Goal: Task Accomplishment & Management: Complete application form

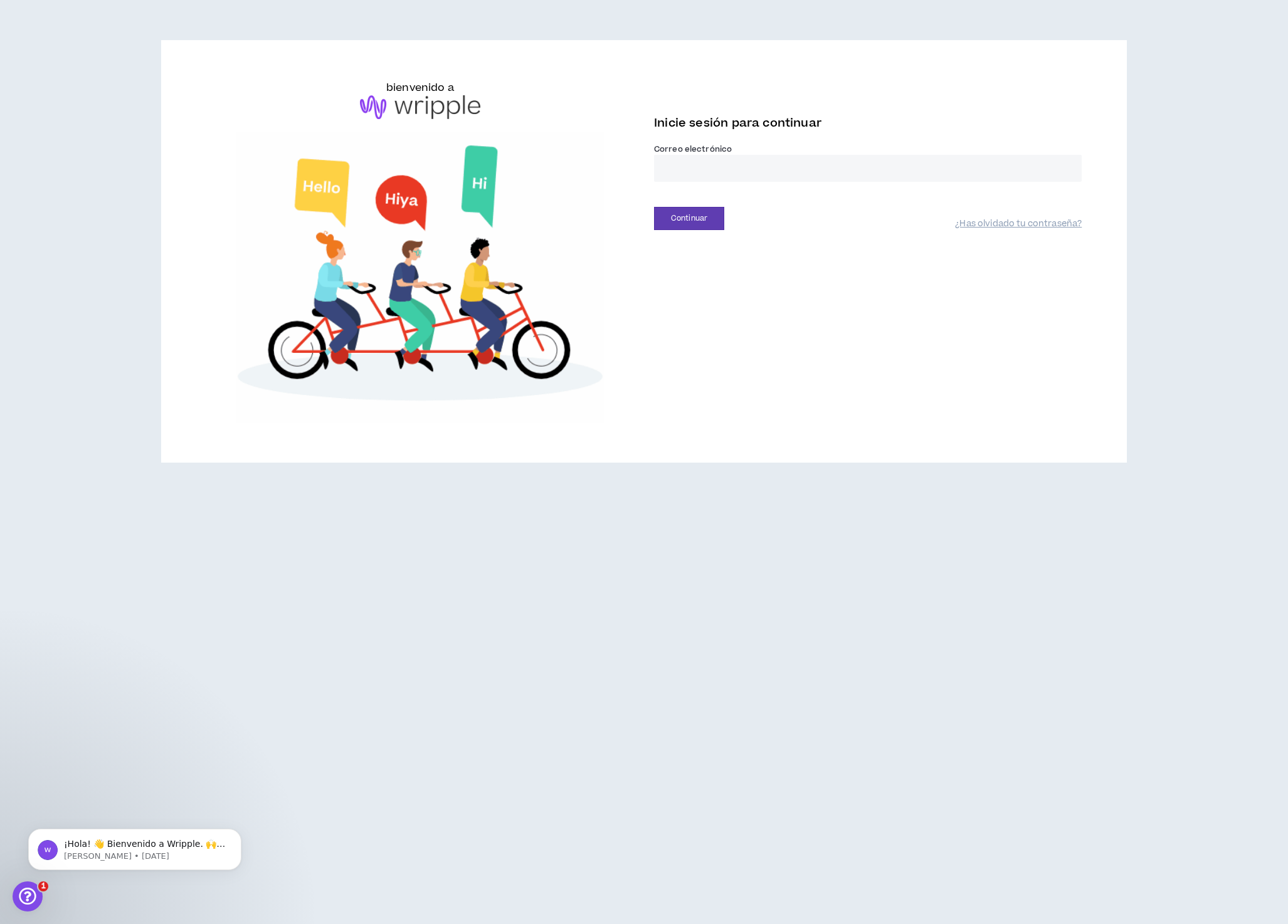
click at [732, 182] on input "email" at bounding box center [868, 168] width 428 height 27
type input "**********"
click at [702, 224] on font "Continuar" at bounding box center [689, 219] width 36 height 11
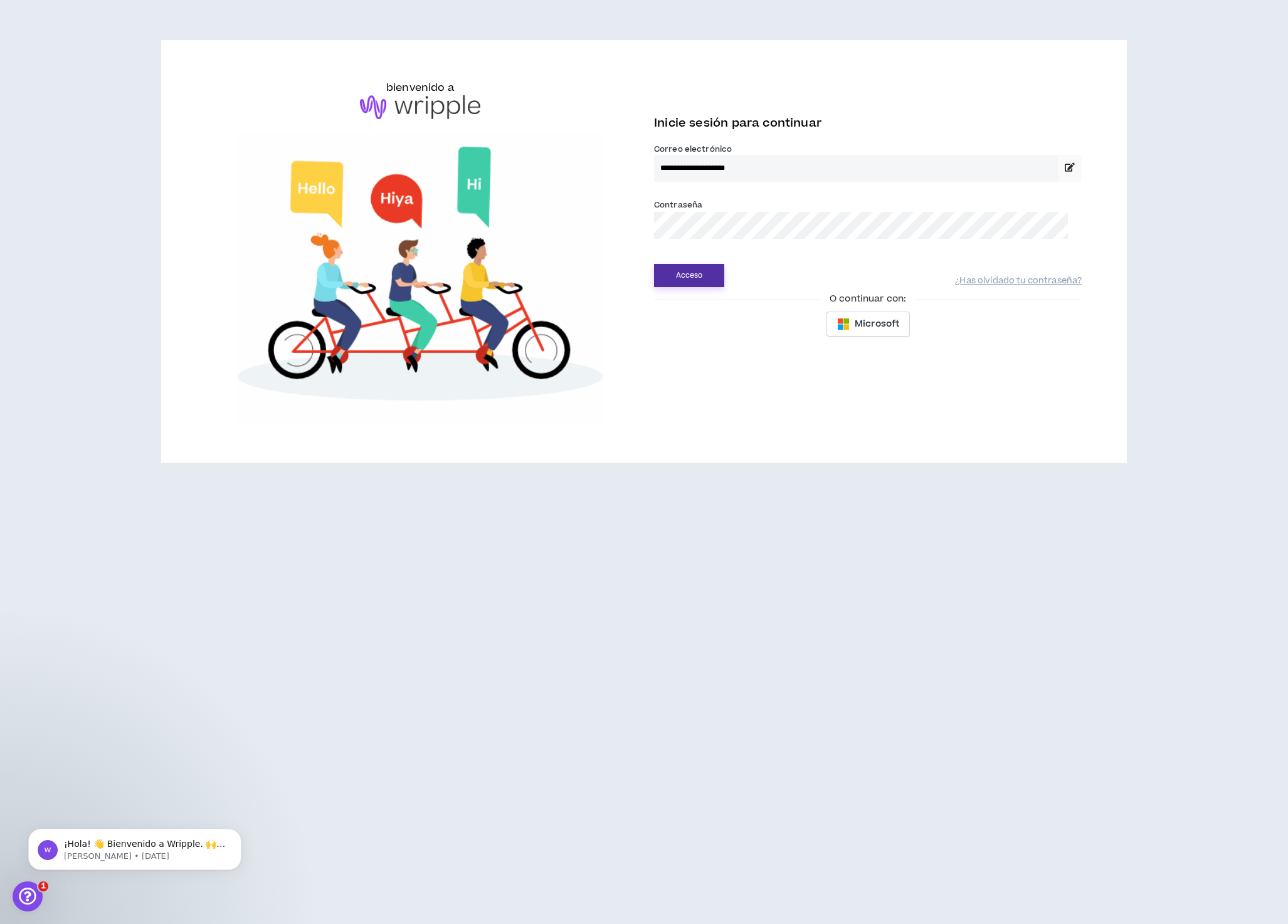
click at [702, 281] on font "Acceso" at bounding box center [690, 276] width 27 height 11
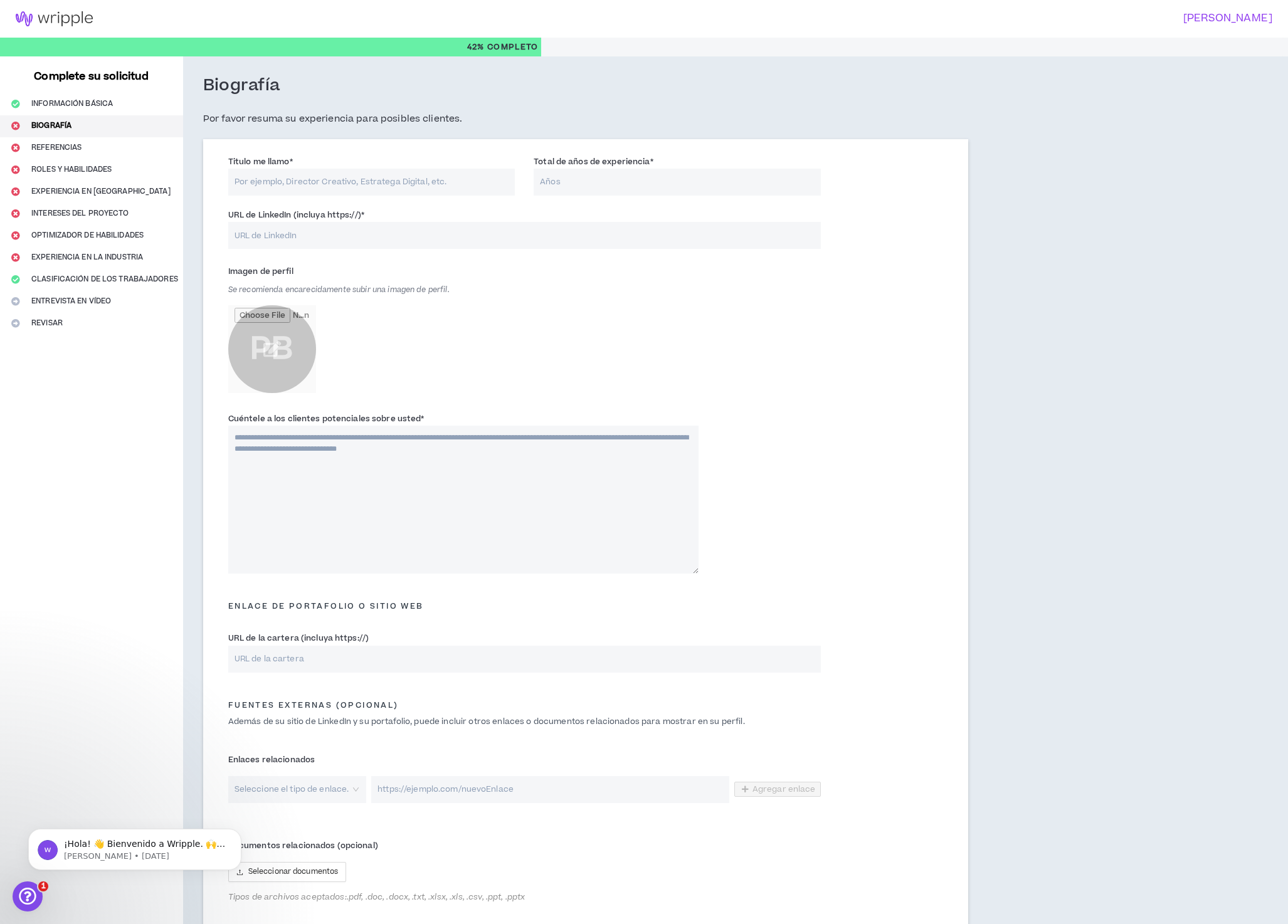
click at [337, 184] on input "Titulo me llamo *" at bounding box center [371, 182] width 286 height 27
type input "Diseñador gráfico, redactor, creativo."
click at [585, 182] on input "Total de años de experiencia *" at bounding box center [677, 182] width 286 height 27
type input "30"
click at [327, 239] on input "URL de LinkedIn (incluya https://) *" at bounding box center [524, 235] width 592 height 27
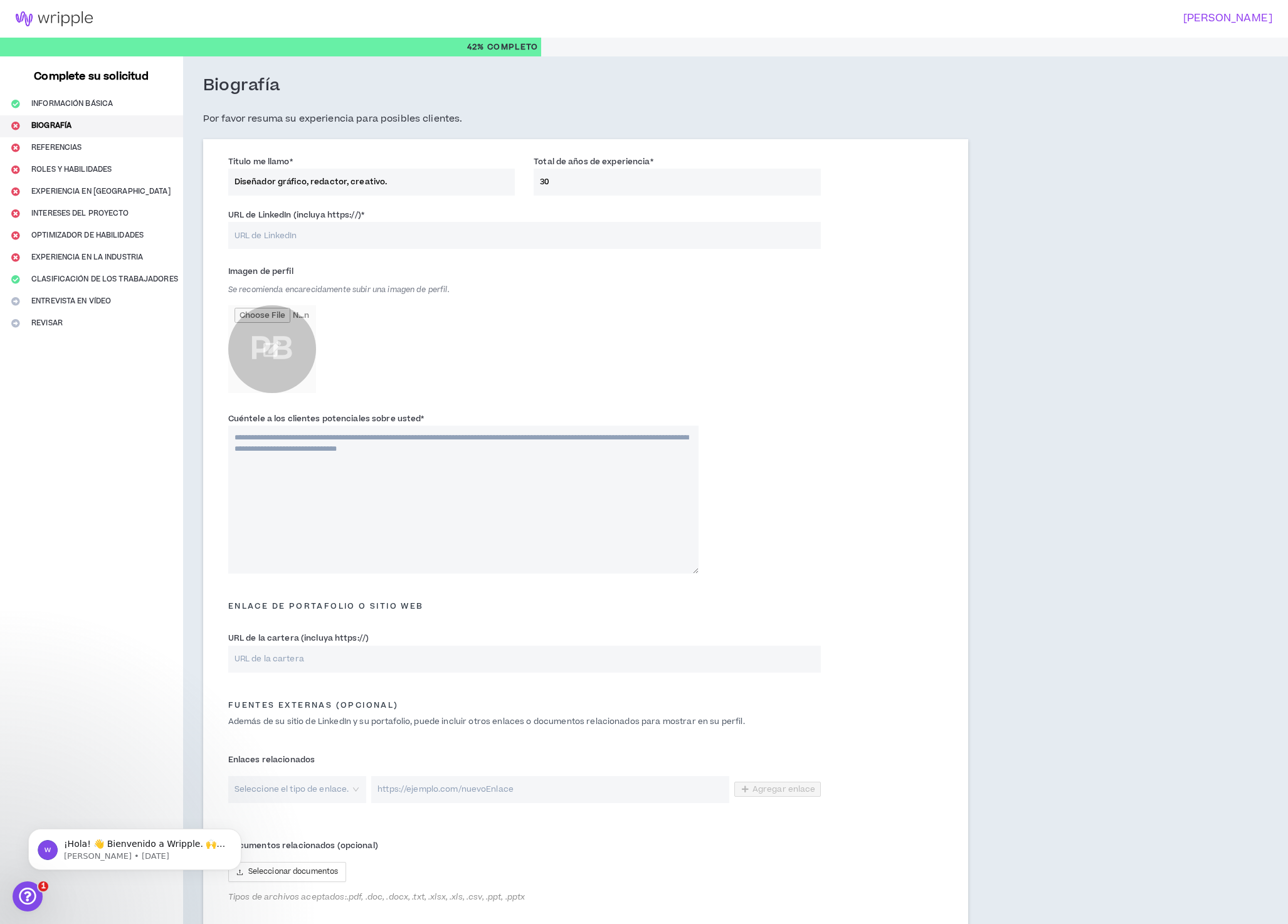
type input "[URL][DOMAIN_NAME][PERSON_NAME]"
click at [278, 355] on input "file" at bounding box center [272, 349] width 88 height 88
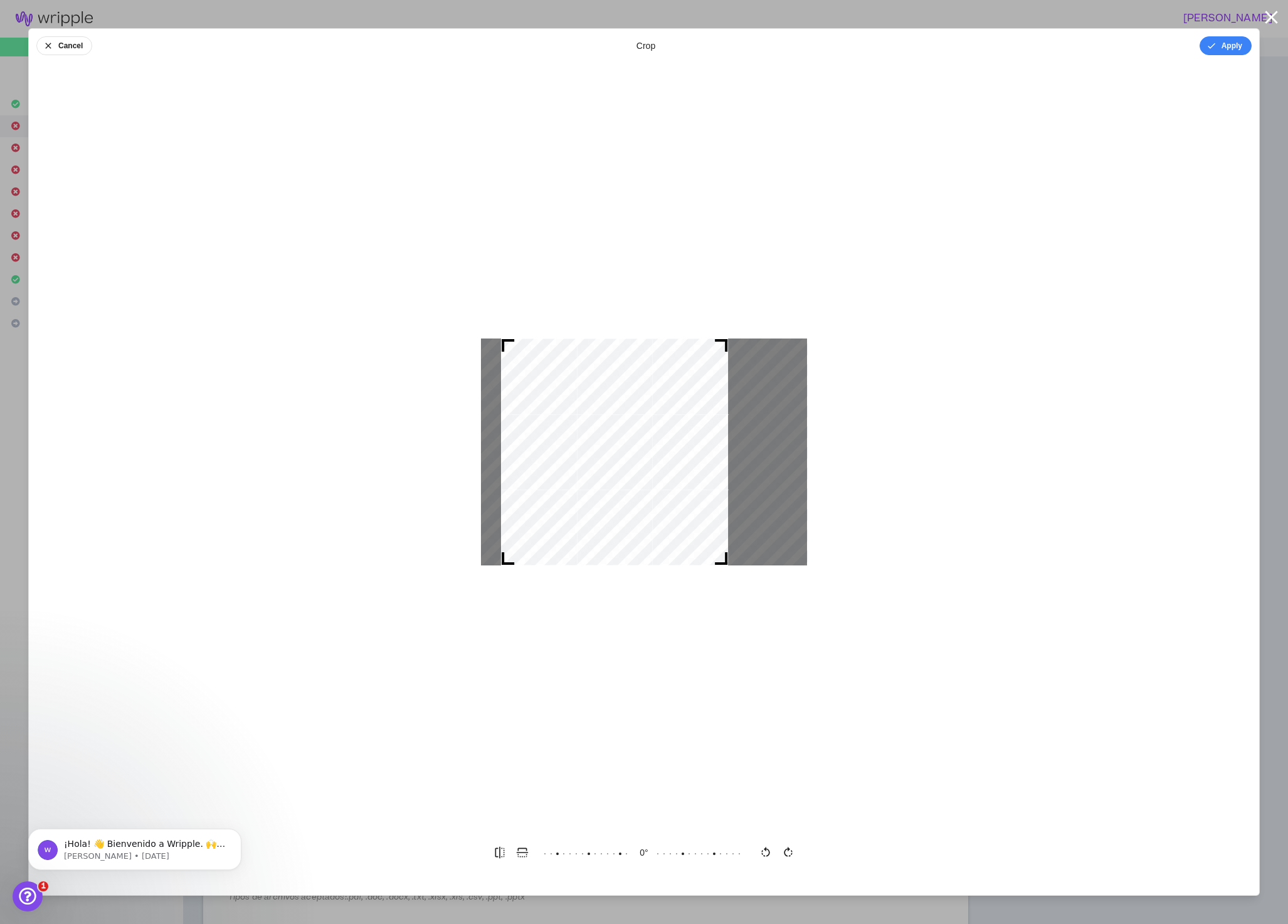
drag, startPoint x: 704, startPoint y: 479, endPoint x: 675, endPoint y: 475, distance: 29.3
click at [675, 475] on div at bounding box center [614, 452] width 227 height 227
click at [1230, 46] on button "Apply" at bounding box center [1226, 46] width 52 height 19
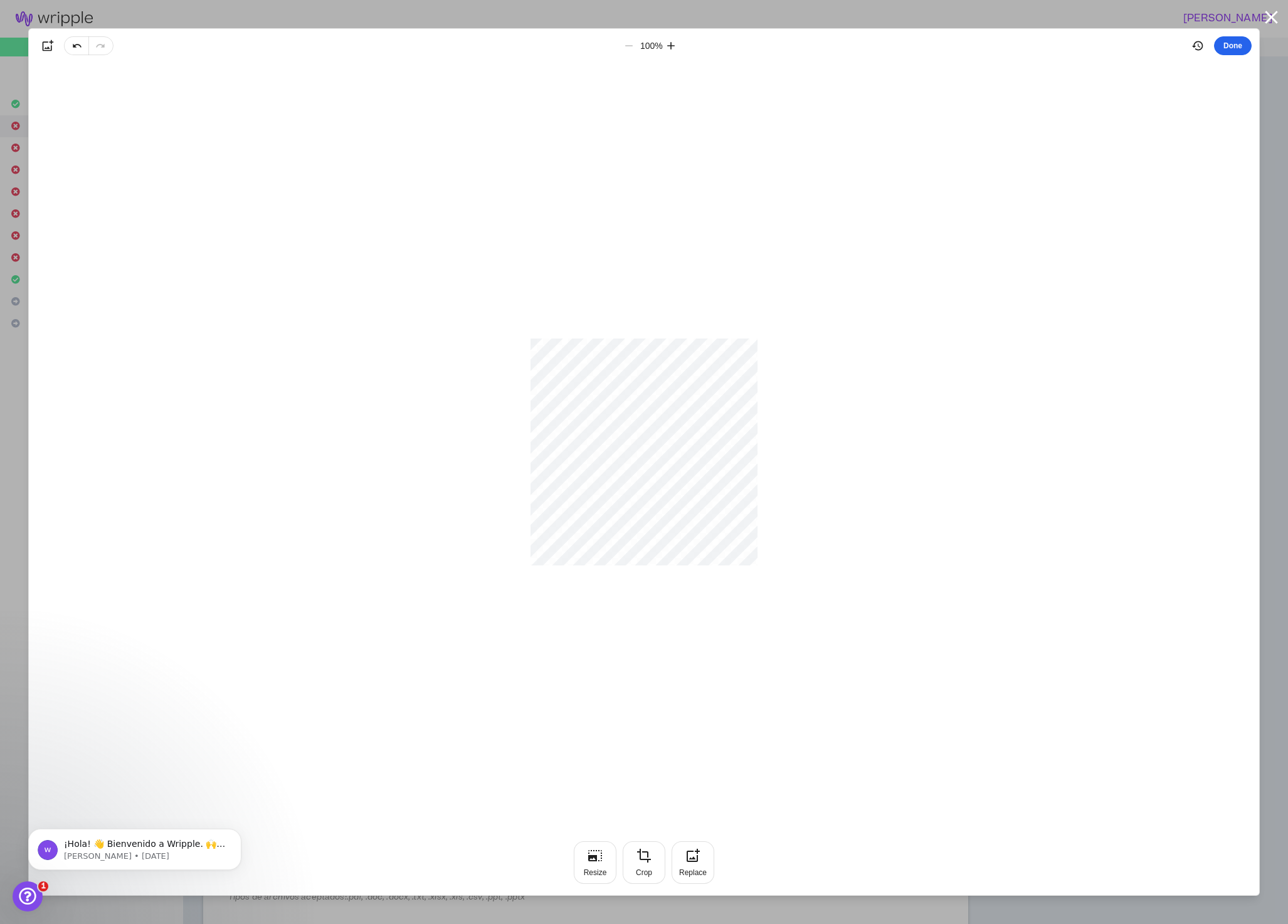
click at [1238, 45] on button "Done" at bounding box center [1233, 46] width 38 height 19
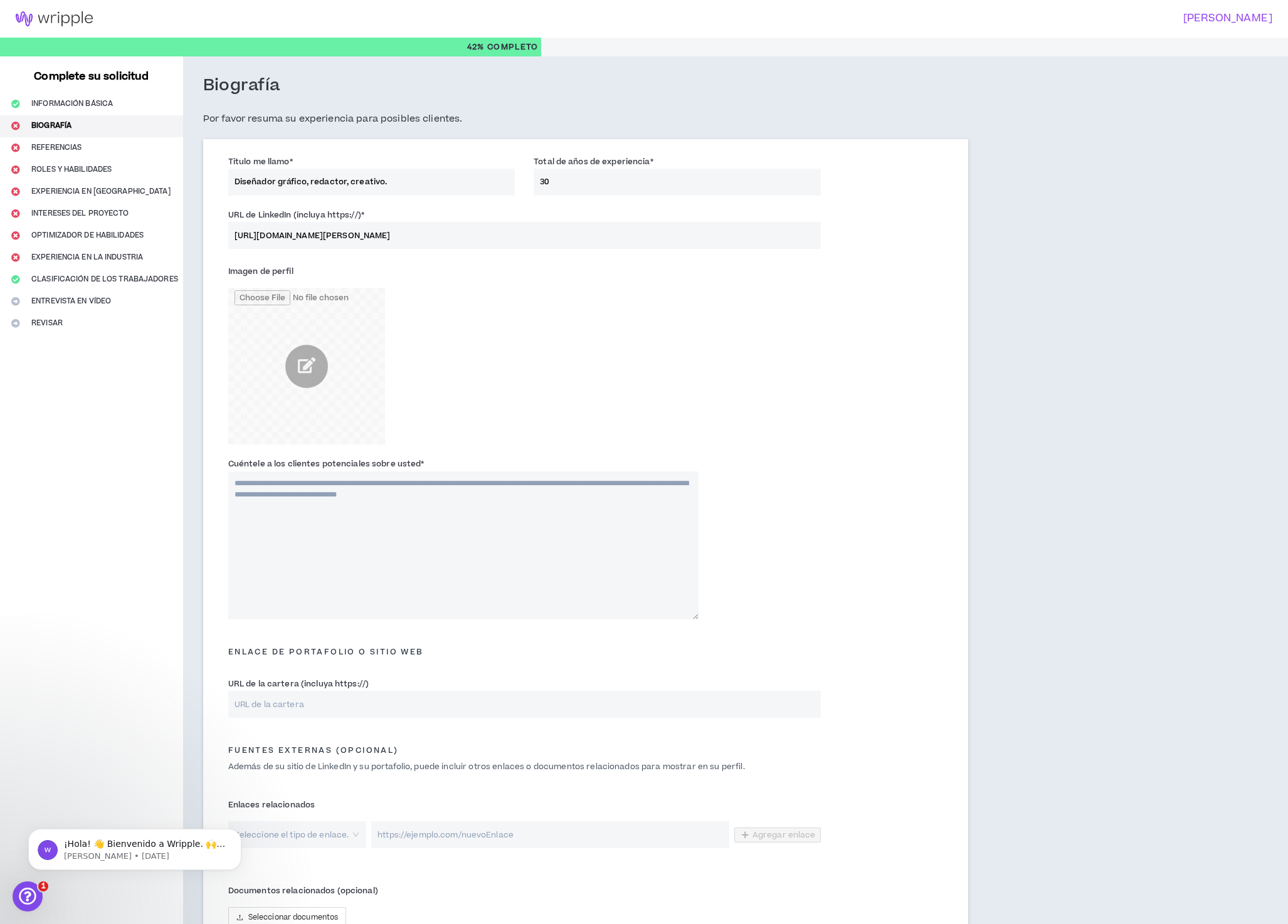
click at [409, 558] on textarea "Cuéntele a los clientes potenciales sobre usted *" at bounding box center [463, 545] width 470 height 148
paste textarea "**********"
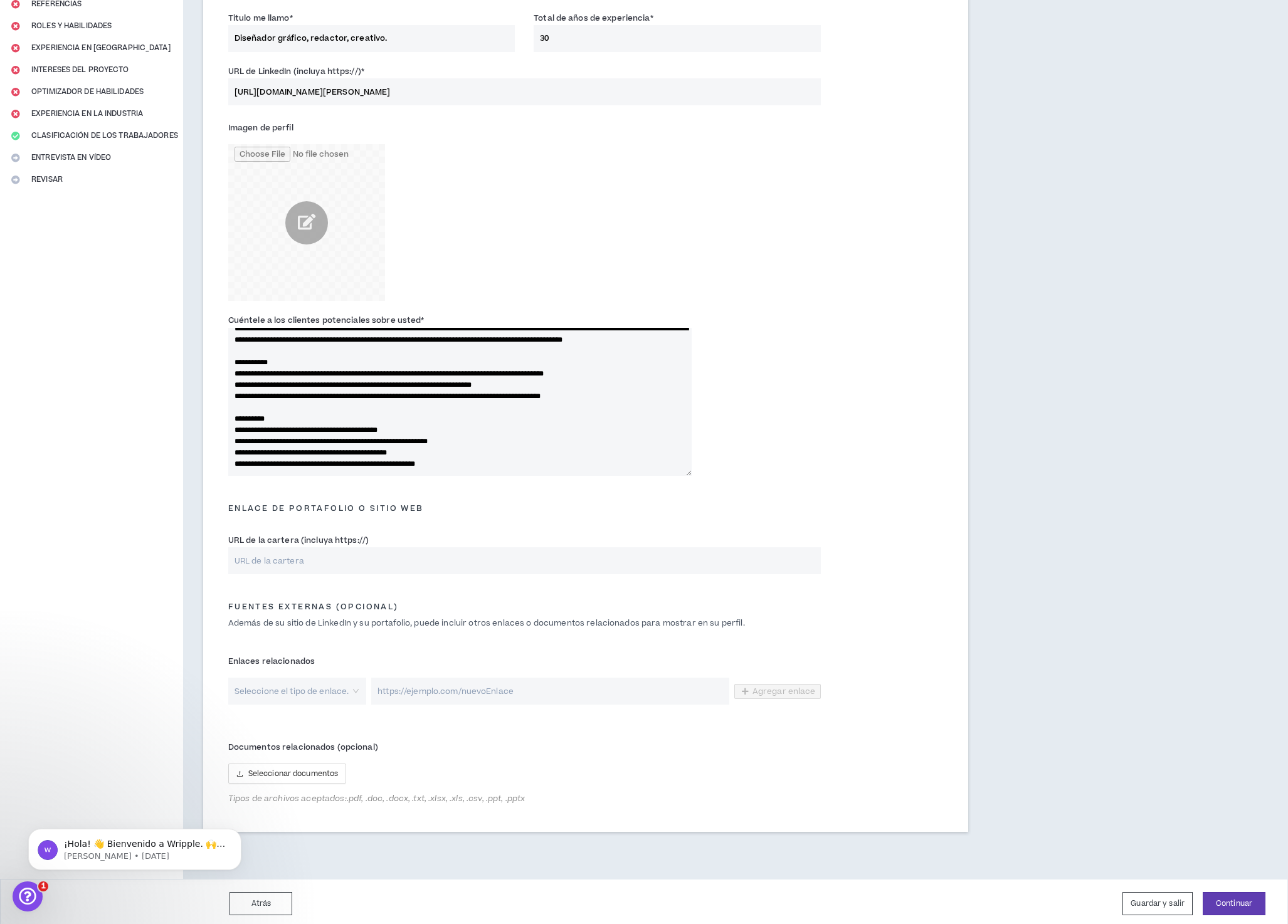
scroll to position [170, 0]
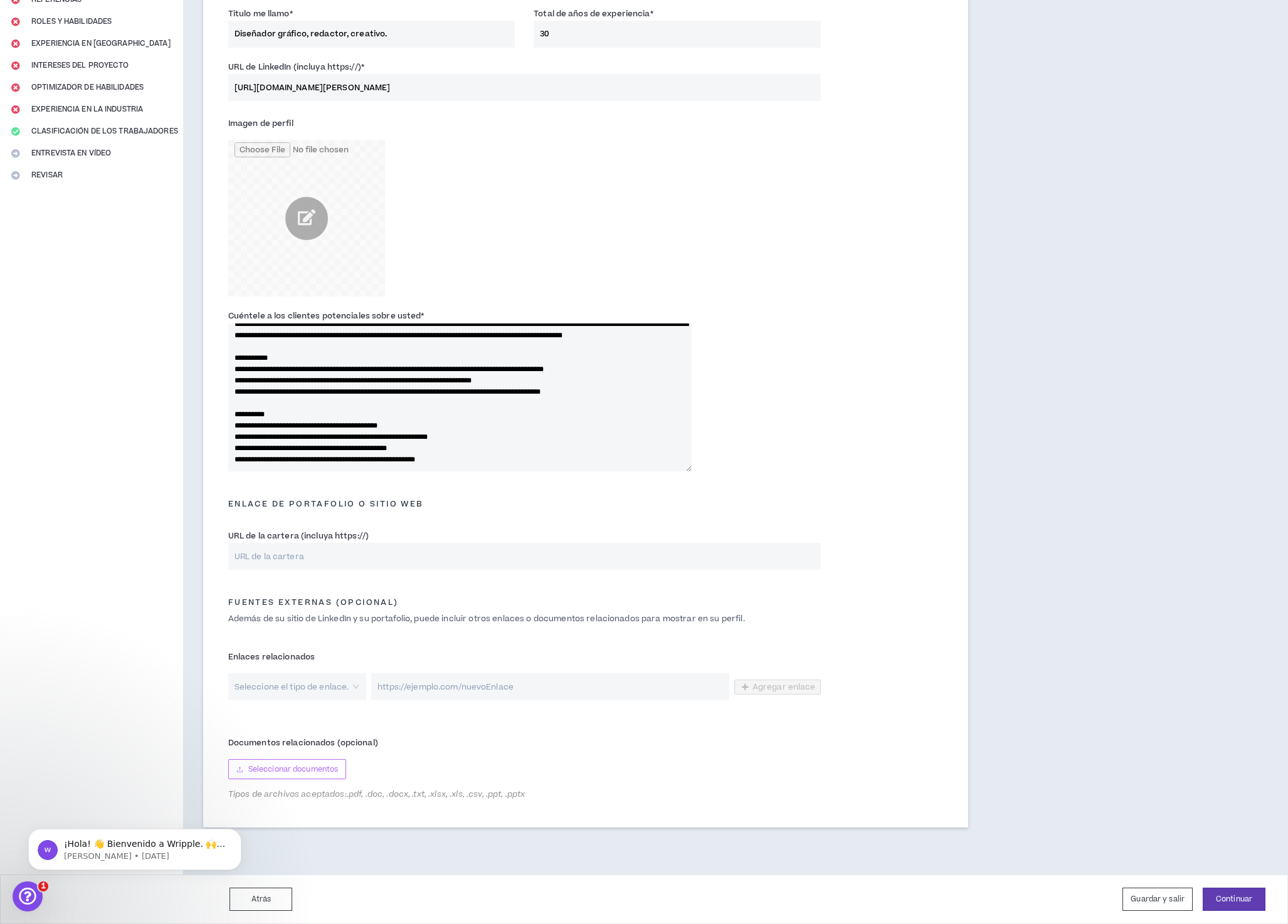
click at [319, 764] on font "Seleccionar documentos" at bounding box center [293, 770] width 90 height 11
click at [315, 764] on font "Seleccionar documentos" at bounding box center [293, 770] width 90 height 11
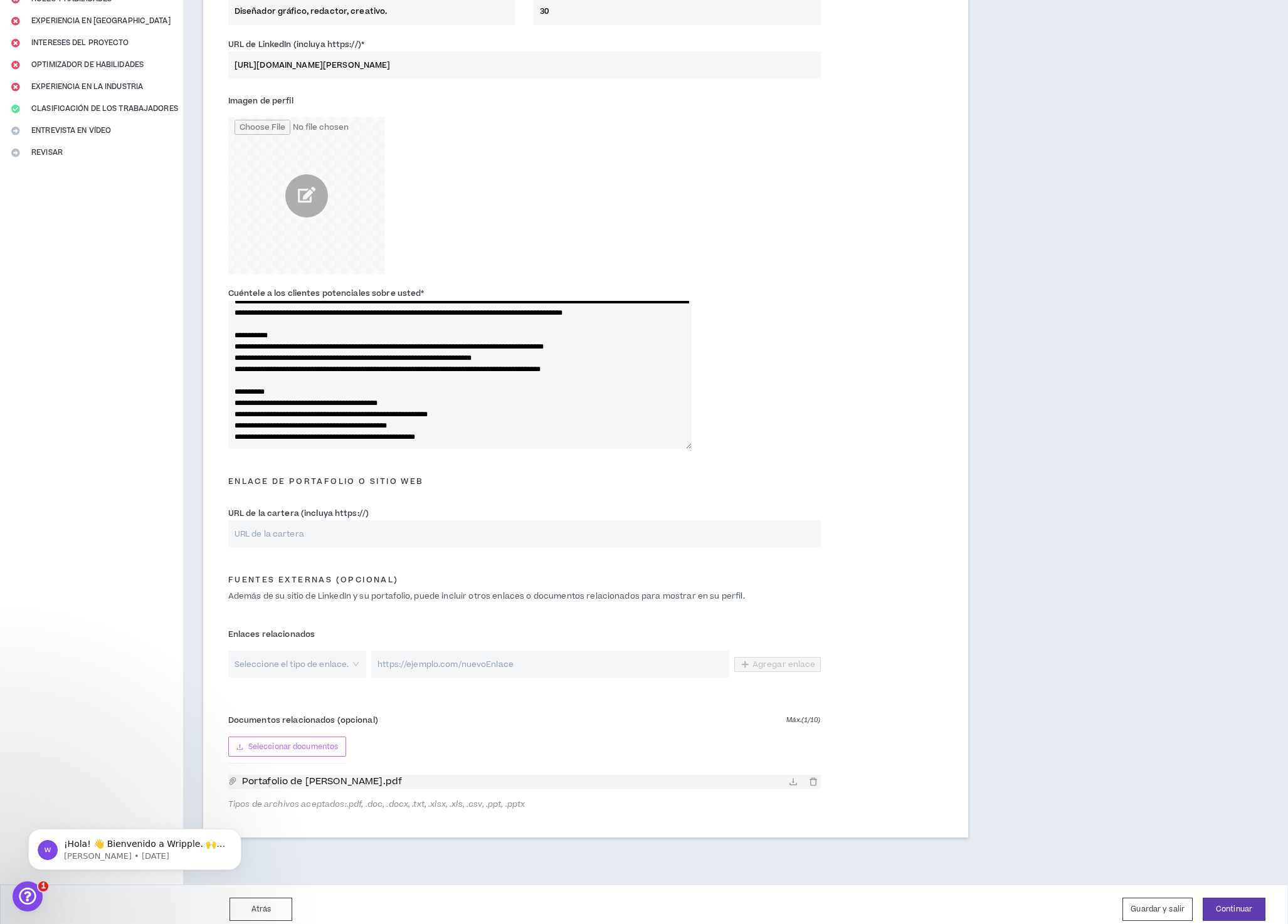
scroll to position [206, 0]
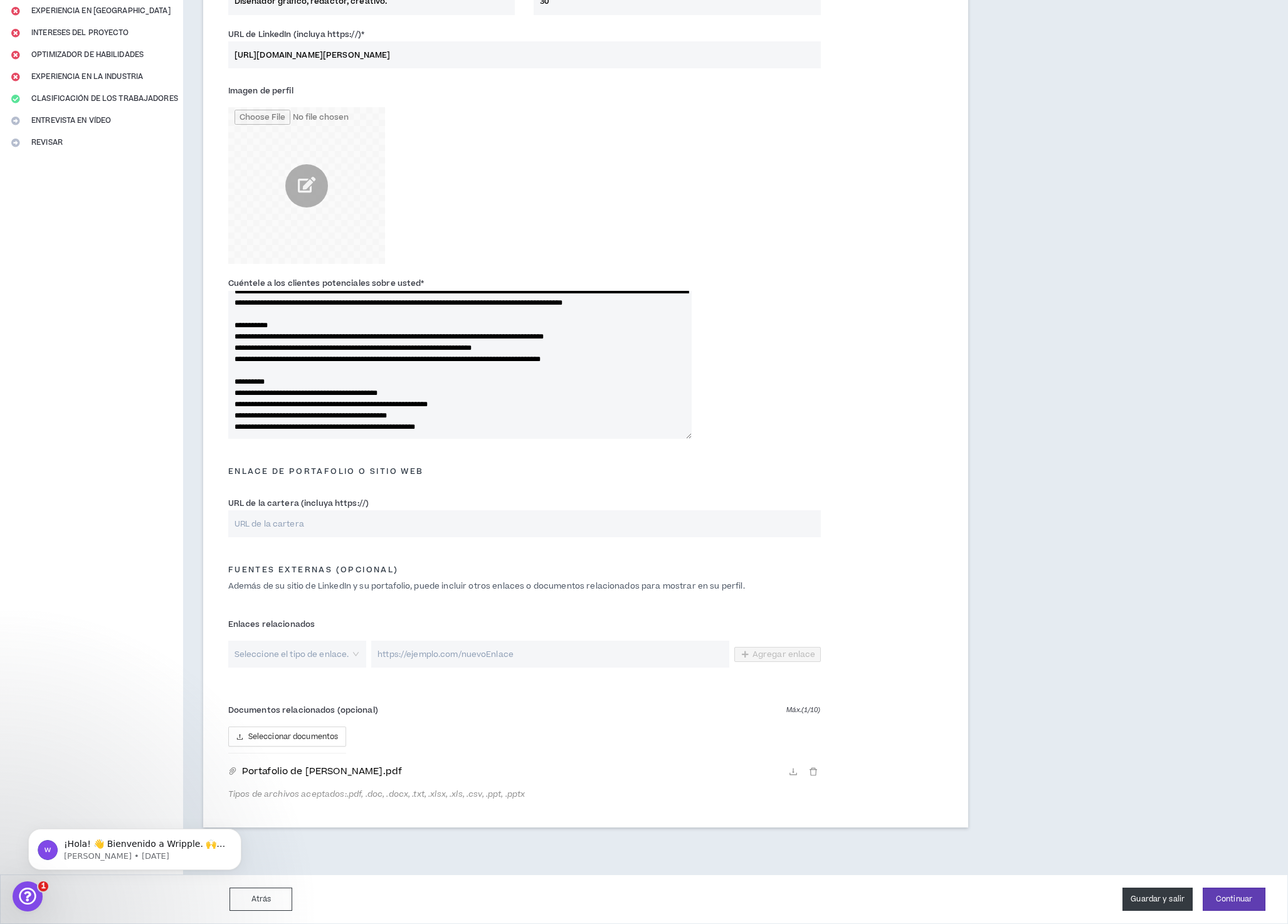
click at [1157, 897] on font "Guardar y salir" at bounding box center [1158, 899] width 54 height 11
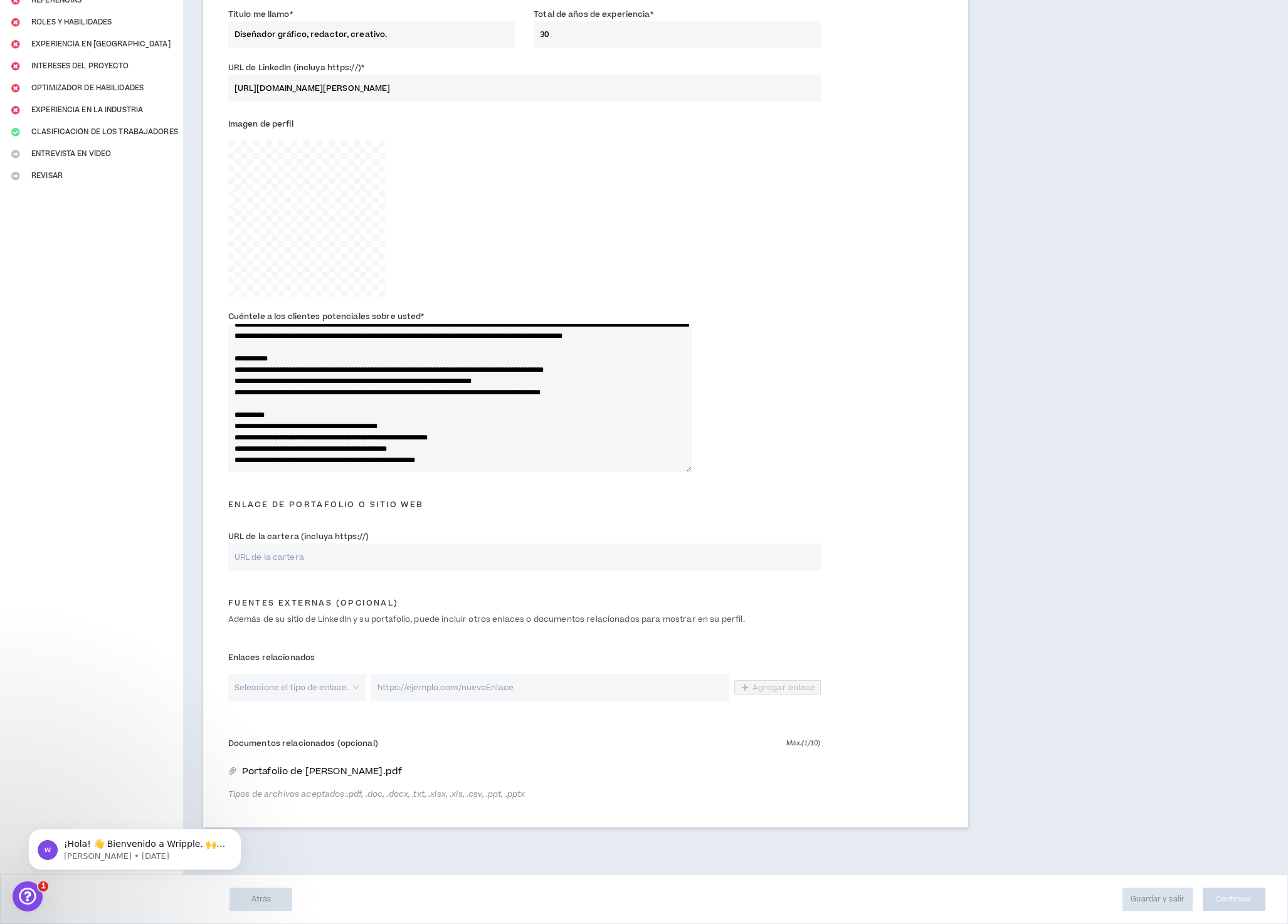
type textarea "**********"
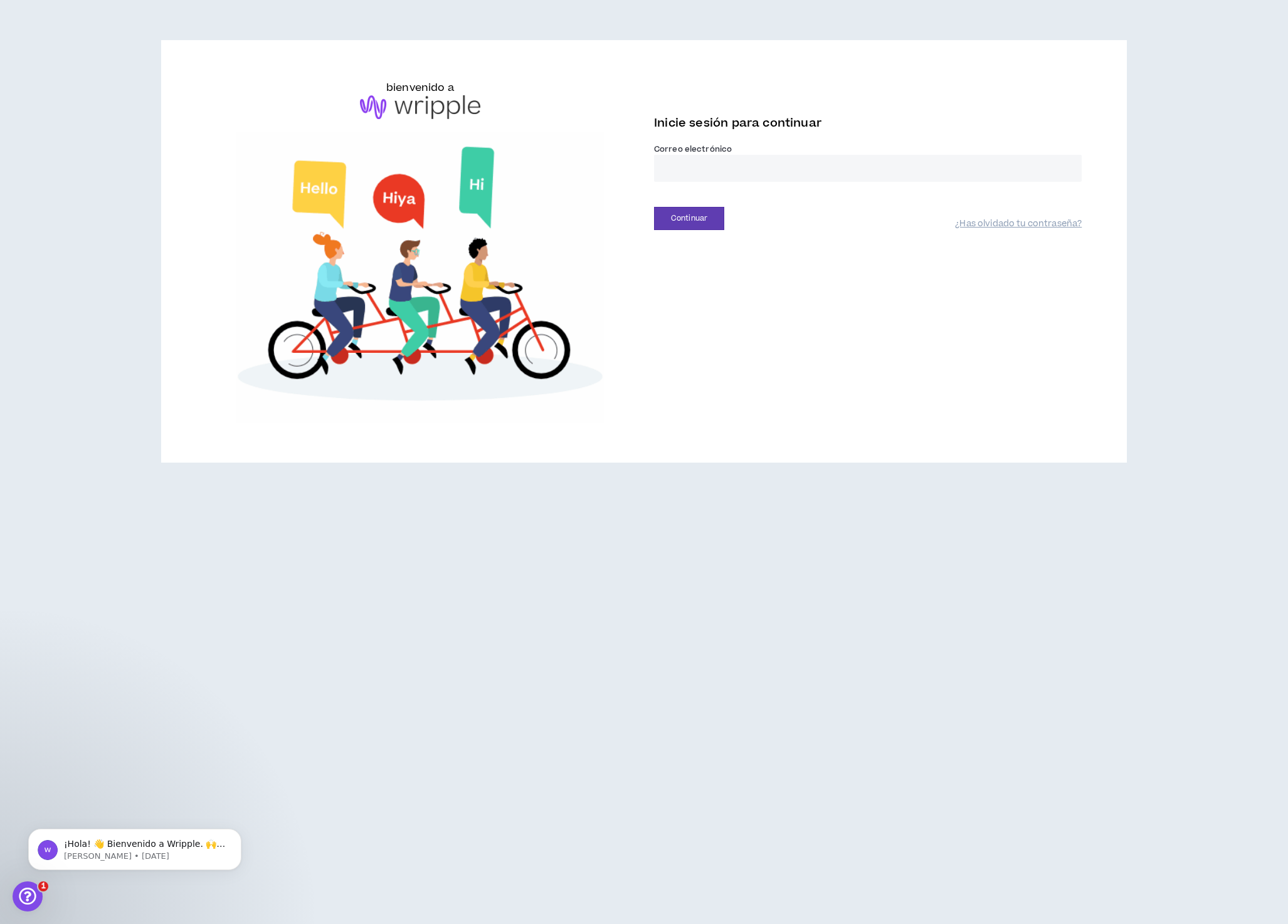
click at [738, 182] on input "email" at bounding box center [868, 168] width 428 height 27
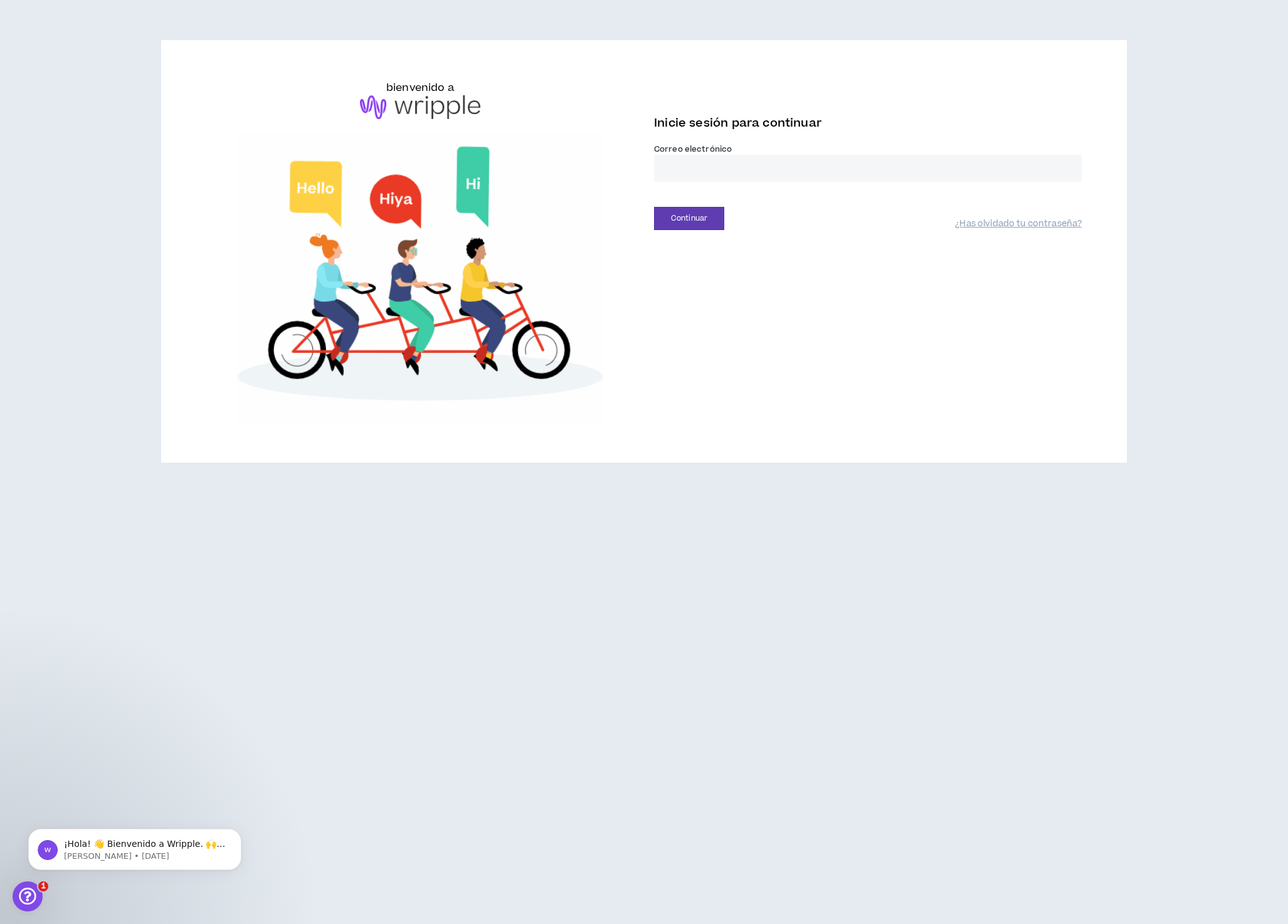
type input "**********"
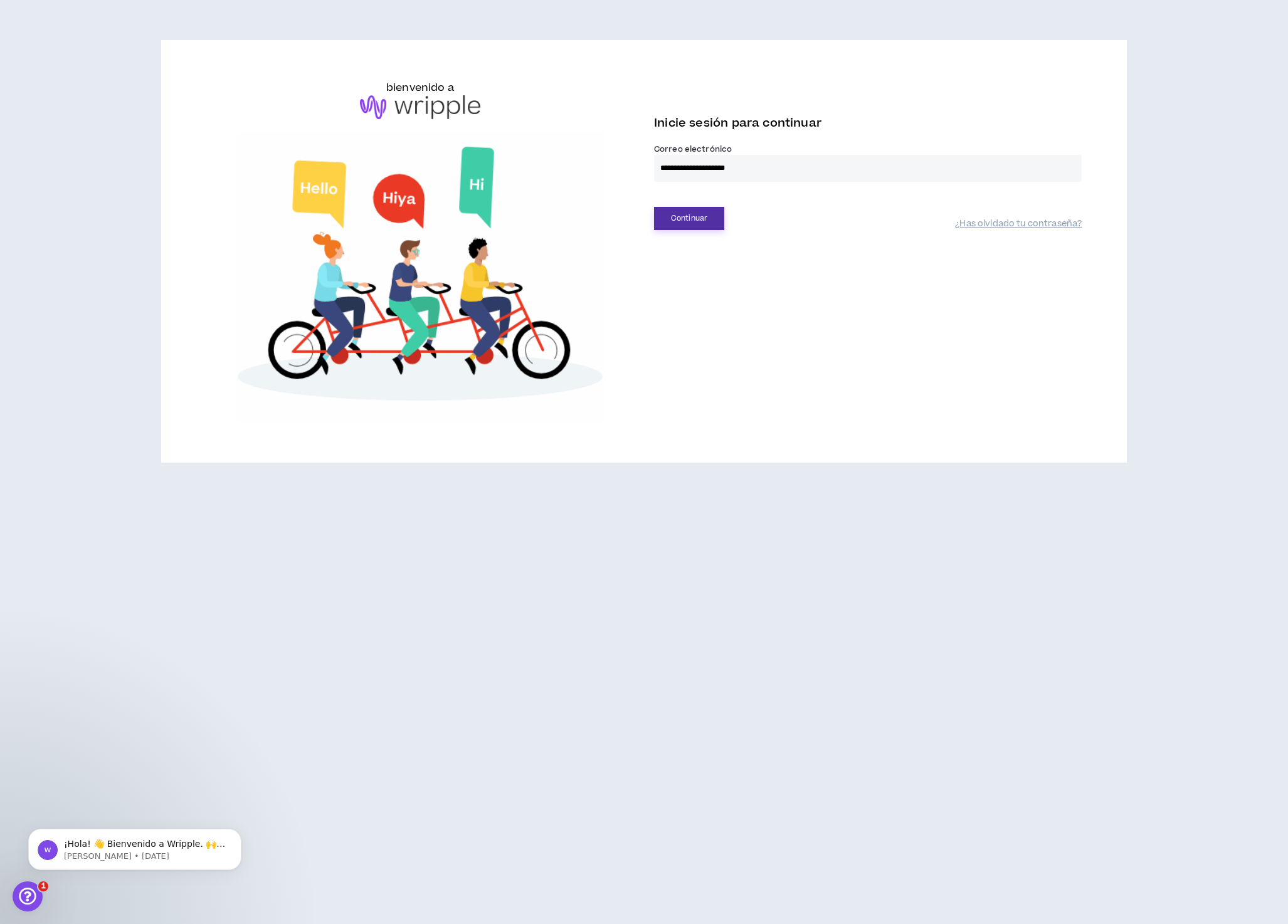
click at [705, 224] on font "Continuar" at bounding box center [689, 219] width 36 height 11
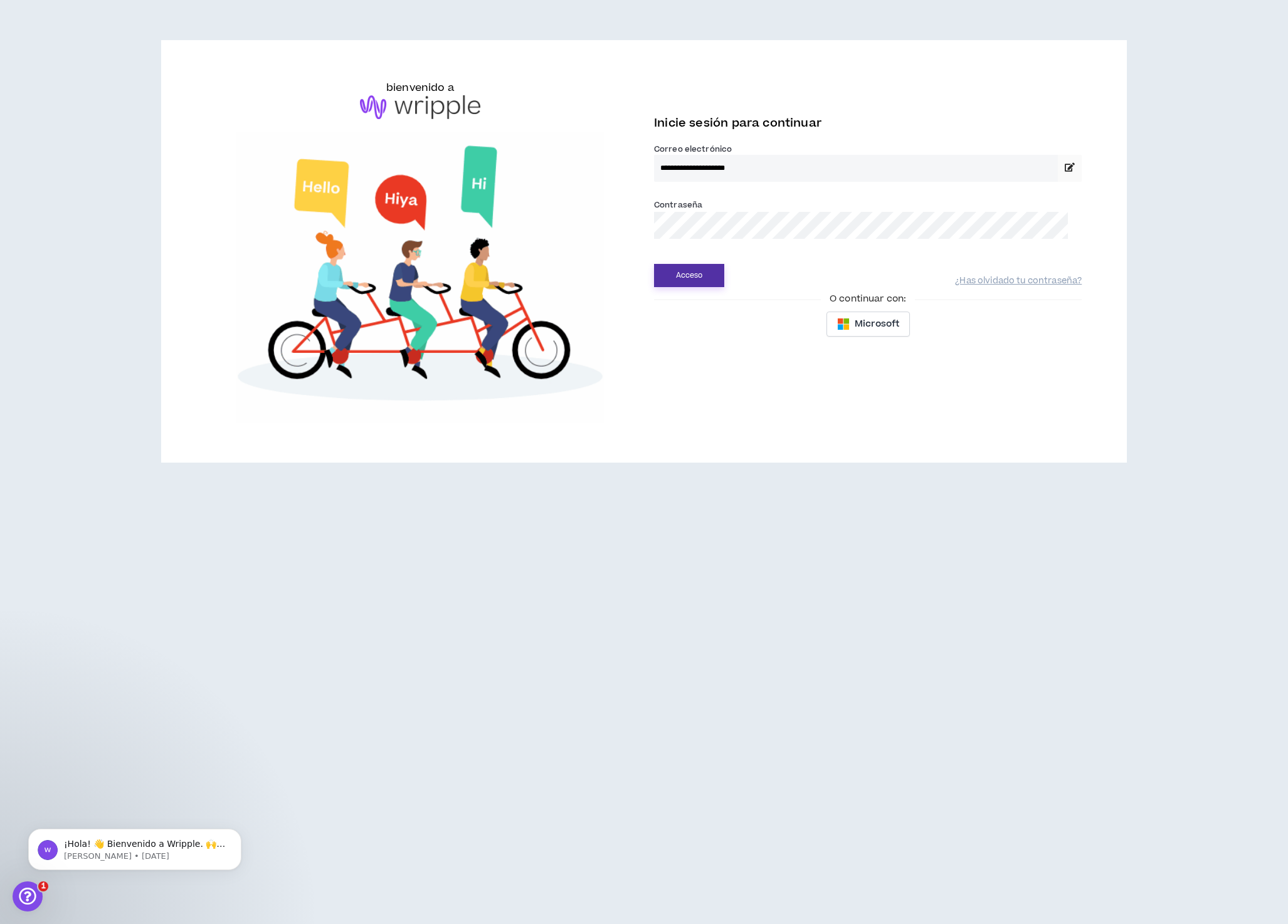
click at [690, 281] on font "Acceso" at bounding box center [690, 276] width 27 height 11
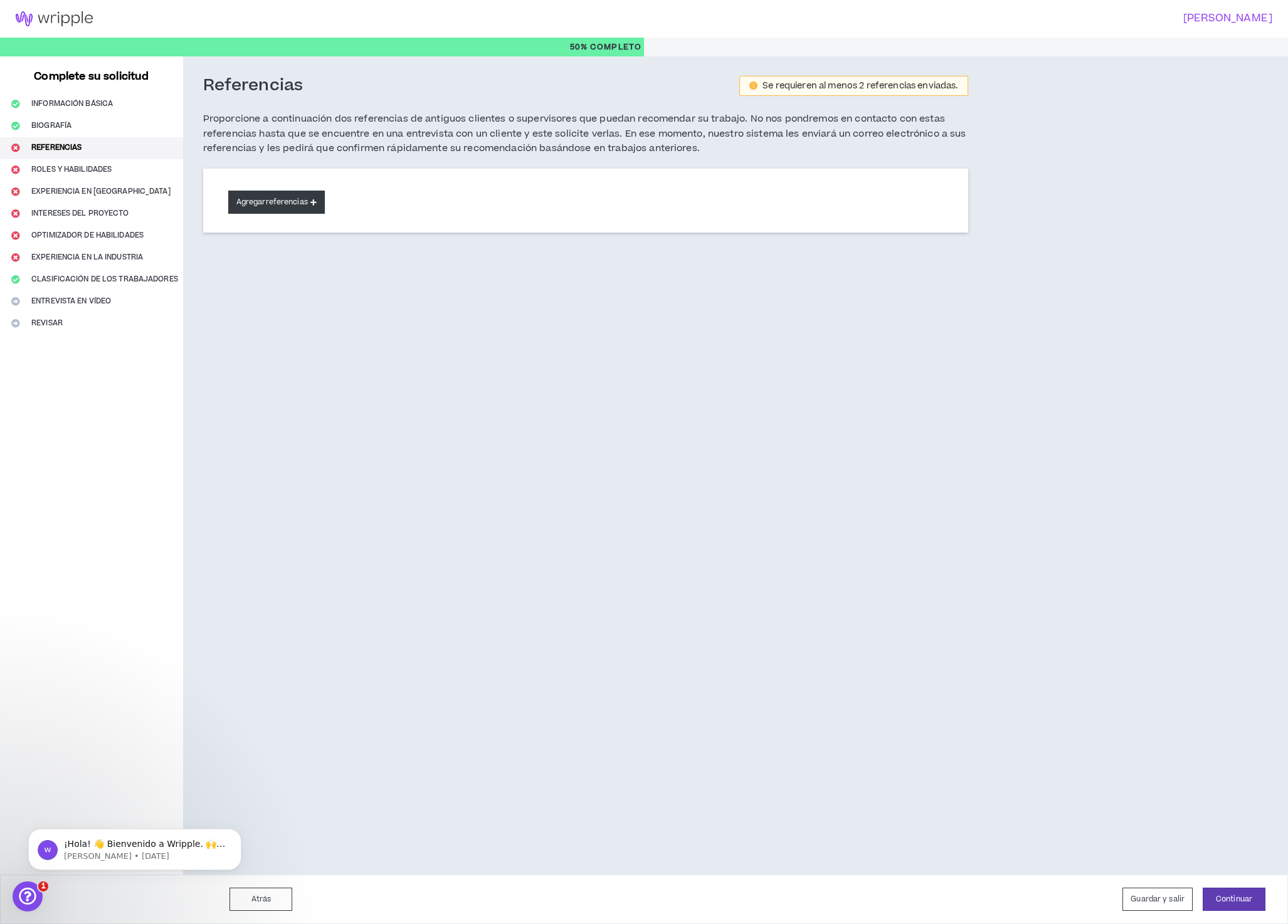
click at [299, 203] on font "referencias" at bounding box center [286, 203] width 42 height 11
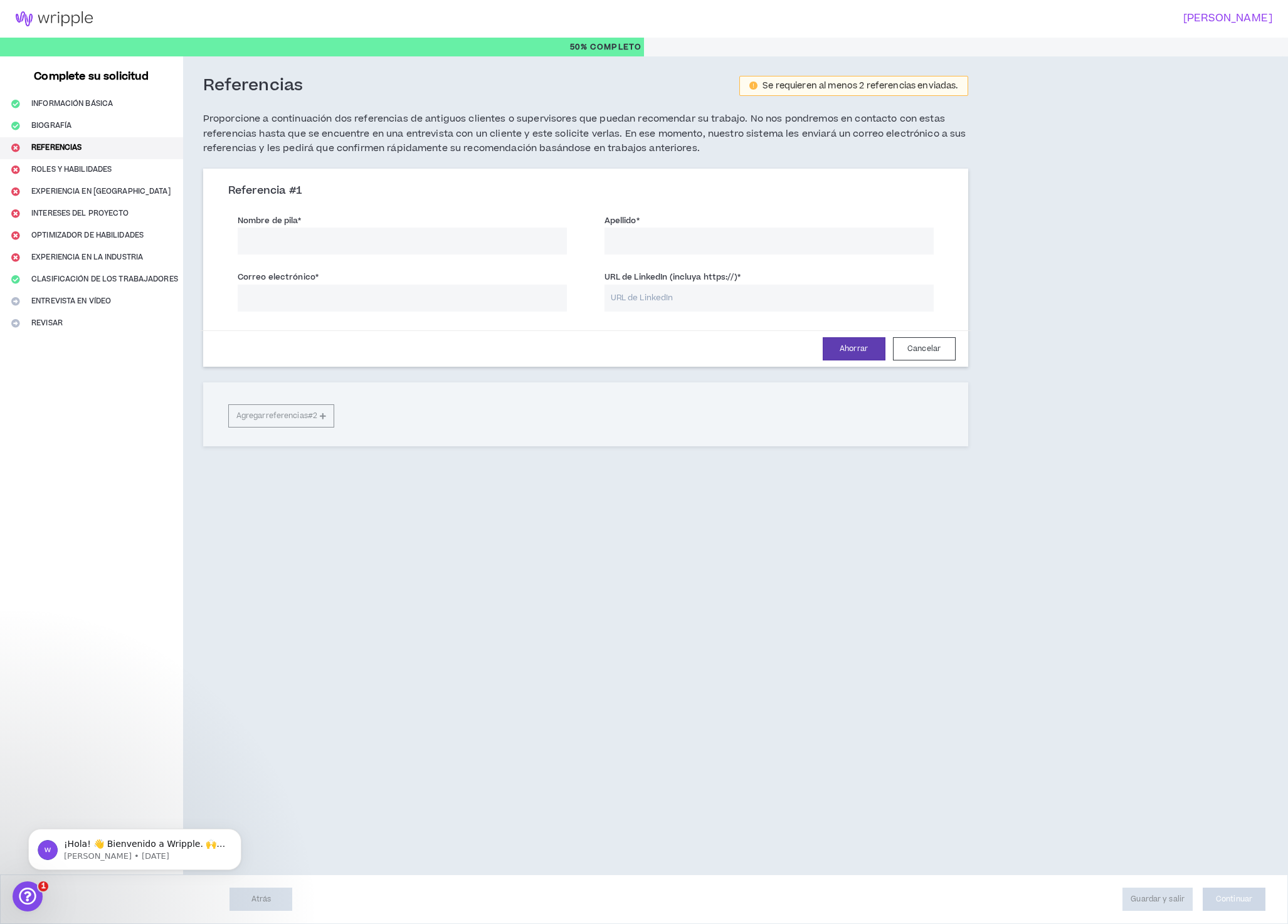
click at [386, 243] on input "Nombre de pila *" at bounding box center [402, 241] width 329 height 27
type input "[DEMOGRAPHIC_DATA]"
click at [698, 243] on input "Apellido *" at bounding box center [769, 241] width 329 height 27
type input "Rega"
click at [339, 300] on input "Correo electrónico *" at bounding box center [402, 298] width 329 height 27
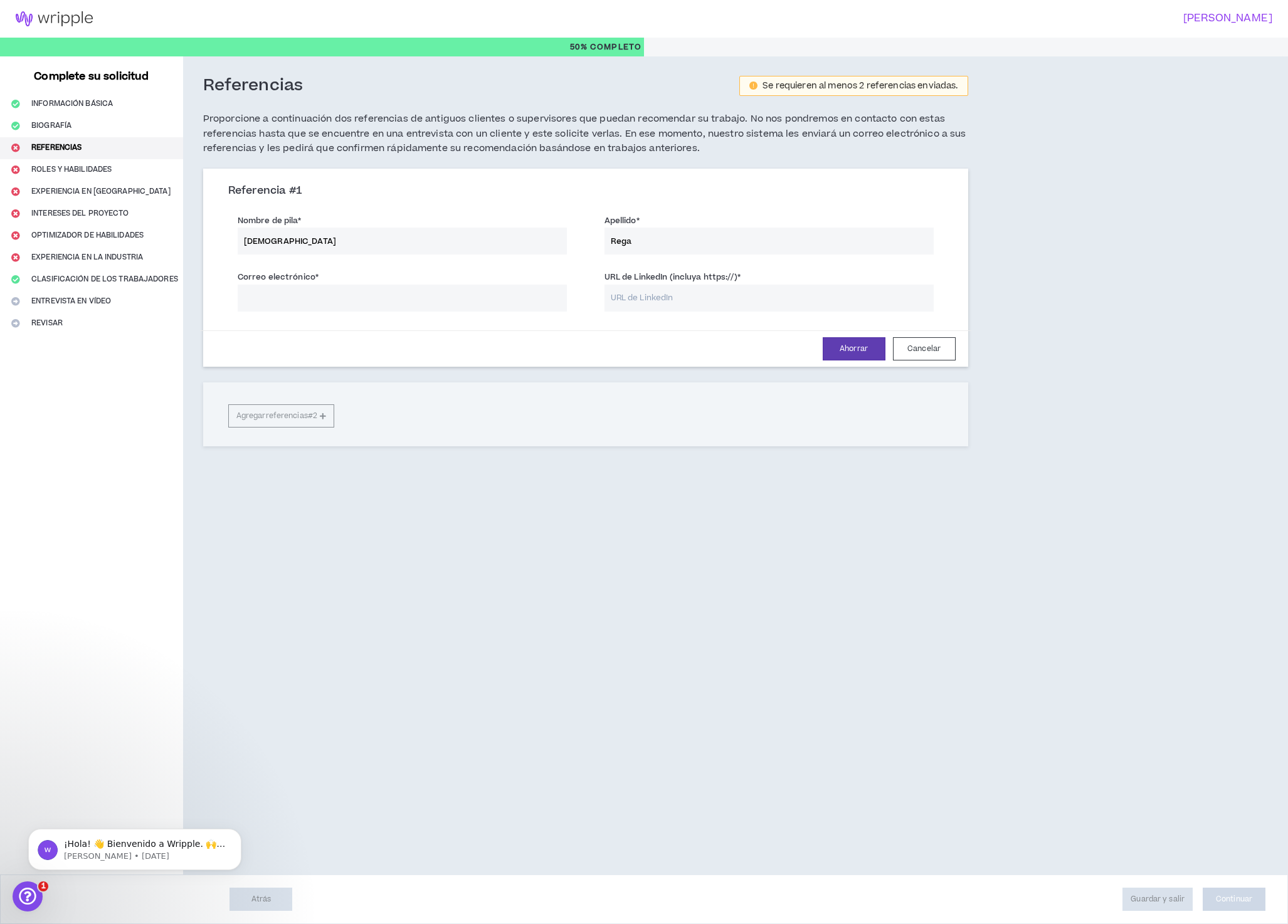
paste input "[EMAIL_ADDRESS][DOMAIN_NAME]"
type input "[EMAIL_ADDRESS][DOMAIN_NAME]"
click at [293, 418] on div "Referencia # 1 Nombre de pila * [PERSON_NAME] * [PERSON_NAME] Correo electrónic…" at bounding box center [586, 306] width 765 height 277
click at [284, 418] on div "Referencia # 1 Nombre de pila * [PERSON_NAME] * [PERSON_NAME] Correo electrónic…" at bounding box center [586, 306] width 765 height 277
click at [848, 351] on font "Ahorrar" at bounding box center [854, 349] width 28 height 11
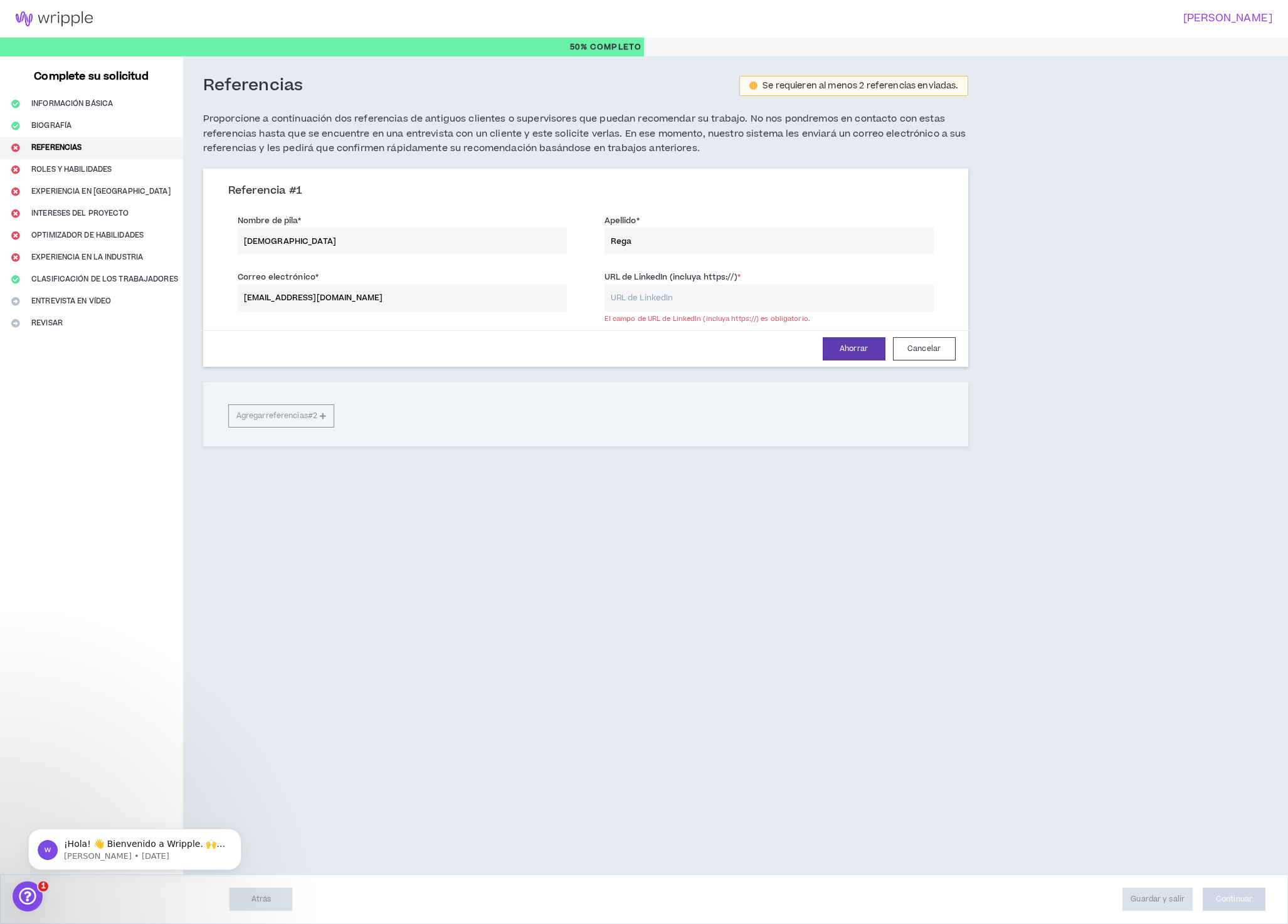
click at [683, 300] on input "URL de LinkedIn (incluya https://) *" at bounding box center [769, 298] width 329 height 27
type input "[URL][DOMAIN_NAME][PERSON_NAME]"
click at [845, 352] on font "Ahorrar" at bounding box center [854, 349] width 28 height 11
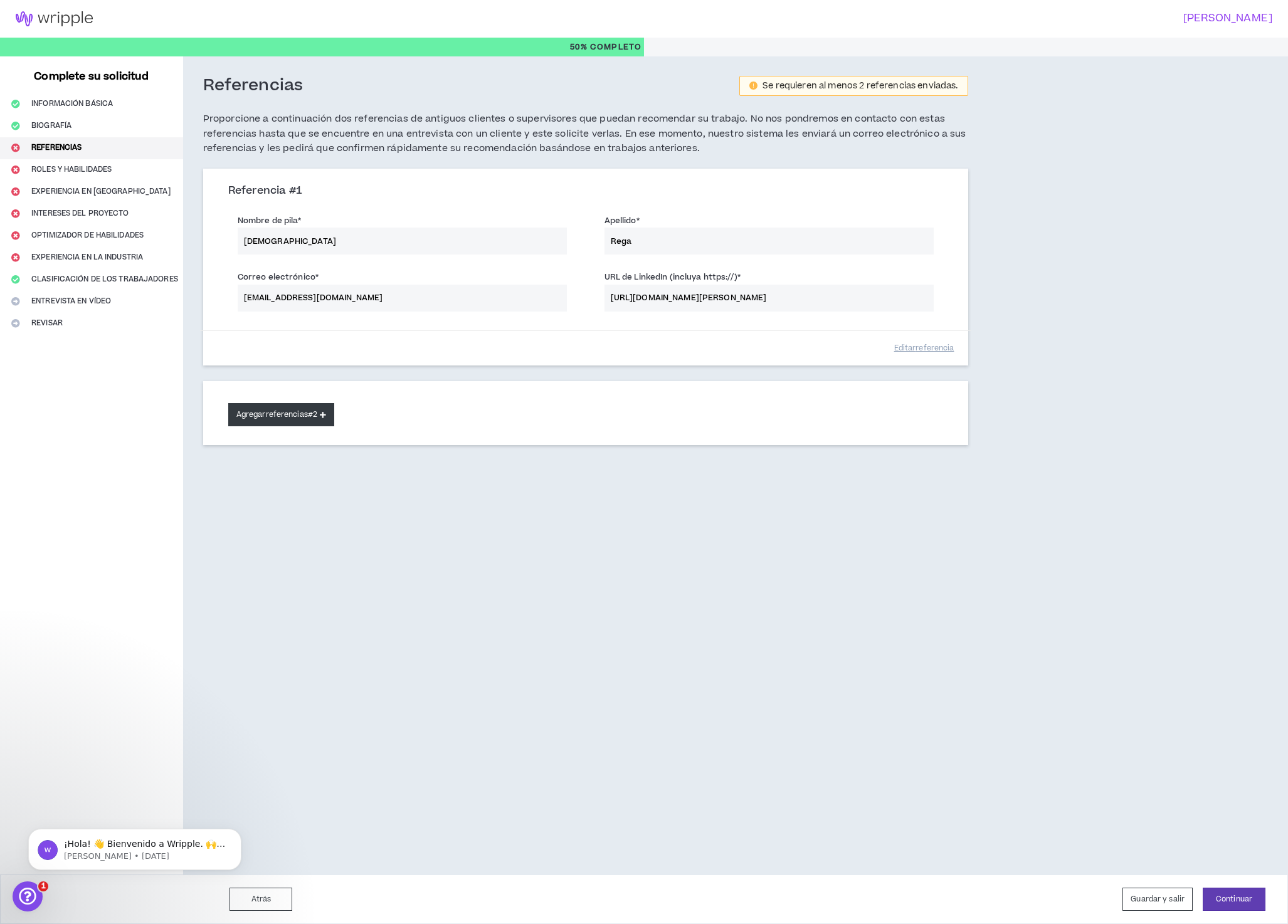
click at [290, 415] on font "referencias" at bounding box center [286, 414] width 42 height 11
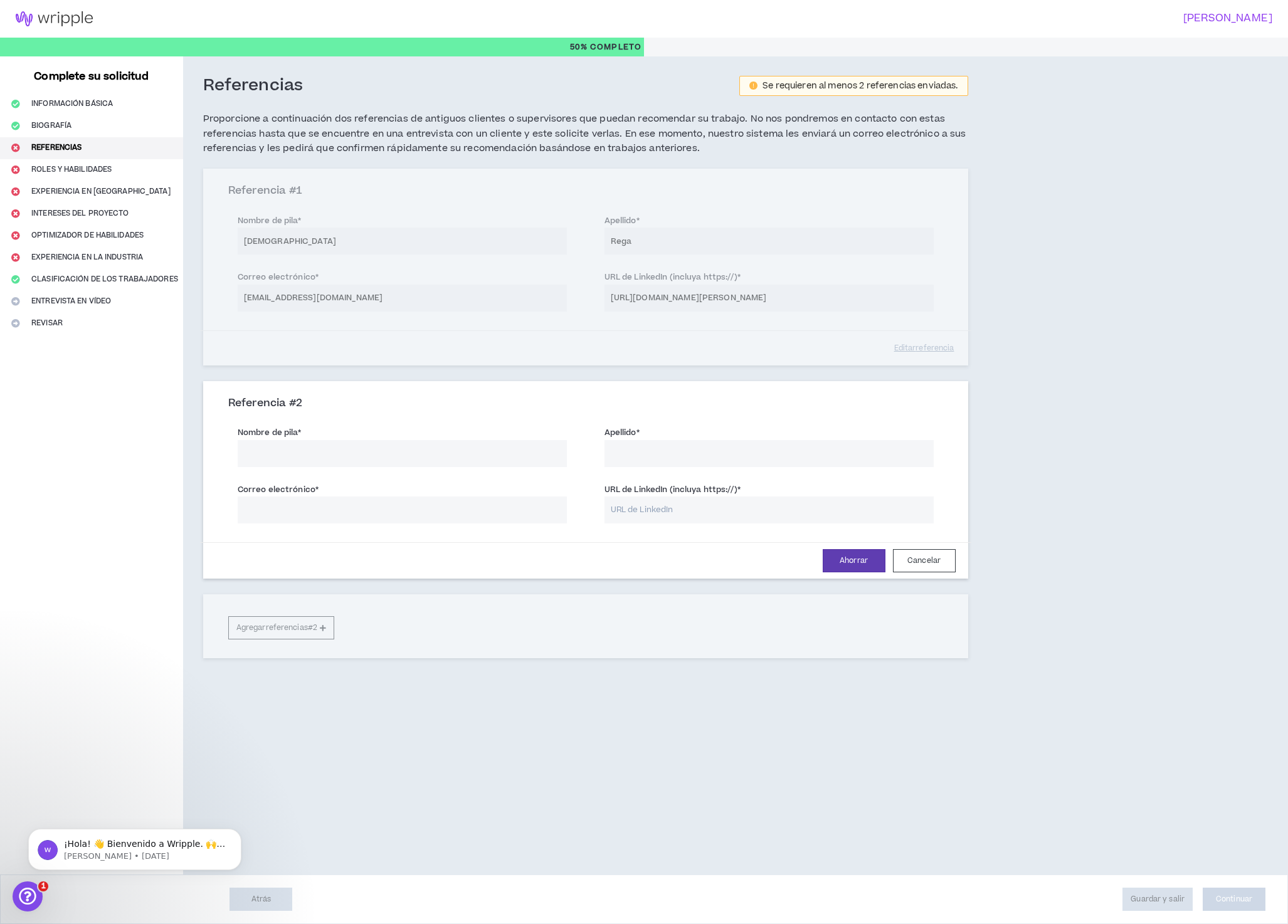
click at [311, 457] on input "Nombre de pila *" at bounding box center [402, 453] width 329 height 27
type input "[PERSON_NAME]"
click at [713, 455] on input "Apellido *" at bounding box center [769, 453] width 329 height 27
type input "[PERSON_NAME]"
click at [331, 513] on input "Correo electrónico *" at bounding box center [402, 510] width 329 height 27
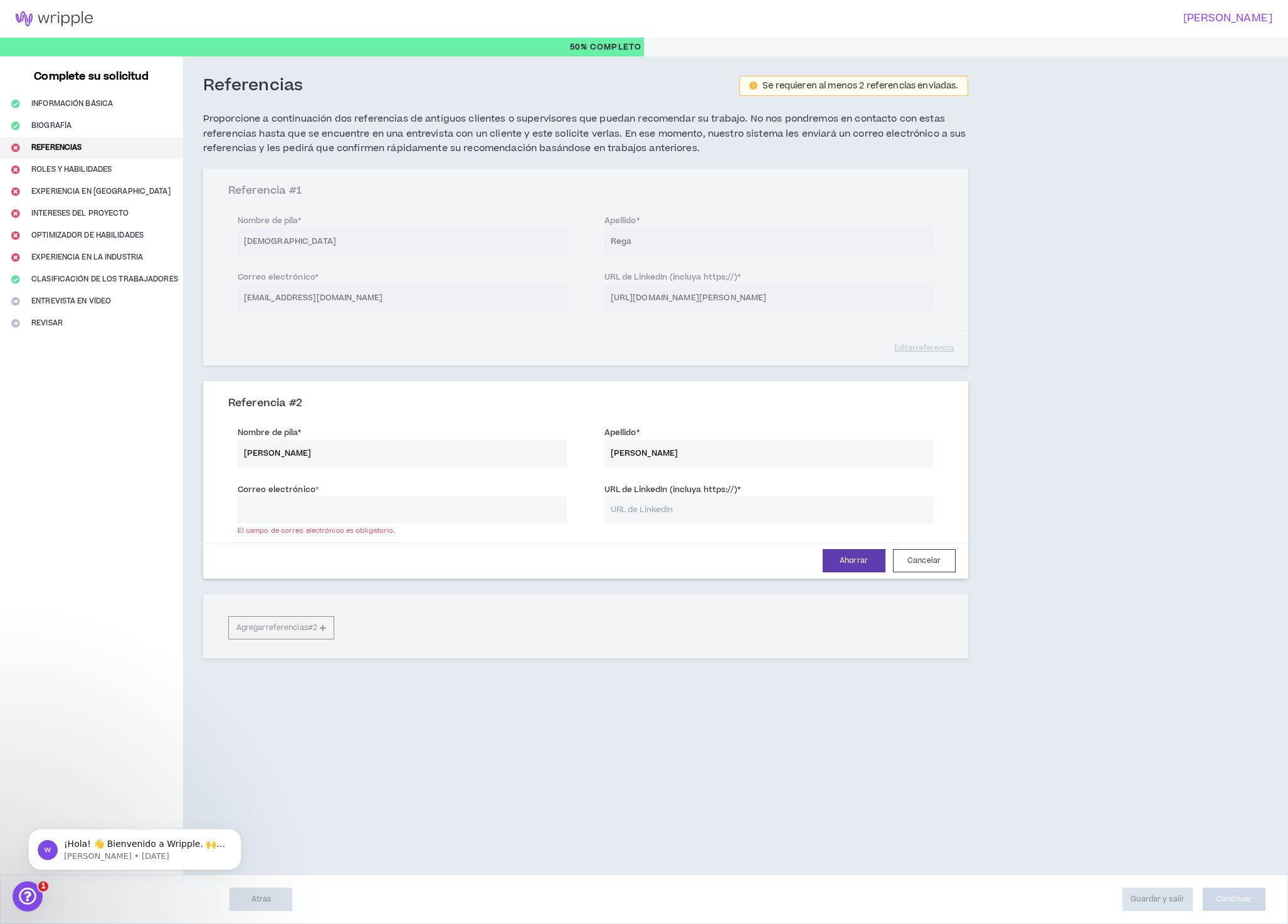
click at [309, 458] on input "[PERSON_NAME]" at bounding box center [402, 453] width 329 height 27
type input "R"
type input "[PERSON_NAME]"
click at [670, 456] on input "[PERSON_NAME]" at bounding box center [769, 453] width 329 height 27
type input "C"
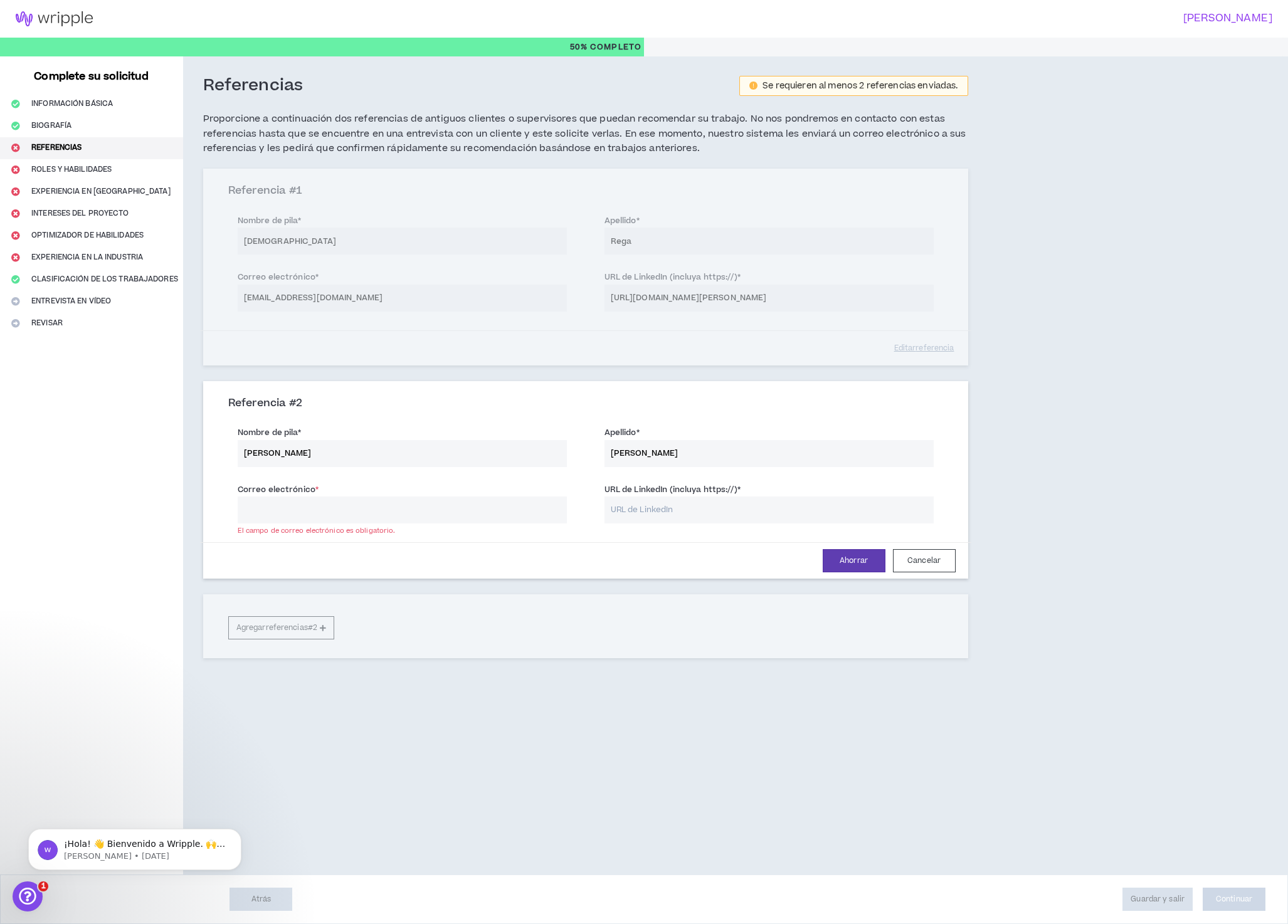
type input "[PERSON_NAME]"
click at [331, 514] on input "Correo electrónico *" at bounding box center [402, 510] width 329 height 27
paste input "[PERSON_NAME][EMAIL_ADDRESS][DOMAIN_NAME]"
type input "[PERSON_NAME][EMAIL_ADDRESS][DOMAIN_NAME]"
click at [849, 298] on div "Referencia # 1 Nombre de pila * [PERSON_NAME] * [PERSON_NAME] Correo electrónic…" at bounding box center [586, 266] width 765 height 196
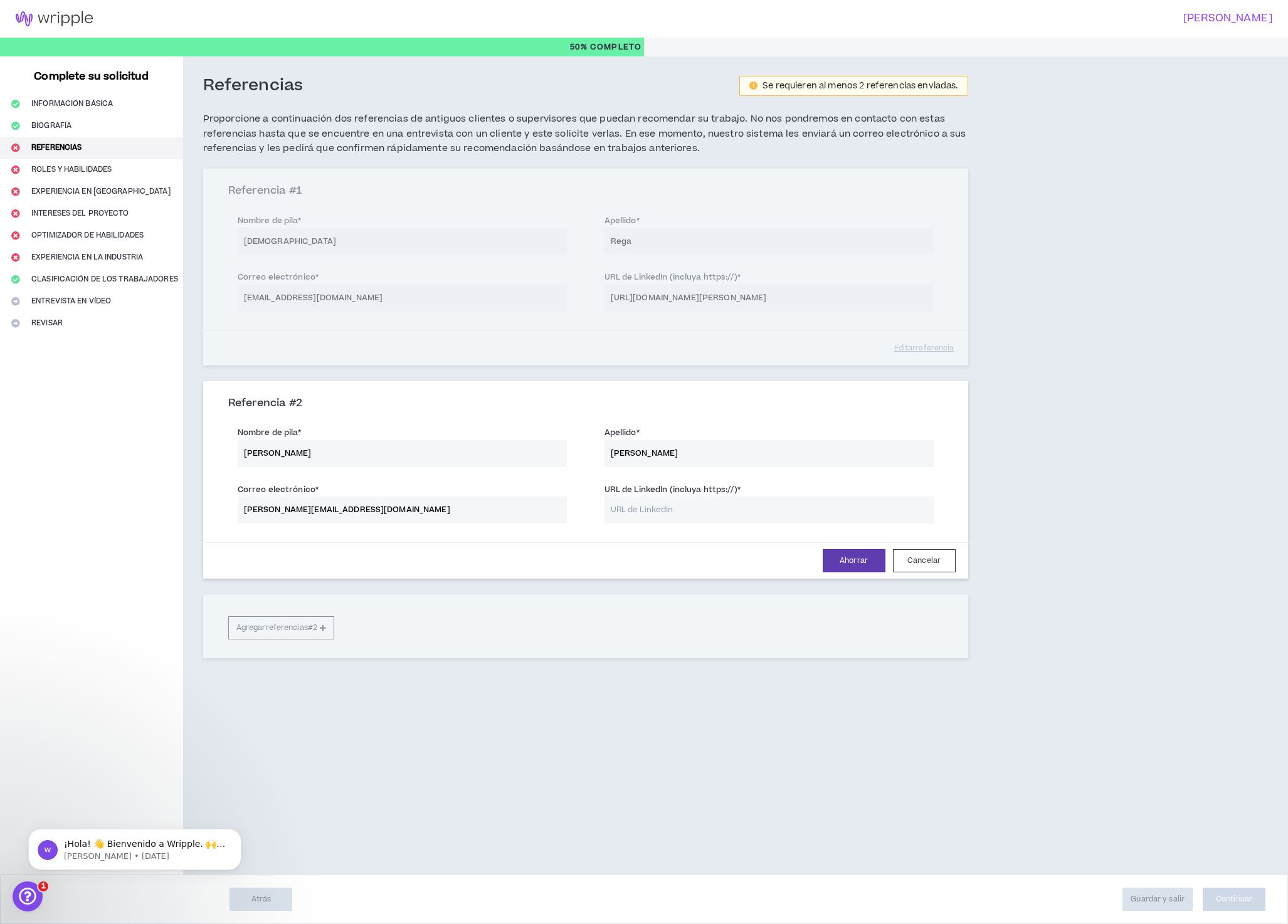
click at [843, 298] on div "Referencia # 1 Nombre de pila * [PERSON_NAME] * [PERSON_NAME] Correo electrónic…" at bounding box center [586, 266] width 765 height 196
click at [710, 516] on input "URL de LinkedIn (incluya https://) *" at bounding box center [769, 510] width 329 height 27
paste input "[URL][DOMAIN_NAME][PERSON_NAME]"
type input "[URL][DOMAIN_NAME][PERSON_NAME]"
click at [847, 565] on font "Ahorrar" at bounding box center [854, 561] width 28 height 11
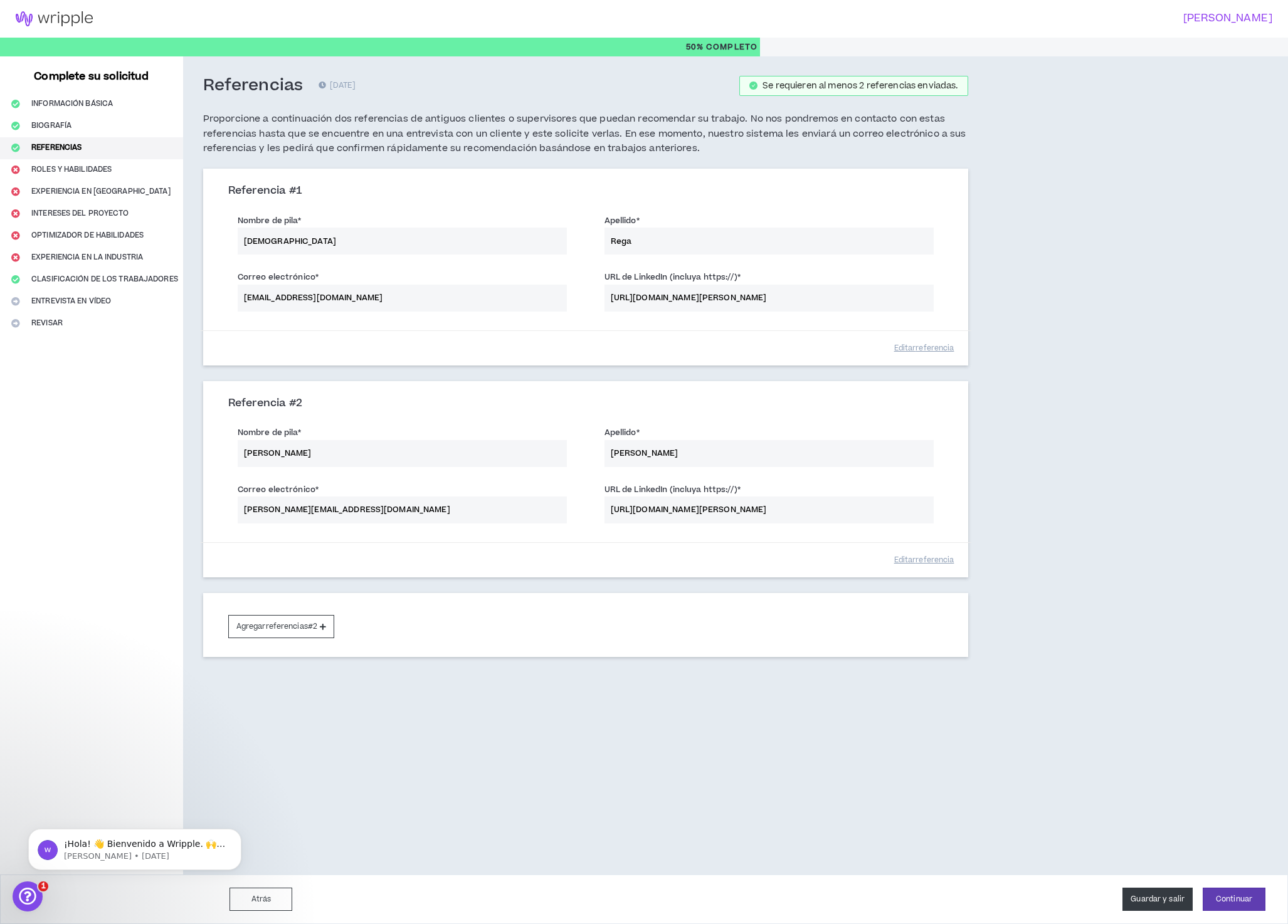
click at [1157, 897] on font "Guardar y salir" at bounding box center [1158, 899] width 54 height 11
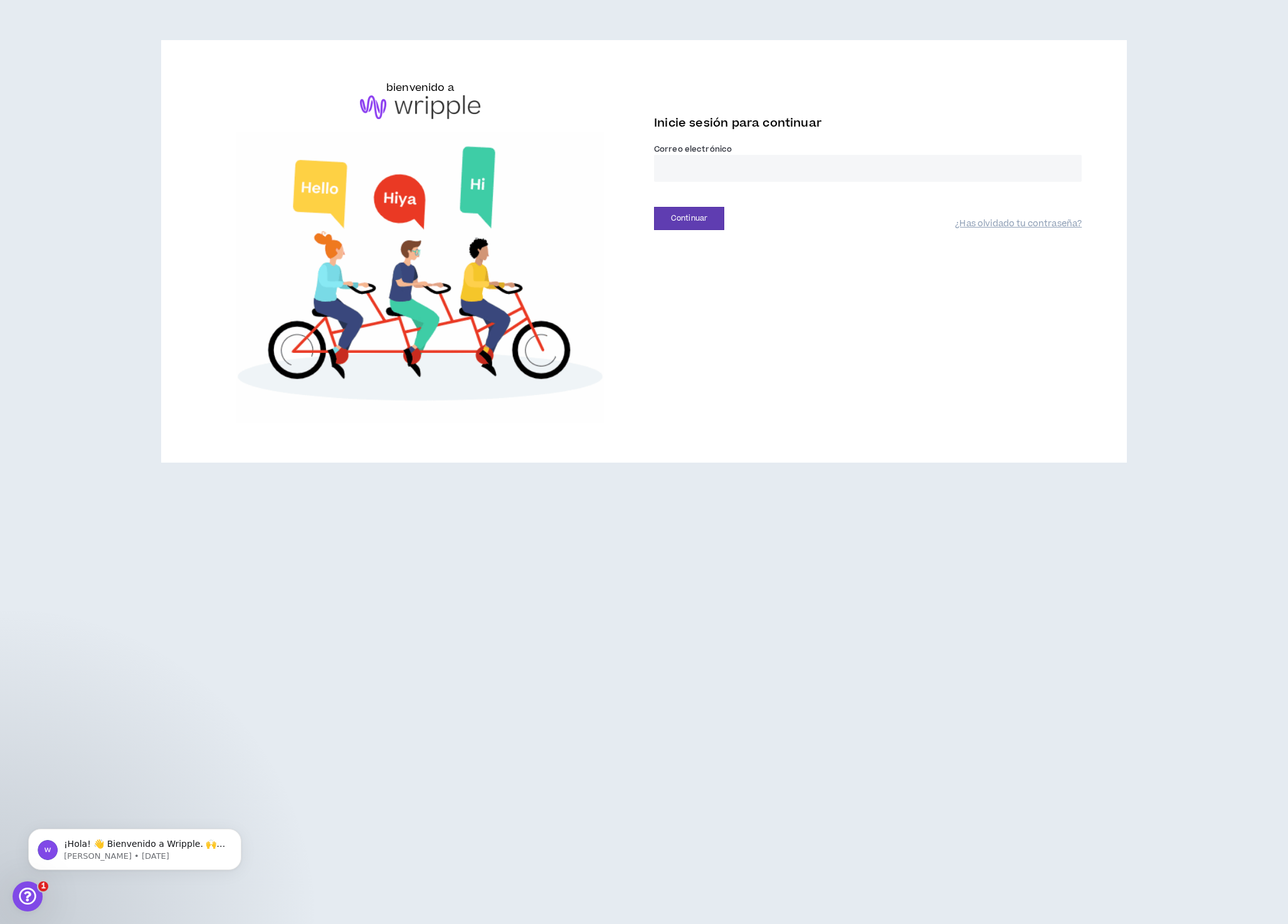
click at [769, 182] on input "email" at bounding box center [868, 168] width 428 height 27
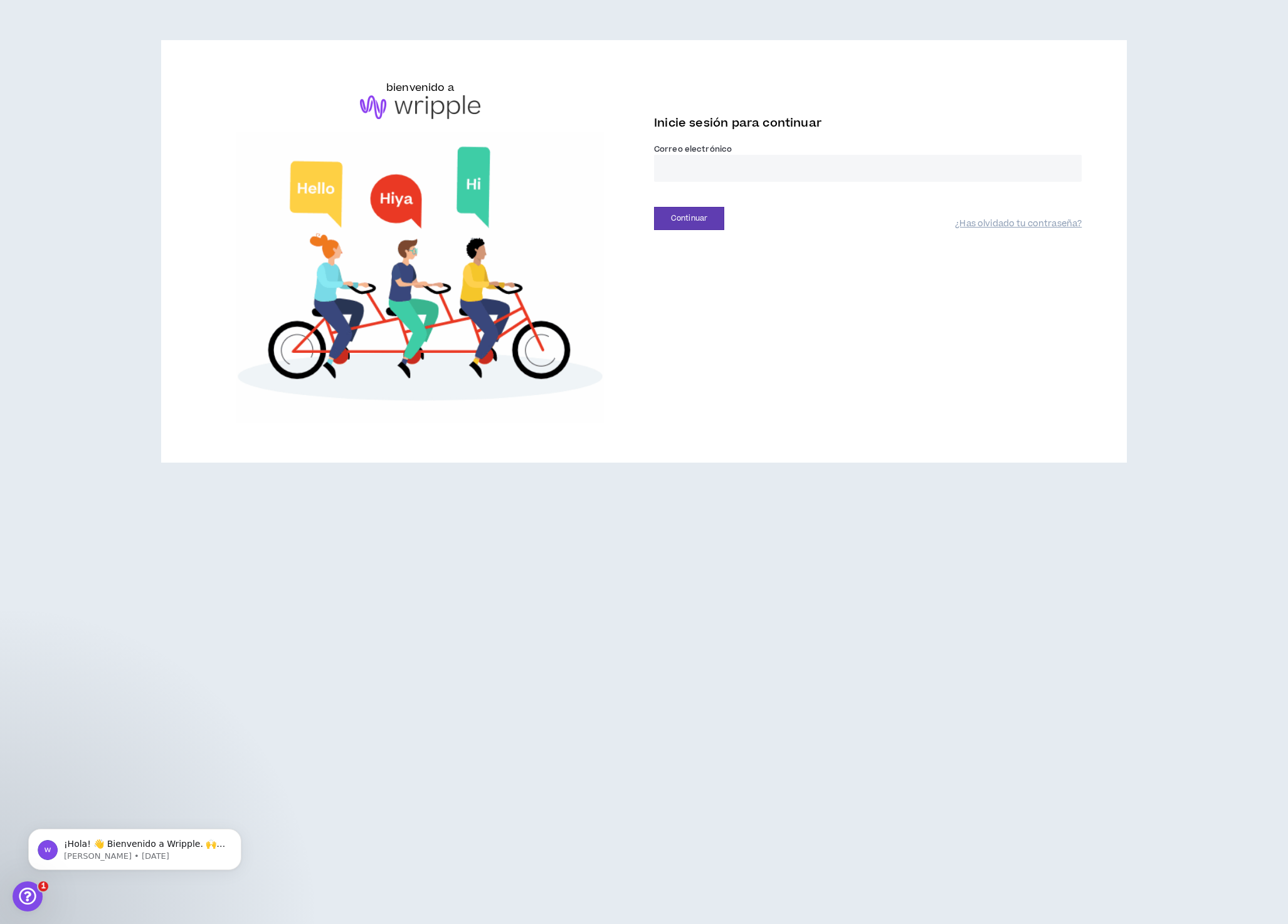
type input "**********"
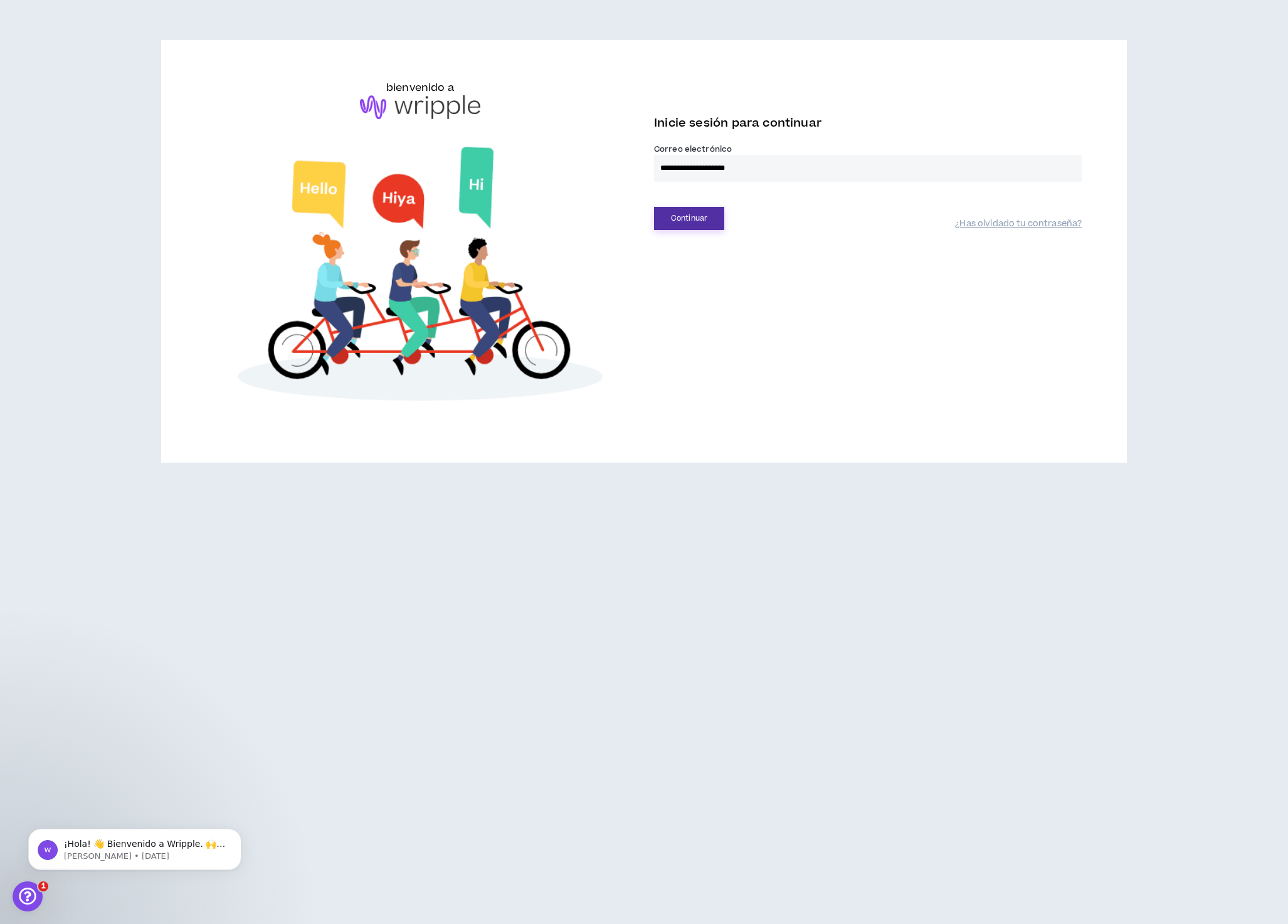
click at [708, 224] on font "Continuar" at bounding box center [689, 219] width 36 height 11
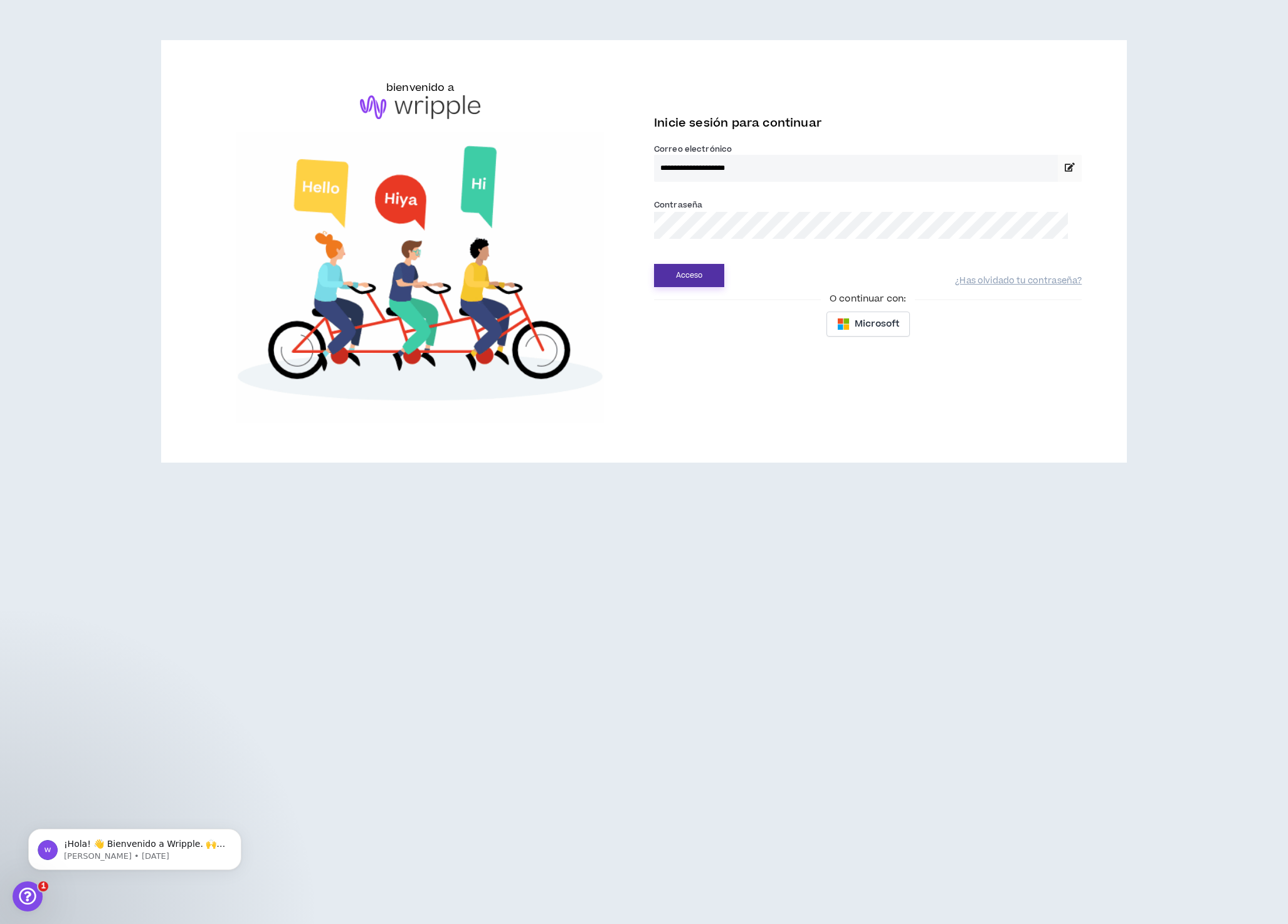
click at [698, 281] on font "Acceso" at bounding box center [690, 276] width 27 height 11
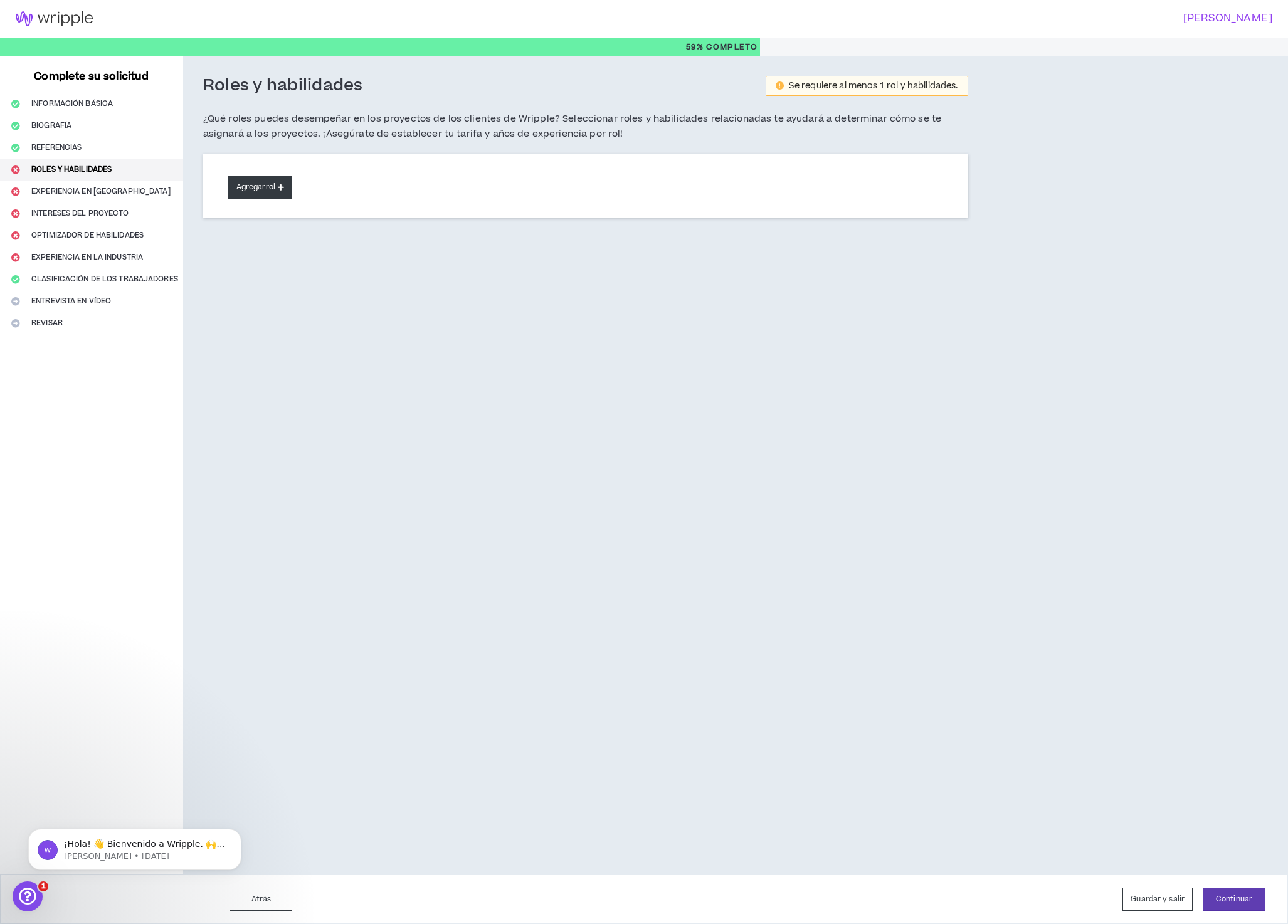
click at [262, 188] on font "Agregar" at bounding box center [251, 187] width 30 height 11
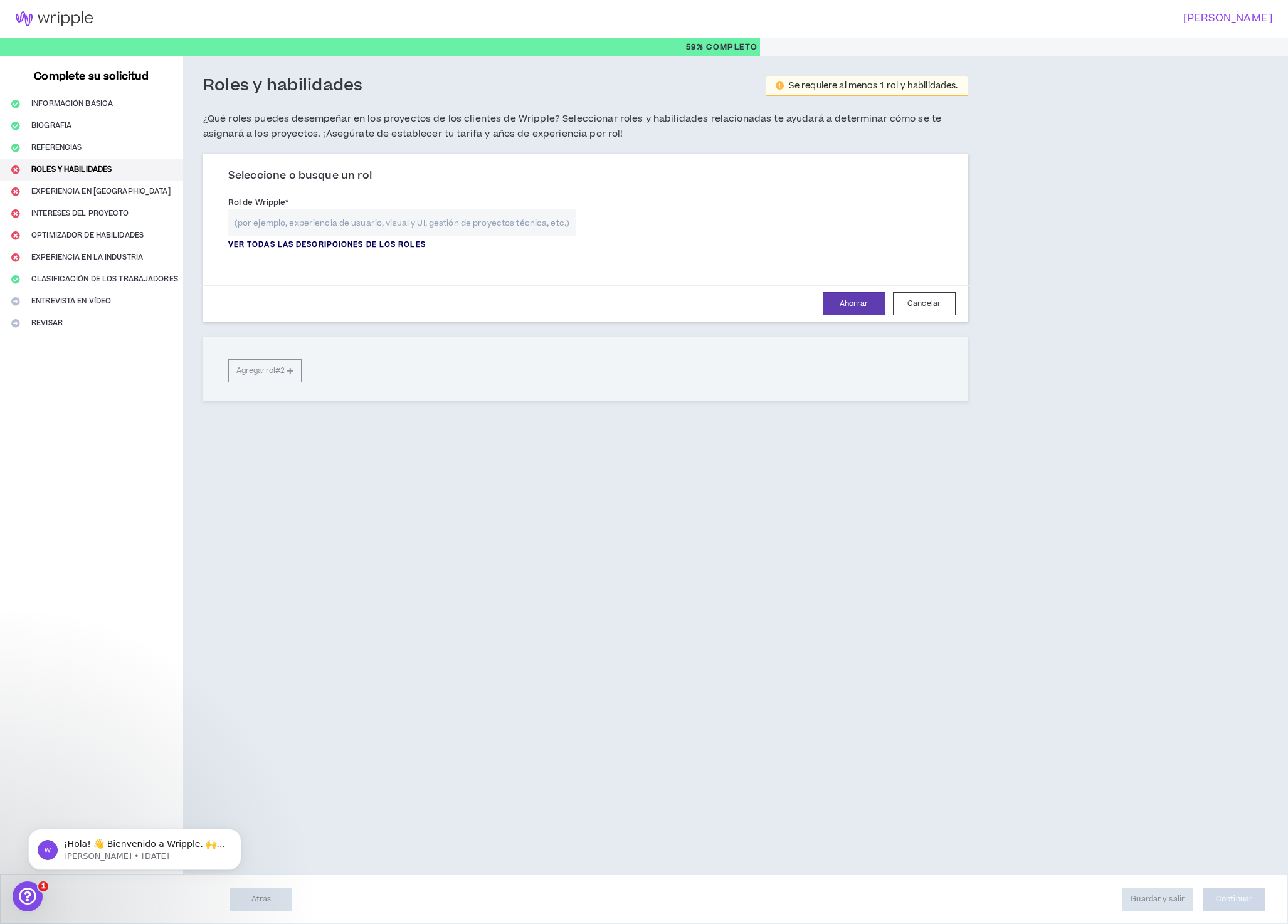
click at [398, 247] on font "VER TODAS LAS DESCRIPCIONES DE LOS ROLES" at bounding box center [327, 245] width 197 height 11
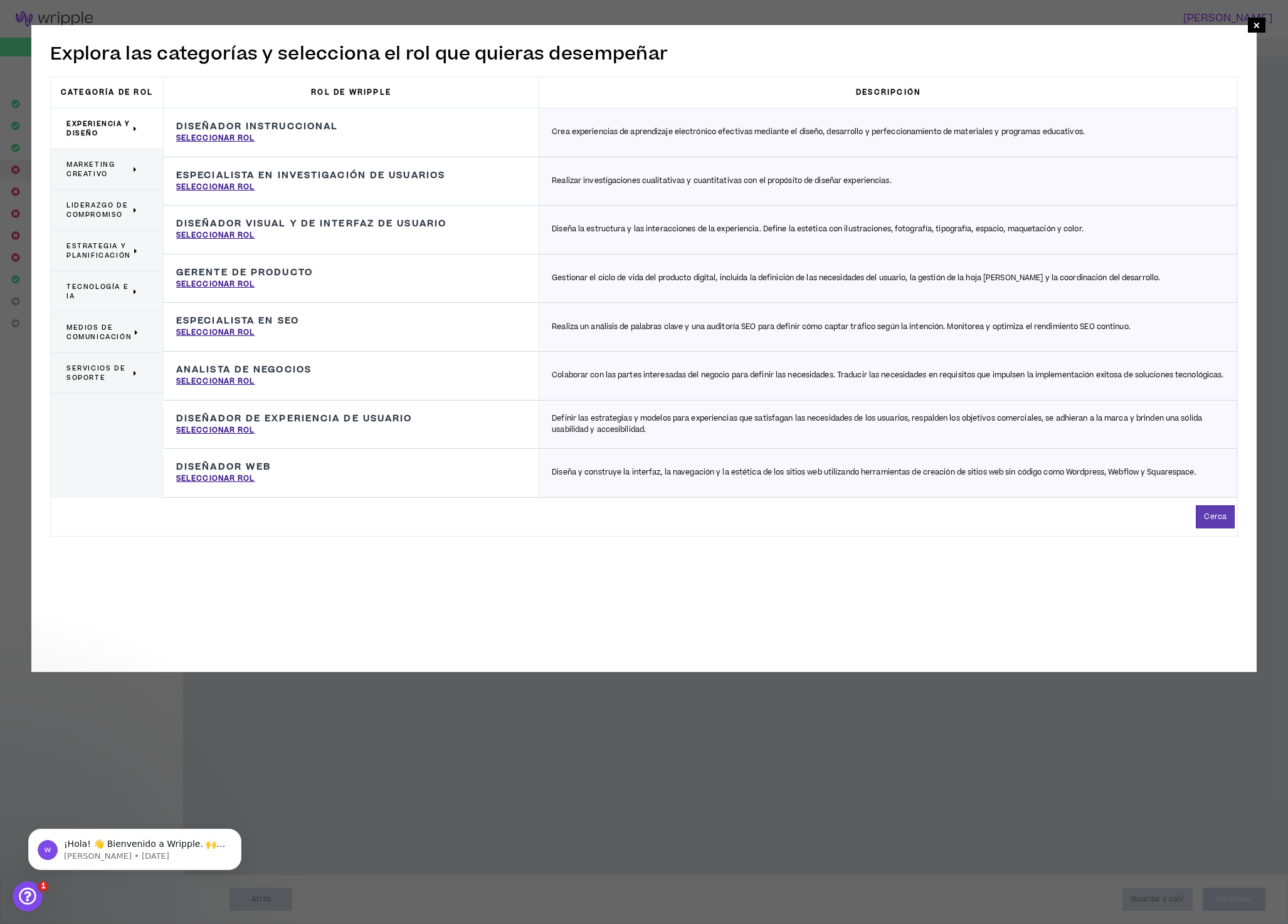
click at [94, 170] on font "Marketing creativo" at bounding box center [91, 169] width 48 height 19
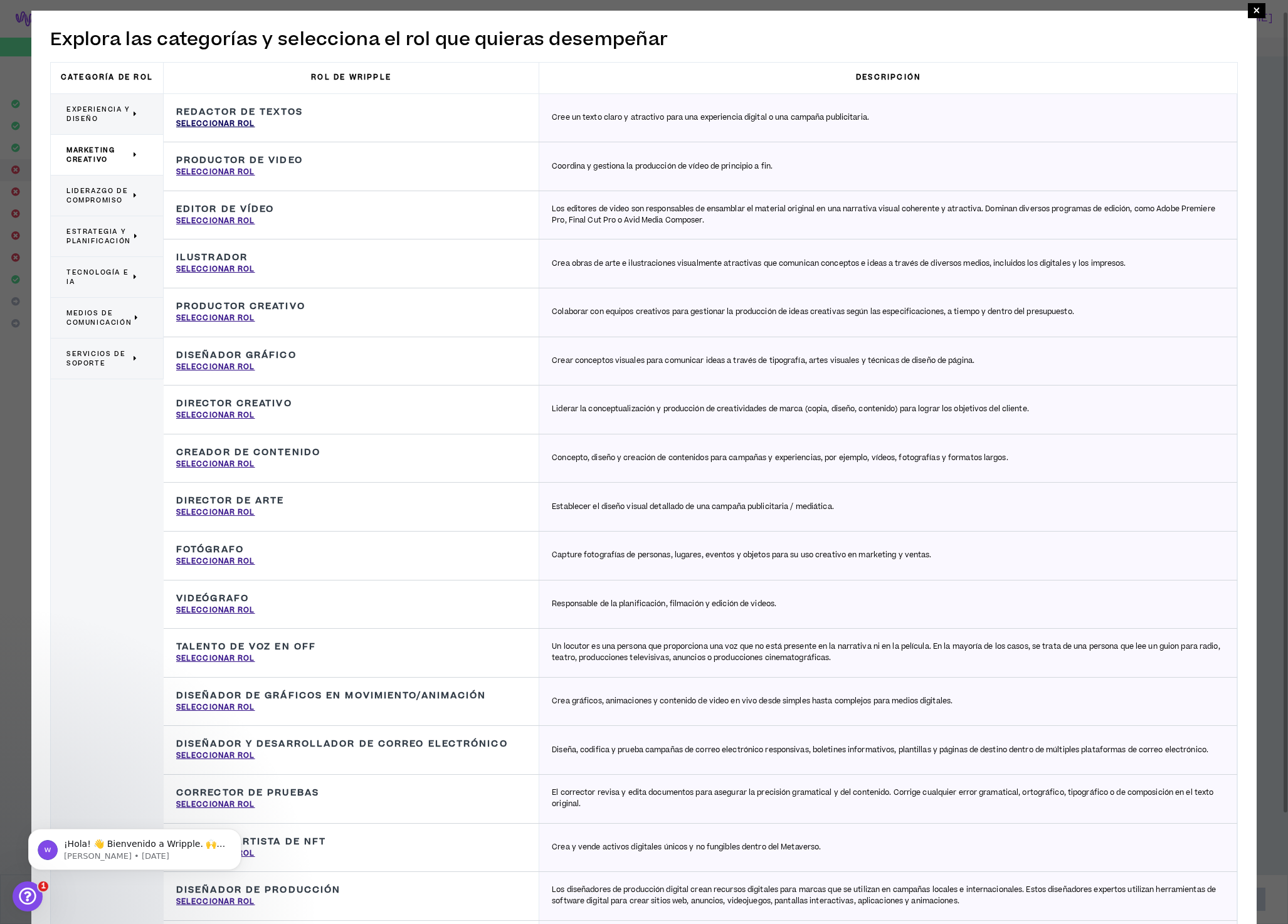
click at [221, 123] on font "Seleccionar rol" at bounding box center [216, 124] width 79 height 11
type input "Copy Writer"
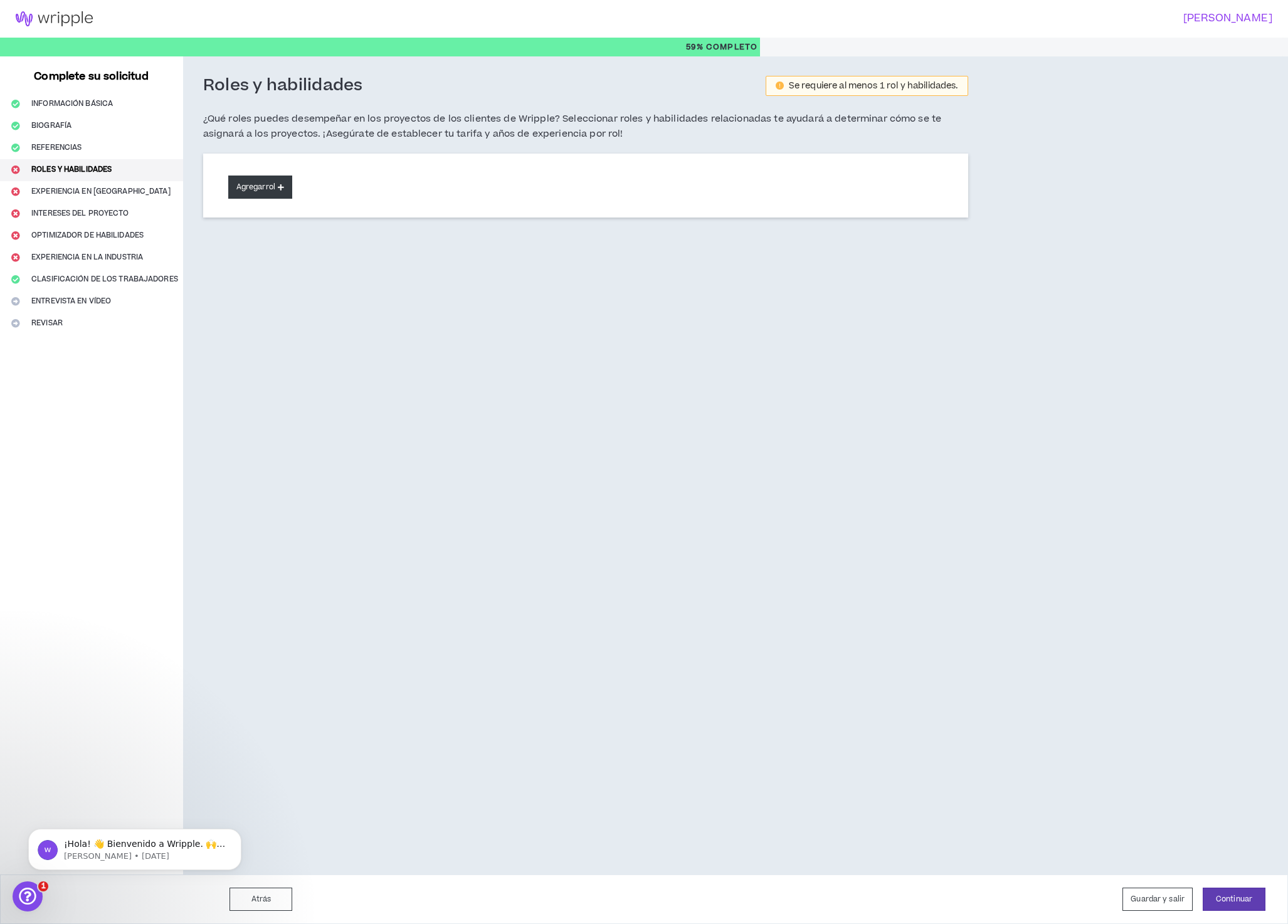
click at [265, 190] on font "Agregar" at bounding box center [251, 187] width 30 height 11
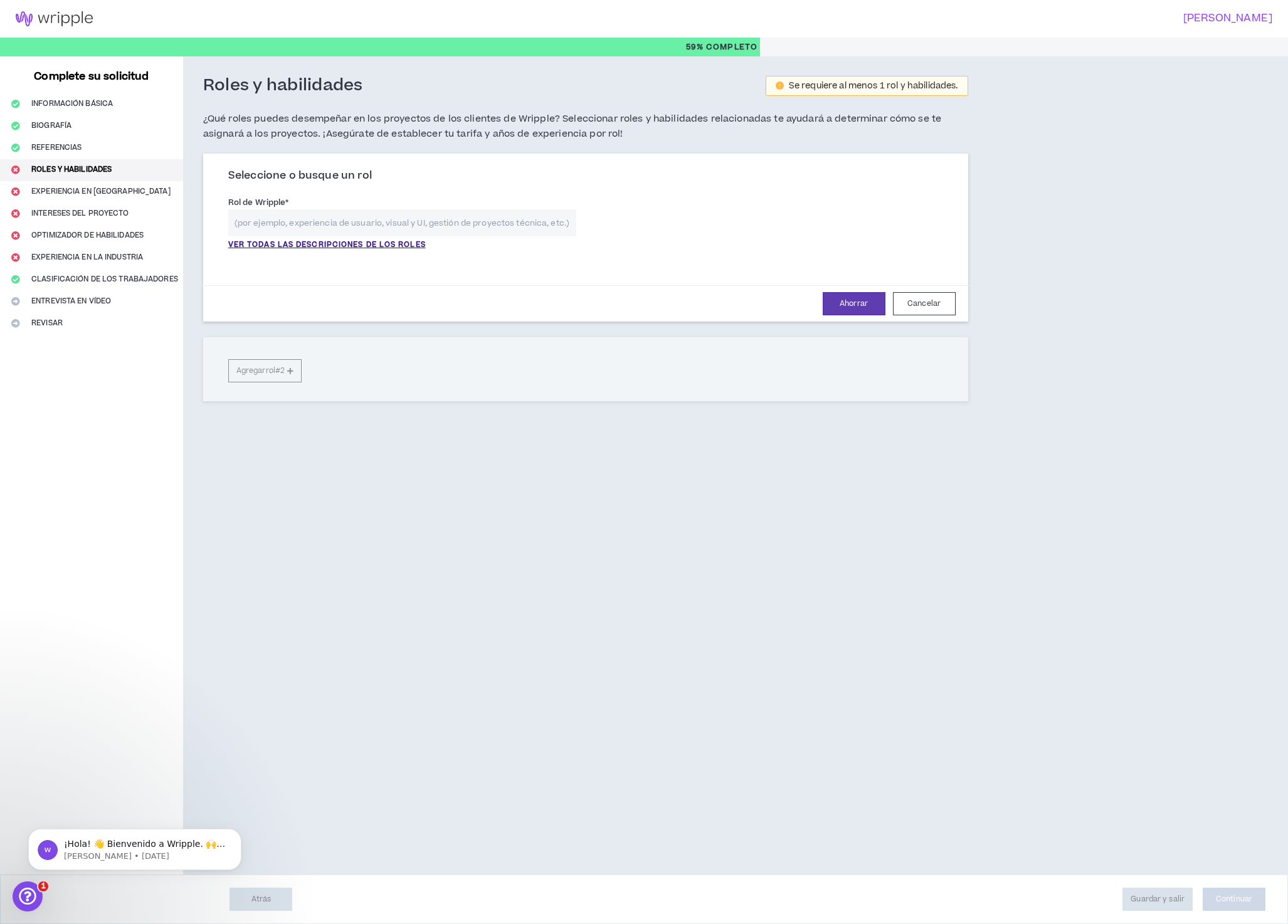
click at [297, 227] on input "text" at bounding box center [402, 223] width 348 height 27
paste input "Diseñador Gráfico, Redactor Creativo, Director de Arte, Experto en Packaging."
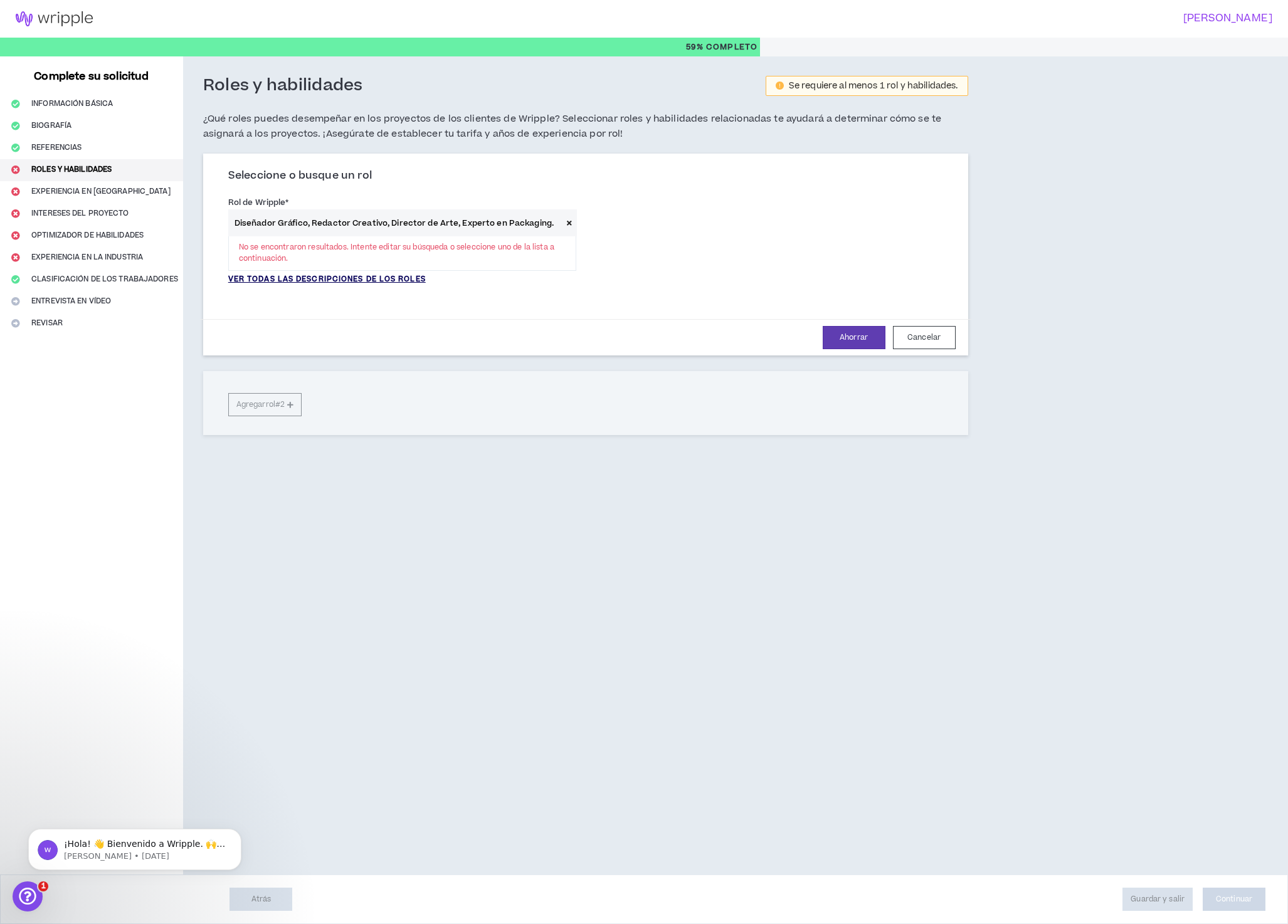
click at [400, 281] on font "VER TODAS LAS DESCRIPCIONES DE LOS ROLES" at bounding box center [327, 280] width 197 height 11
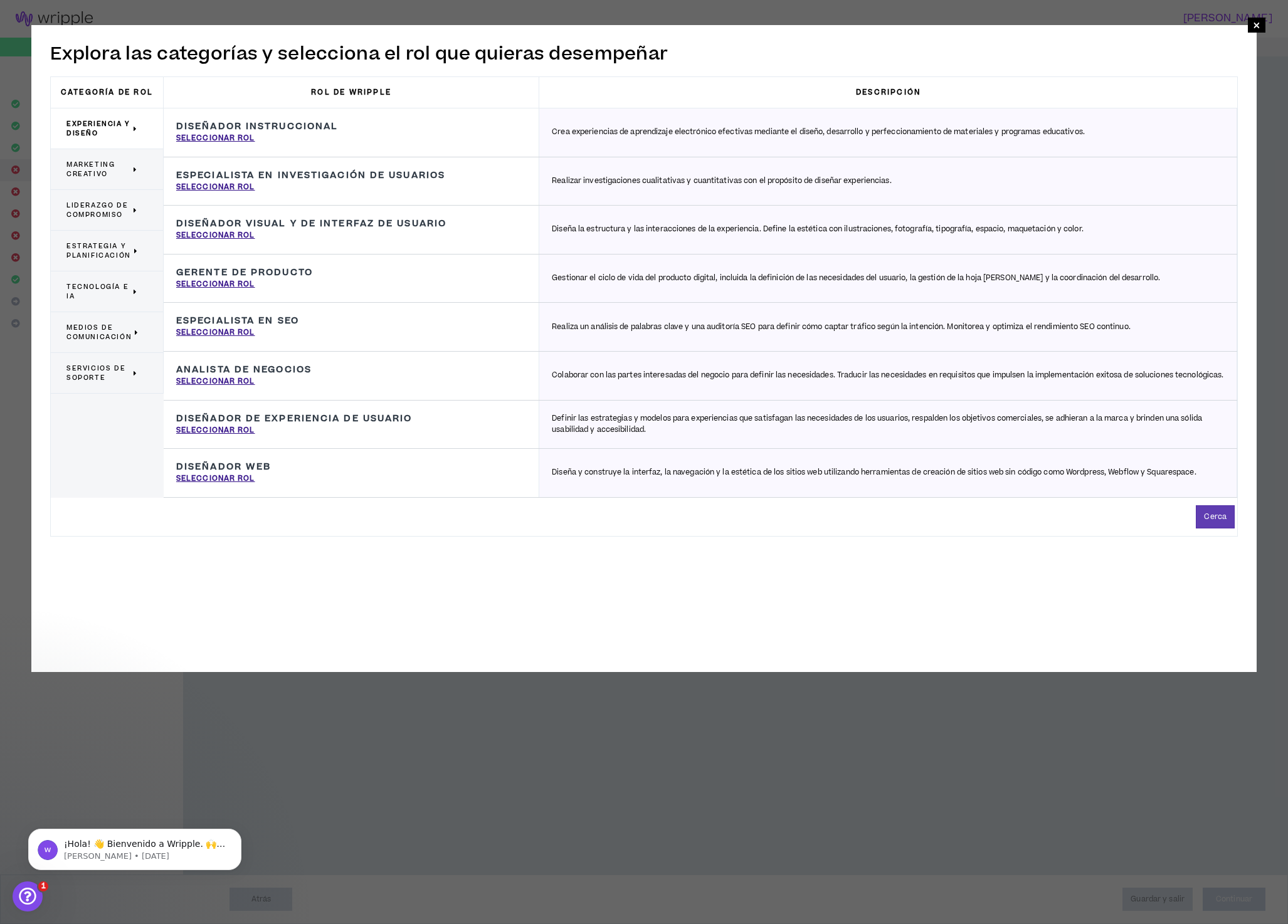
click at [113, 173] on span "Marketing creativo" at bounding box center [98, 169] width 64 height 19
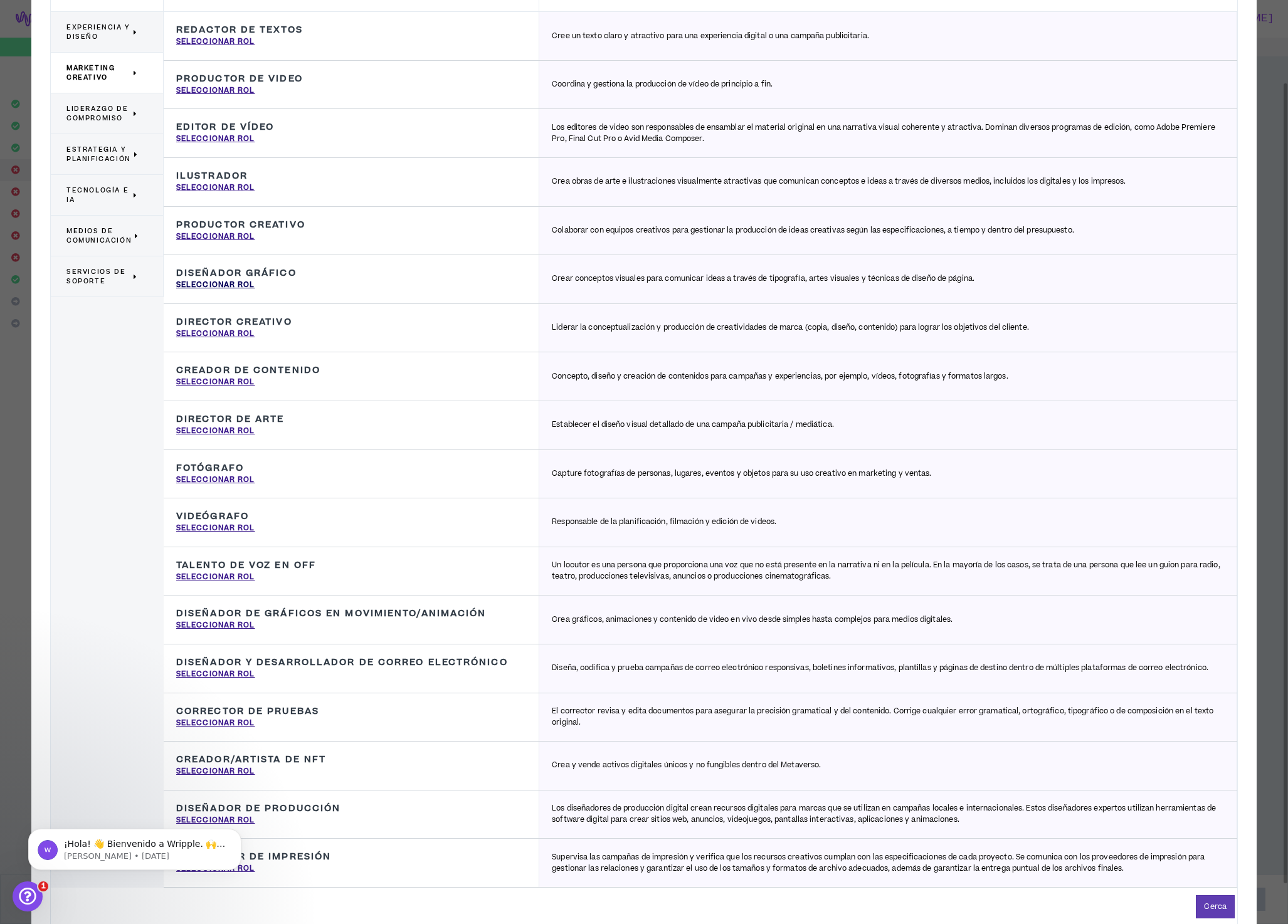
click at [233, 284] on font "Seleccionar rol" at bounding box center [216, 285] width 79 height 11
type input "Graphic Designer"
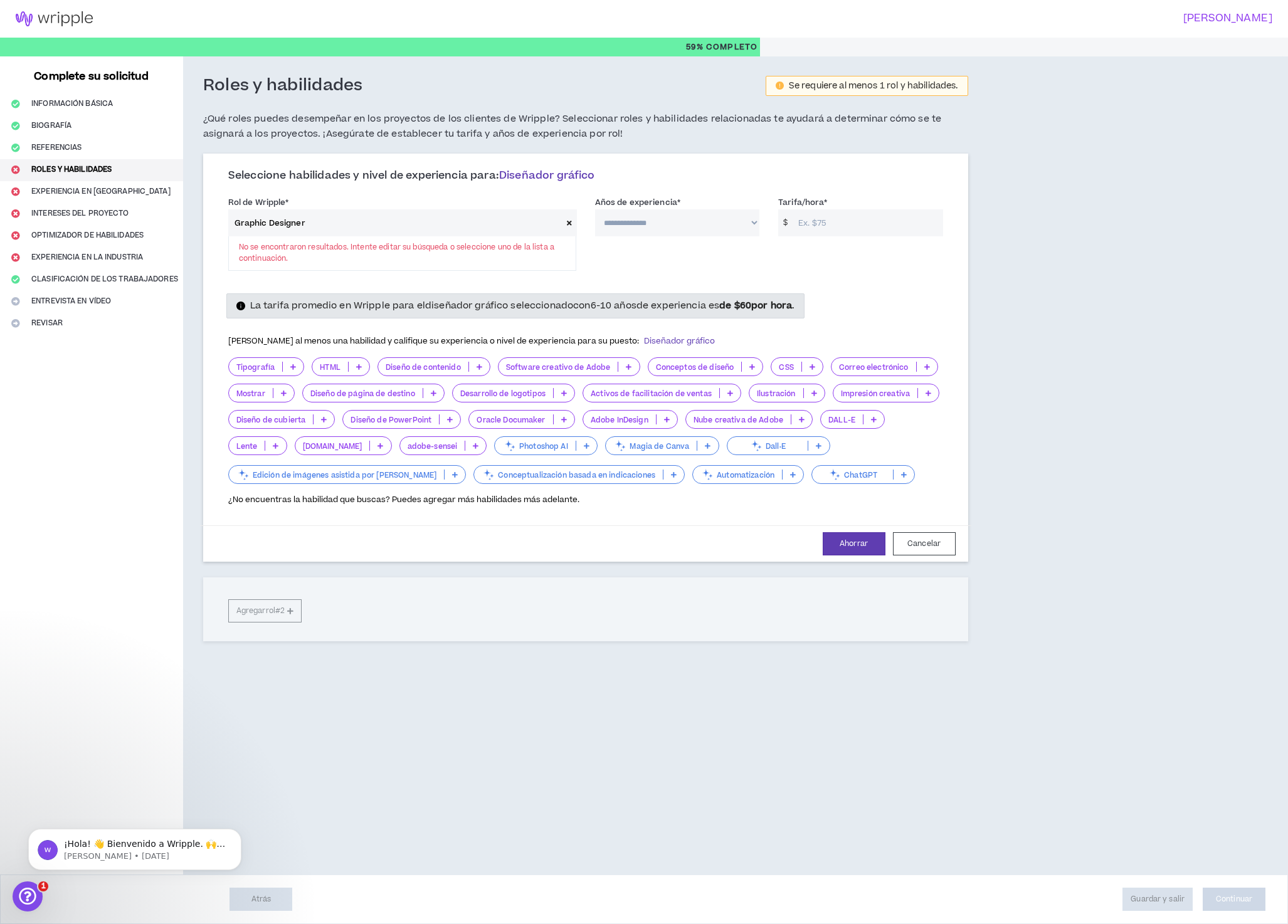
click at [265, 400] on font "Mostrar" at bounding box center [250, 394] width 29 height 11
click at [266, 373] on font "Tipografía" at bounding box center [255, 367] width 38 height 11
click at [197, 445] on div "**********" at bounding box center [586, 380] width 805 height 647
click at [482, 370] on icon at bounding box center [479, 366] width 5 height 6
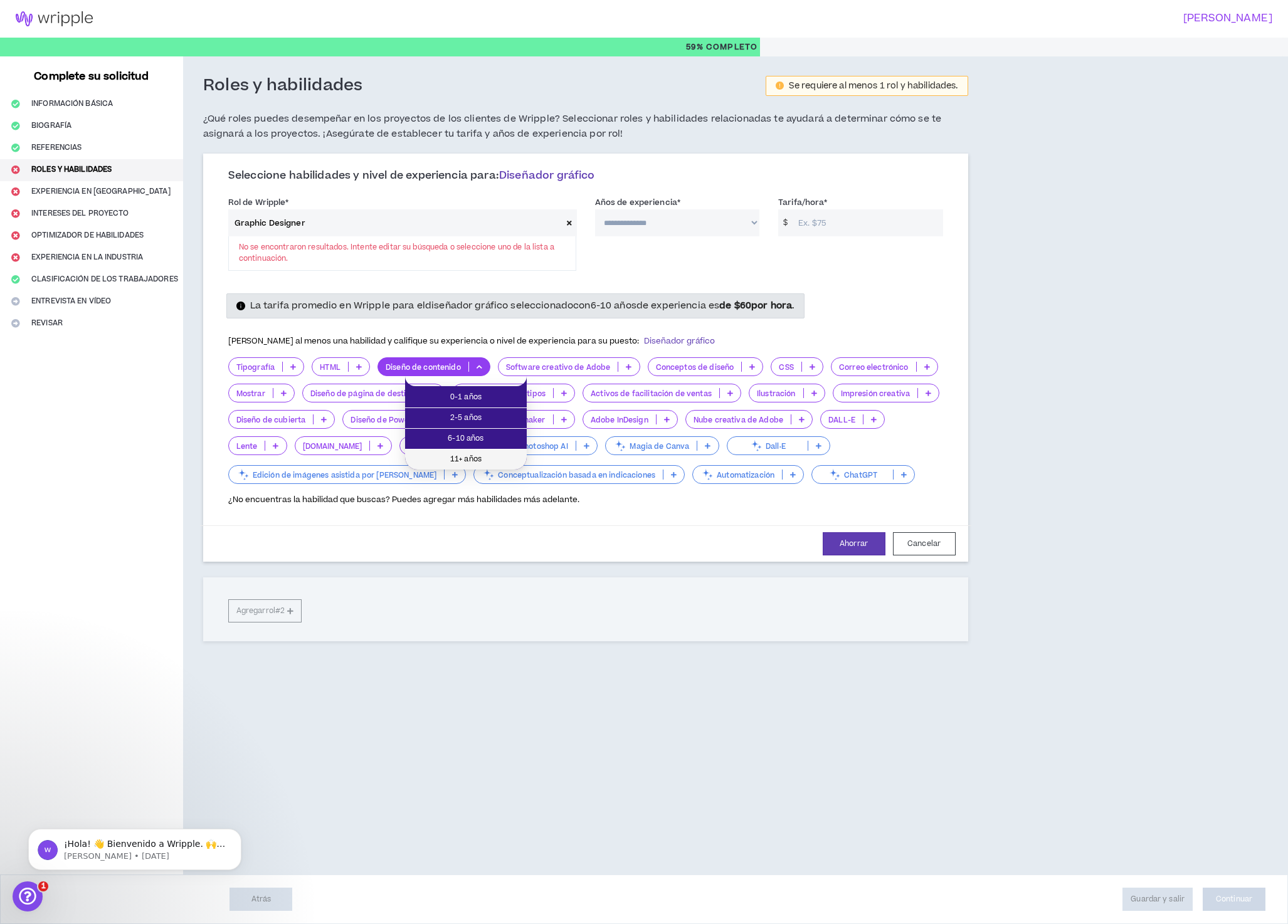
click at [474, 459] on font "11+ años" at bounding box center [466, 459] width 32 height 11
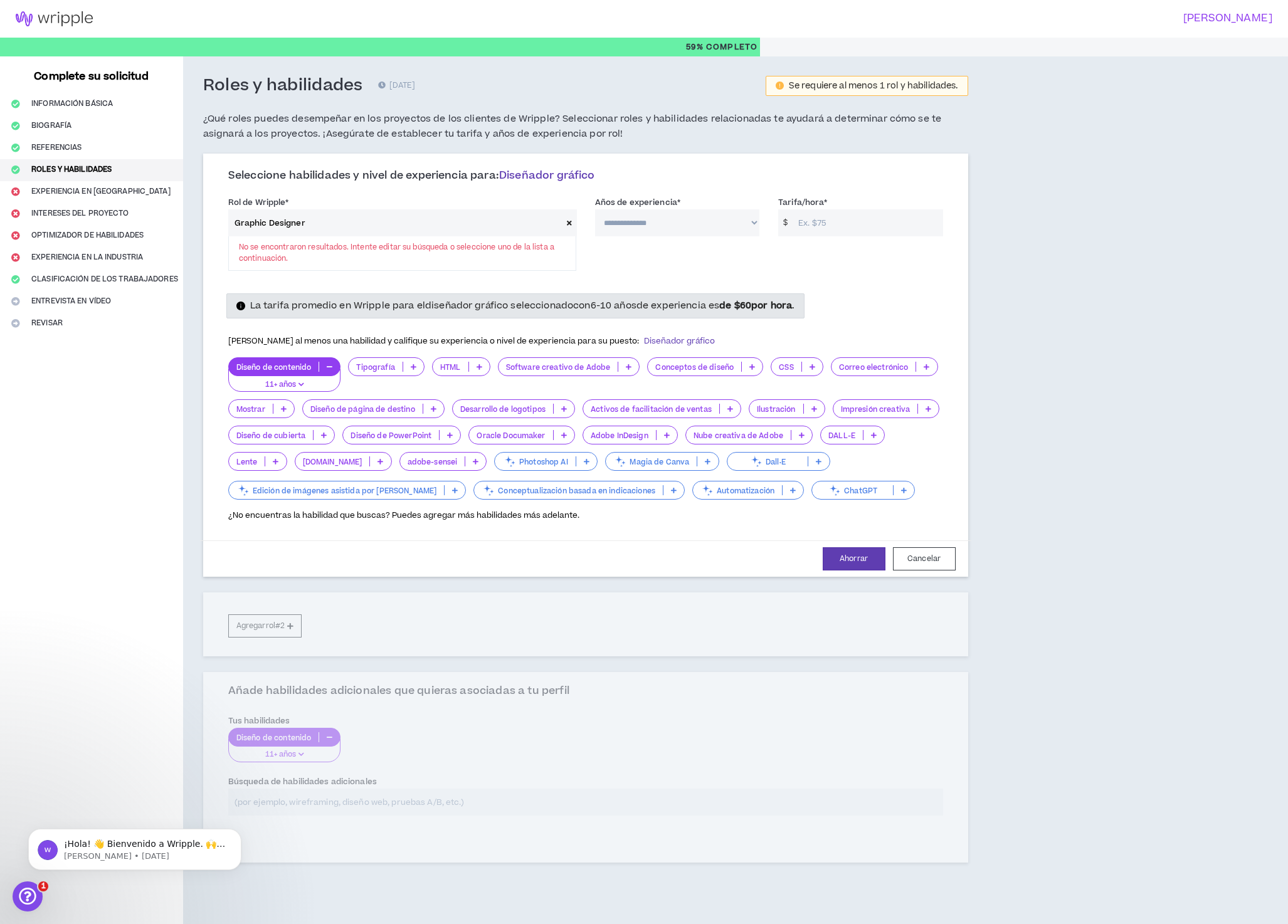
click at [755, 370] on icon at bounding box center [752, 366] width 5 height 6
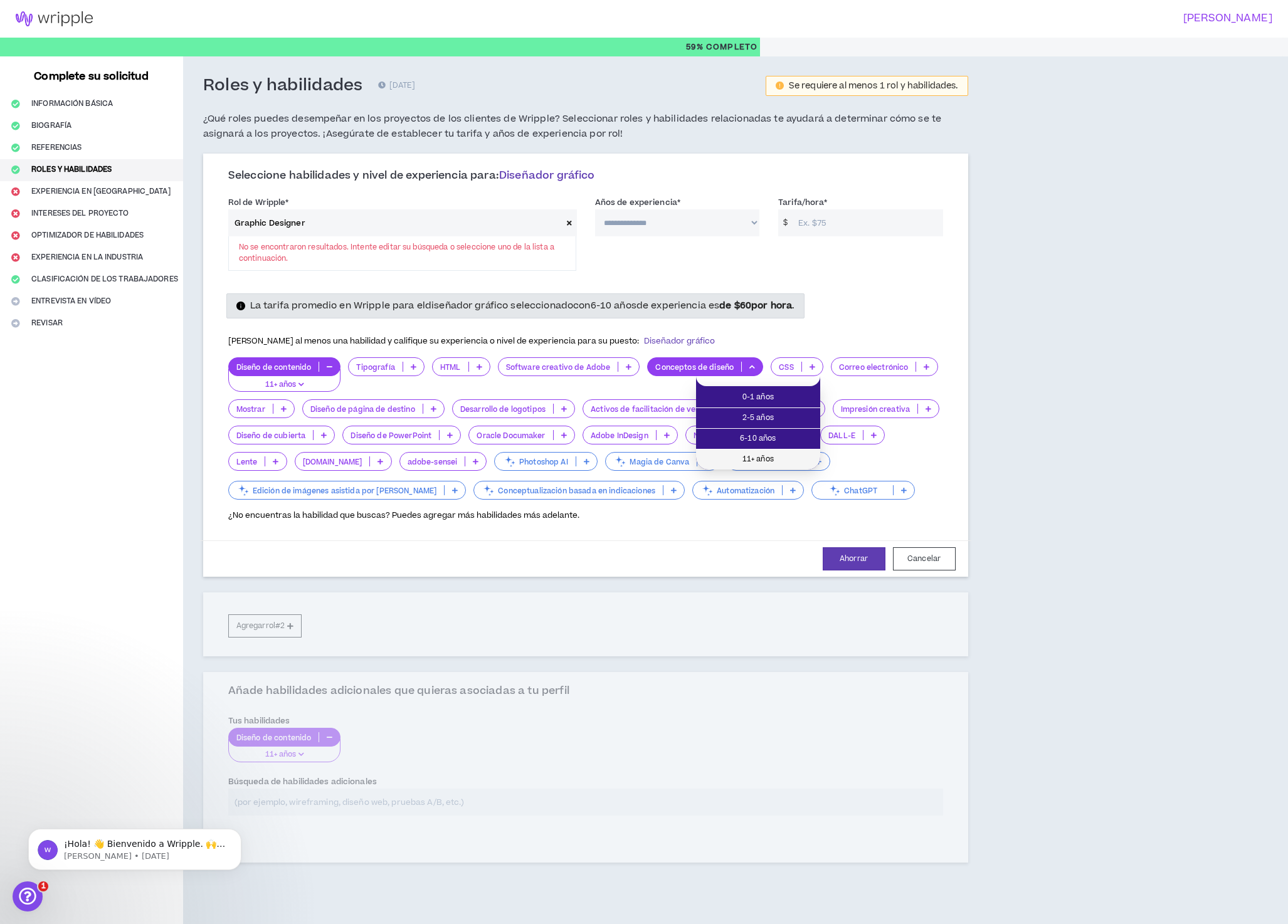
click at [765, 457] on font "11+ años" at bounding box center [758, 459] width 32 height 11
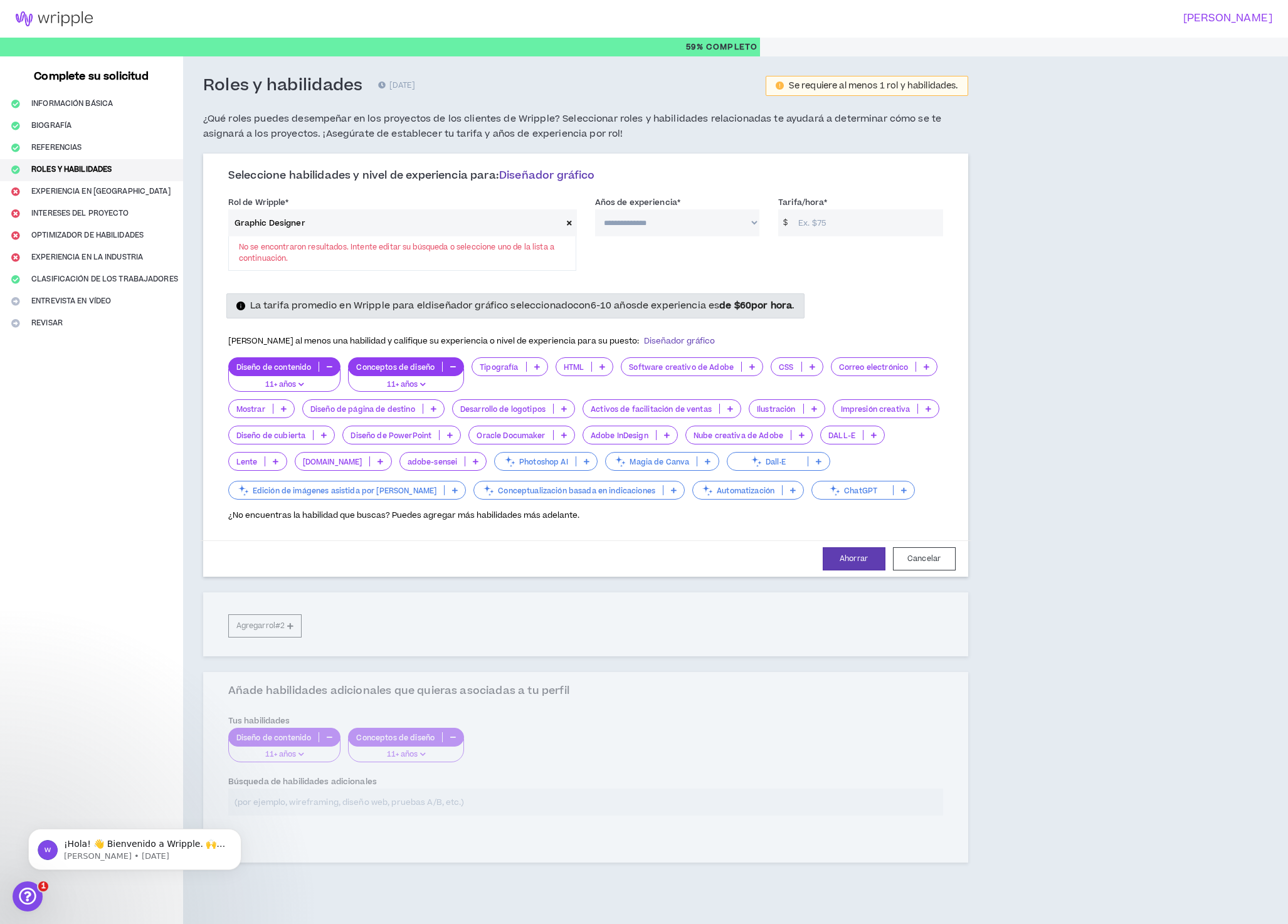
click at [286, 412] on icon at bounding box center [284, 408] width 5 height 6
click at [567, 412] on icon at bounding box center [564, 408] width 5 height 6
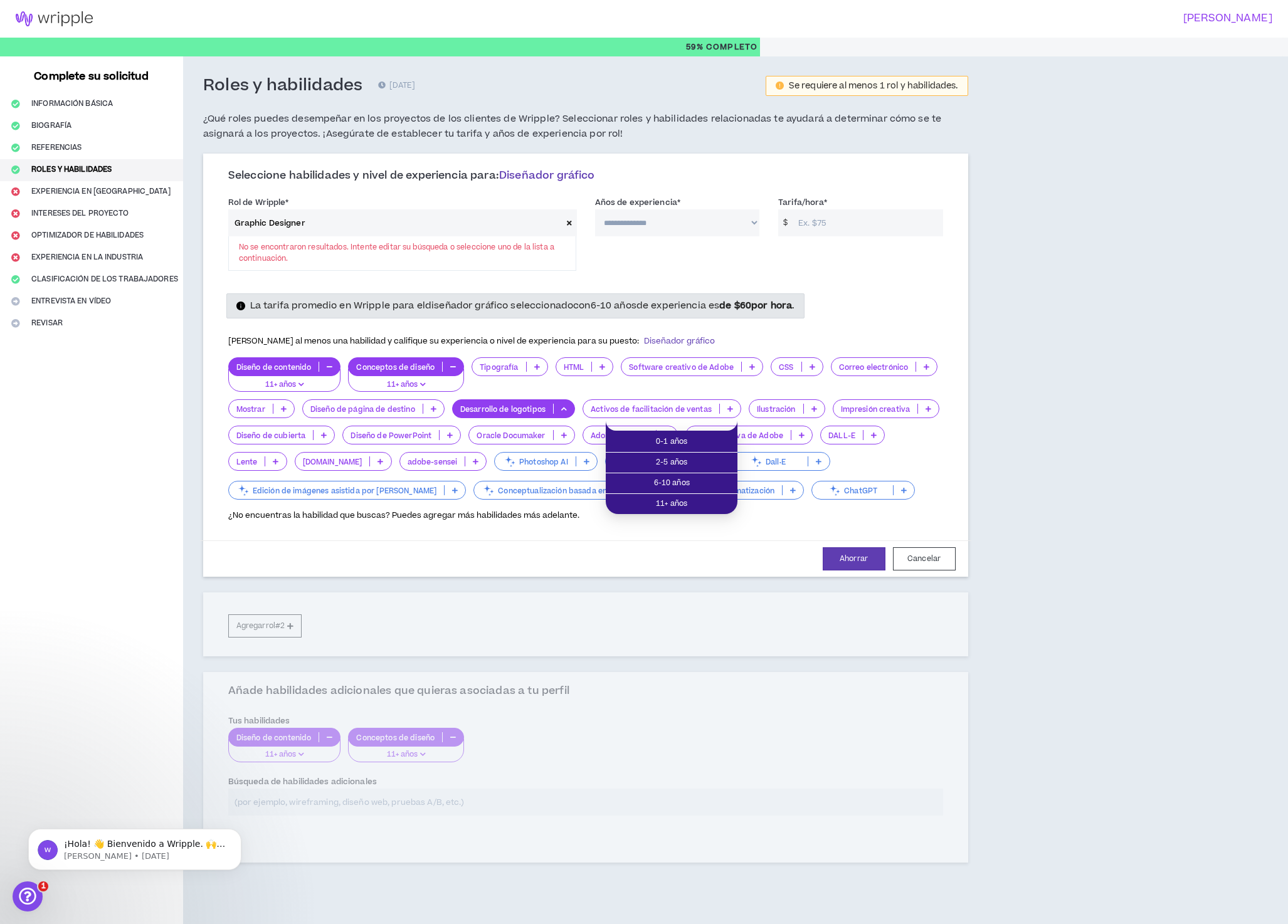
click at [567, 412] on icon at bounding box center [564, 408] width 5 height 6
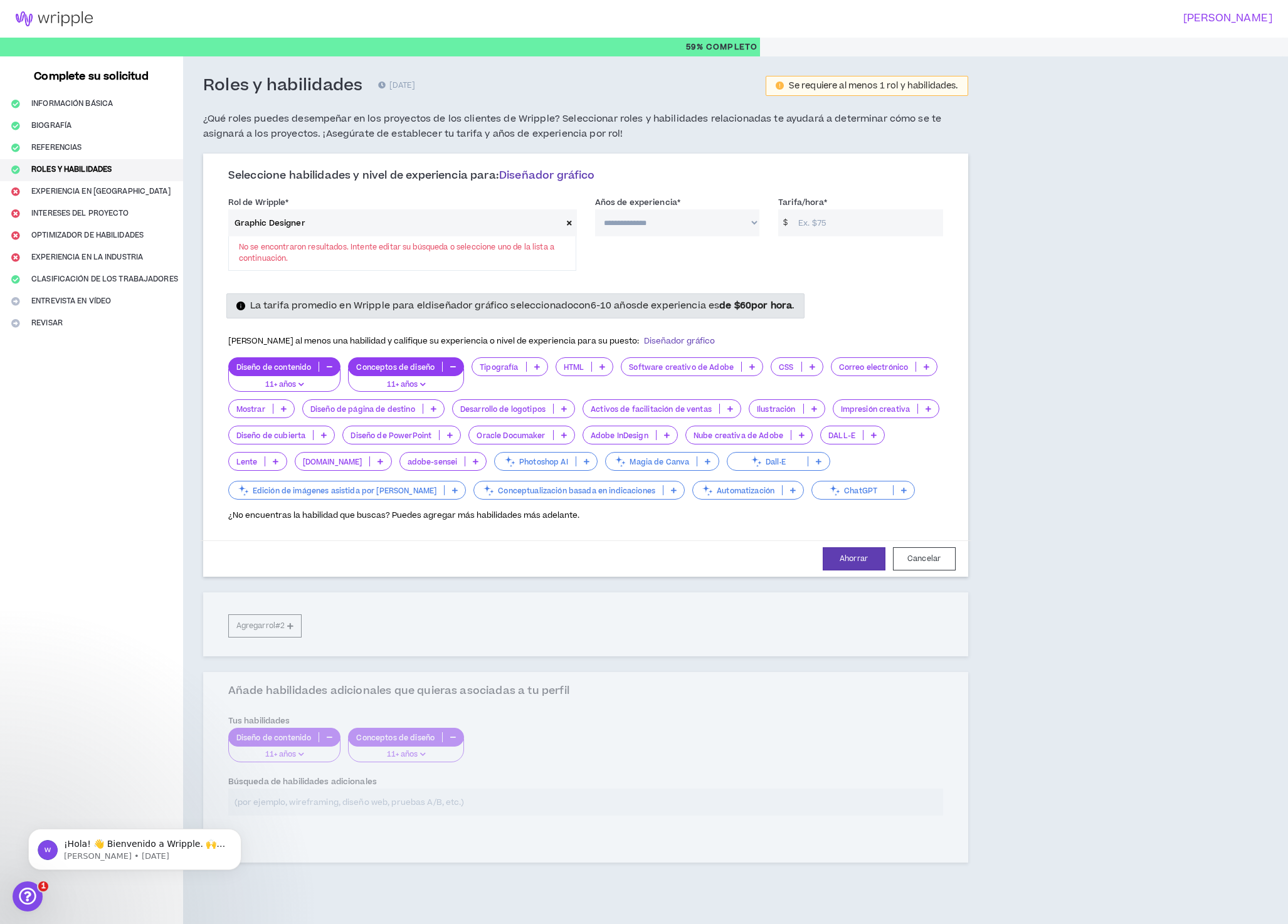
click at [926, 412] on icon at bounding box center [928, 408] width 5 height 6
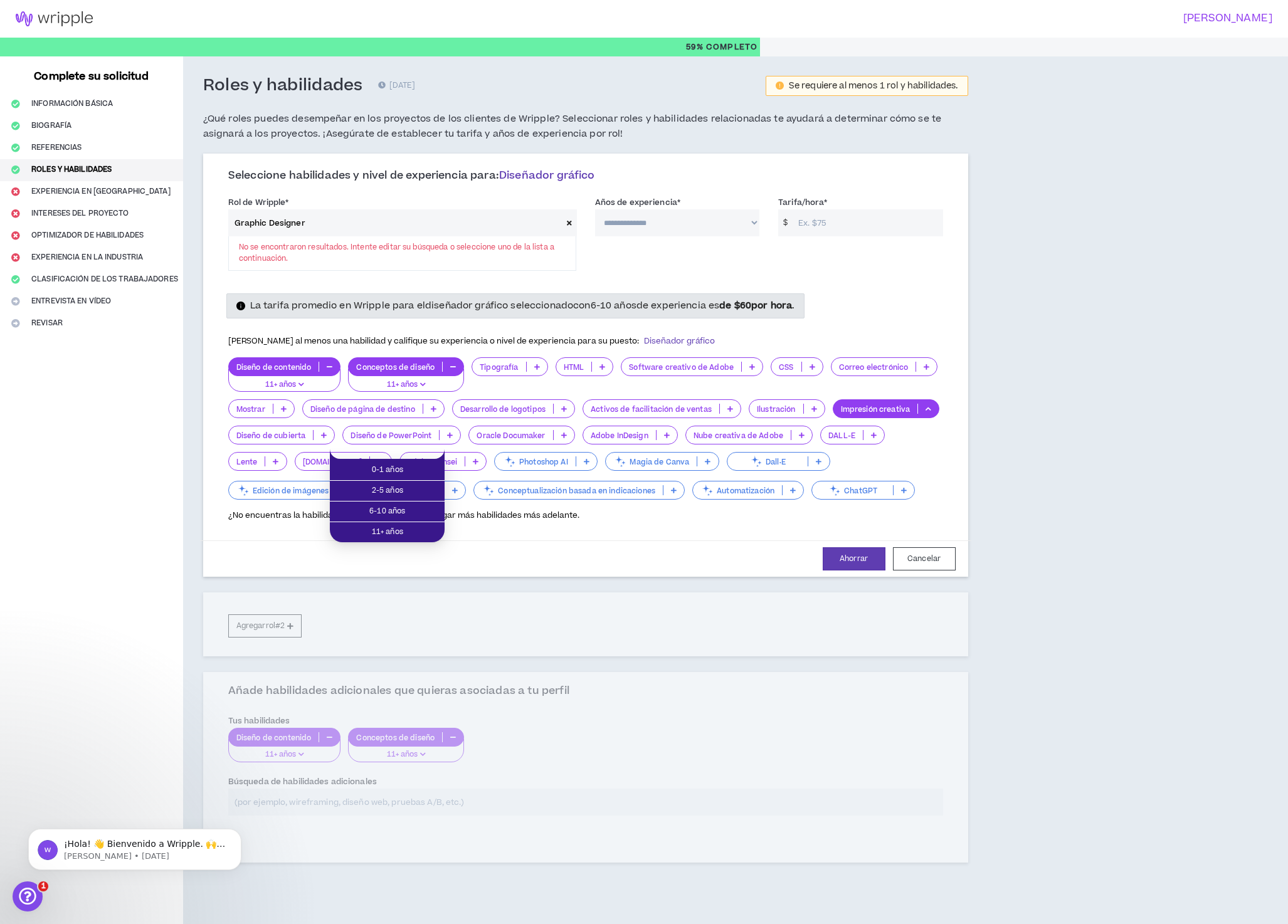
click at [926, 412] on icon at bounding box center [928, 408] width 5 height 6
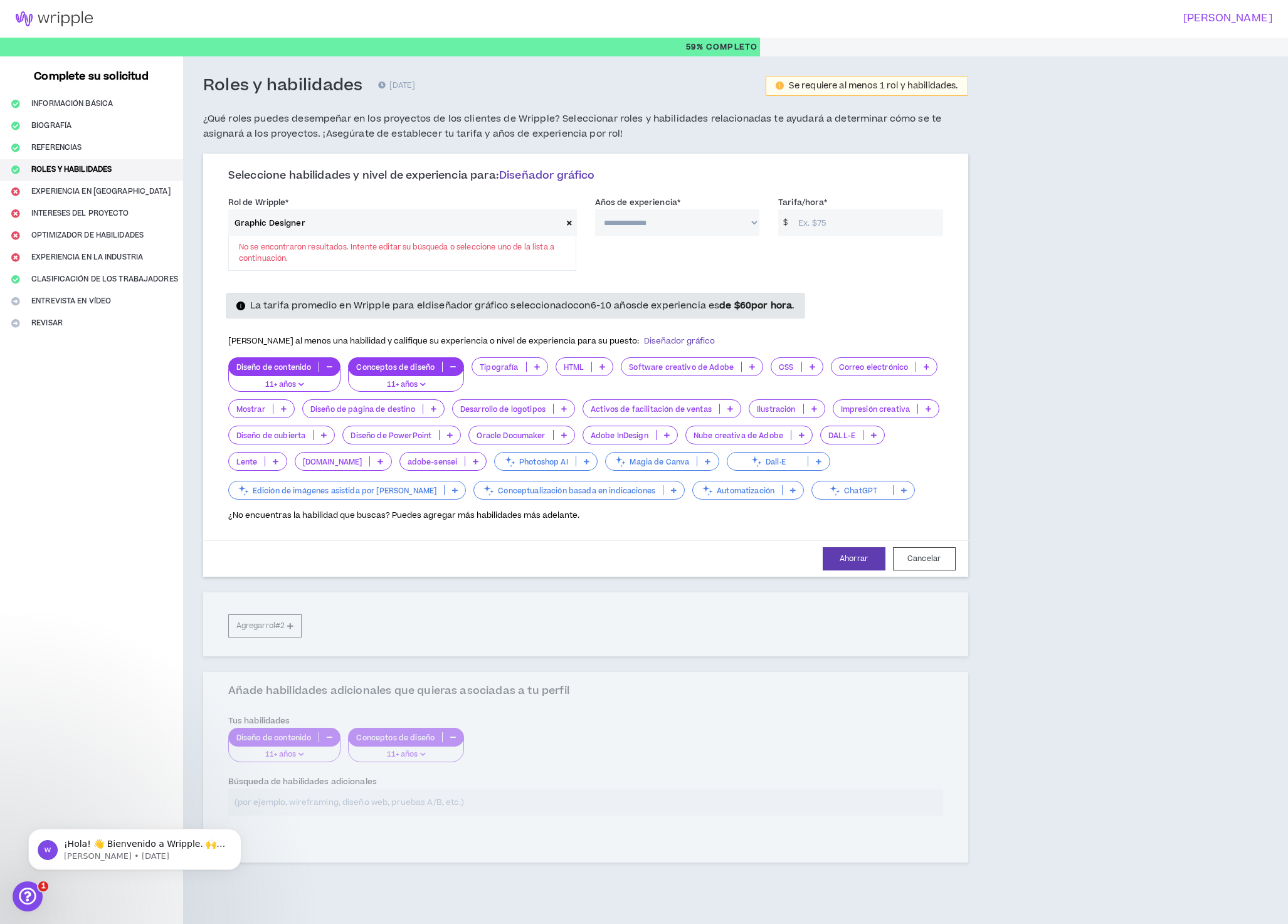
click at [584, 465] on icon at bounding box center [586, 461] width 5 height 6
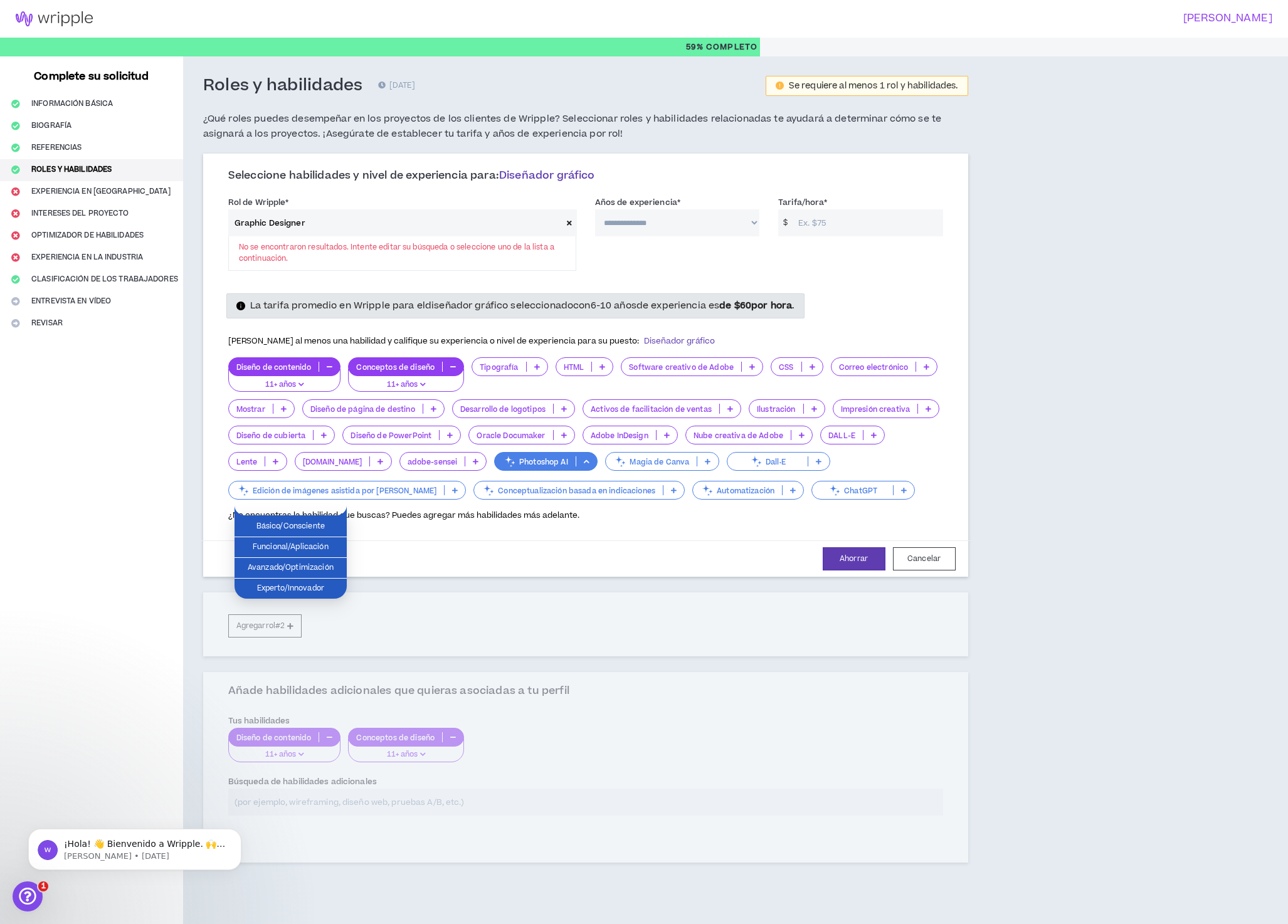
click at [200, 534] on div "**********" at bounding box center [586, 490] width 805 height 868
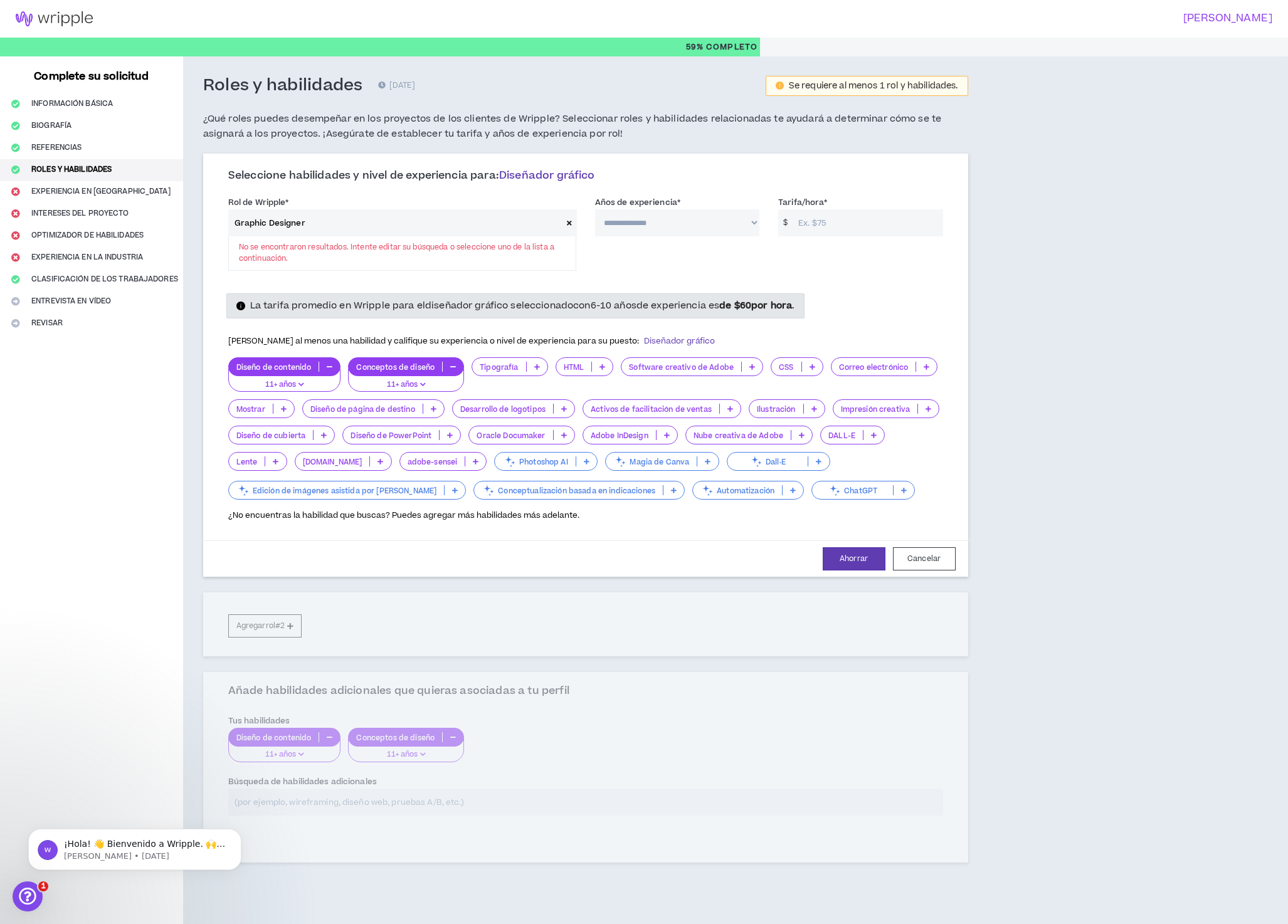
click at [540, 370] on icon at bounding box center [537, 366] width 5 height 6
click at [539, 457] on font "11+ años" at bounding box center [541, 459] width 32 height 11
click at [567, 412] on icon at bounding box center [564, 408] width 5 height 6
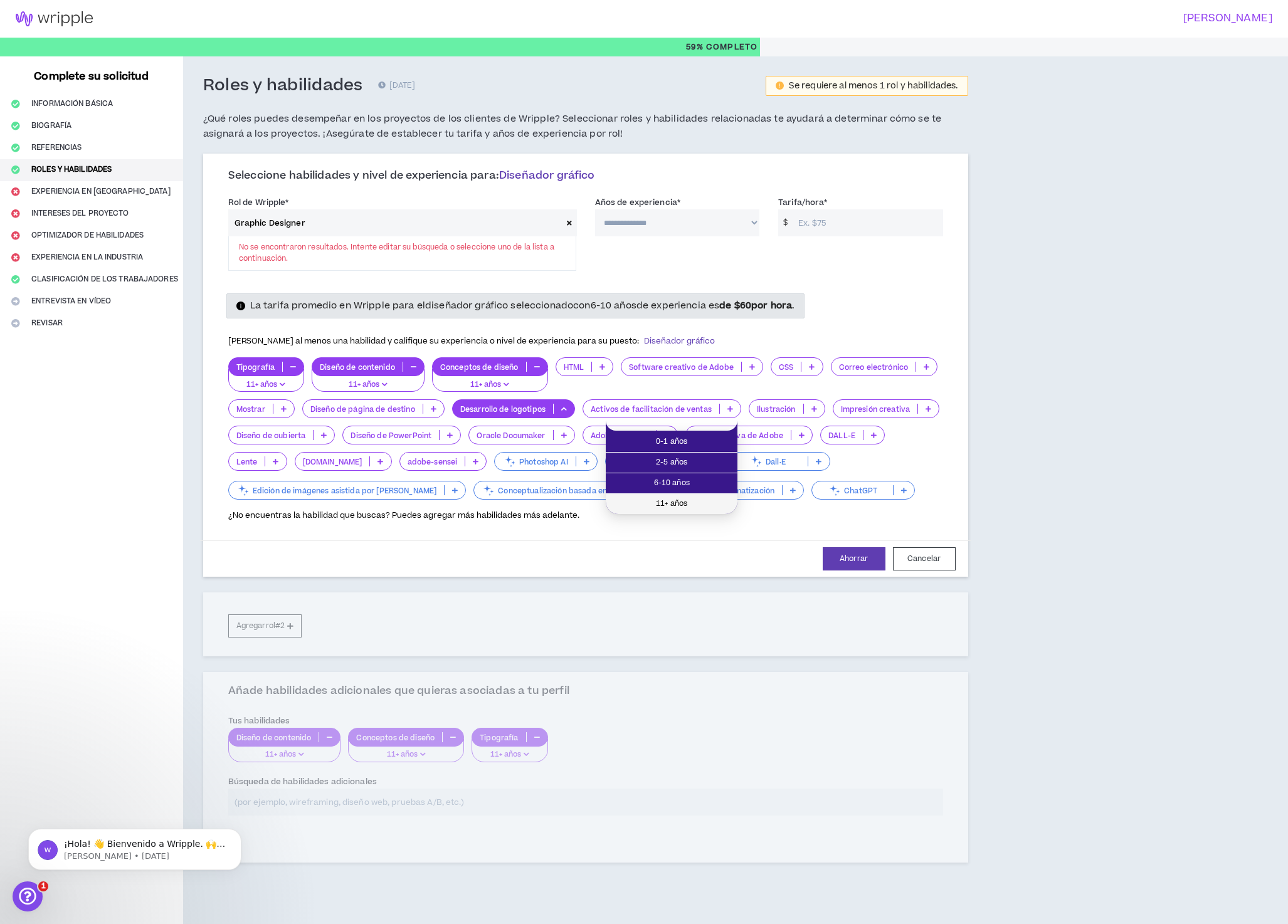
click at [677, 502] on font "11+ años" at bounding box center [672, 504] width 32 height 11
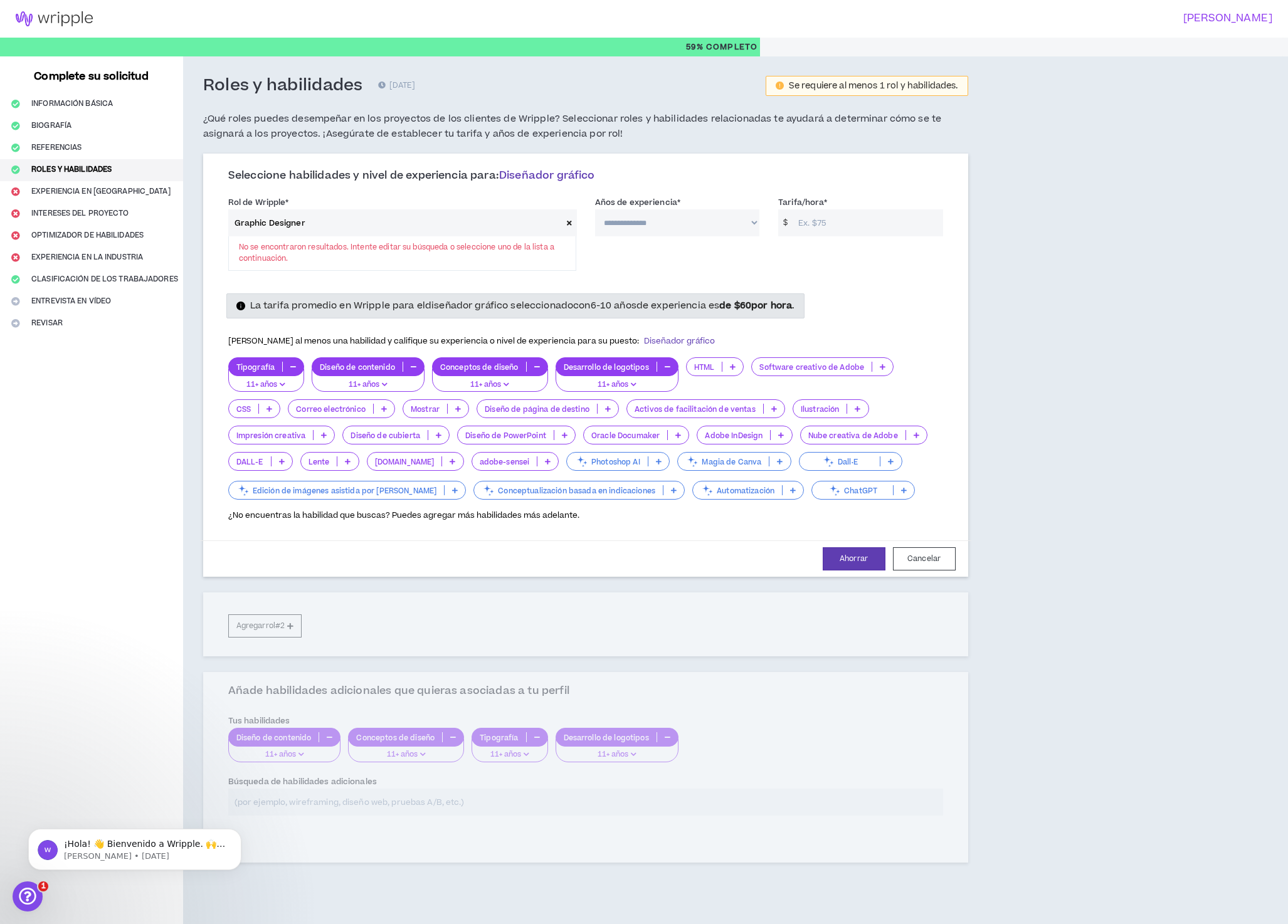
click at [327, 438] on icon at bounding box center [324, 435] width 5 height 6
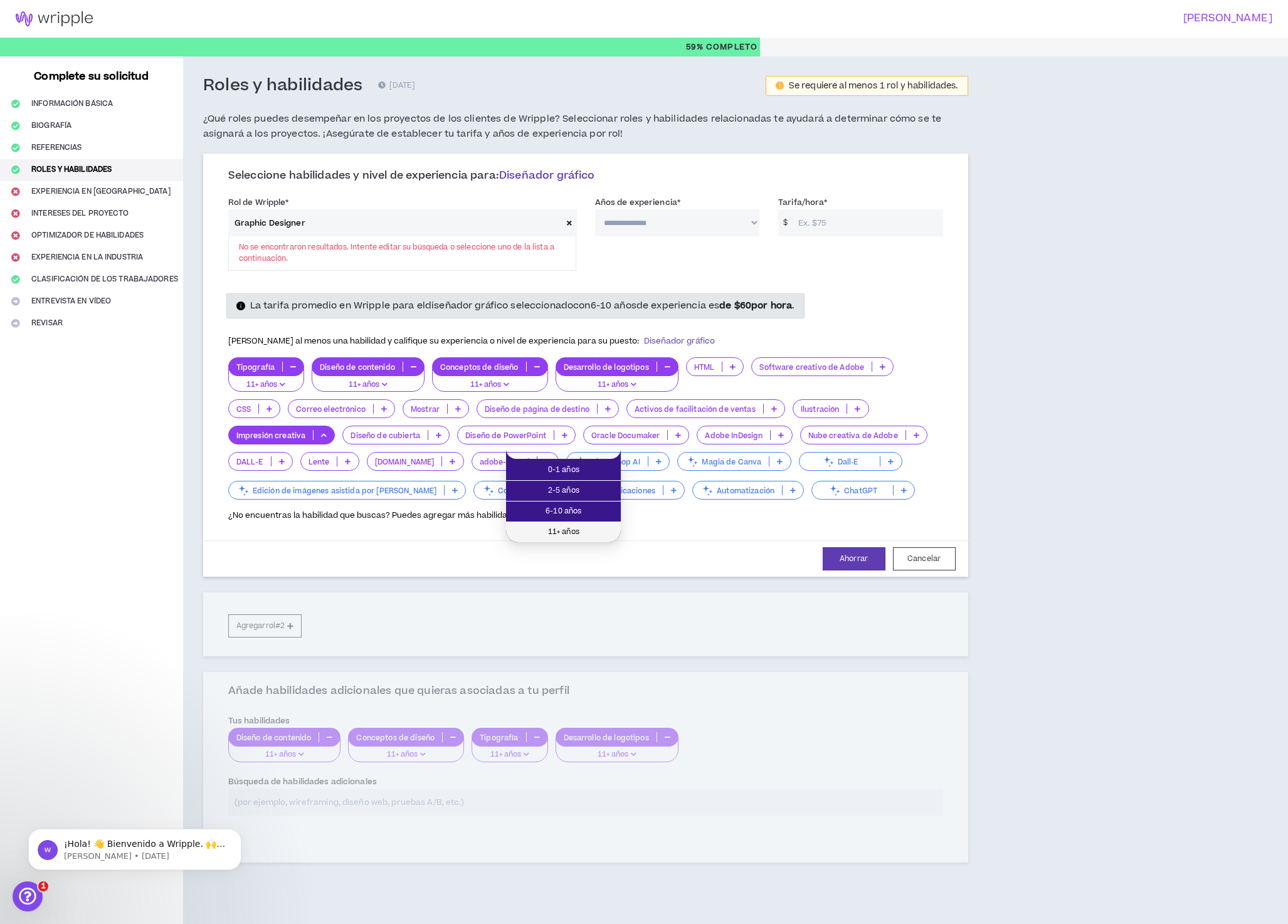
click at [582, 530] on span "11+ años" at bounding box center [564, 532] width 100 height 14
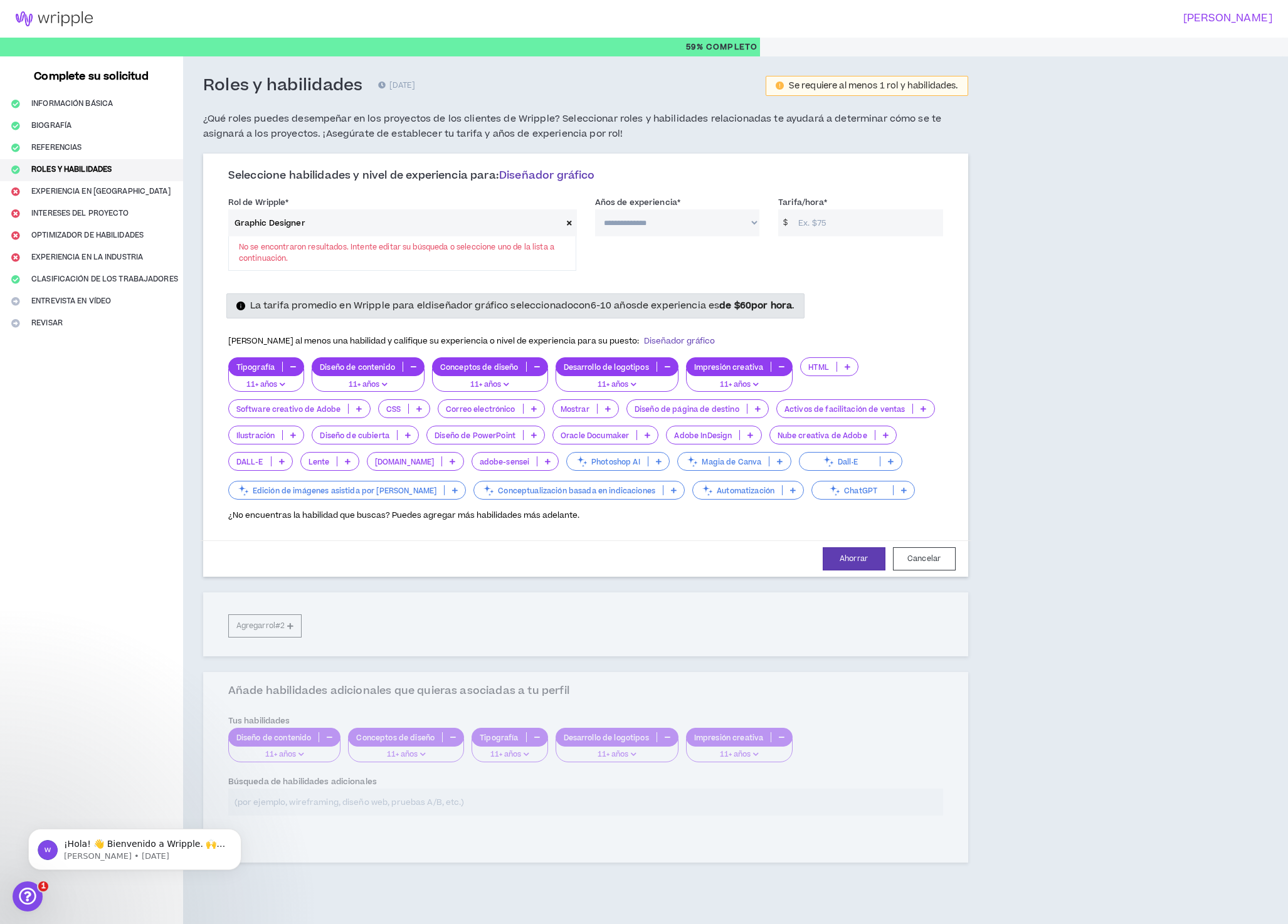
click at [411, 438] on icon at bounding box center [408, 435] width 5 height 6
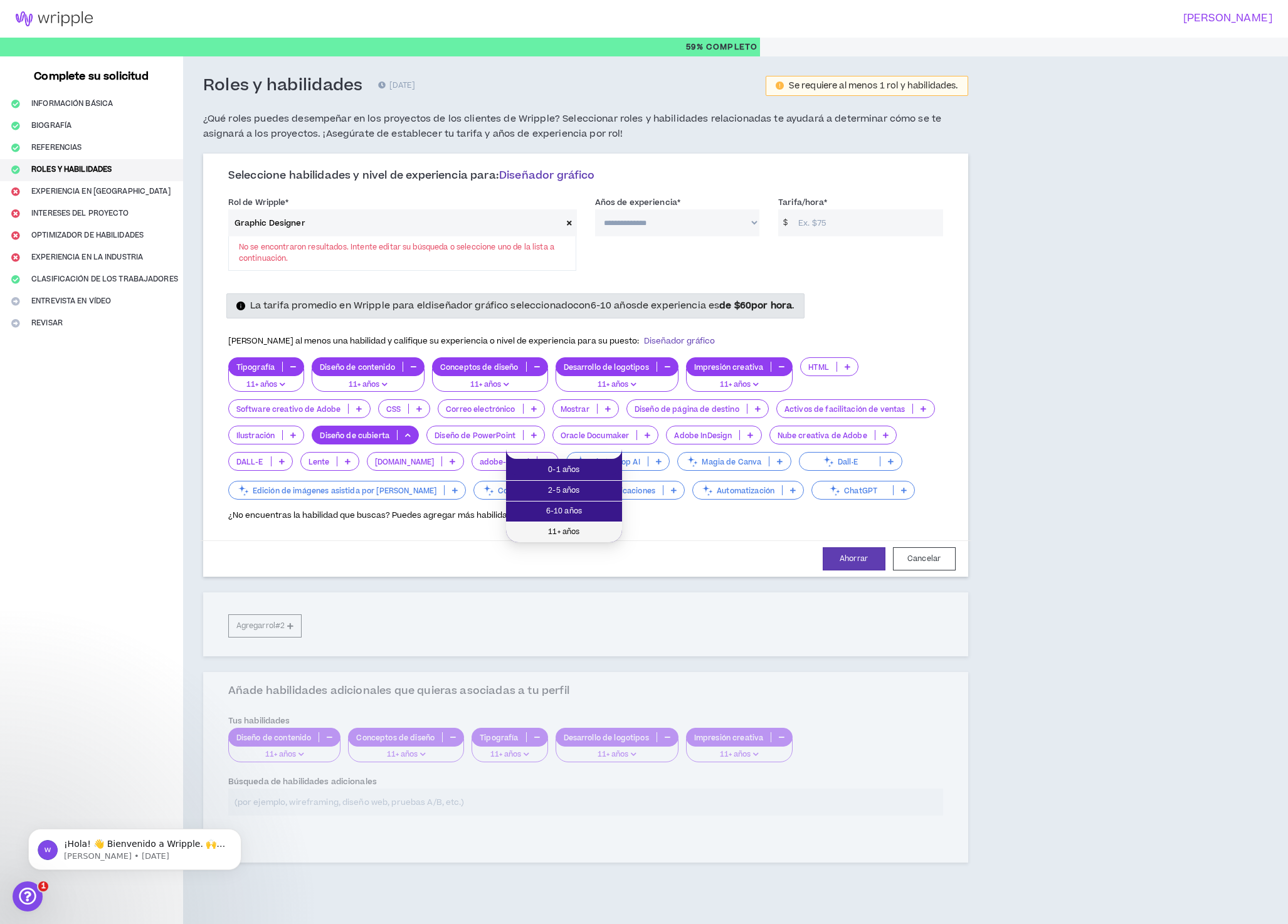
click at [578, 531] on font "11+ años" at bounding box center [564, 532] width 32 height 11
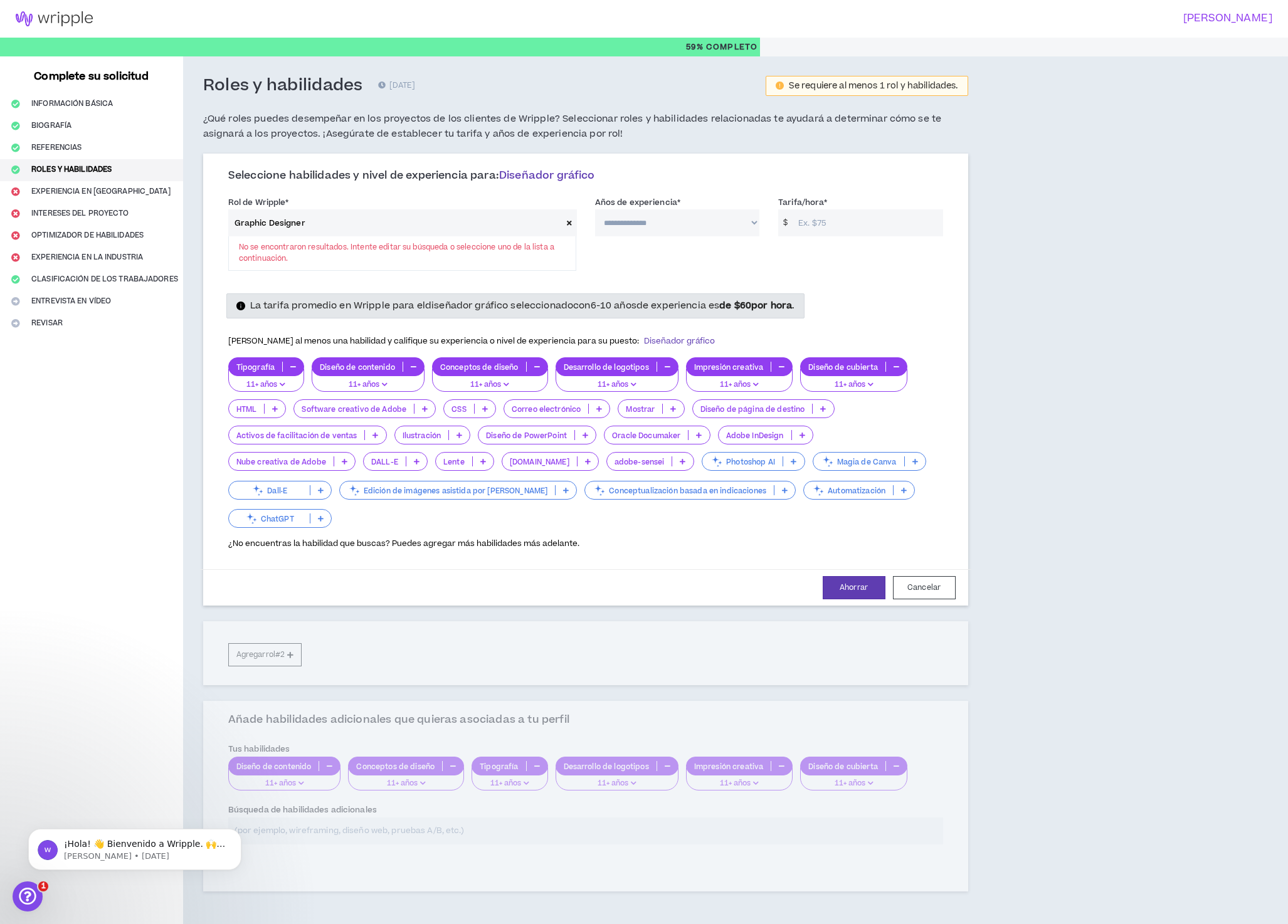
click at [347, 465] on icon at bounding box center [345, 461] width 5 height 6
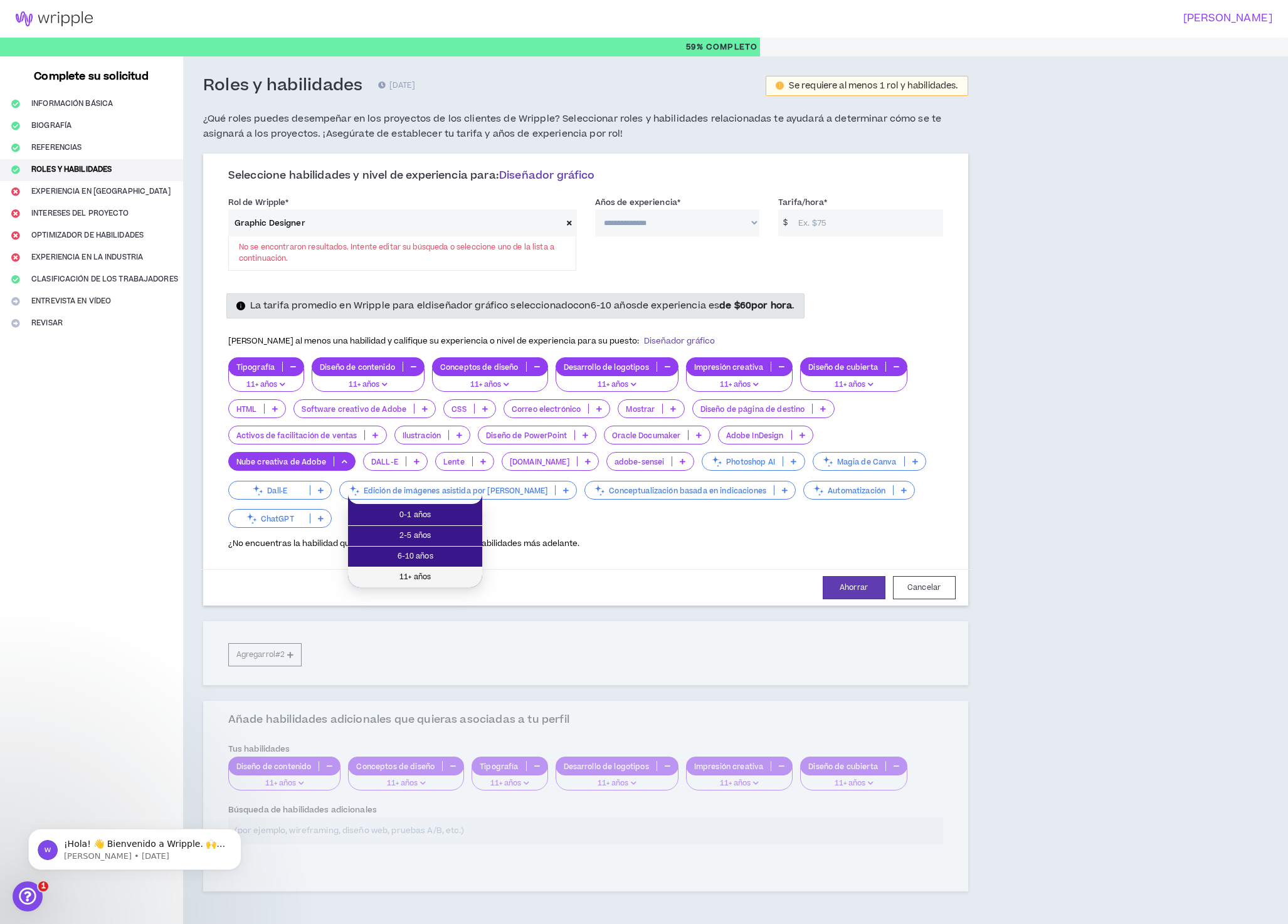
click at [427, 577] on font "11+ años" at bounding box center [415, 577] width 32 height 11
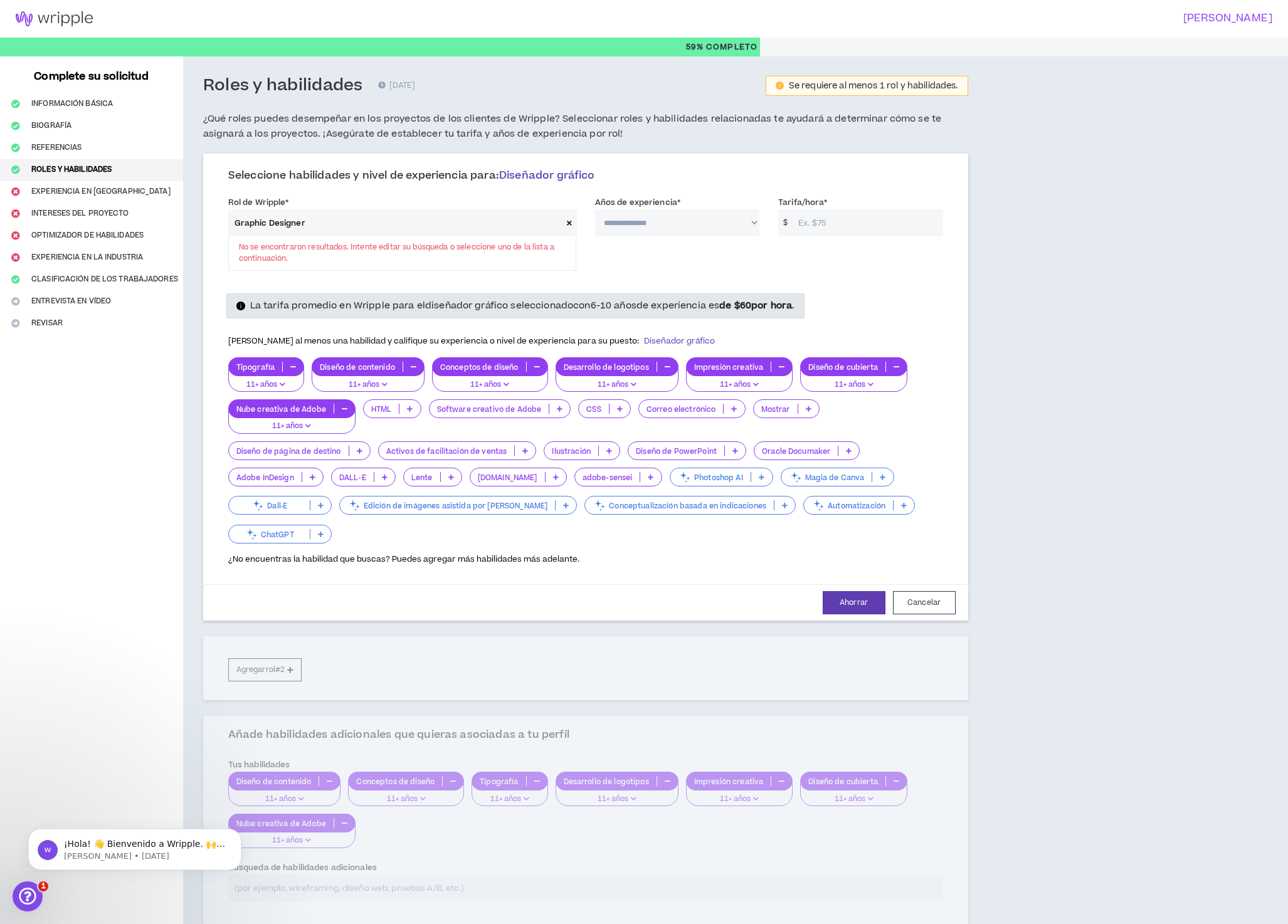
click at [759, 480] on icon at bounding box center [761, 477] width 5 height 6
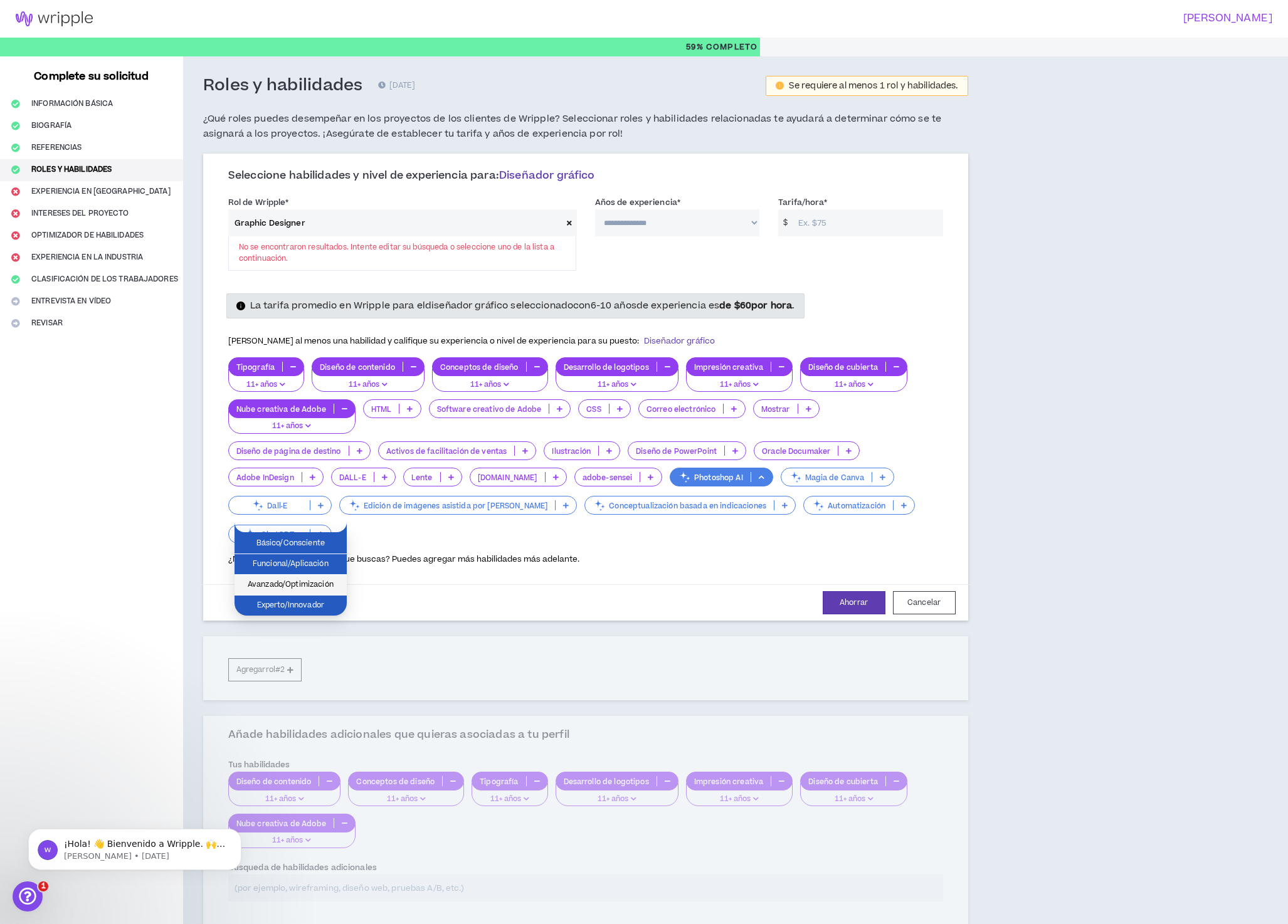
click at [309, 586] on font "Avanzado/Optimización" at bounding box center [290, 585] width 86 height 11
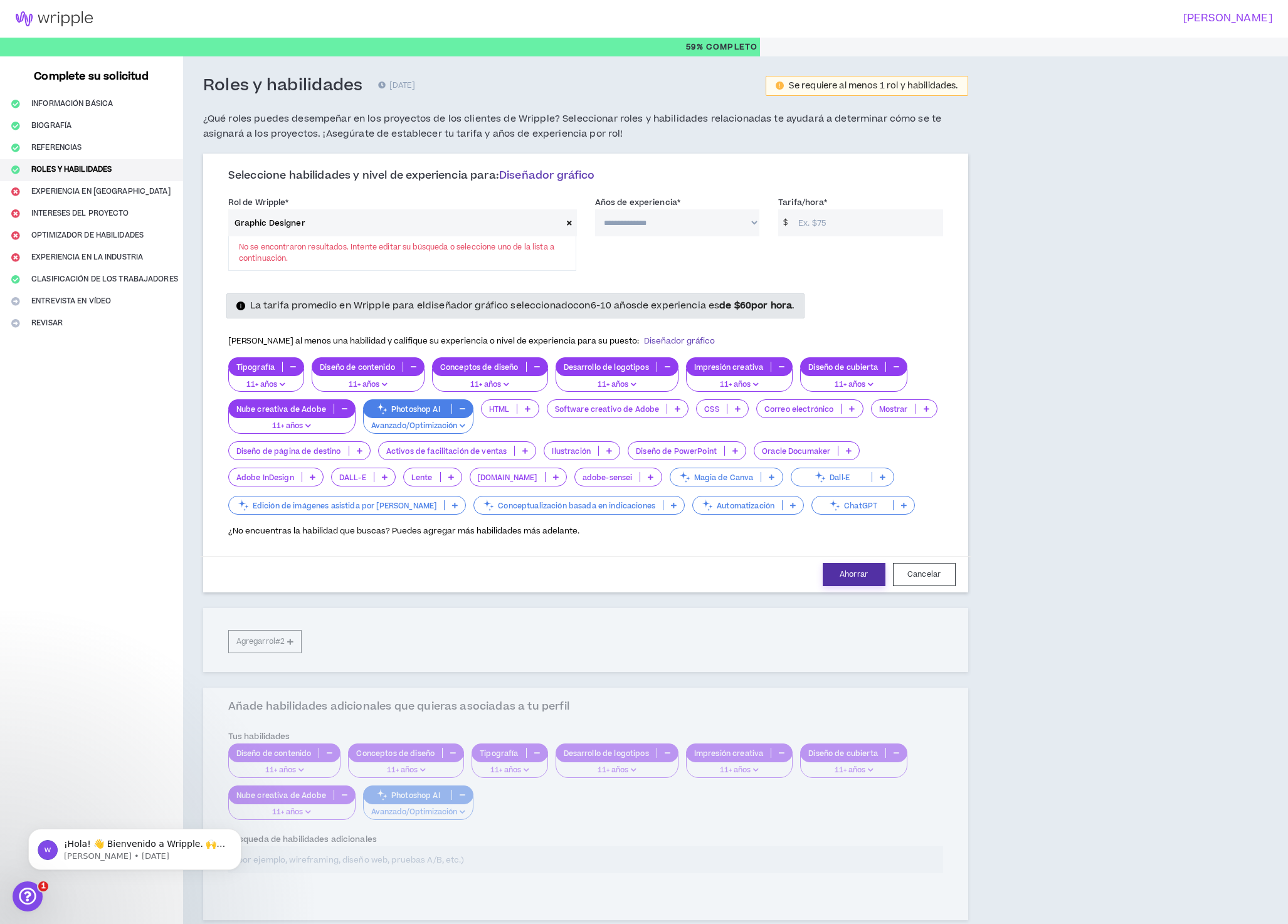
click at [847, 580] on font "Ahorrar" at bounding box center [854, 575] width 28 height 11
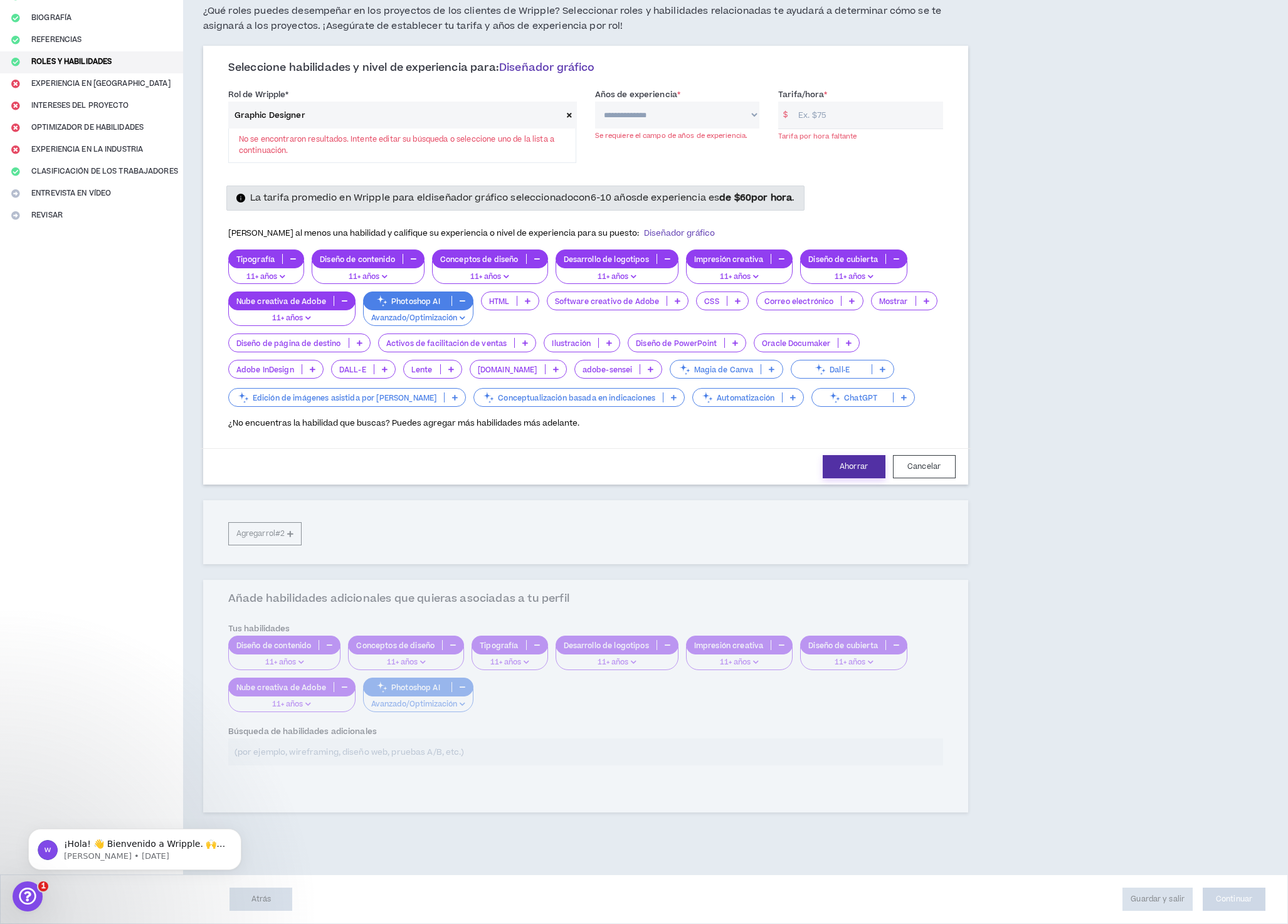
scroll to position [109, 0]
click at [667, 117] on select "**********" at bounding box center [677, 115] width 164 height 27
select select "***"
click at [596, 105] on select "**********" at bounding box center [677, 115] width 164 height 27
click at [833, 118] on input "Tarifa/hora *" at bounding box center [867, 115] width 150 height 27
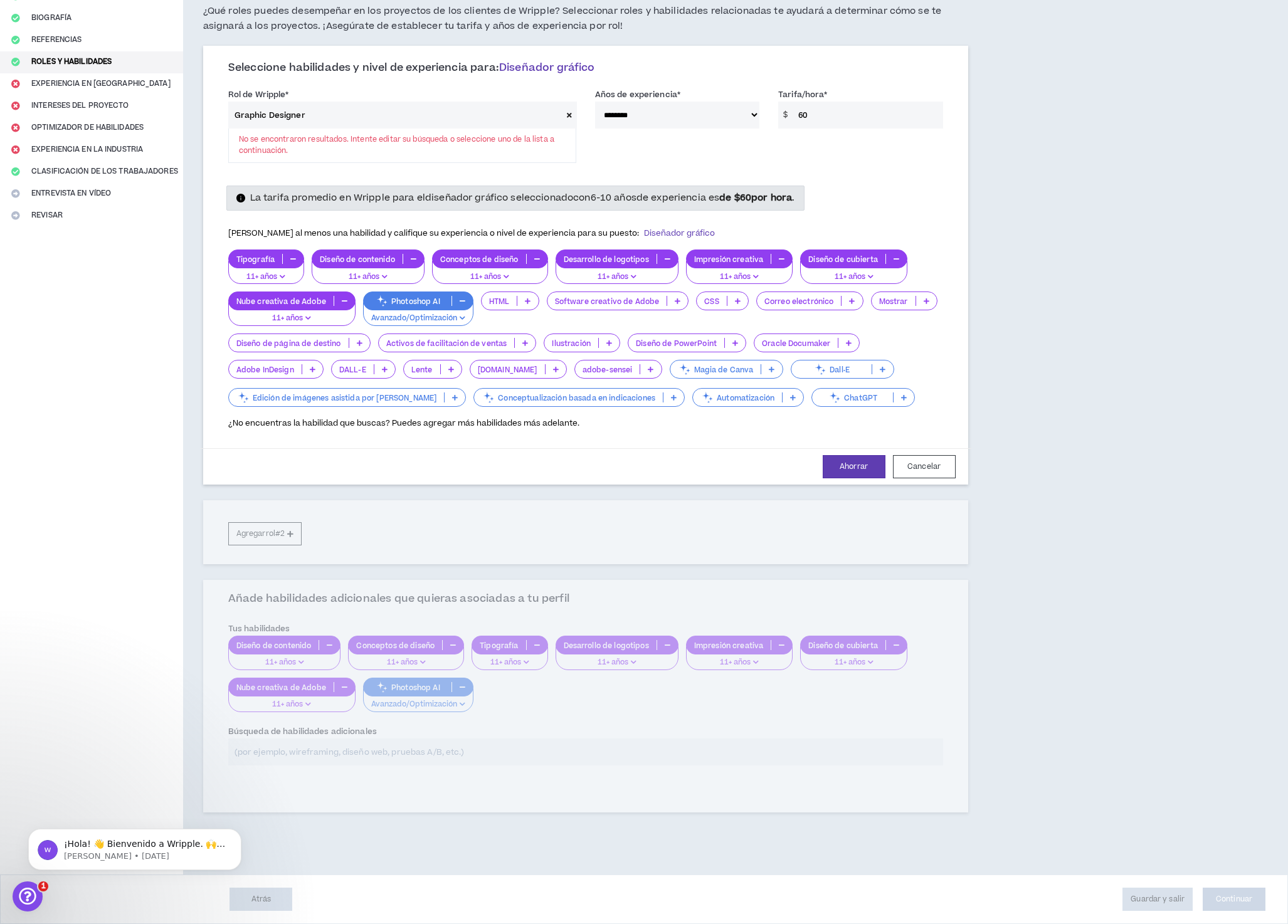
type input "60"
click at [570, 119] on icon at bounding box center [569, 115] width 5 height 7
select select
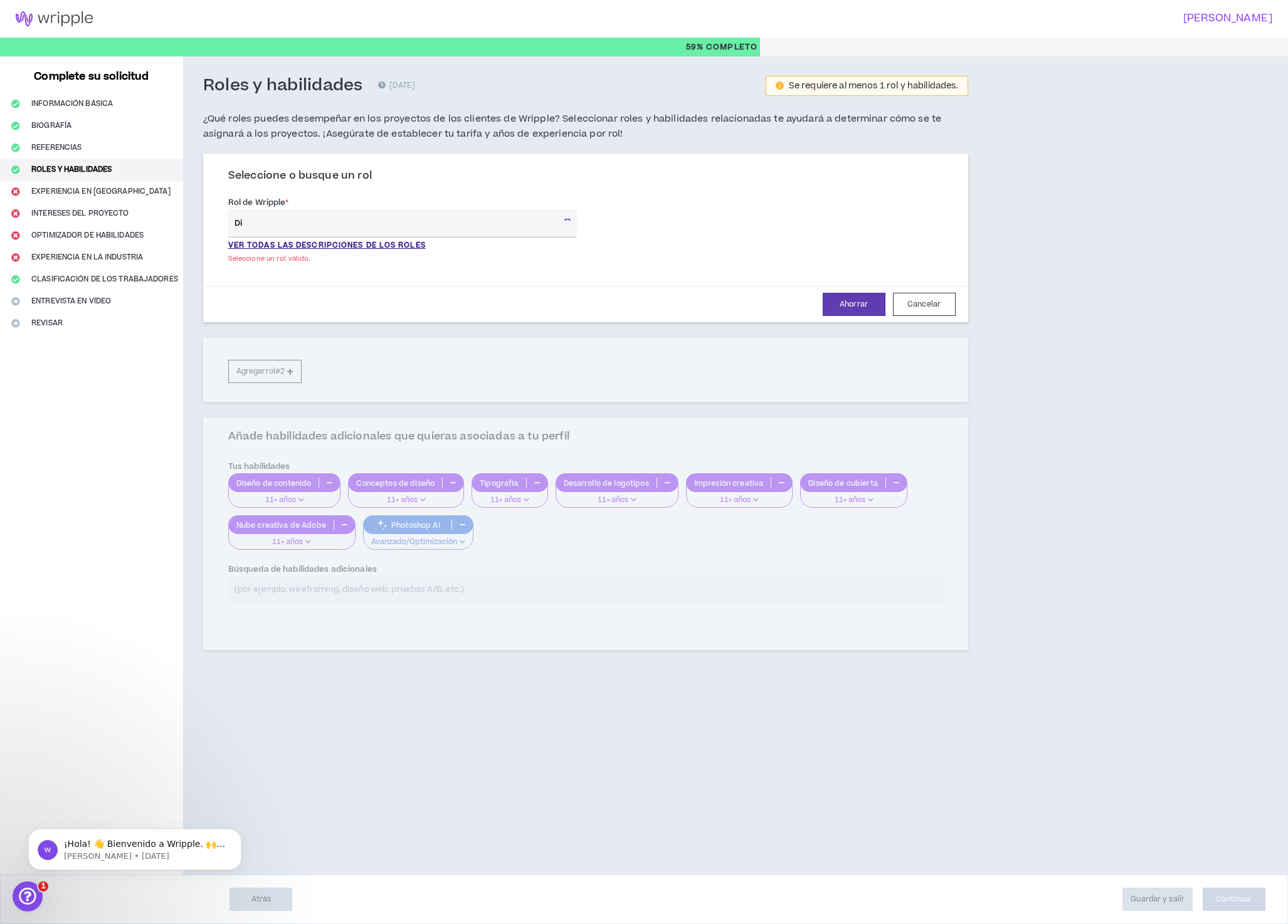
type input "D"
click at [342, 248] on font "VER TODAS LAS DESCRIPCIONES DE LOS ROLES" at bounding box center [327, 245] width 197 height 11
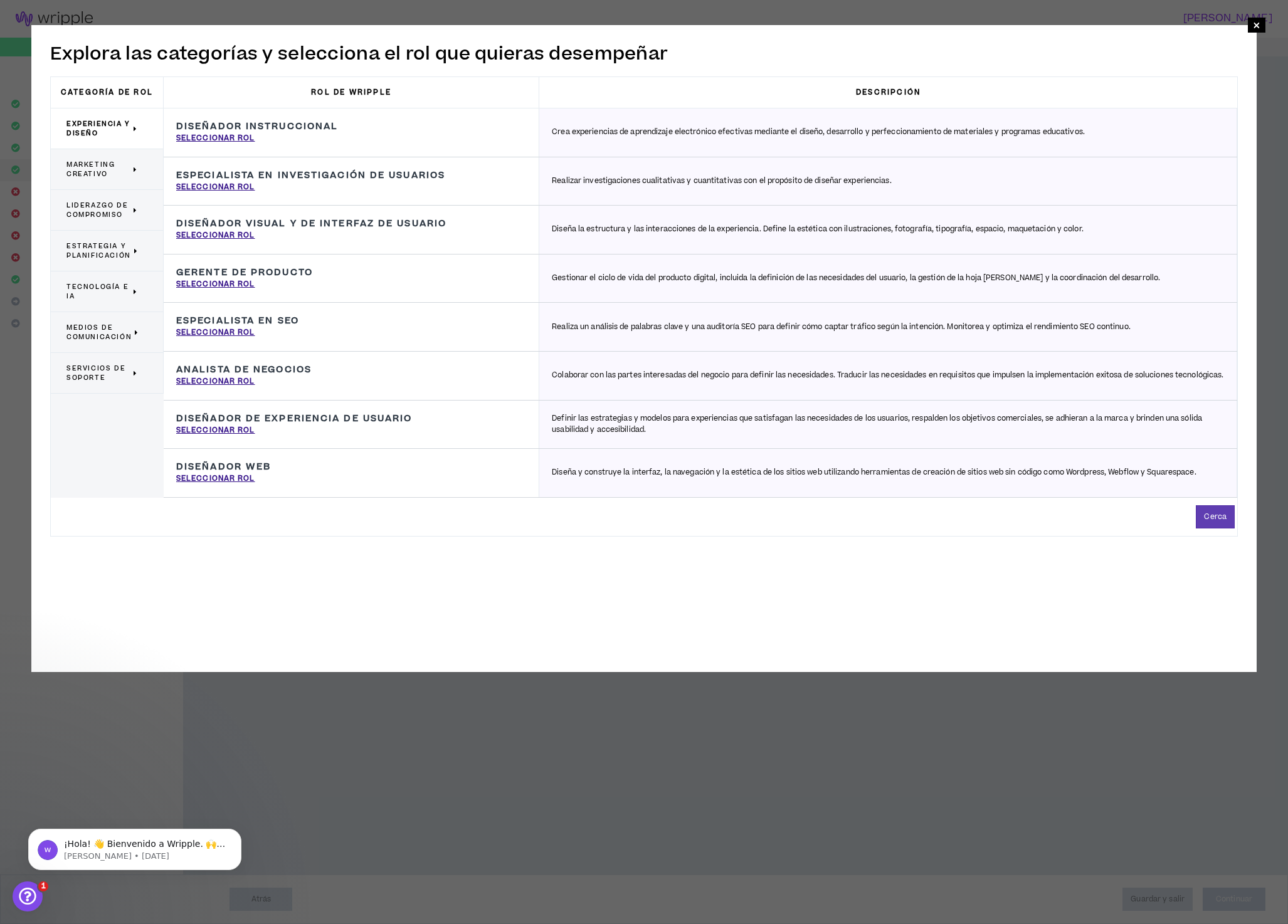
click at [78, 166] on font "Marketing creativo" at bounding box center [91, 169] width 48 height 19
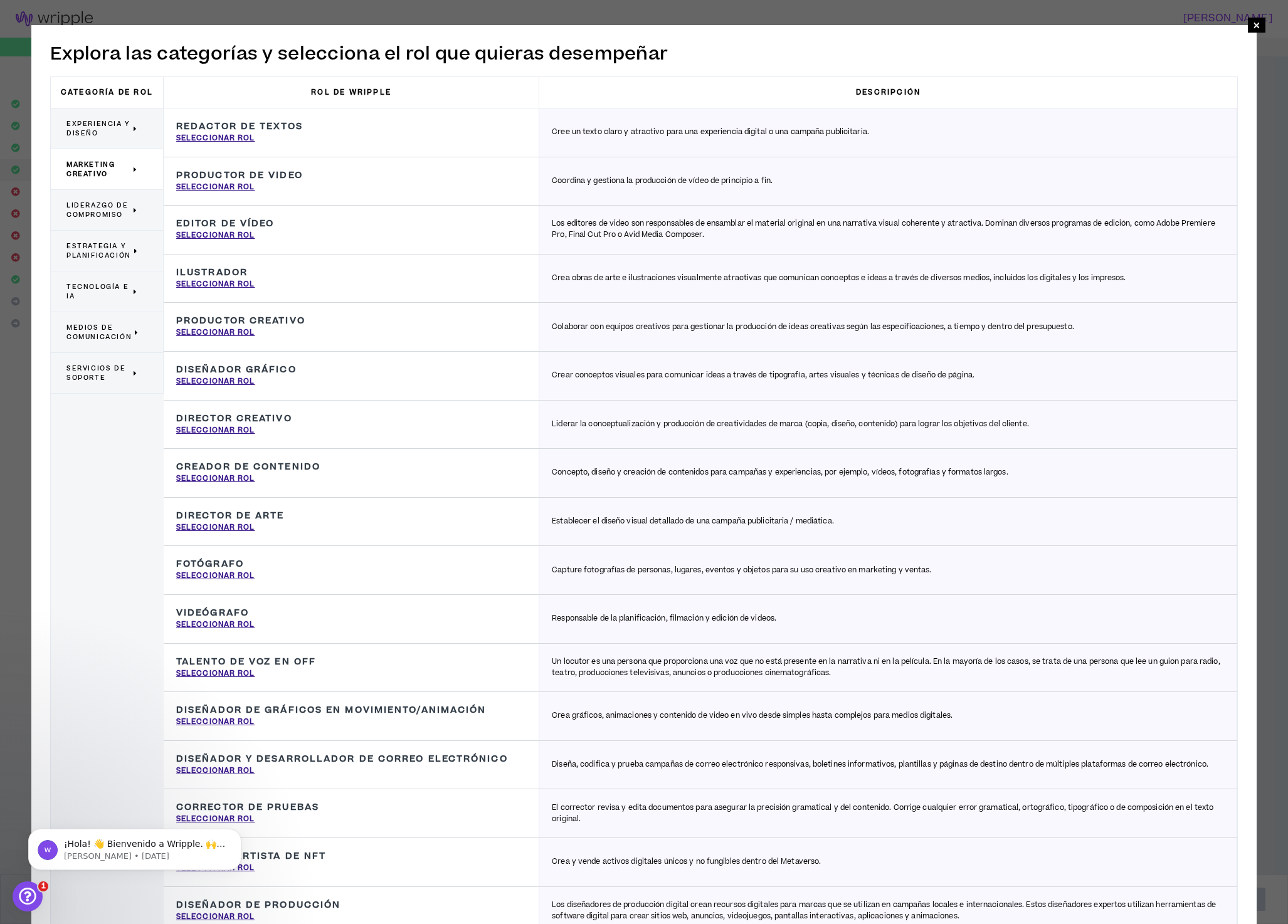
click at [243, 368] on font "Diseñador gráfico" at bounding box center [236, 369] width 120 height 13
click at [233, 381] on font "Seleccionar rol" at bounding box center [216, 382] width 79 height 11
type input "Graphic Designer"
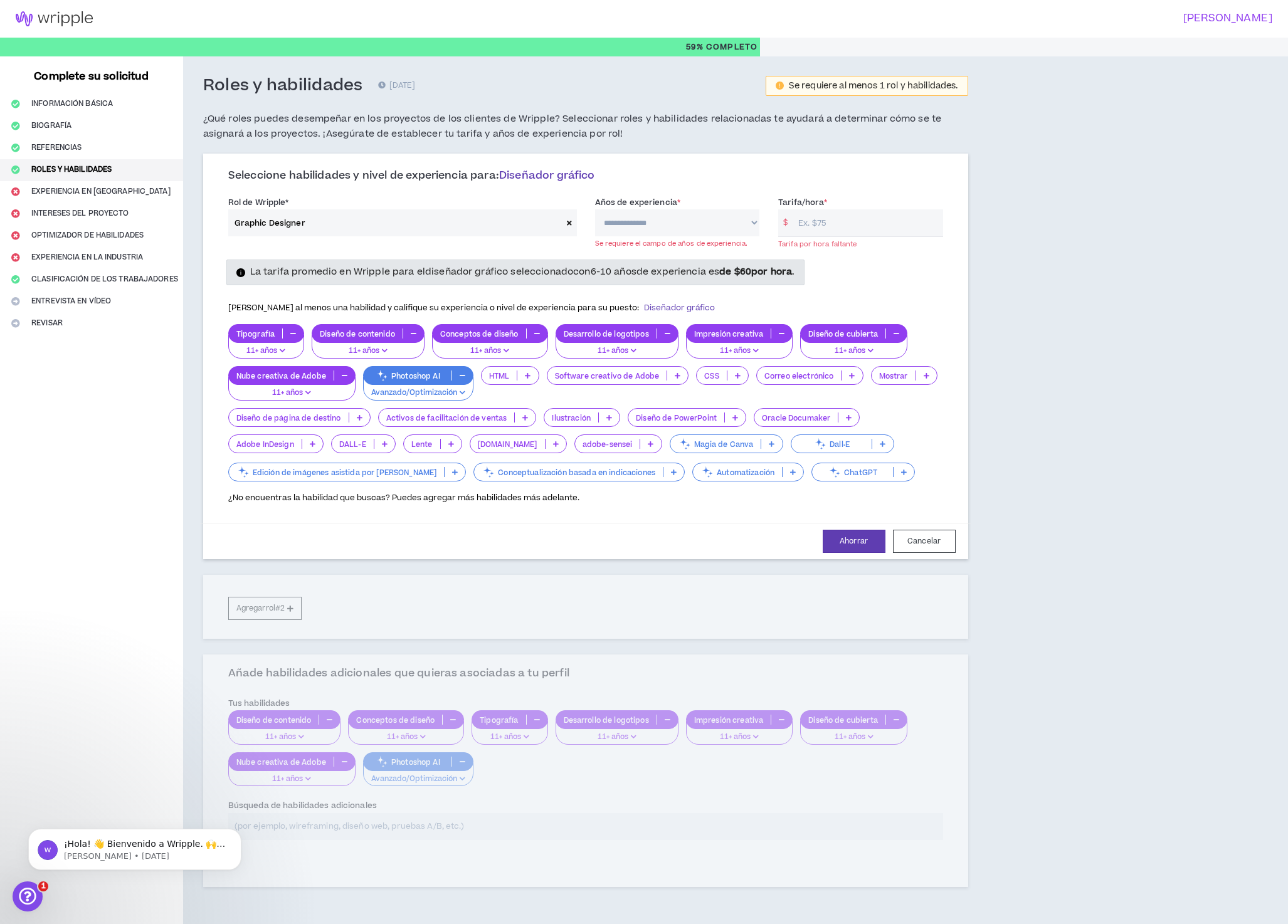
click at [686, 225] on select "**********" at bounding box center [677, 223] width 164 height 27
select select "***"
click at [596, 213] on select "**********" at bounding box center [677, 223] width 164 height 27
click at [833, 229] on input "Tarifa/hora *" at bounding box center [867, 223] width 150 height 27
type input "60"
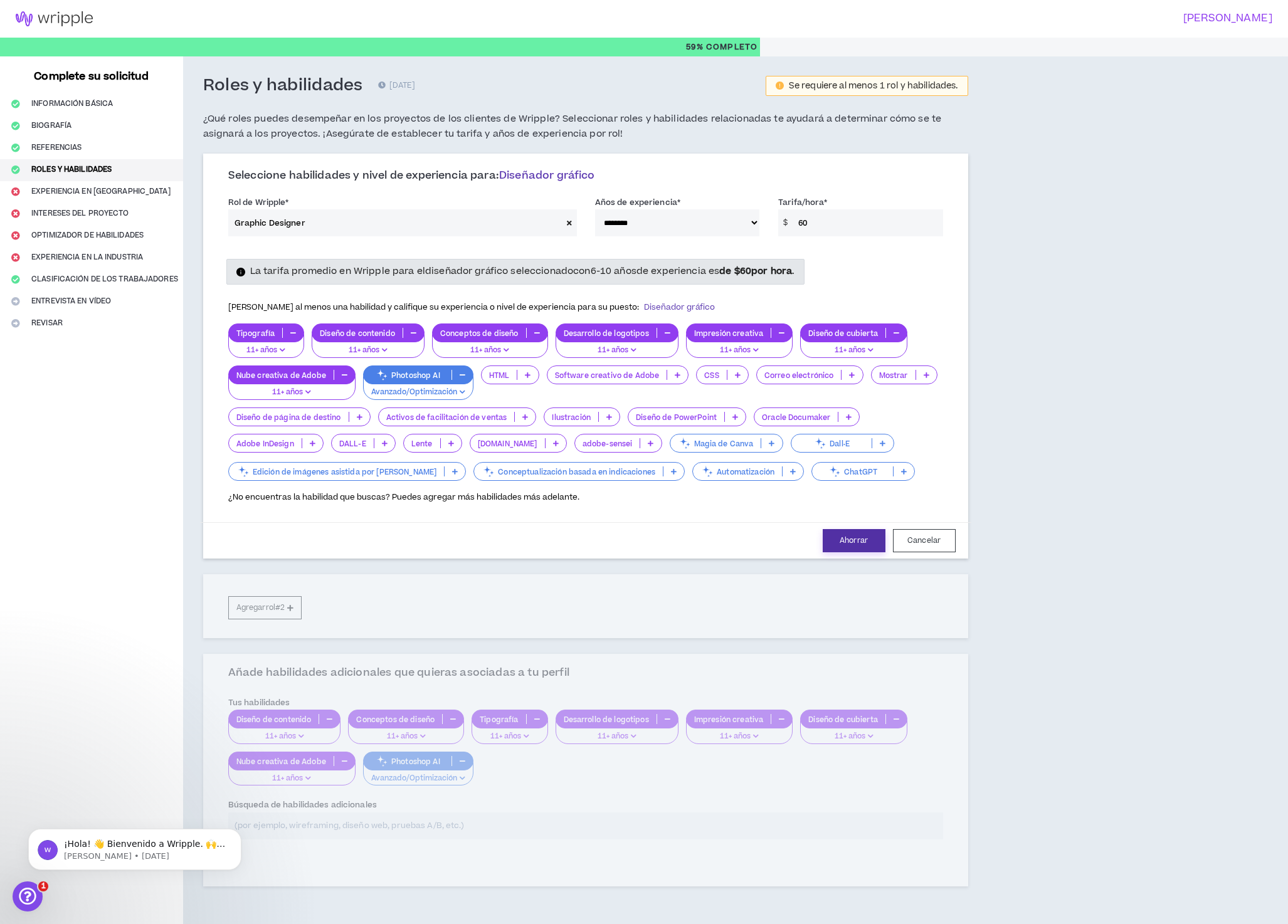
click at [849, 546] on font "Ahorrar" at bounding box center [854, 540] width 28 height 11
select select "***"
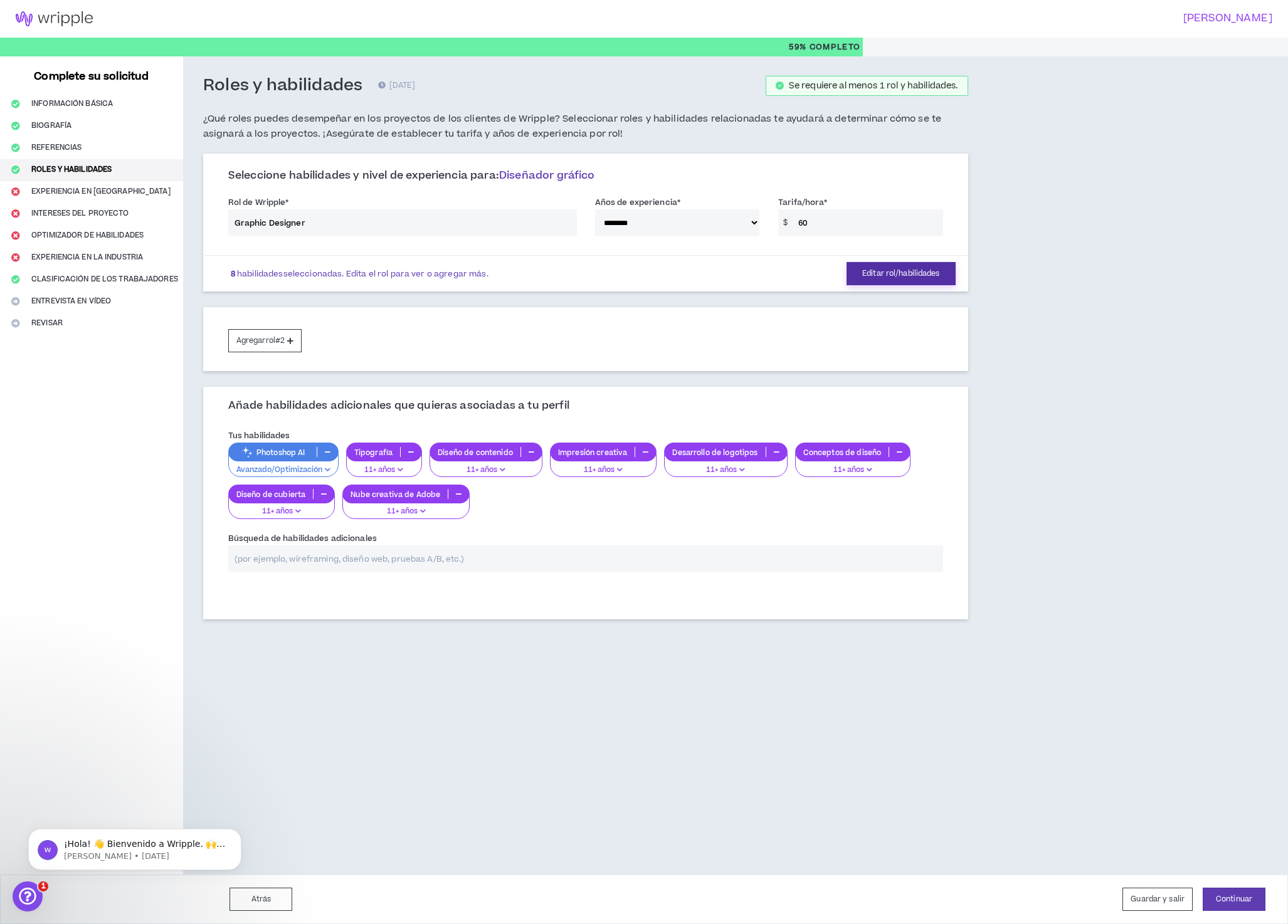
click at [887, 276] on font "Editar rol/habilidades" at bounding box center [900, 274] width 77 height 11
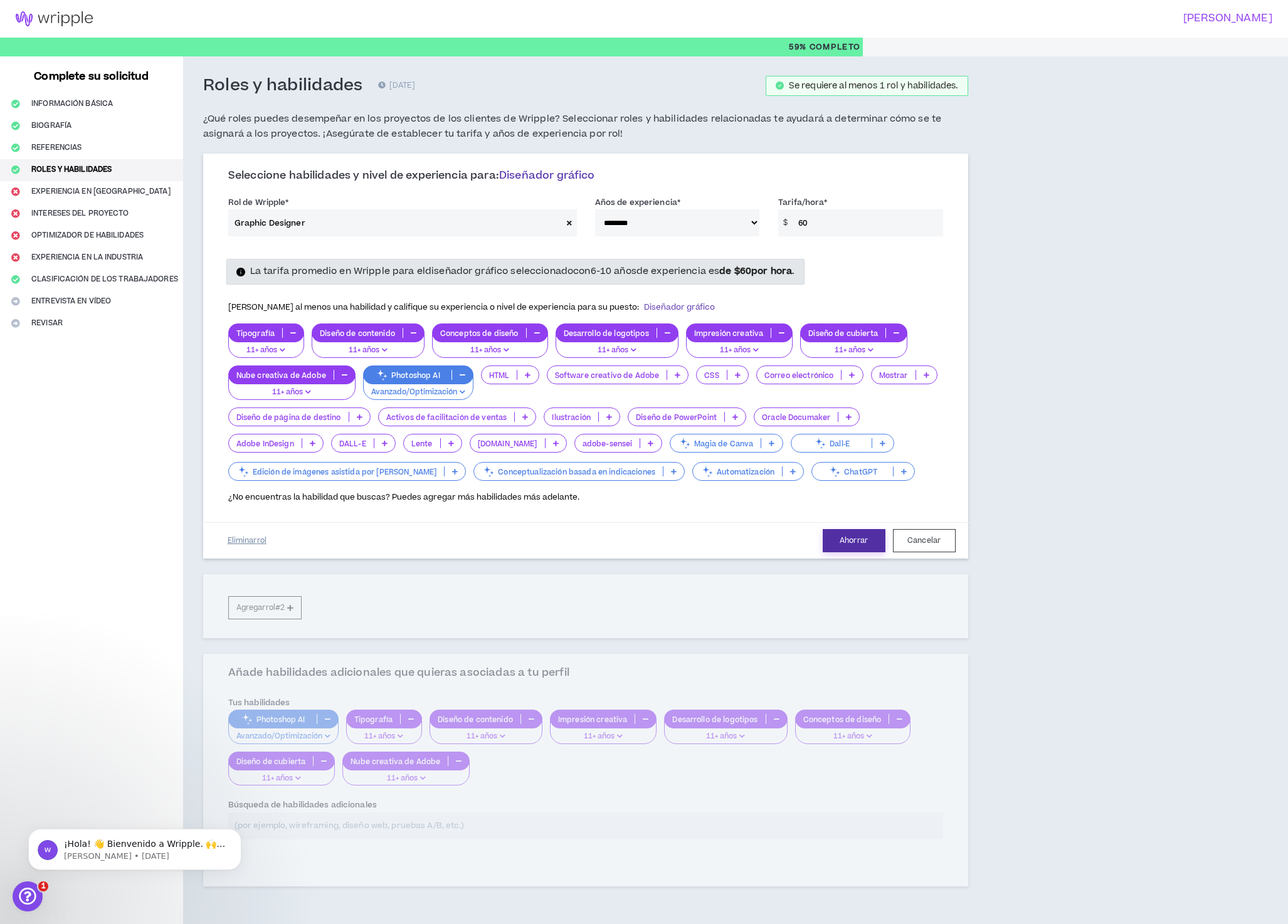
click at [852, 546] on font "Ahorrar" at bounding box center [854, 540] width 28 height 12
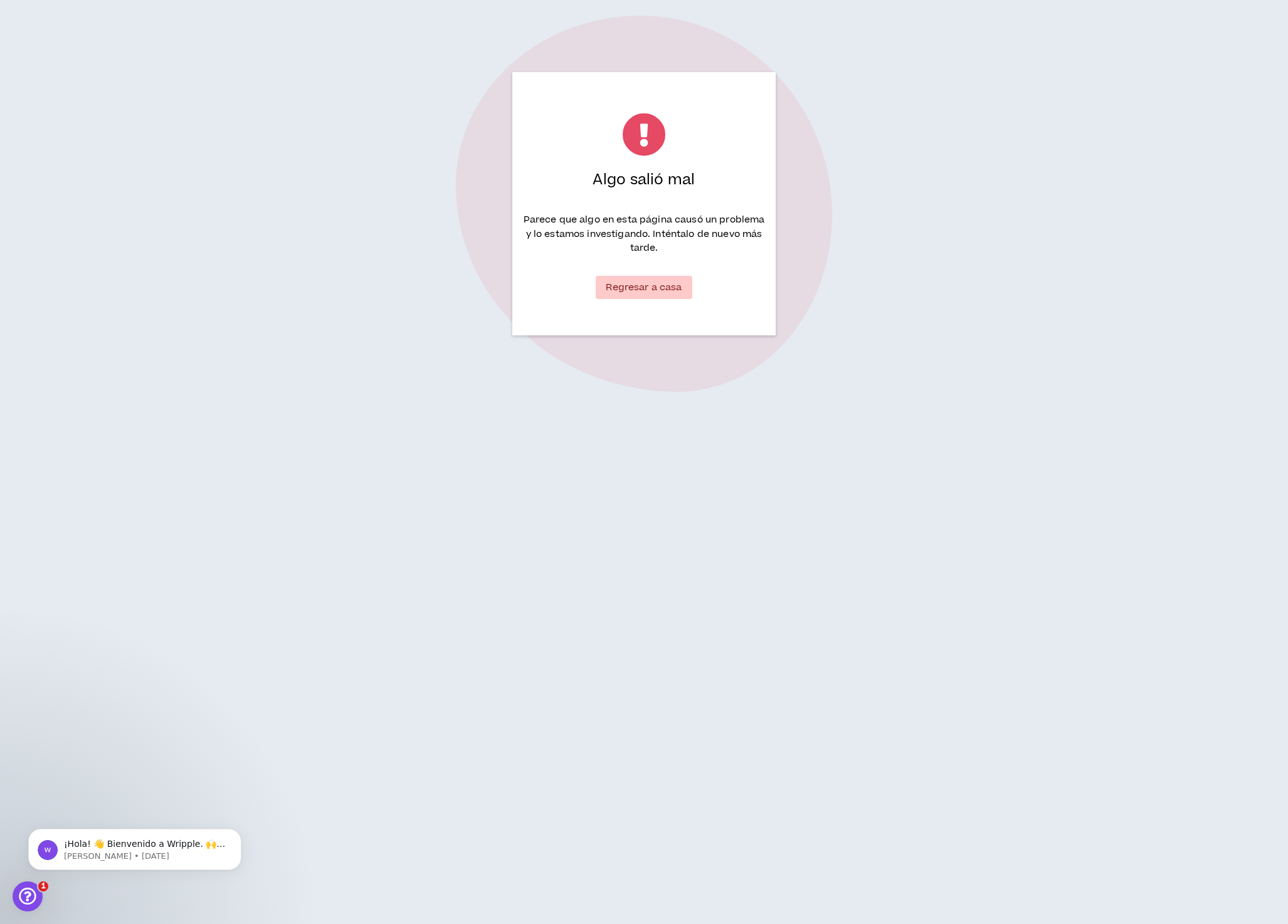
click at [647, 284] on font "Regresar a casa" at bounding box center [643, 288] width 76 height 13
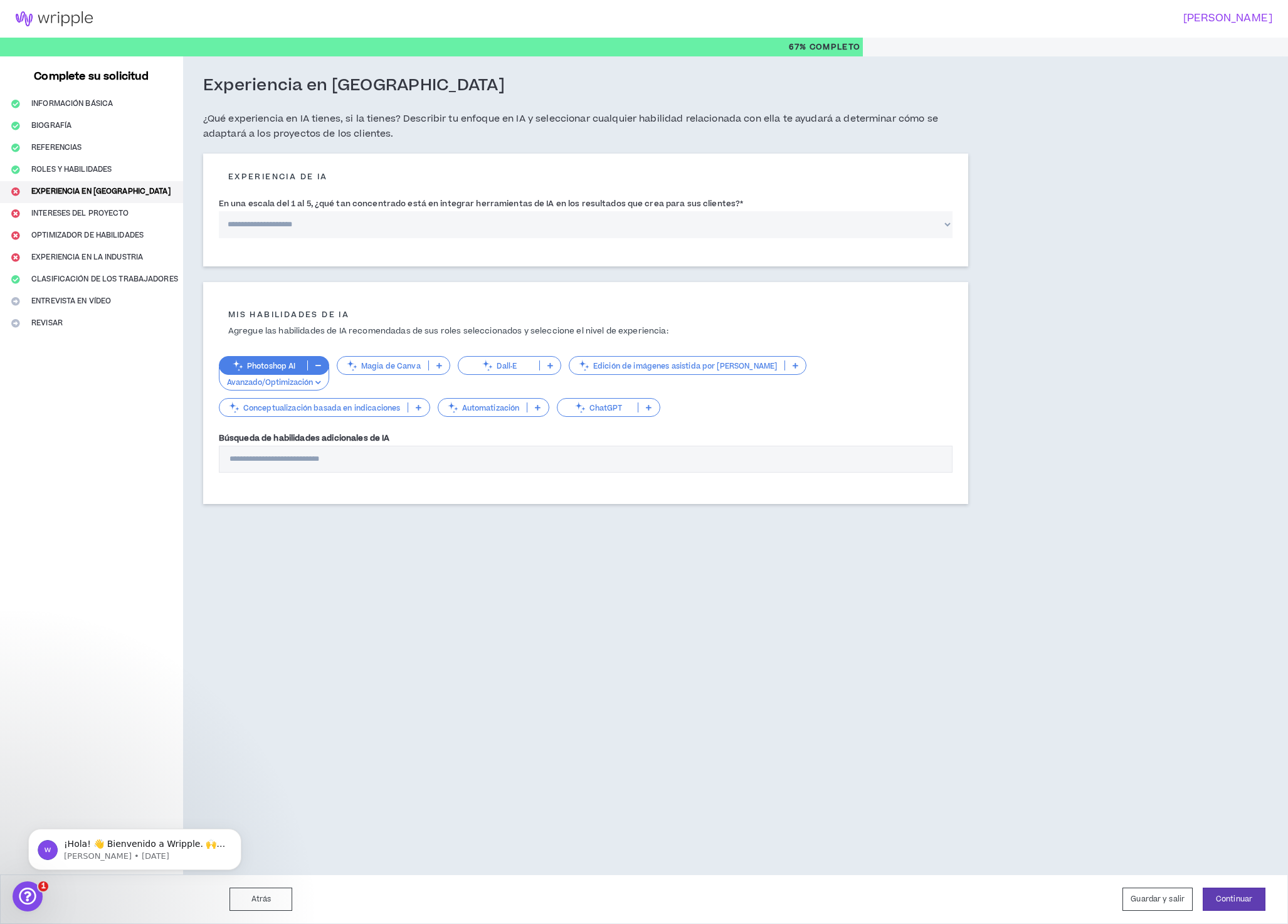
click at [318, 229] on select "**********" at bounding box center [586, 225] width 734 height 27
select select "*"
click at [225, 215] on select "**********" at bounding box center [586, 225] width 734 height 27
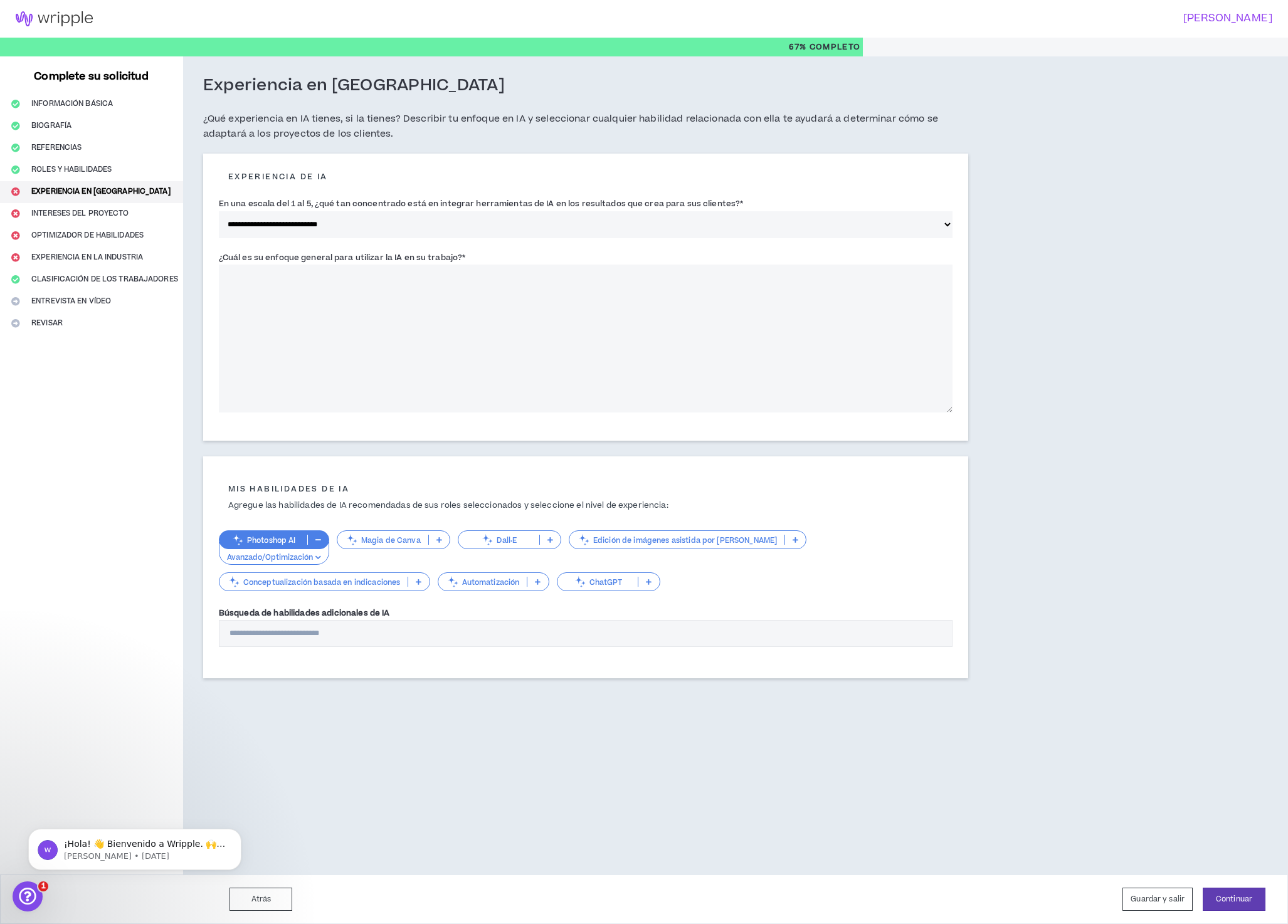
click at [360, 312] on textarea "¿Cuál es su enfoque general para utilizar la IA en su trabajo? *" at bounding box center [586, 339] width 734 height 148
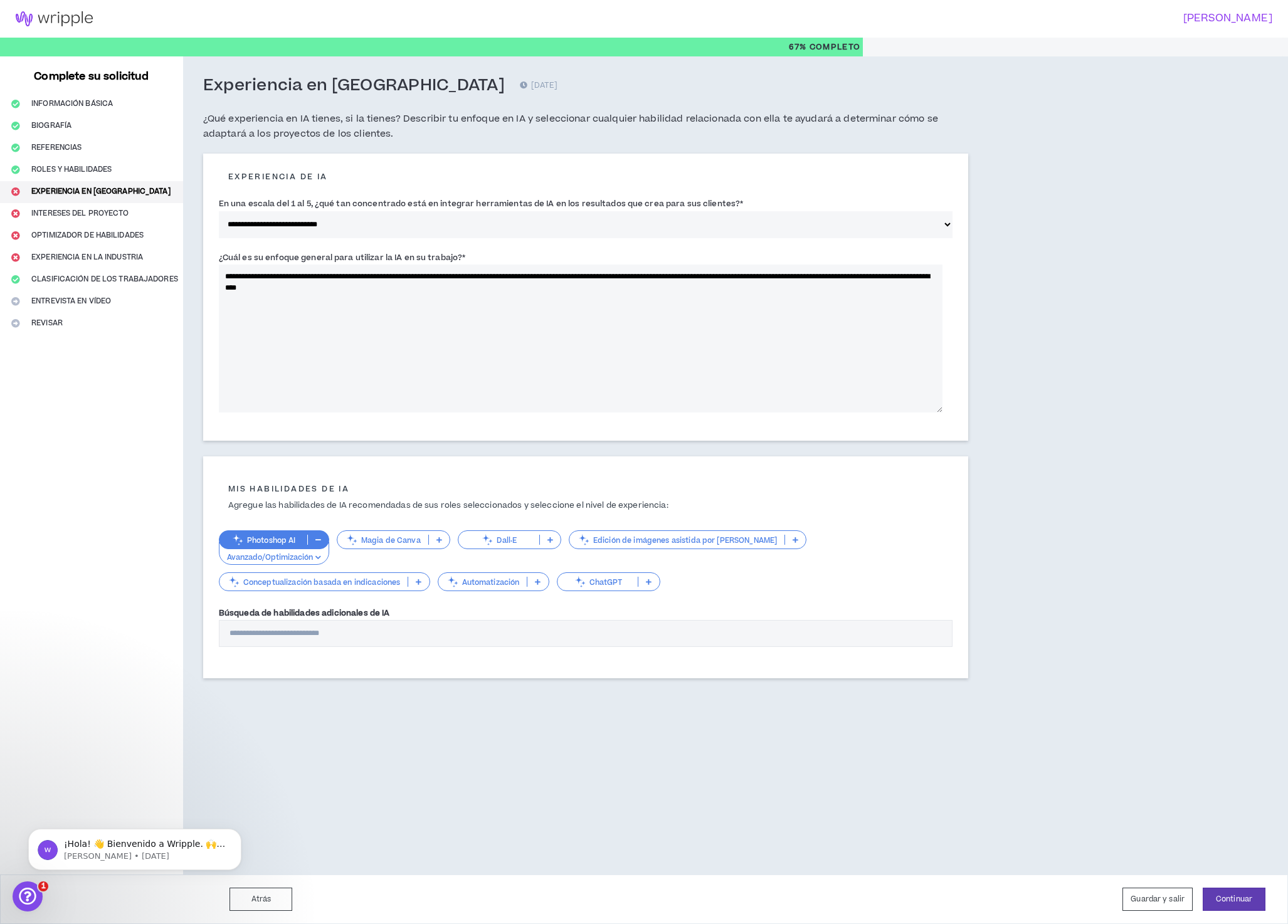
click at [757, 353] on textarea "**********" at bounding box center [580, 339] width 724 height 148
type textarea "**********"
click at [313, 563] on font "Avanzado/Optimización" at bounding box center [270, 558] width 86 height 11
click at [455, 461] on div "Mis habilidades de IA Agregue las habilidades de IA recomendadas de sus roles s…" at bounding box center [586, 567] width 765 height 222
click at [442, 543] on icon at bounding box center [439, 539] width 5 height 6
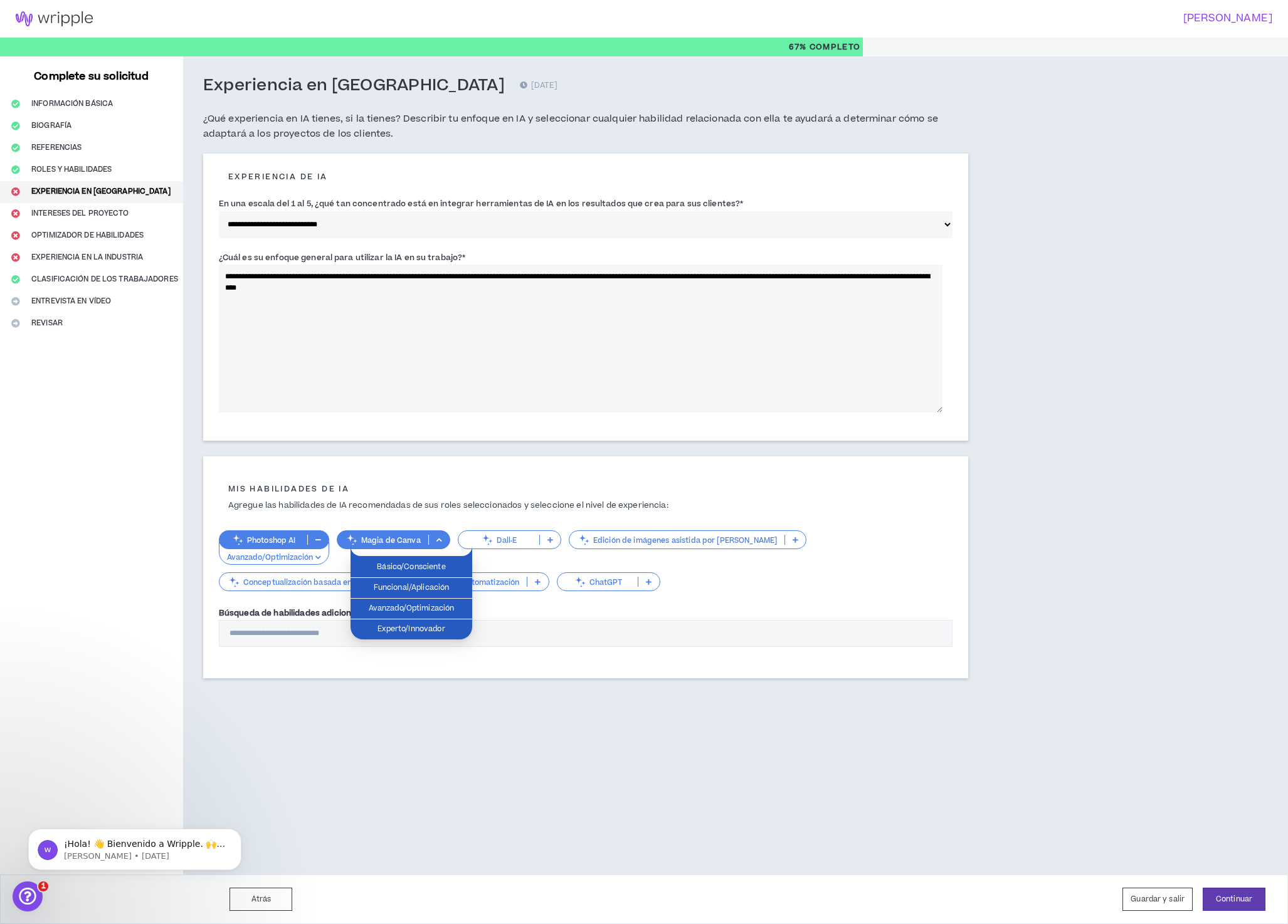
click at [442, 543] on icon at bounding box center [439, 539] width 5 height 6
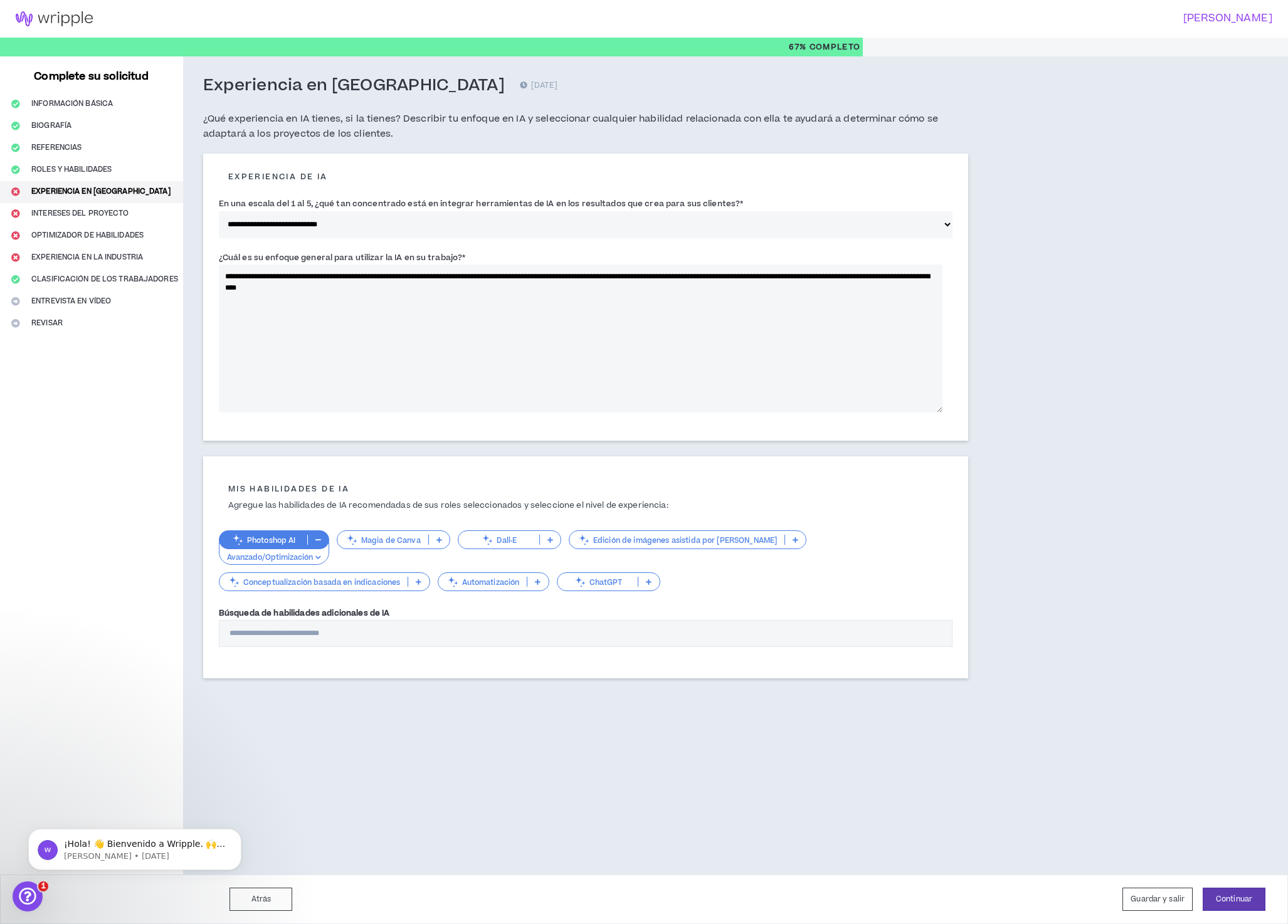
click at [793, 543] on icon at bounding box center [796, 539] width 5 height 6
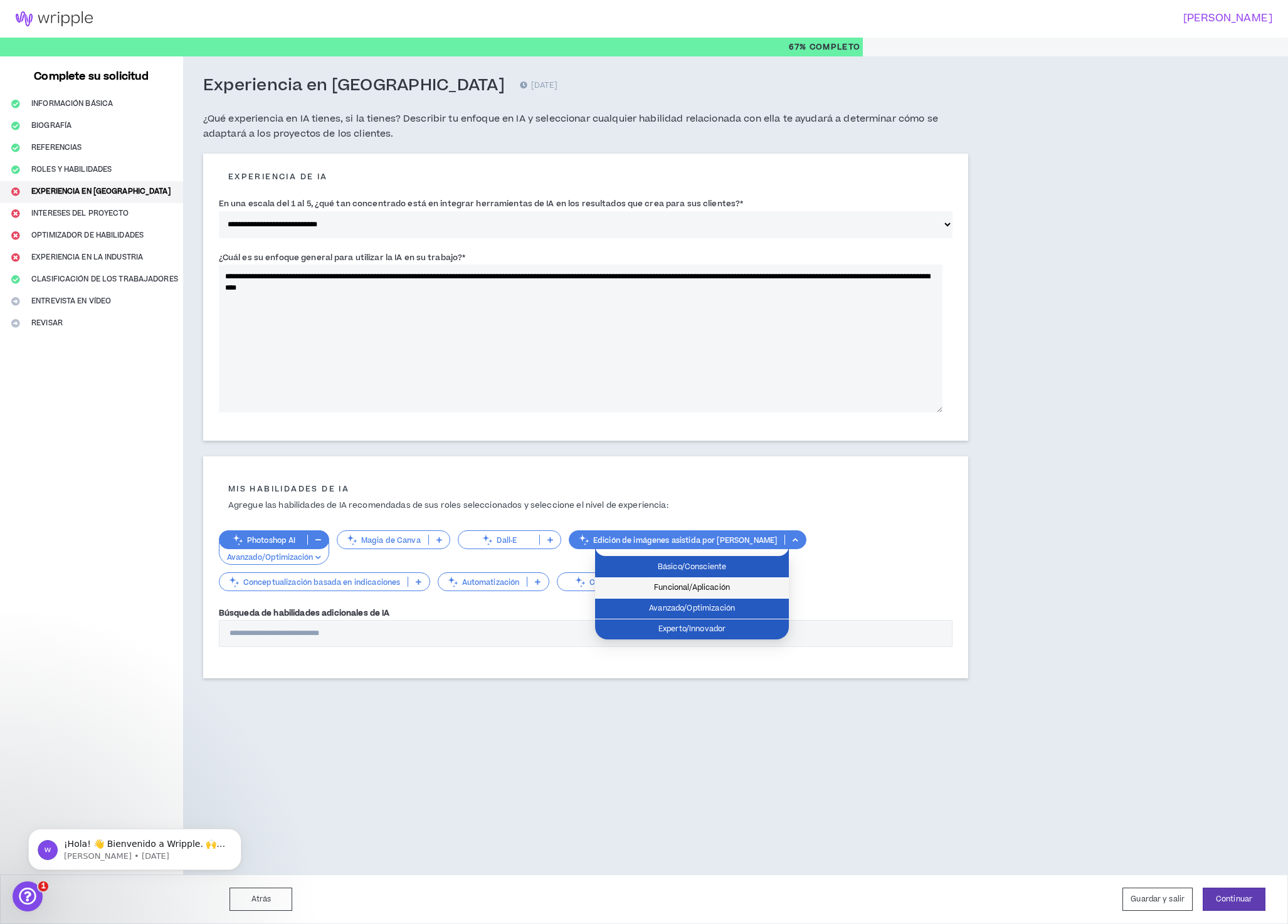
click at [730, 585] on span "Funcional/Aplicación" at bounding box center [692, 588] width 178 height 14
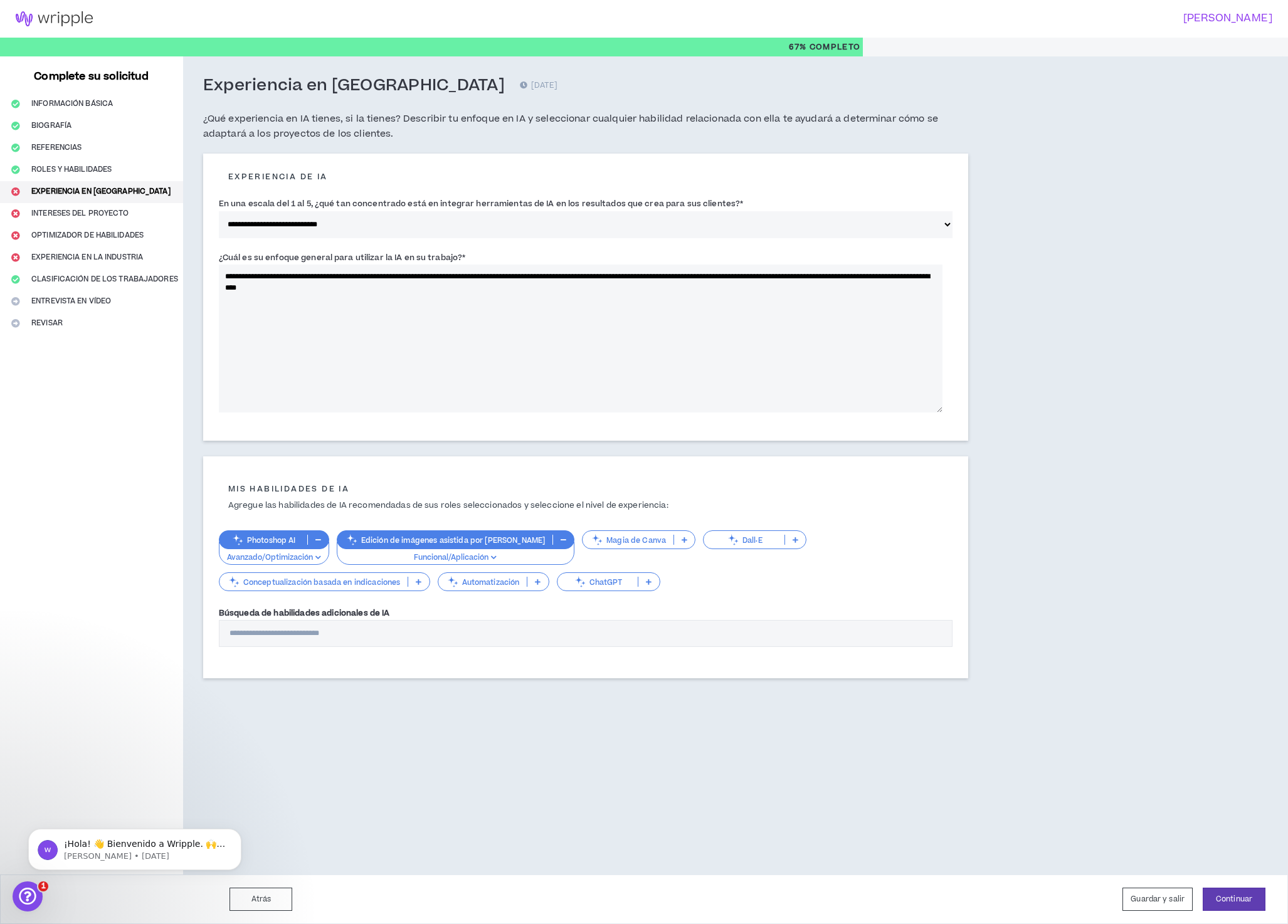
click at [651, 585] on icon at bounding box center [649, 581] width 5 height 6
click at [641, 633] on font "Funcional/Aplicación" at bounding box center [639, 632] width 76 height 11
click at [1165, 900] on font "Guardar y salir" at bounding box center [1158, 899] width 54 height 11
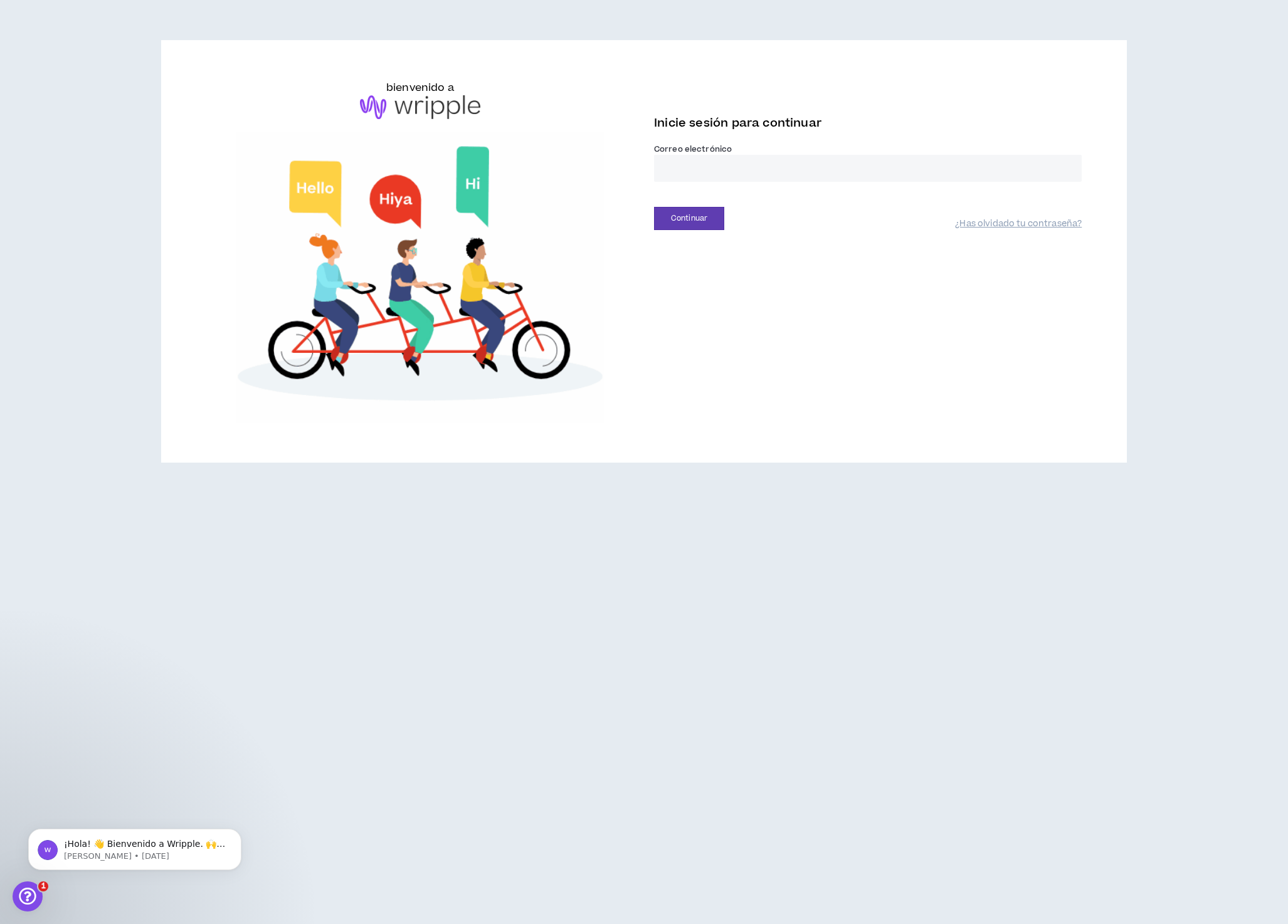
click at [706, 182] on input "email" at bounding box center [868, 168] width 428 height 27
type input "**********"
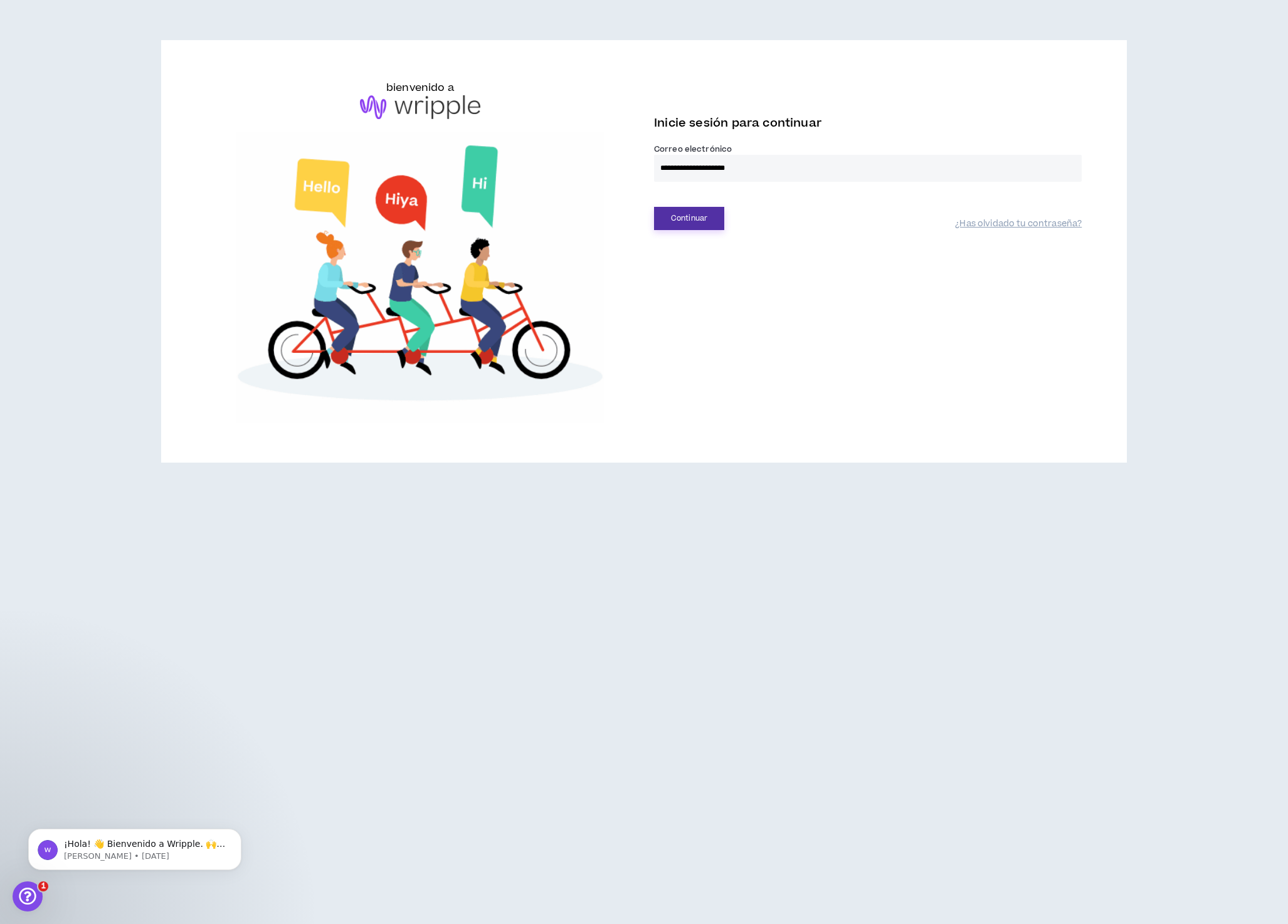
click at [702, 224] on font "Continuar" at bounding box center [689, 219] width 36 height 11
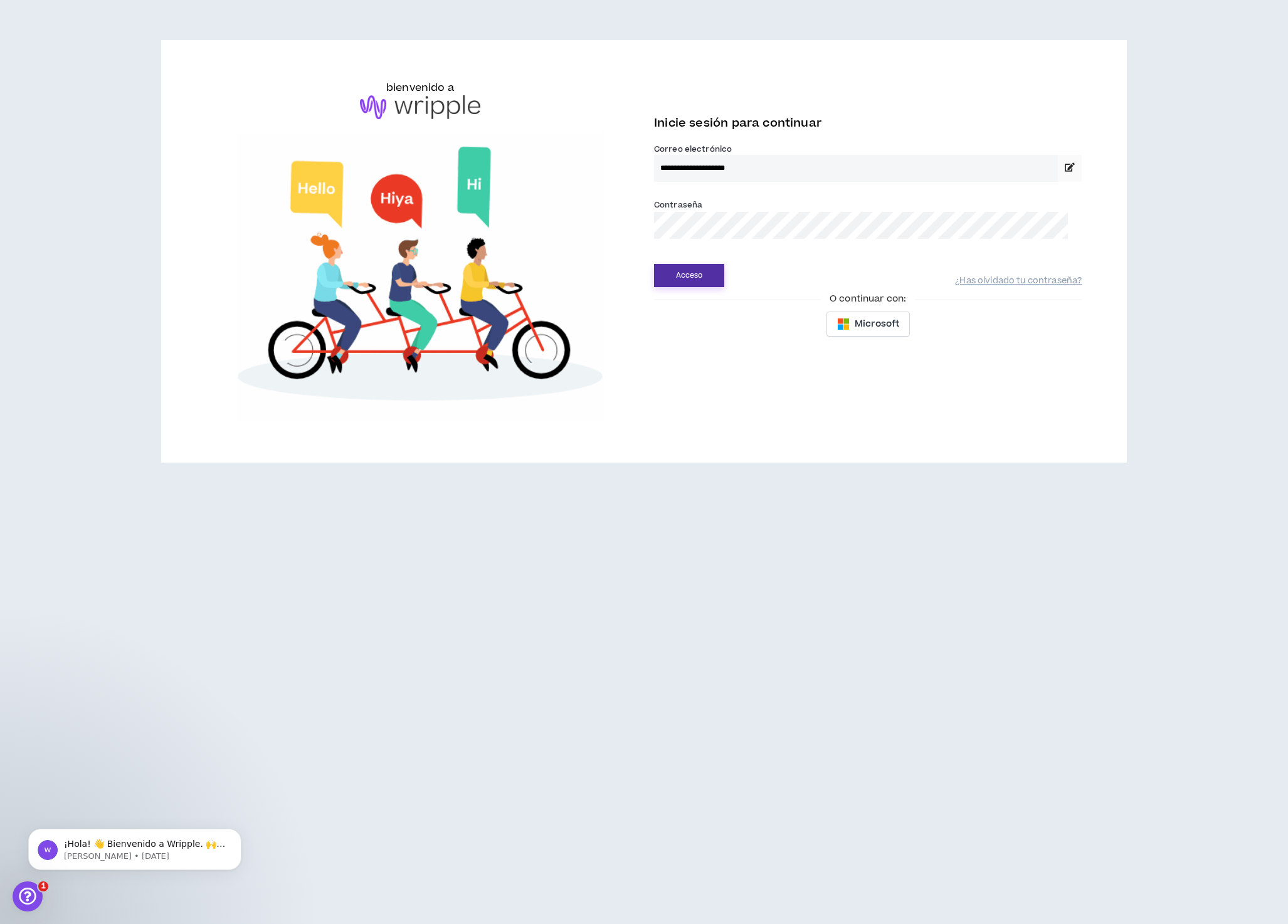
click at [698, 281] on font "Acceso" at bounding box center [690, 276] width 27 height 11
select select "*"
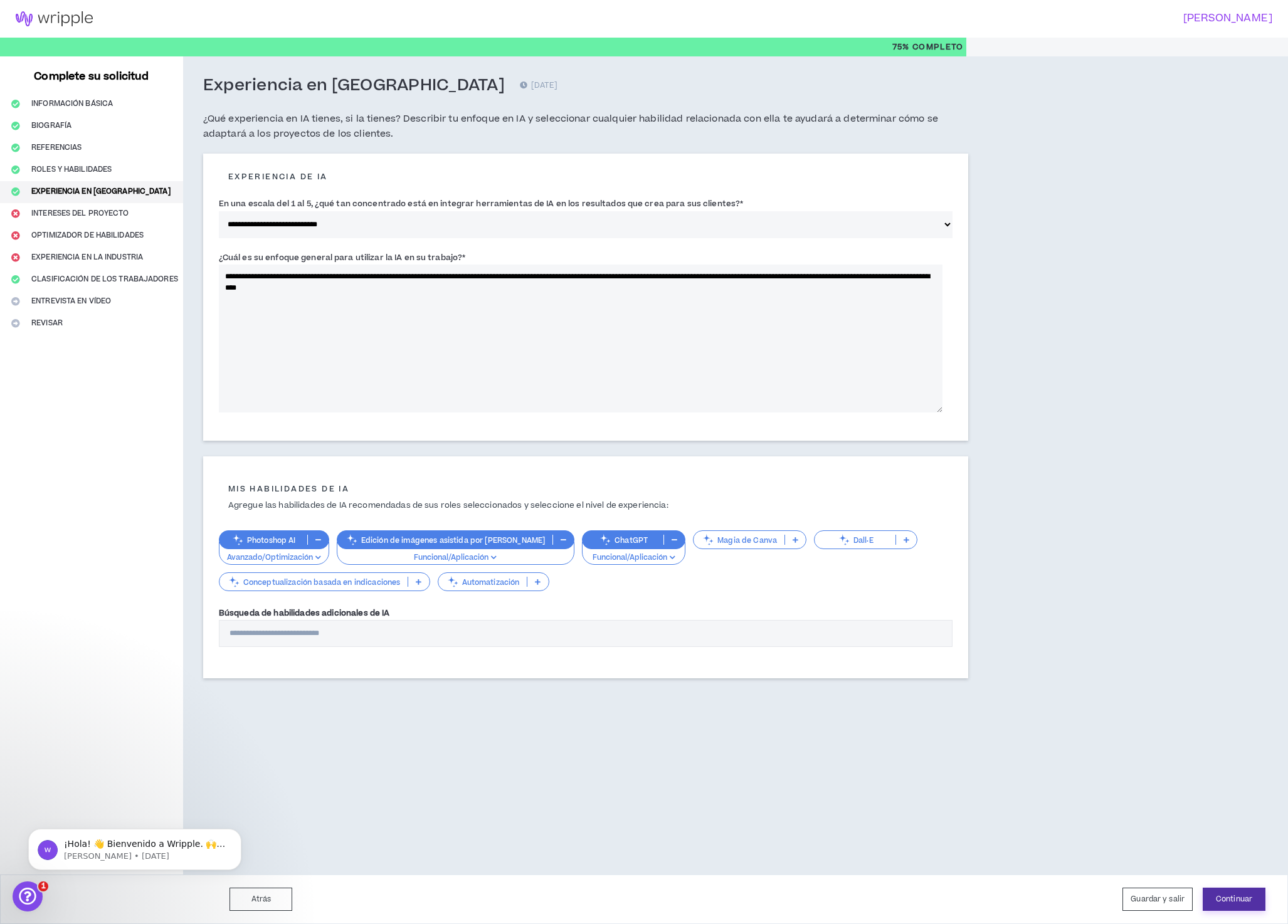
click at [1230, 899] on font "Continuar" at bounding box center [1234, 899] width 36 height 11
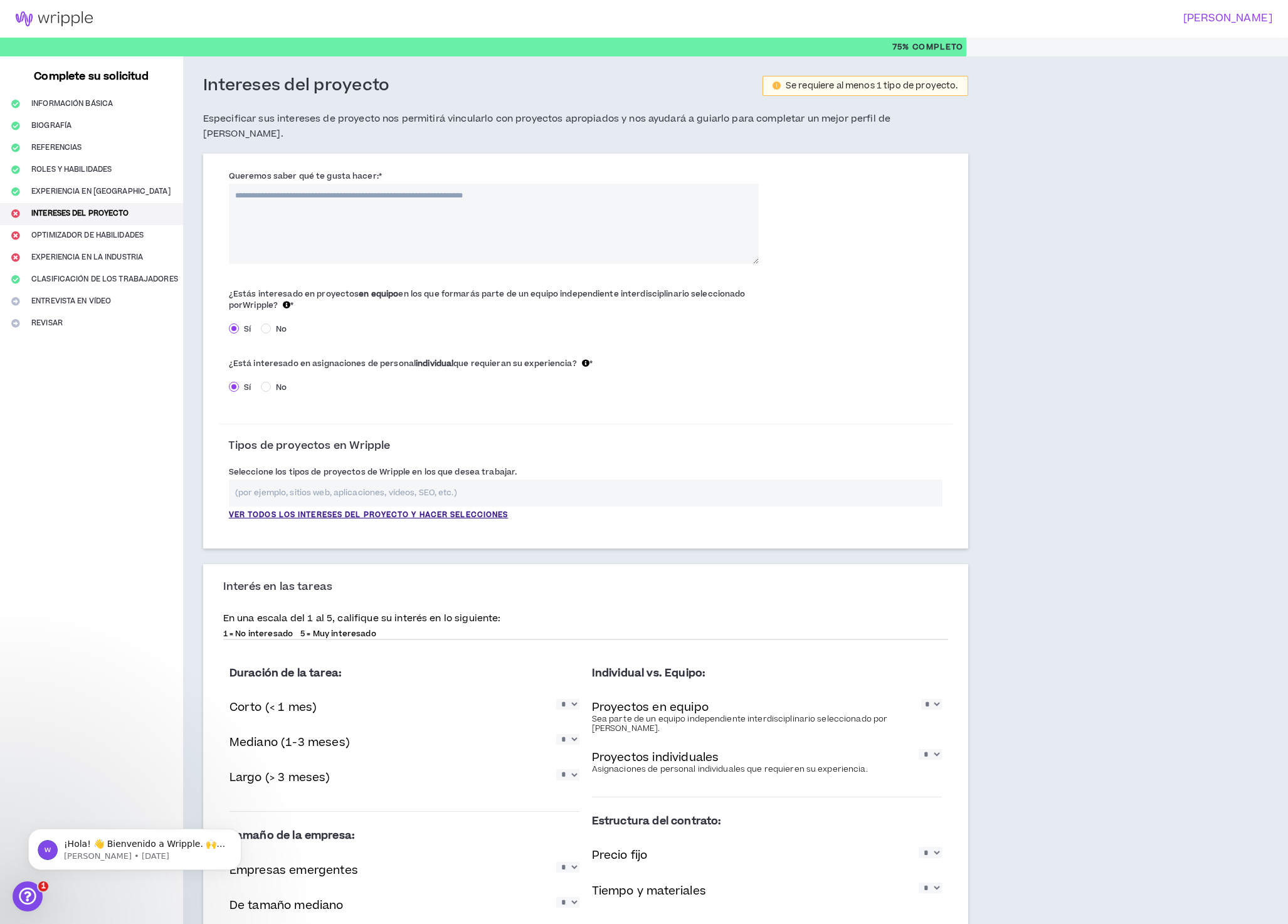
click at [482, 187] on textarea "Queremos saber qué te gusta hacer: *" at bounding box center [494, 224] width 530 height 80
click at [484, 510] on font "Ver todos los intereses del proyecto y hacer selecciones" at bounding box center [368, 515] width 280 height 11
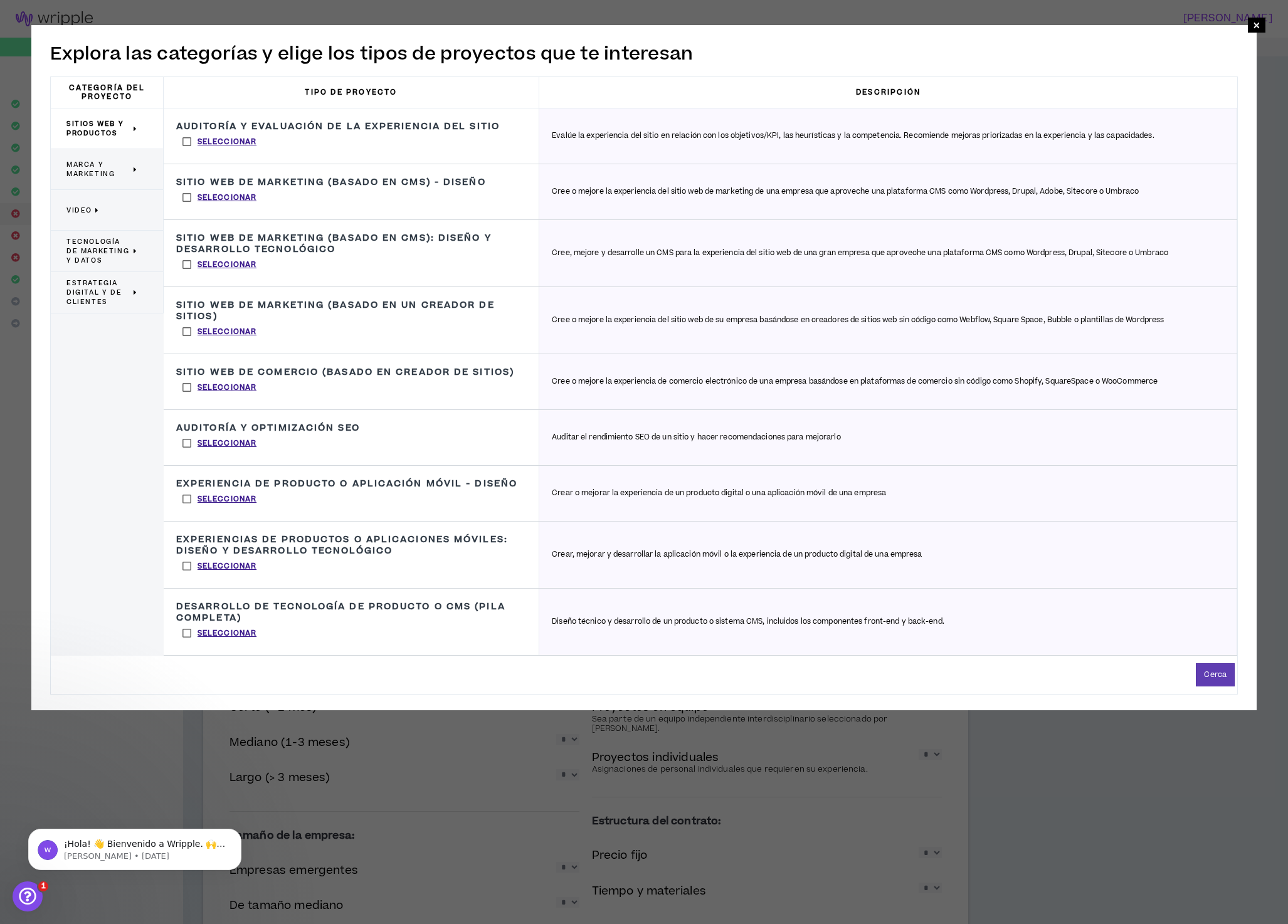
click at [108, 170] on font "Marca y marketing" at bounding box center [91, 169] width 48 height 19
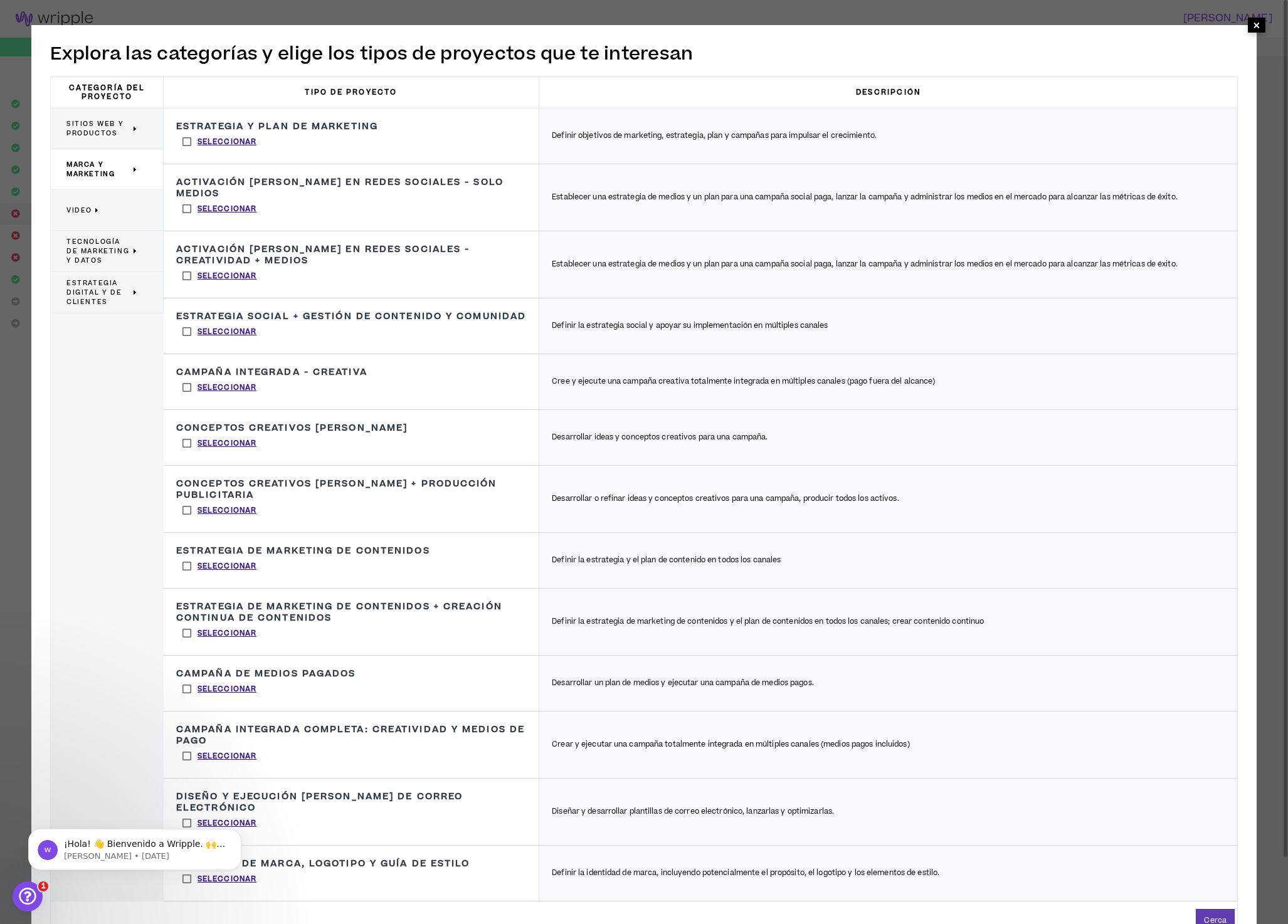
click at [1256, 24] on font "×" at bounding box center [1256, 25] width 7 height 24
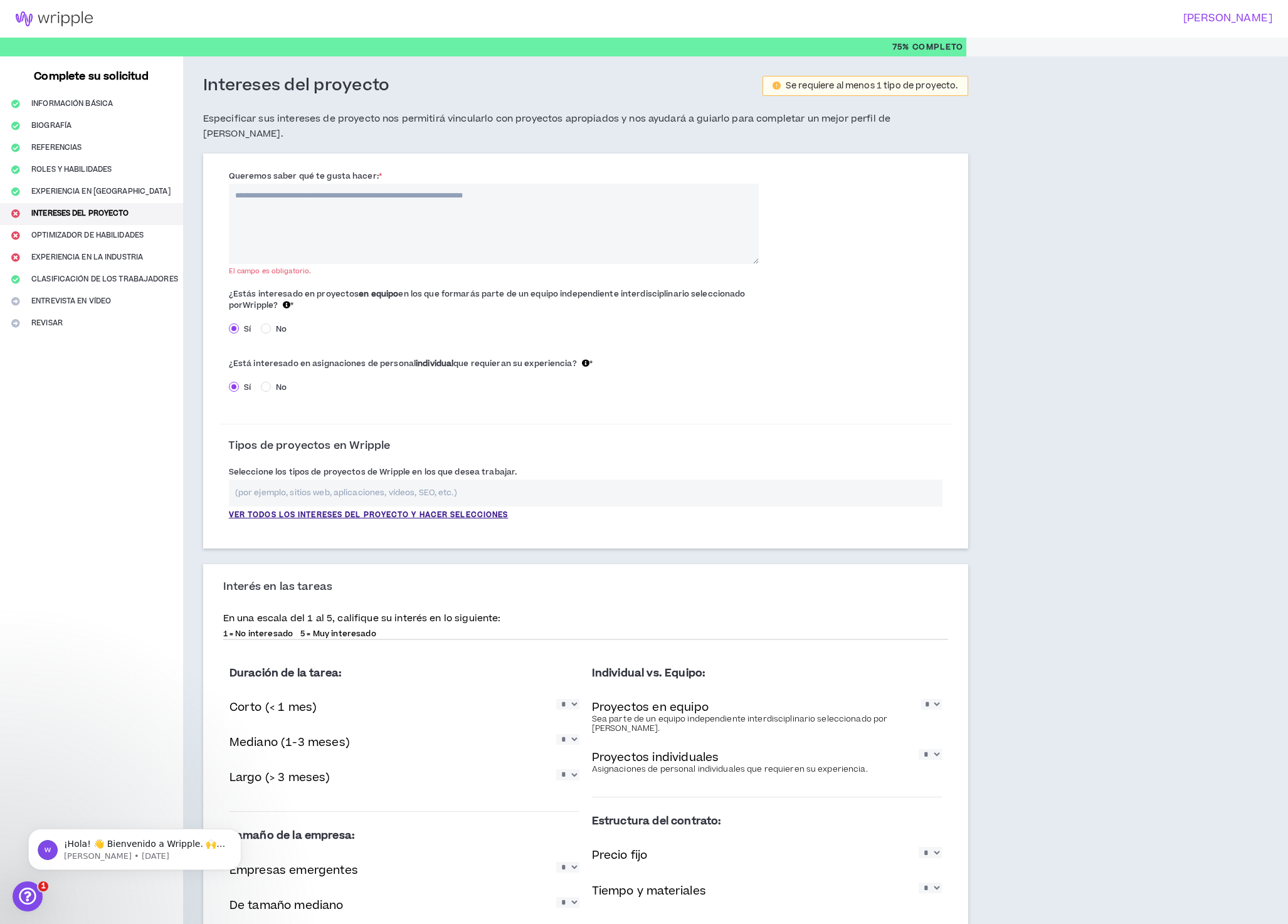
click at [385, 198] on textarea "Queremos saber qué te gusta hacer: *" at bounding box center [494, 224] width 530 height 80
paste textarea "**********"
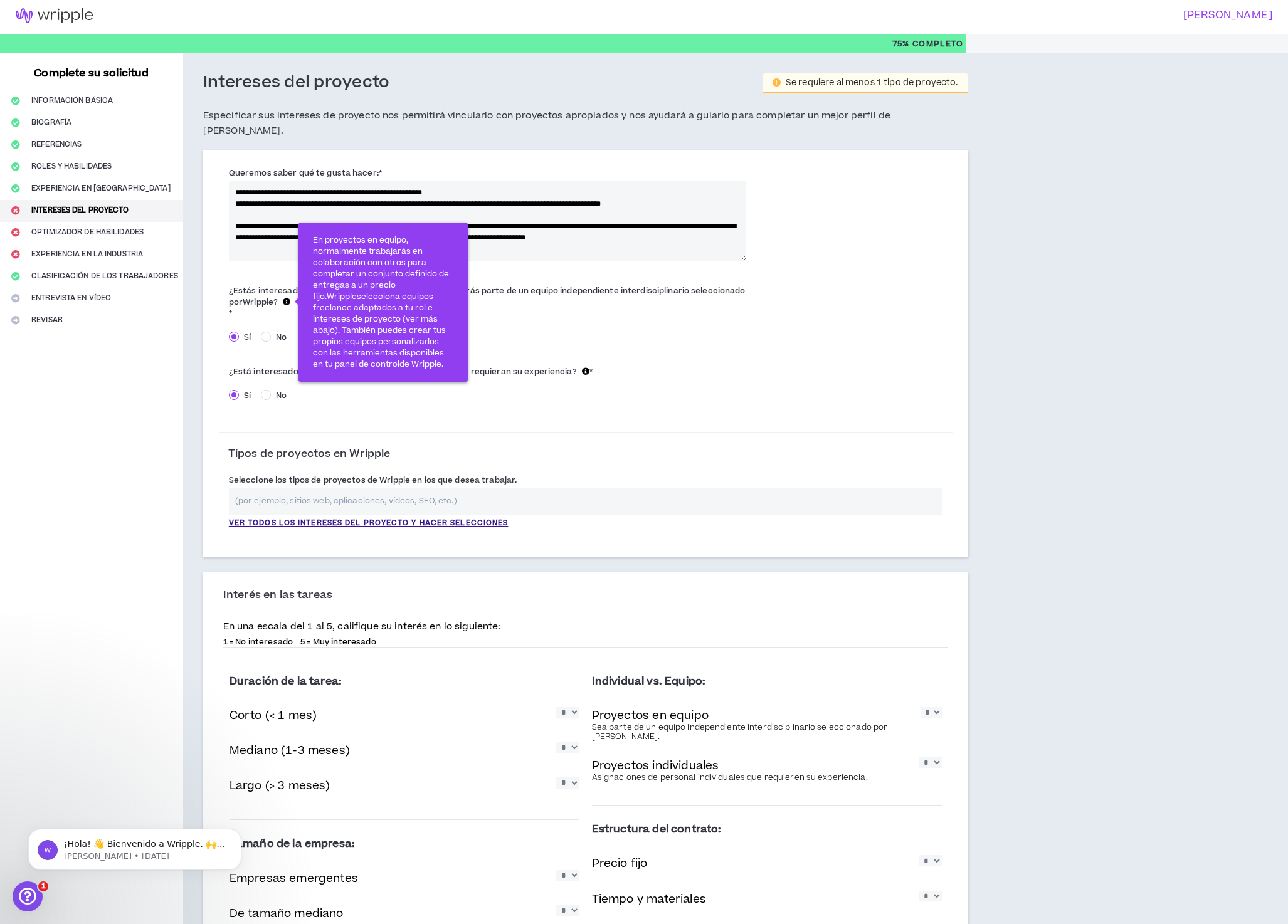
scroll to position [4, 0]
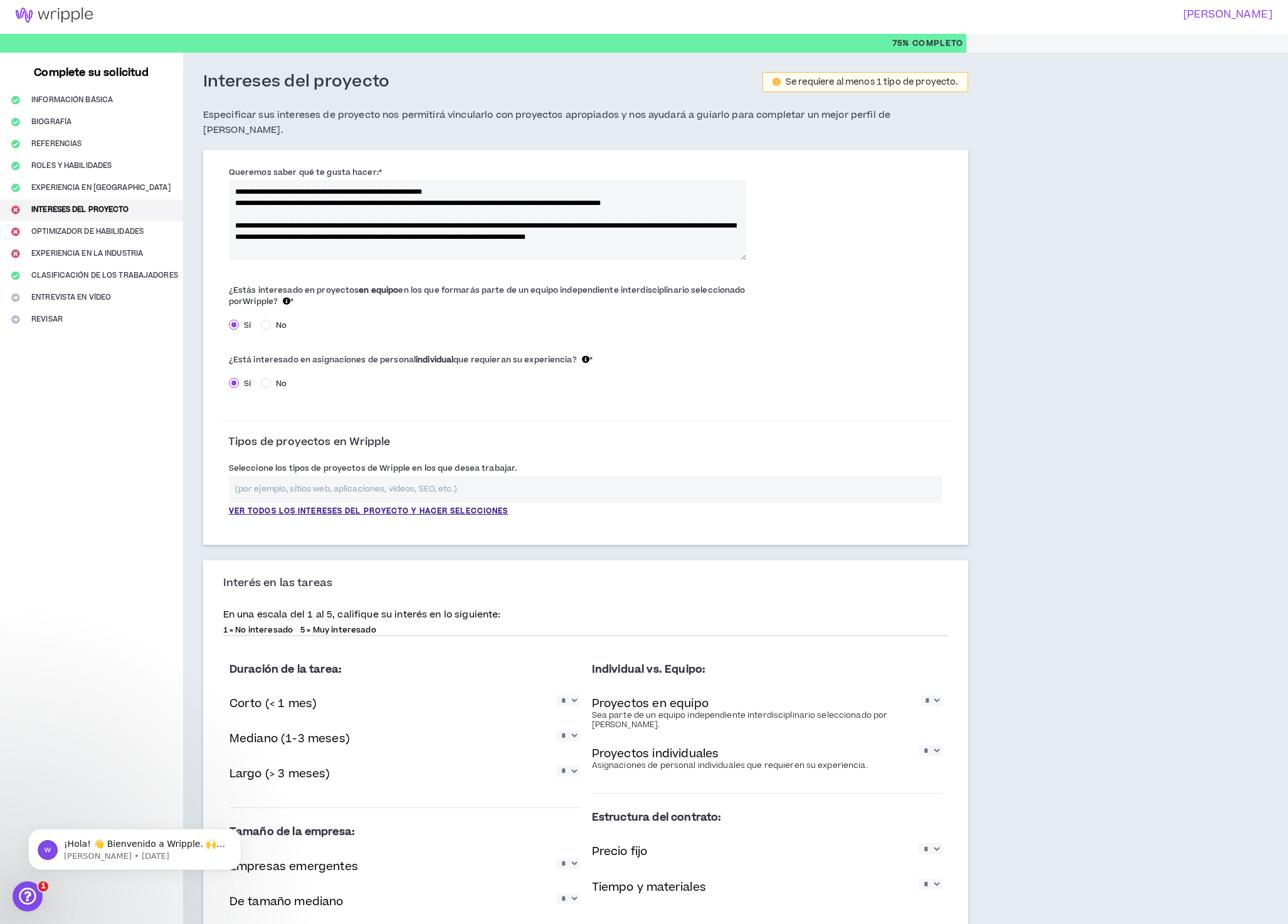
type textarea "**********"
click at [197, 388] on div "**********" at bounding box center [586, 535] width 805 height 964
click at [193, 402] on div "**********" at bounding box center [586, 535] width 805 height 964
click at [350, 484] on input "text" at bounding box center [586, 489] width 714 height 27
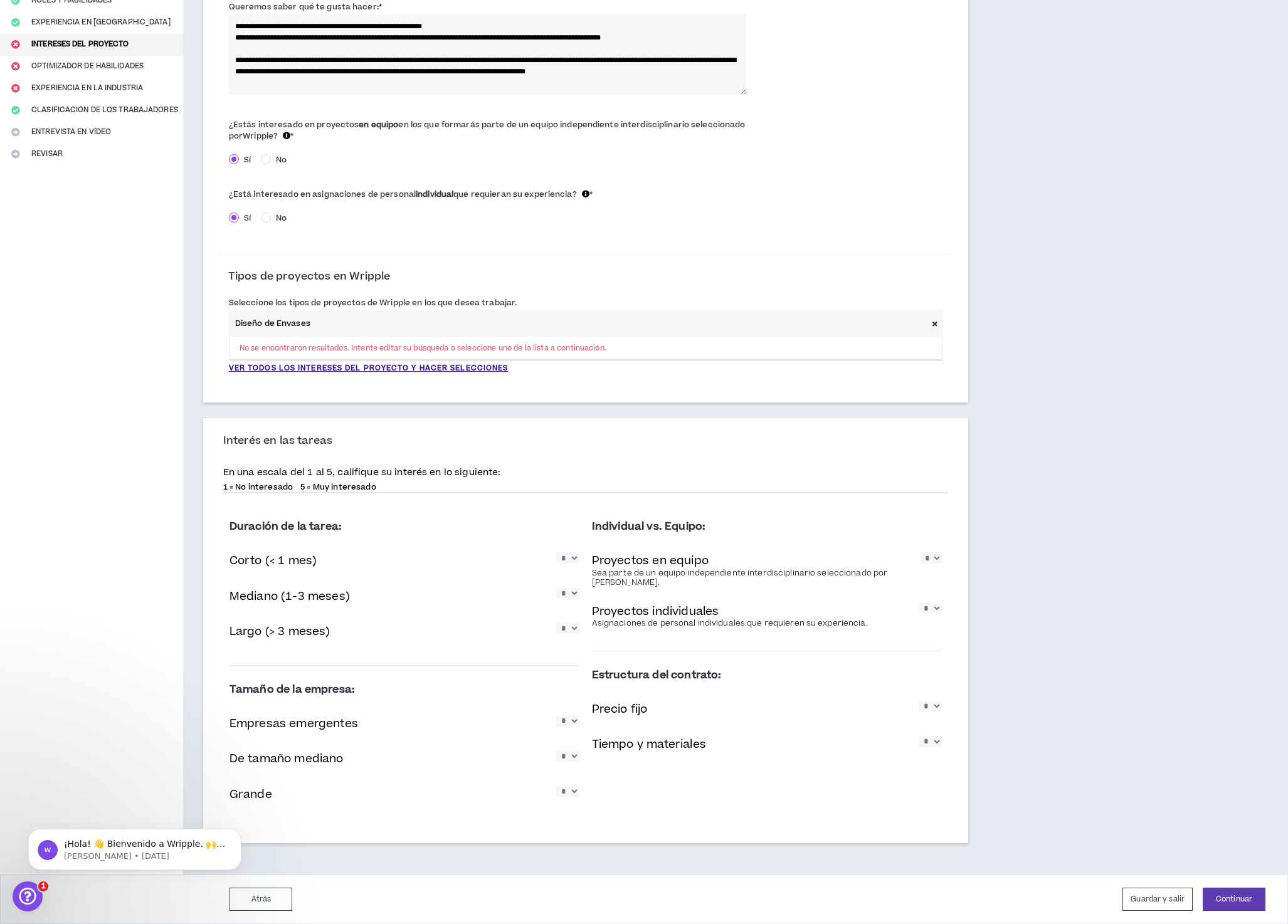
scroll to position [180, 0]
type input "Diseño de Envases"
click at [928, 556] on select "* * * * *" at bounding box center [931, 558] width 21 height 11
select select "*"
click at [921, 553] on select "* * * * *" at bounding box center [931, 558] width 21 height 11
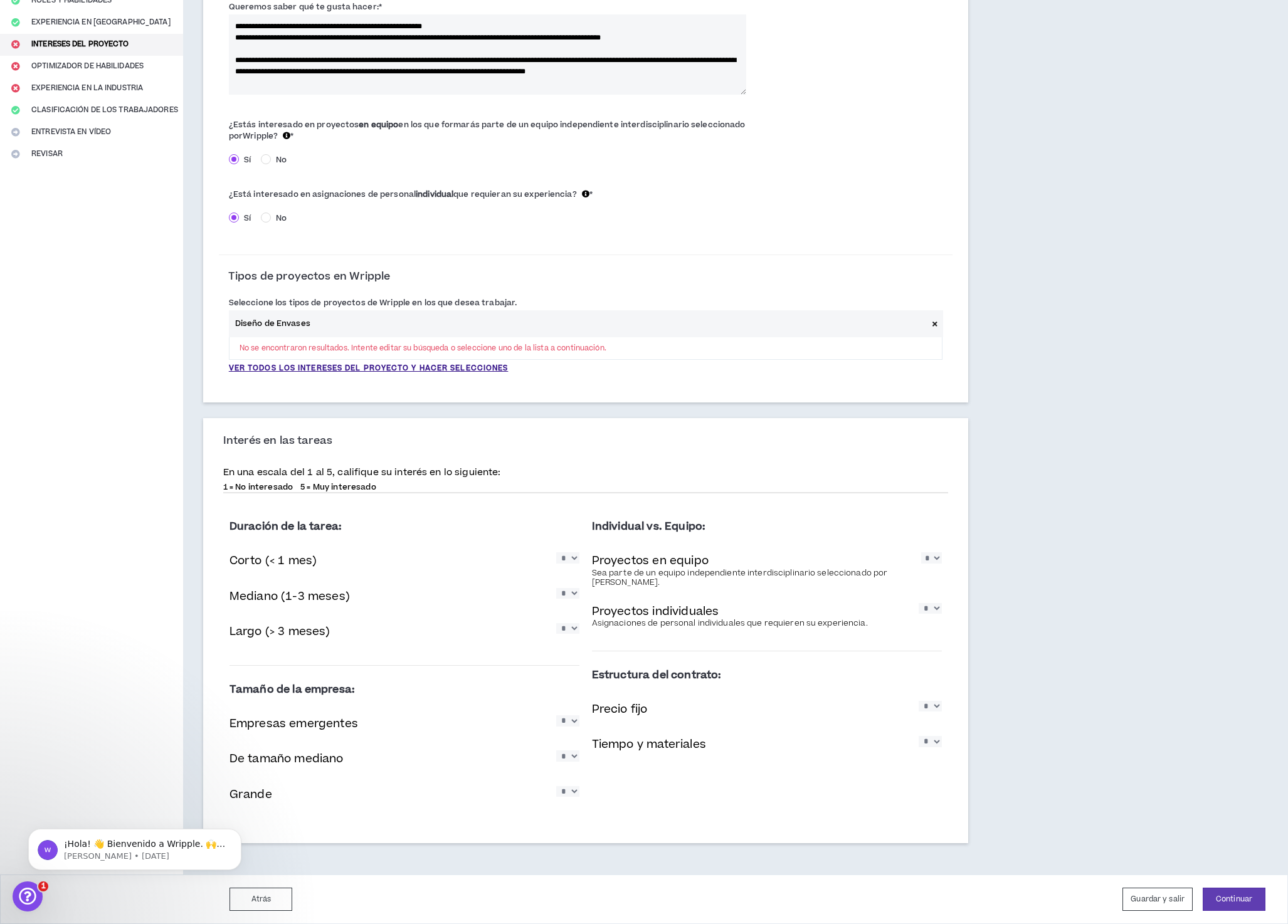
click at [922, 606] on select "* * * * *" at bounding box center [930, 608] width 23 height 11
select select "*"
click at [919, 603] on select "* * * * *" at bounding box center [930, 608] width 23 height 11
click at [929, 706] on select "* * * * *" at bounding box center [930, 706] width 23 height 11
select select "*"
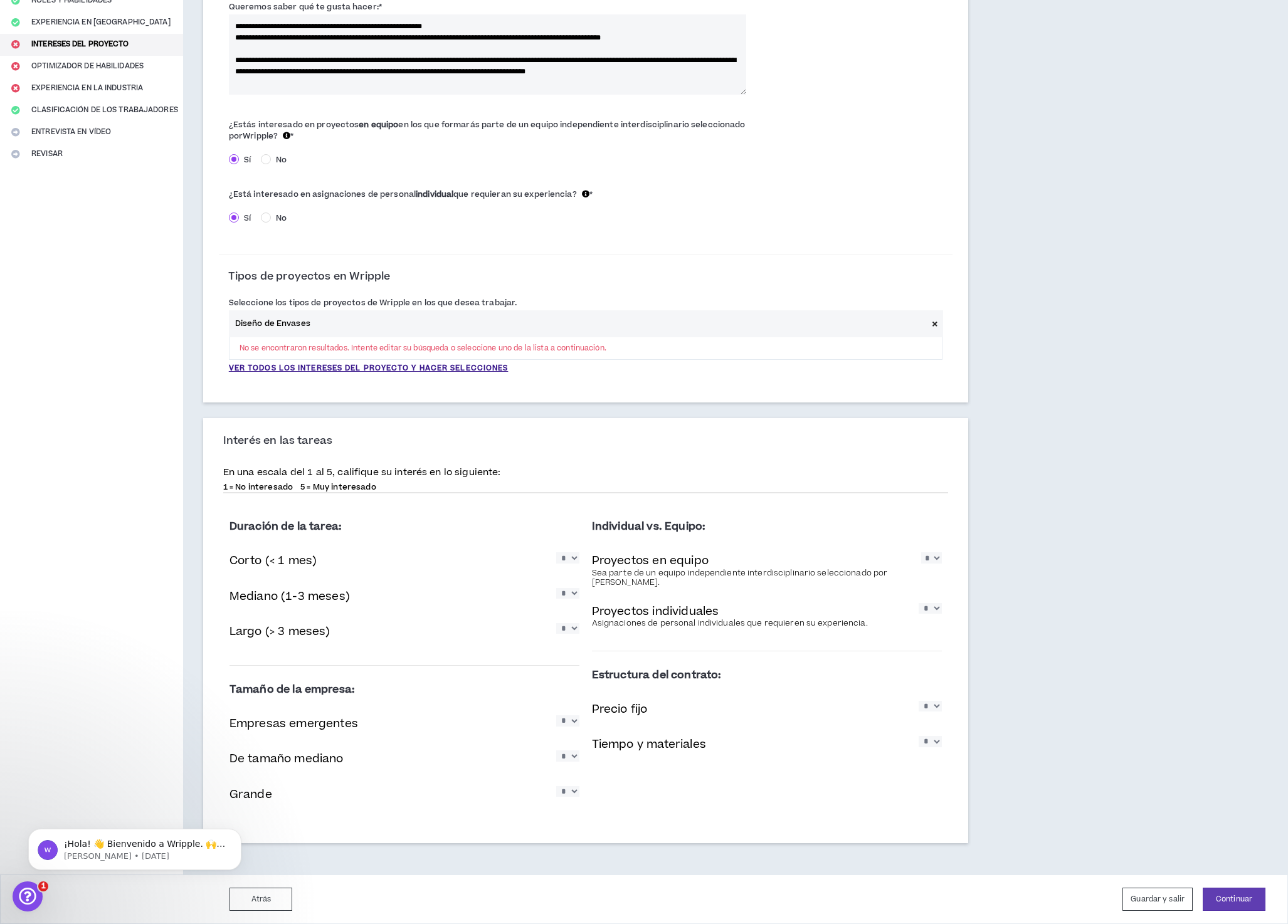
click at [919, 701] on select "* * * * *" at bounding box center [930, 706] width 23 height 11
click at [922, 741] on select "* * * * *" at bounding box center [930, 742] width 23 height 11
select select "*"
click at [919, 736] on select "* * * * *" at bounding box center [930, 742] width 23 height 11
click at [574, 557] on select "* * * * *" at bounding box center [568, 558] width 23 height 11
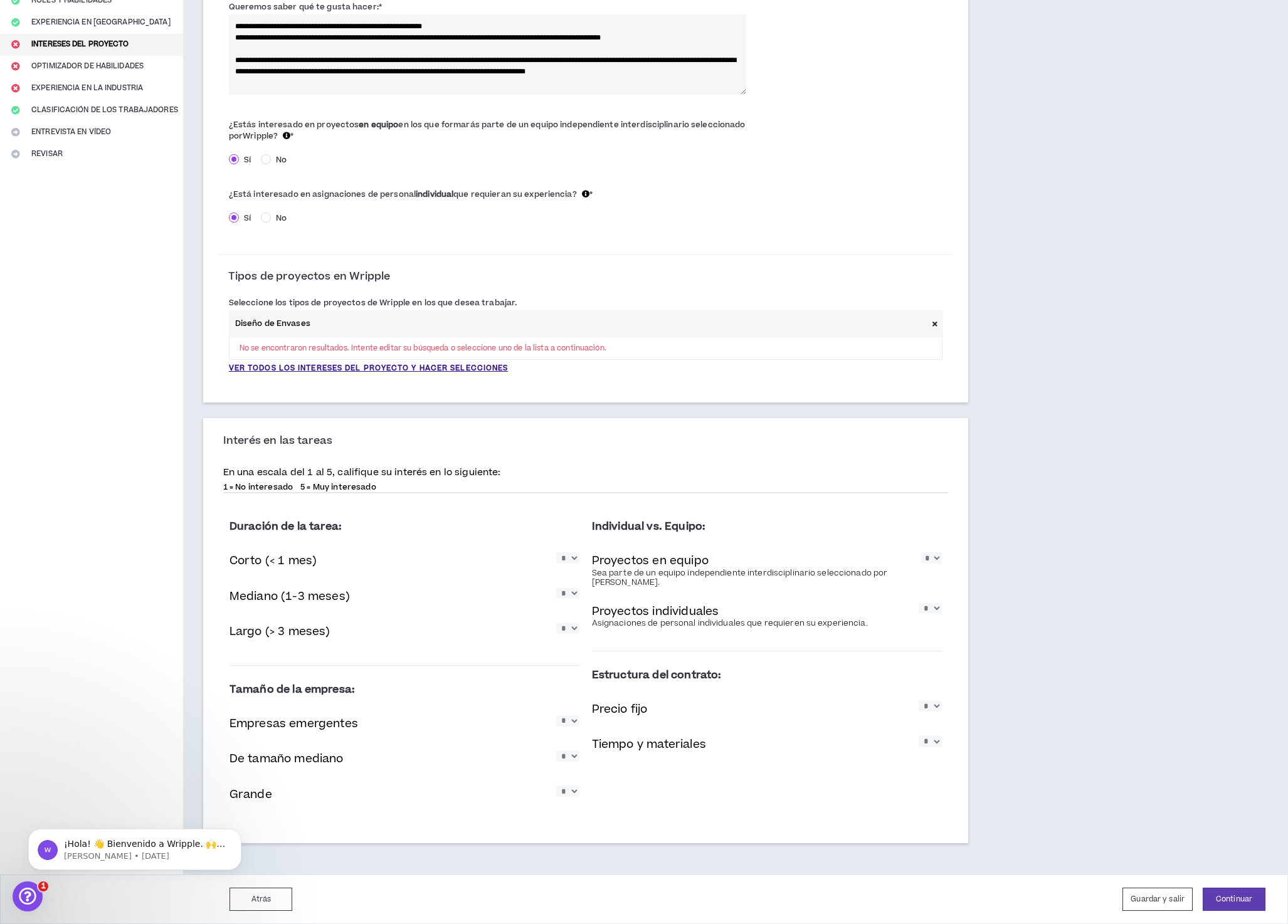
select select "*"
click at [557, 553] on select "* * * * *" at bounding box center [568, 558] width 23 height 11
click at [572, 591] on select "* * * * *" at bounding box center [568, 593] width 23 height 11
select select "*"
click at [557, 588] on select "* * * * *" at bounding box center [568, 593] width 23 height 11
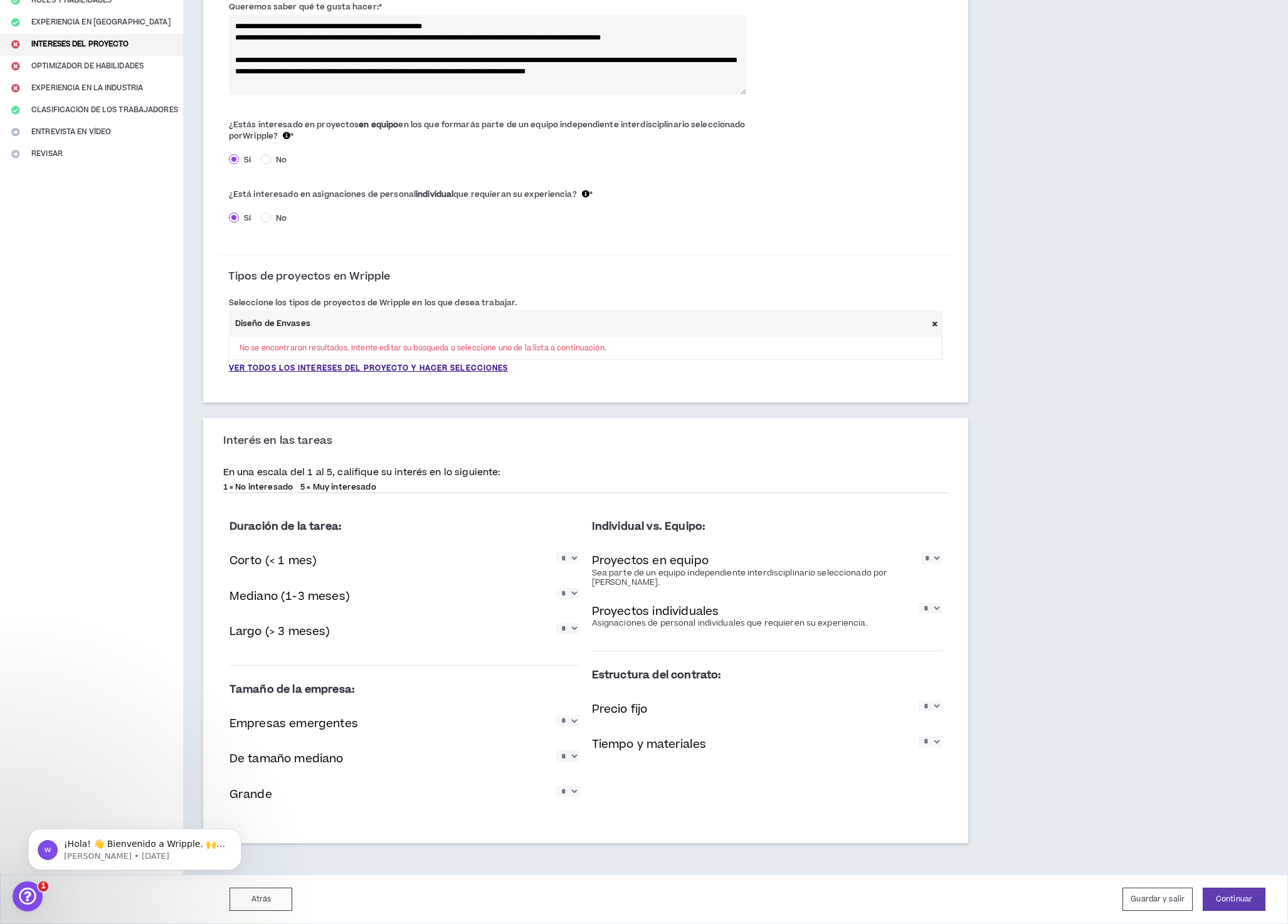
click at [566, 628] on select "* * * * *" at bounding box center [568, 628] width 23 height 11
select select "*"
click at [557, 623] on select "* * * * *" at bounding box center [568, 628] width 23 height 11
click at [571, 721] on select "* * * * *" at bounding box center [568, 721] width 23 height 11
select select "*"
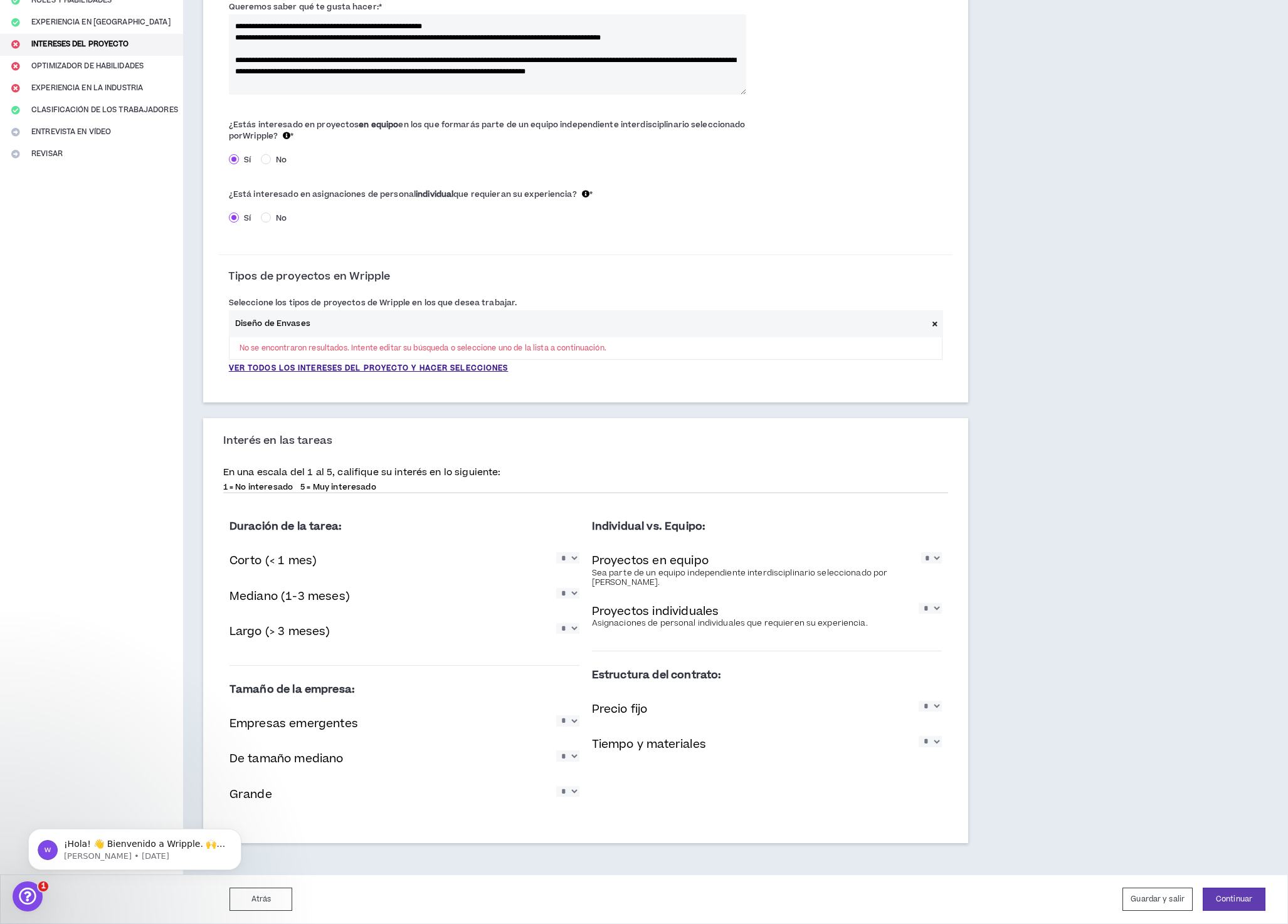
click at [557, 715] on select "* * * * *" at bounding box center [568, 721] width 23 height 11
click at [569, 758] on select "* * * * *" at bounding box center [568, 756] width 23 height 11
select select "*"
click at [557, 750] on select "* * * * *" at bounding box center [568, 756] width 23 height 11
click at [563, 792] on select "* * * * *" at bounding box center [568, 791] width 23 height 11
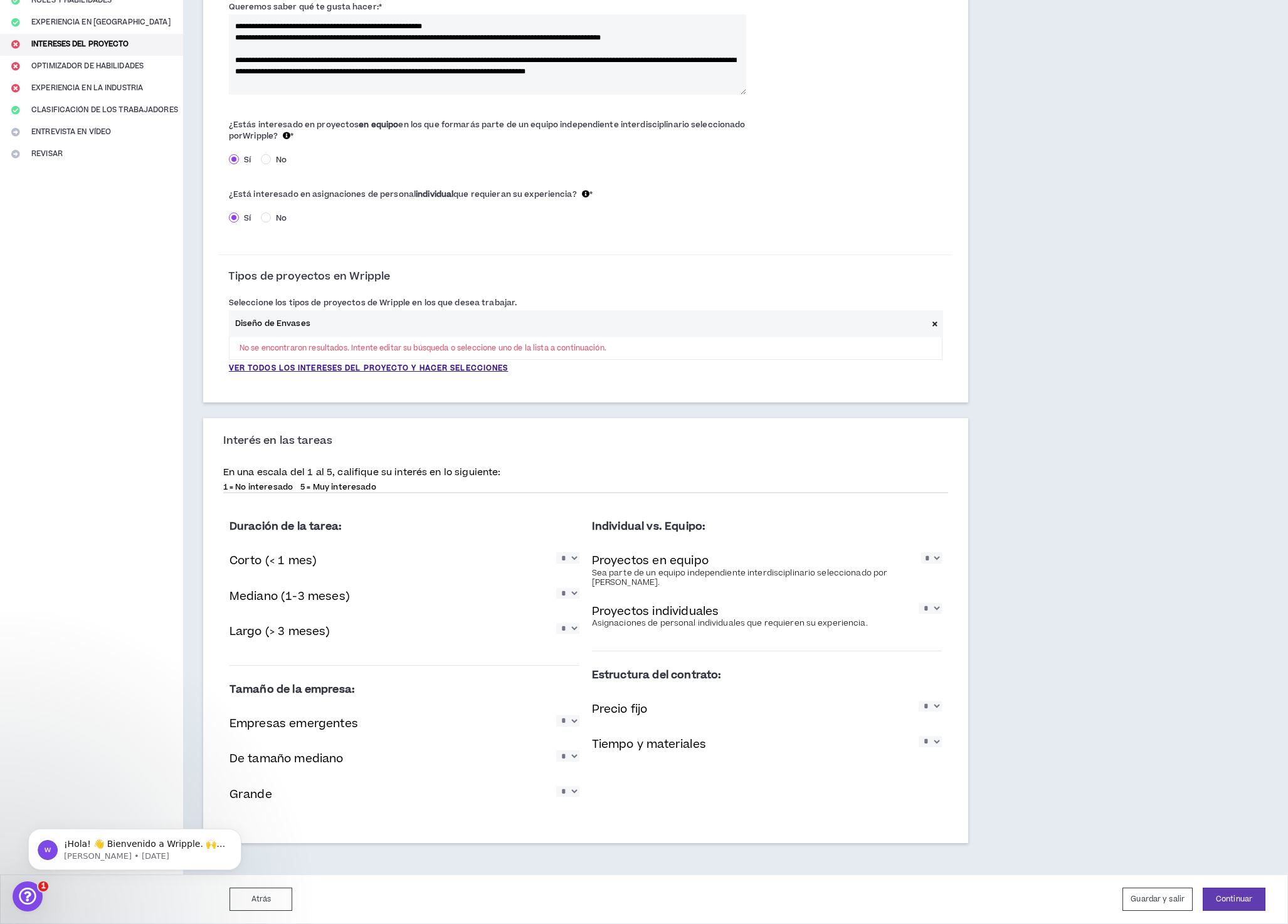
select select "*"
click at [557, 786] on select "* * * * *" at bounding box center [568, 791] width 23 height 11
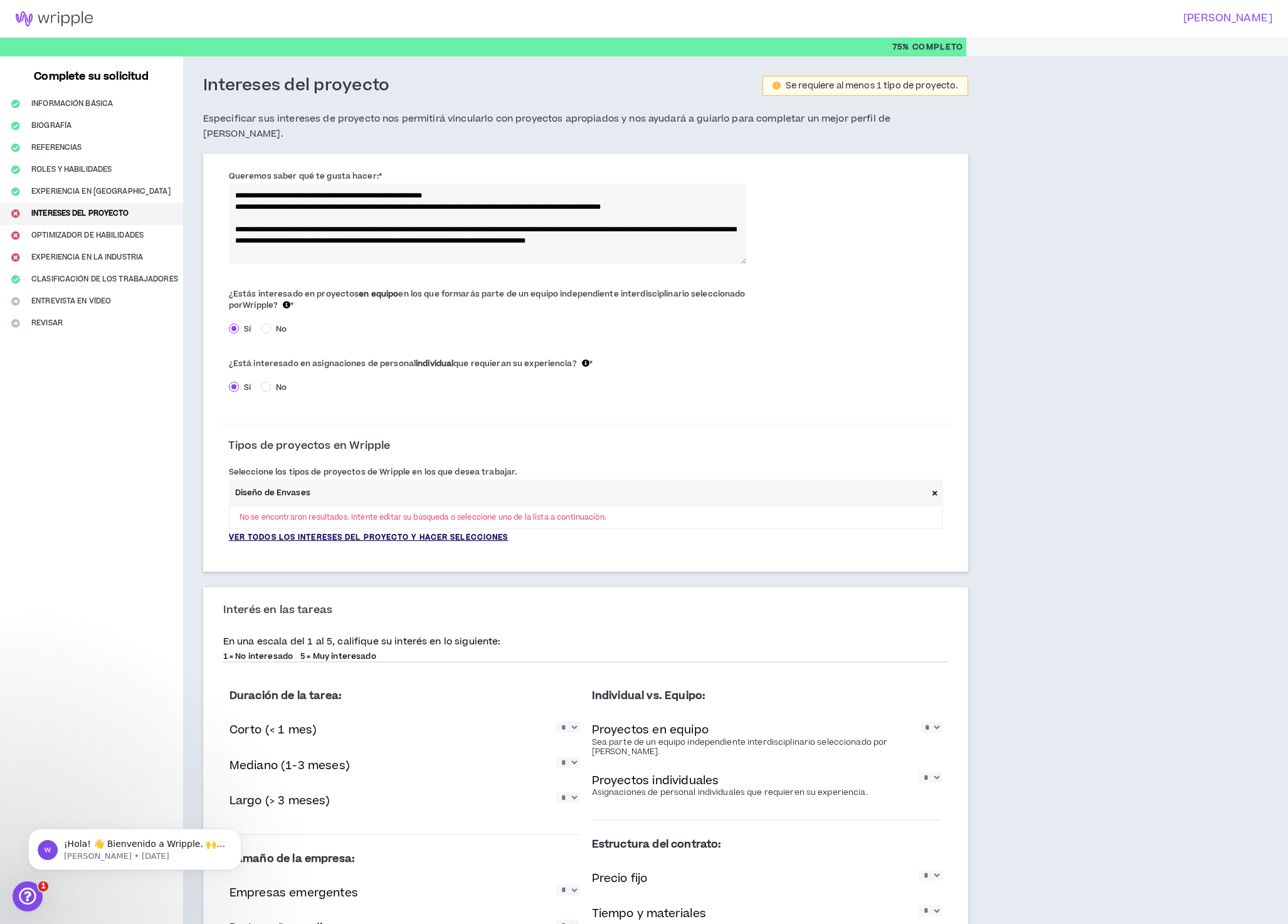
click at [371, 532] on font "Ver todos los intereses del proyecto y hacer selecciones" at bounding box center [368, 538] width 280 height 11
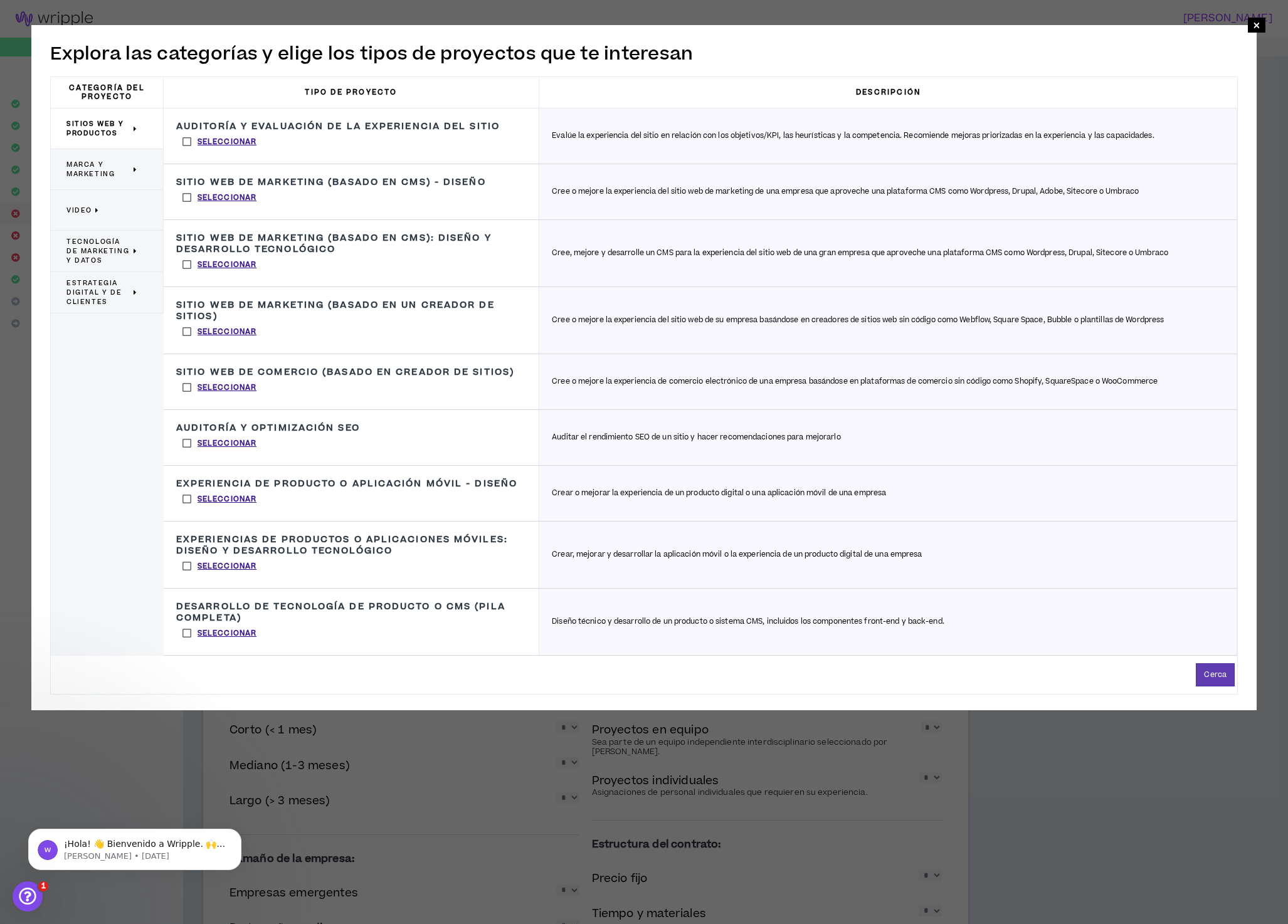
click at [97, 170] on font "Marca y marketing" at bounding box center [91, 169] width 48 height 19
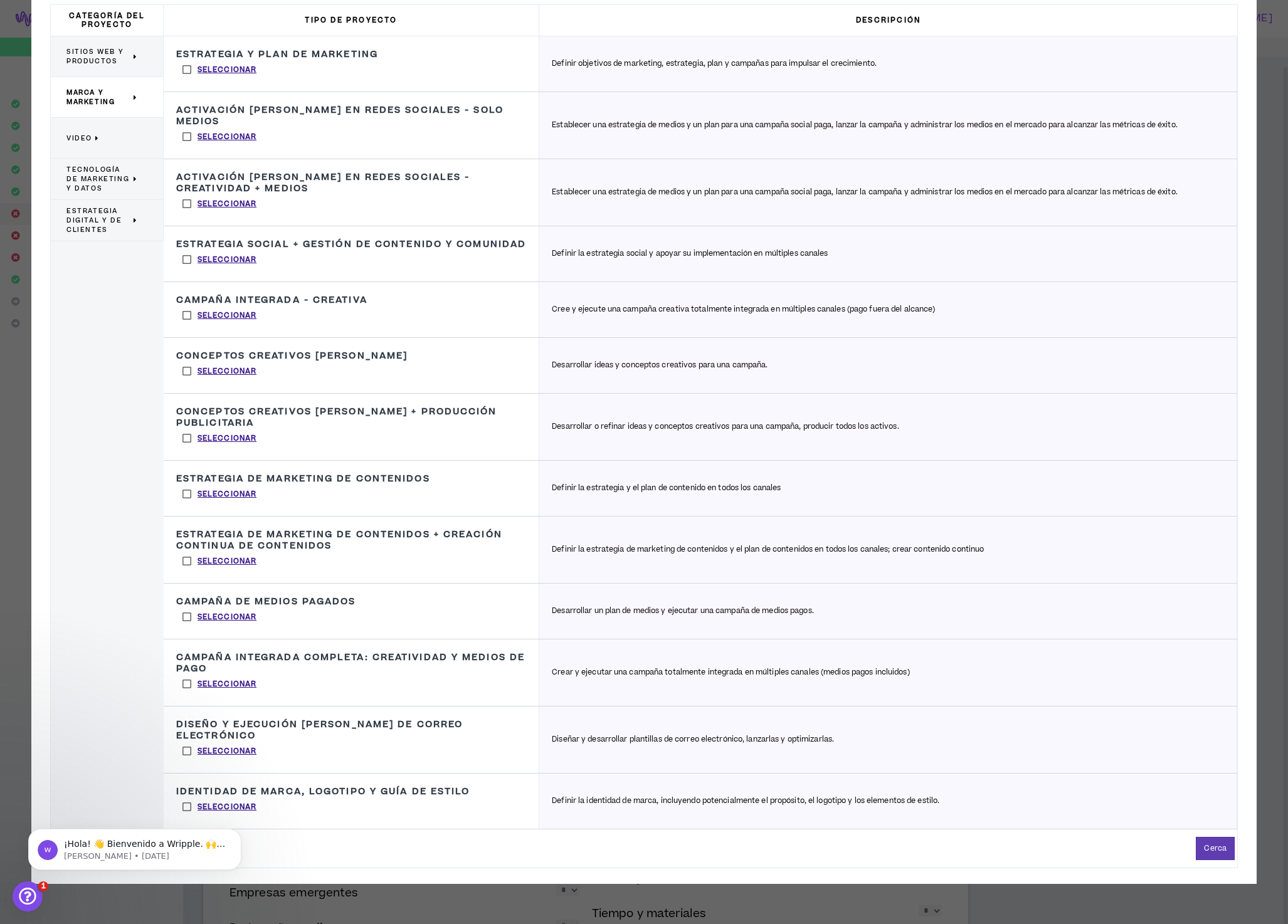
click at [225, 817] on body "¡Hola! 👋 Bienvenido a Wripple. 🙌 ¡Echa un vistazo! Si tienes alguna pregunta, r…" at bounding box center [135, 846] width 241 height 78
click at [231, 817] on body "¡Hola! 👋 Bienvenido a Wripple. 🙌 ¡Echa un vistazo! Si tienes alguna pregunta, r…" at bounding box center [135, 846] width 241 height 78
click html "¡Hola! 👋 Bienvenido a Wripple. 🙌 ¡Echa un vistazo! Si tienes alguna pregunta, r…"
click at [237, 817] on body "¡Hola! 👋 Bienvenido a Wripple. 🙌 ¡Echa un vistazo! Si tienes alguna pregunta, r…" at bounding box center [135, 846] width 241 height 78
click at [186, 815] on body "¡Hola! 👋 Bienvenido a Wripple. 🙌 ¡Echa un vistazo! Si tienes alguna pregunta, r…" at bounding box center [135, 846] width 241 height 78
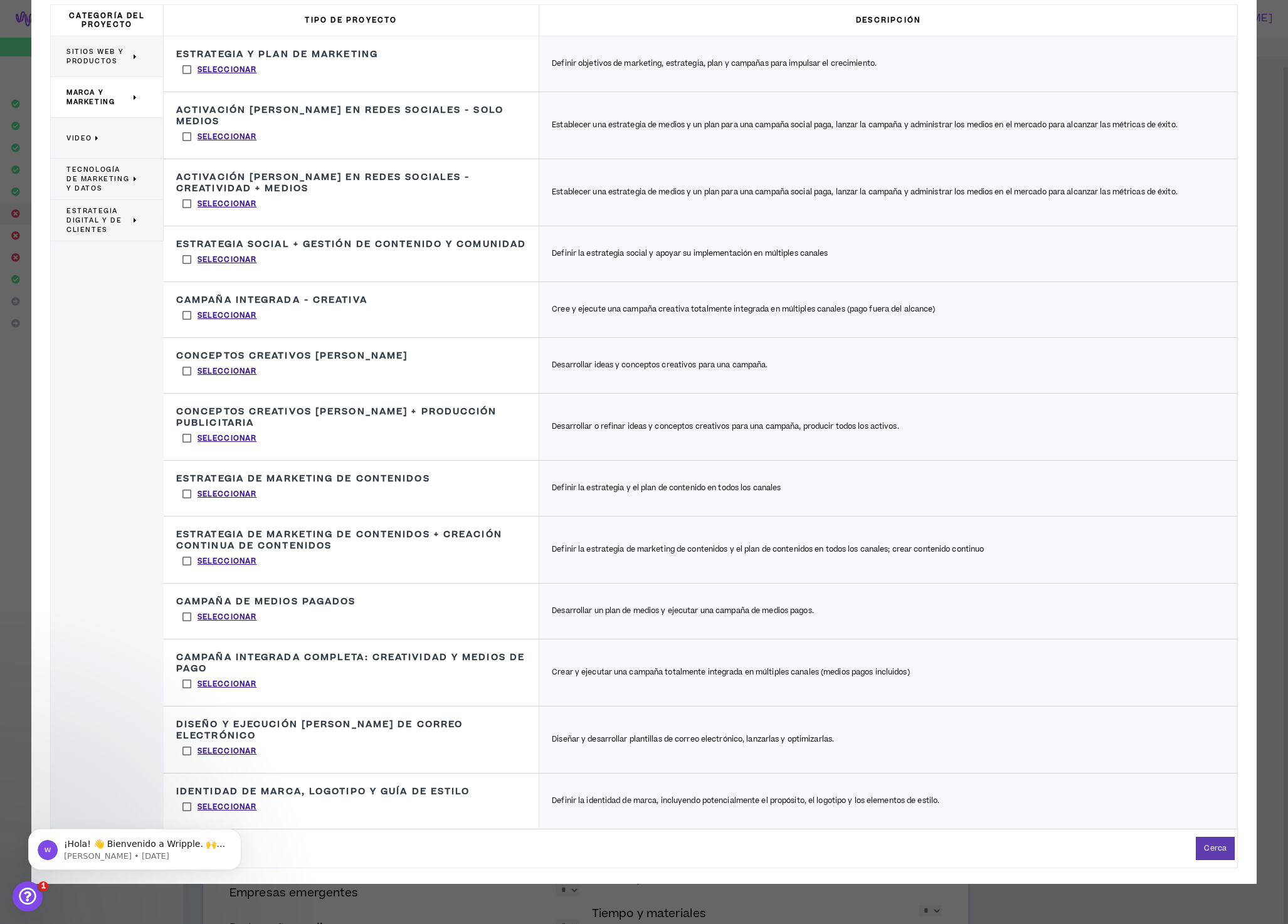
click at [186, 815] on body "¡Hola! 👋 Bienvenido a Wripple. 🙌 ¡Echa un vistazo! Si tienes alguna pregunta, r…" at bounding box center [135, 846] width 241 height 78
click at [236, 818] on body "¡Hola! 👋 Bienvenido a Wripple. 🙌 ¡Echa un vistazo! Si tienes alguna pregunta, r…" at bounding box center [135, 846] width 241 height 78
drag, startPoint x: 233, startPoint y: 817, endPoint x: 276, endPoint y: 1621, distance: 805.1
click at [233, 817] on body "¡Hola! 👋 Bienvenido a Wripple. 🙌 ¡Echa un vistazo! Si tienes alguna pregunta, r…" at bounding box center [135, 846] width 241 height 78
click at [577, 806] on font "Definir la identidad de marca, incluyendo potencialmente el propósito, el logot…" at bounding box center [746, 801] width 388 height 11
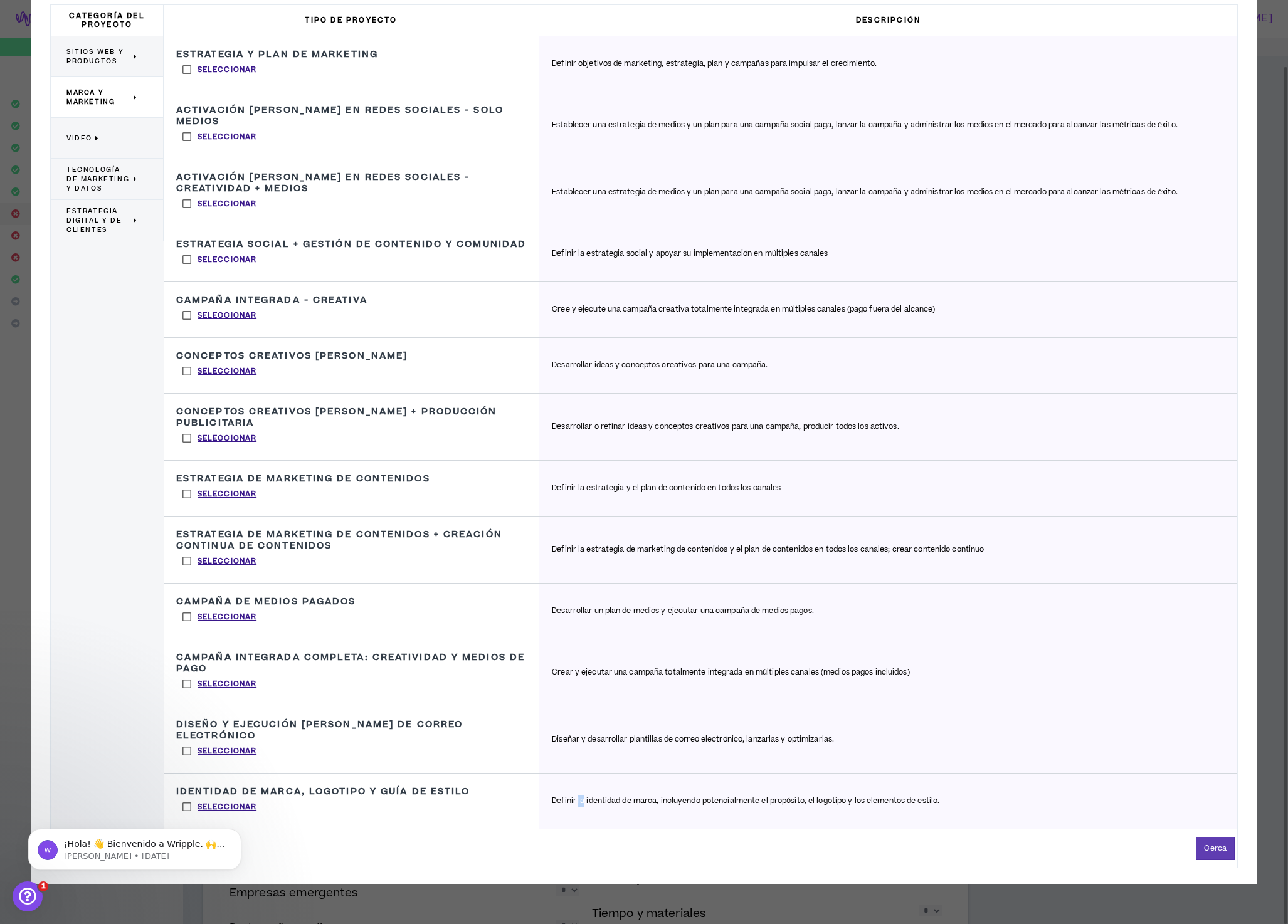
click at [577, 806] on font "Definir la identidad de marca, incluyendo potencialmente el propósito, el logot…" at bounding box center [746, 801] width 388 height 11
click at [1214, 854] on font "Cerca" at bounding box center [1216, 848] width 23 height 11
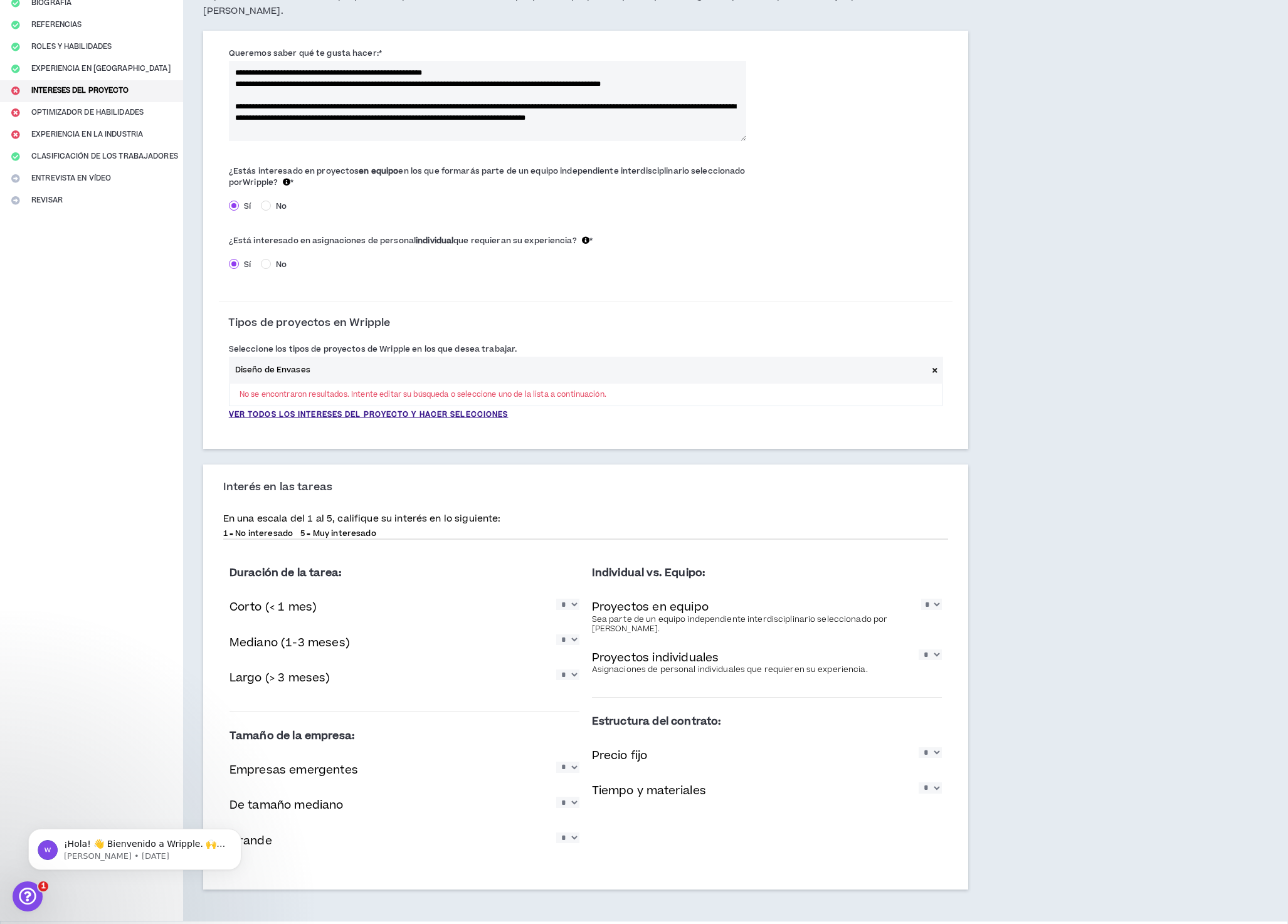
scroll to position [124, 0]
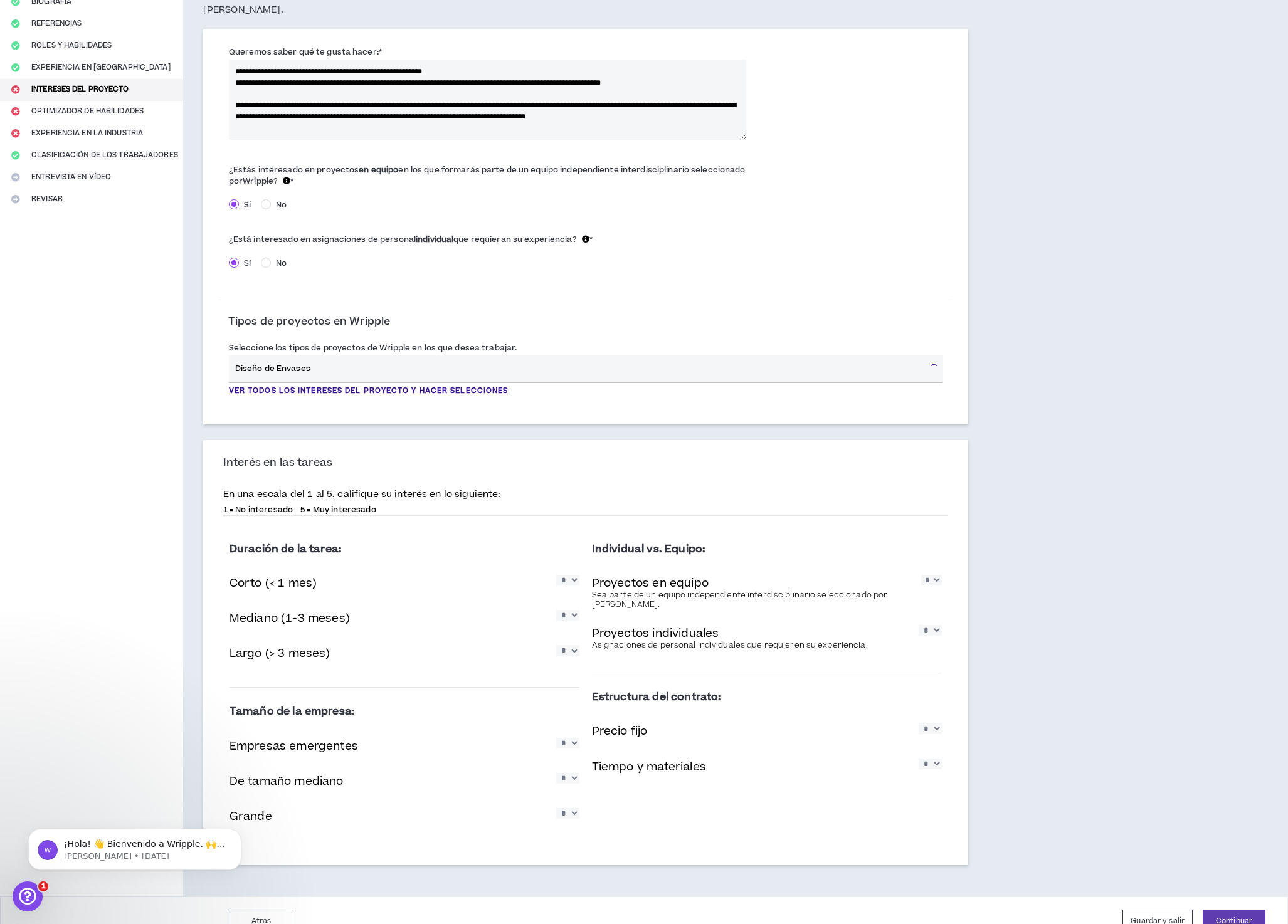
click at [350, 363] on input "Diseño de Envases" at bounding box center [576, 369] width 696 height 27
type input "D"
type input "p"
click at [502, 386] on font "Ver todos los intereses del proyecto y hacer selecciones" at bounding box center [368, 391] width 280 height 11
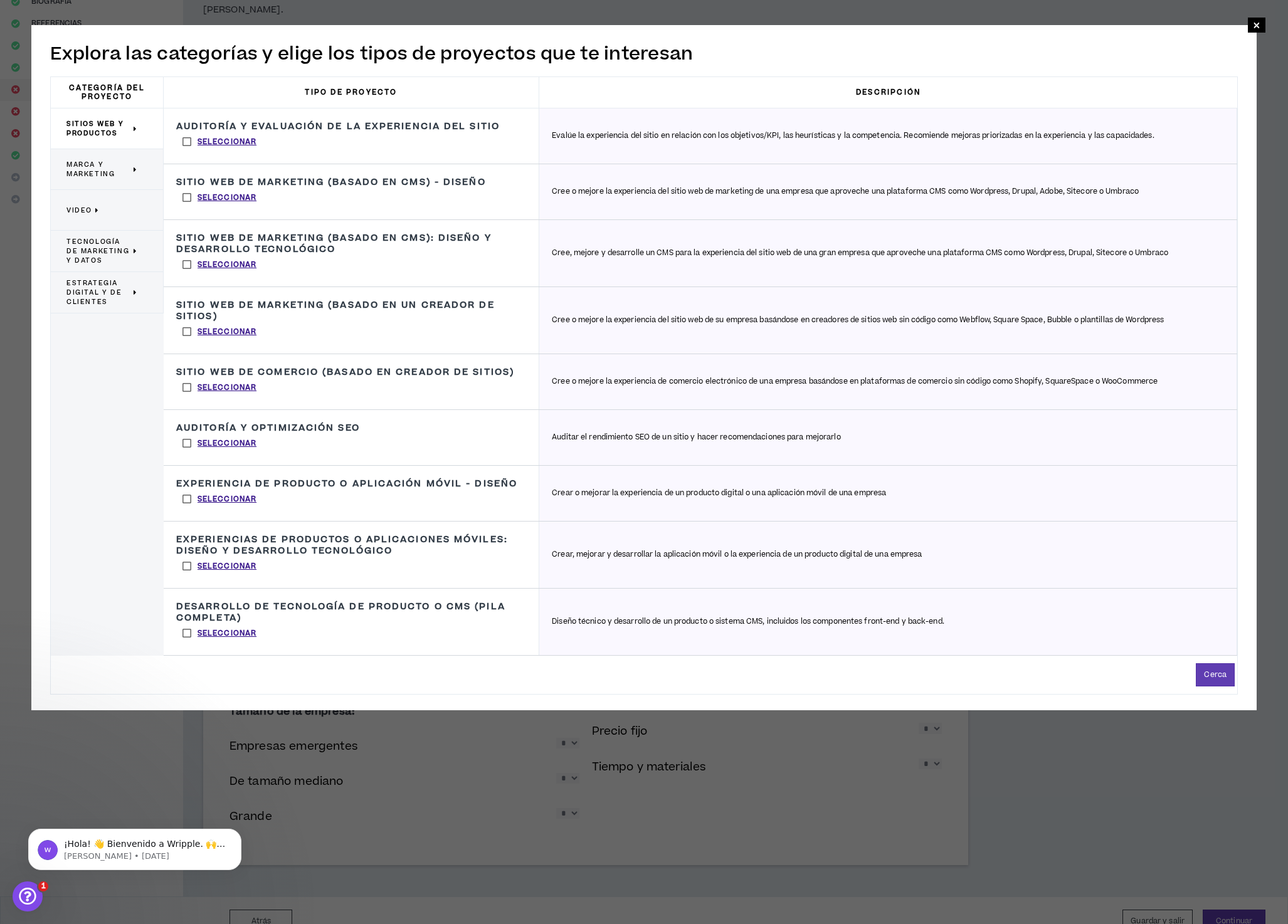
click at [89, 163] on font "Marca y marketing" at bounding box center [91, 169] width 48 height 19
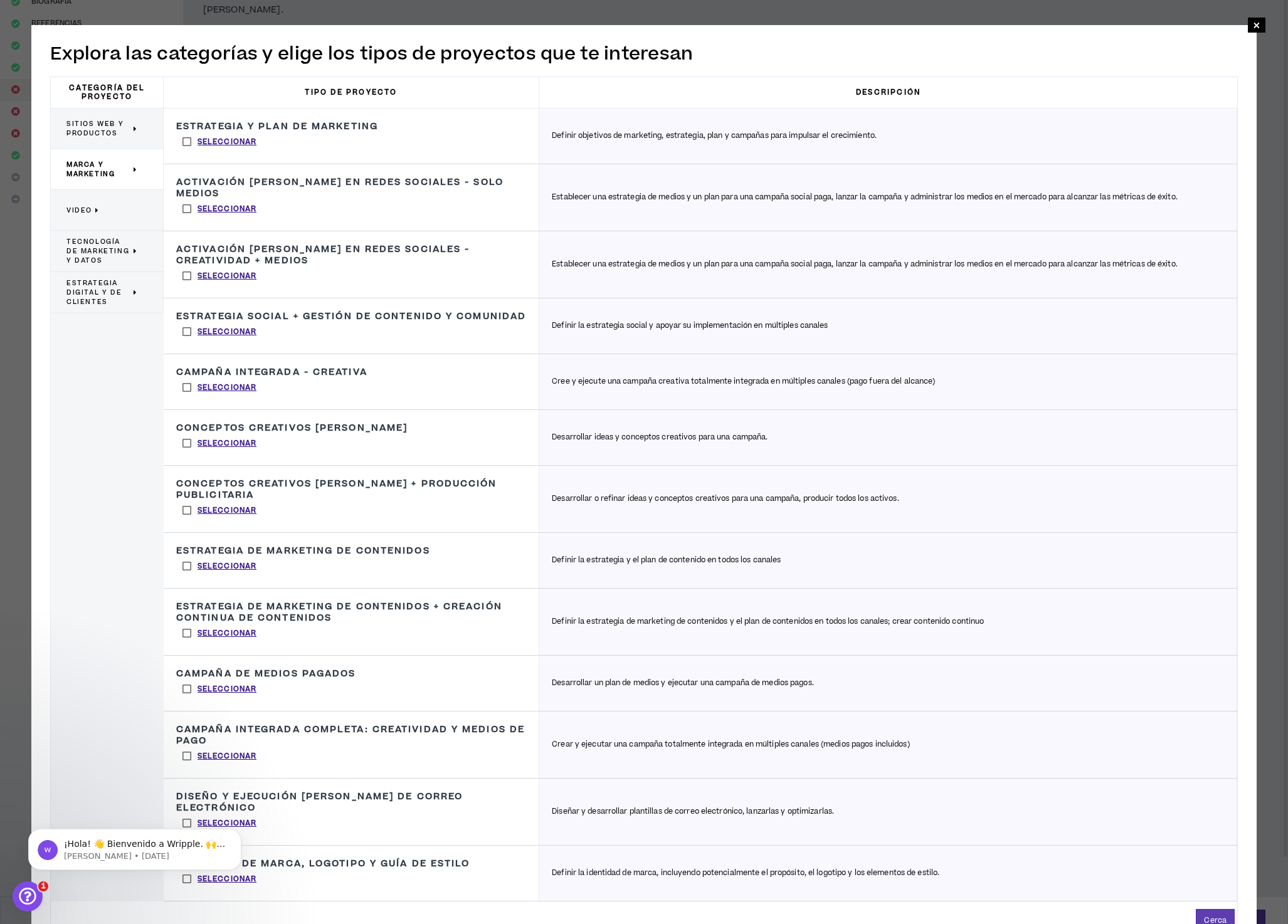
click html "¡Hola! 👋 Bienvenido a Wripple. 🙌 ¡Echa un vistazo! Si tienes alguna pregunta, r…"
click at [321, 870] on font "Identidad de marca, logotipo y guía de estilo" at bounding box center [323, 864] width 294 height 13
click at [374, 870] on font "Identidad de marca, logotipo y guía de estilo" at bounding box center [323, 864] width 294 height 13
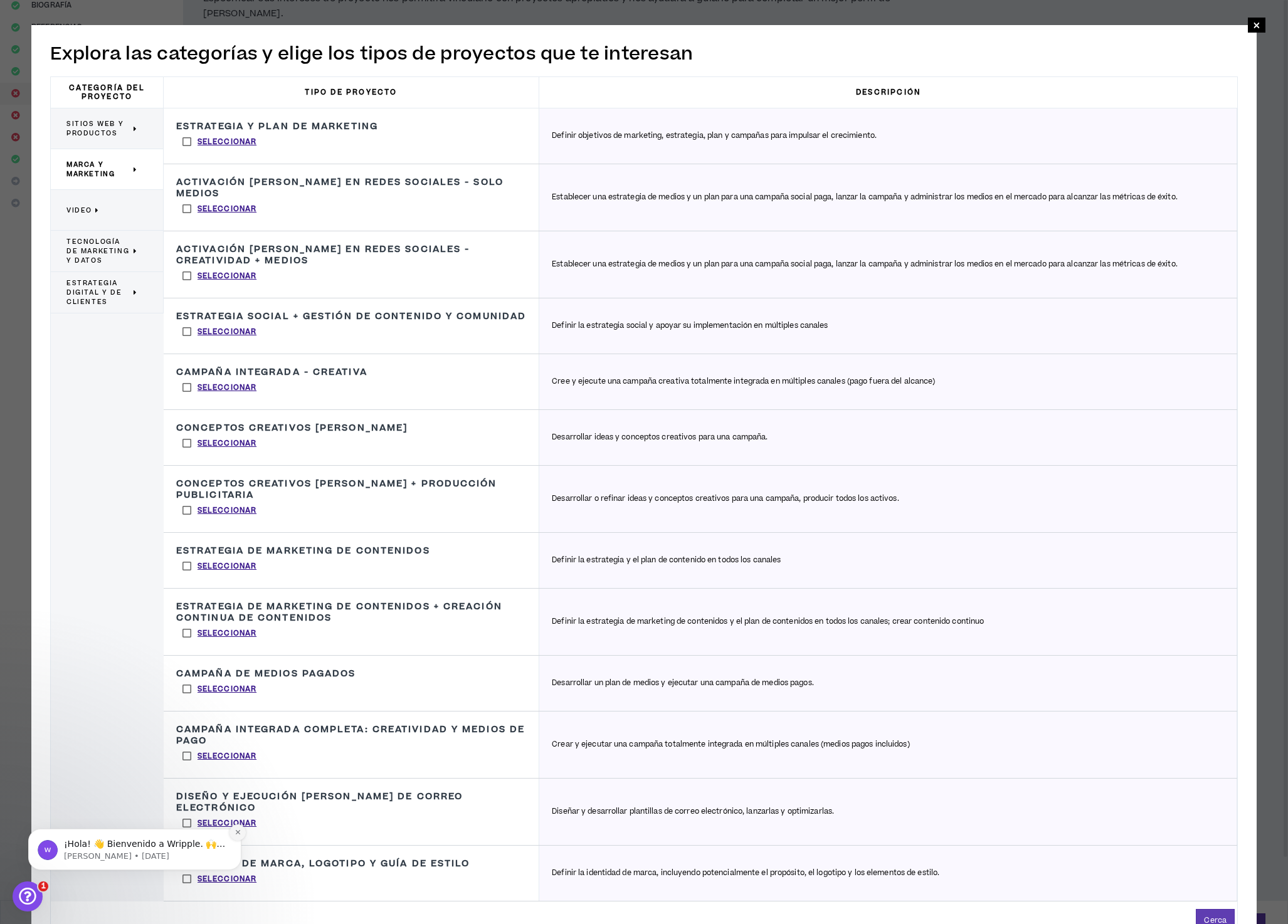
click at [238, 831] on icon "Descartar notificación" at bounding box center [237, 832] width 5 height 5
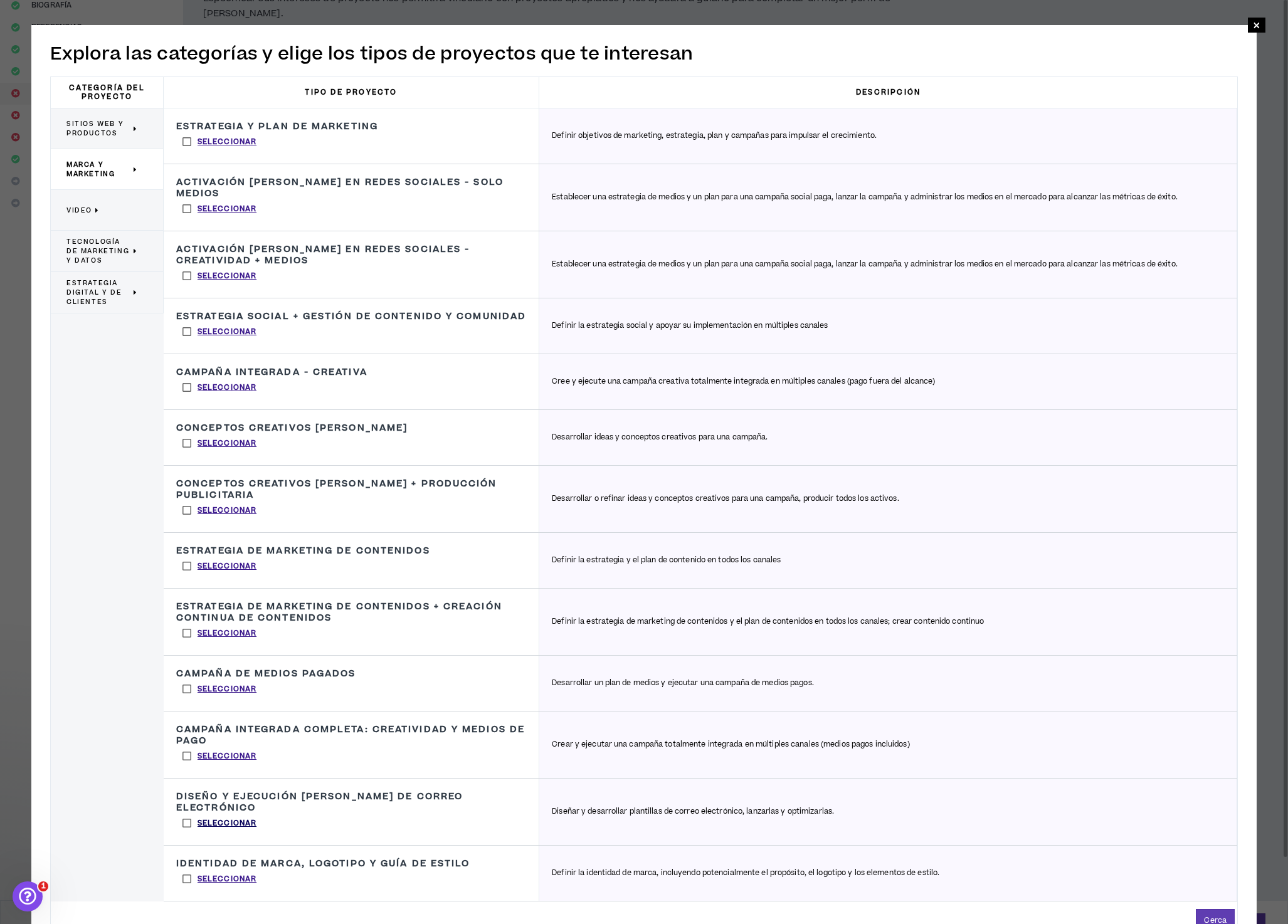
scroll to position [120, 0]
click at [187, 888] on label "Seleccionar" at bounding box center [219, 879] width 87 height 19
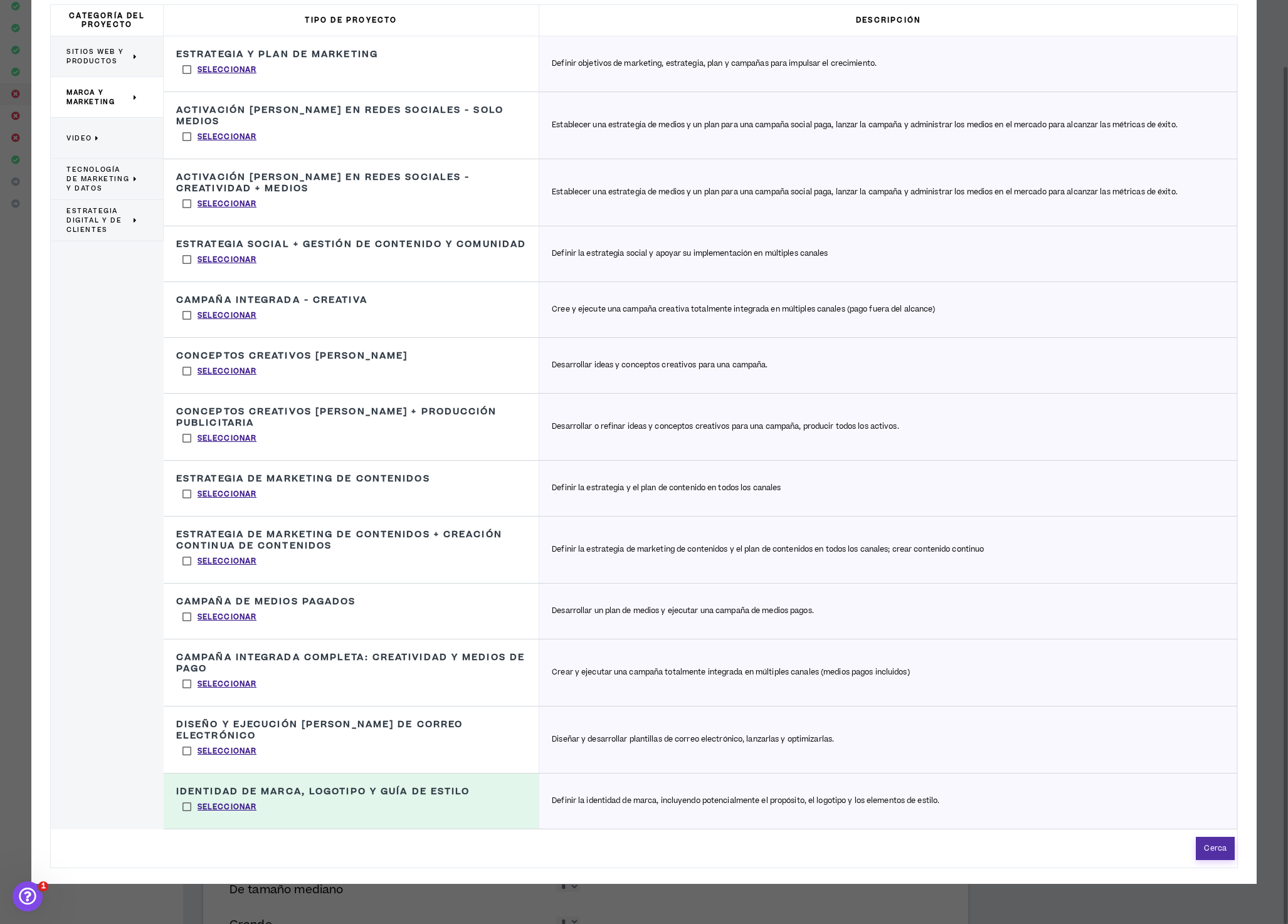
click at [1208, 854] on font "Cerca" at bounding box center [1216, 848] width 23 height 11
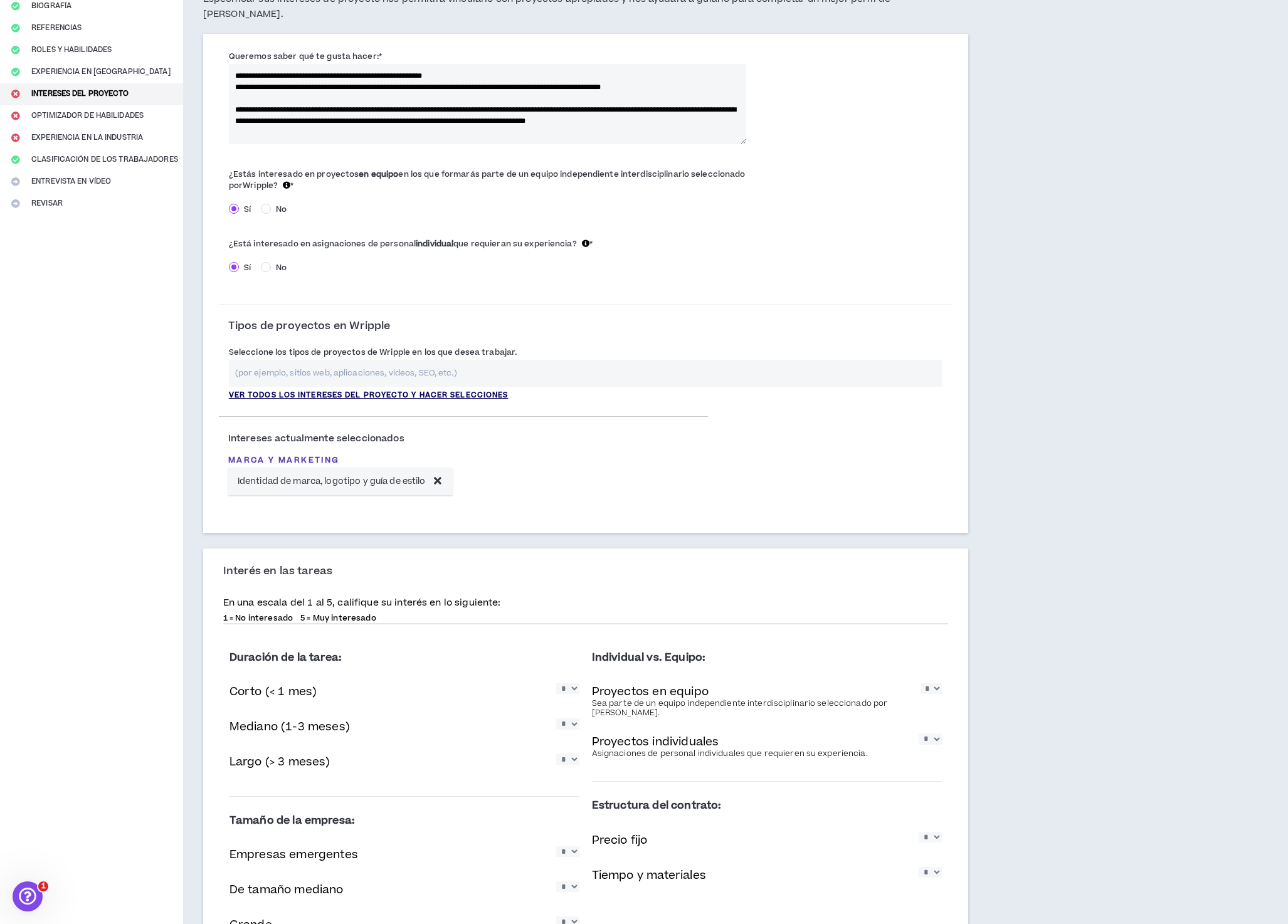
click at [390, 390] on font "Ver todos los intereses del proyecto y hacer selecciones" at bounding box center [368, 395] width 280 height 11
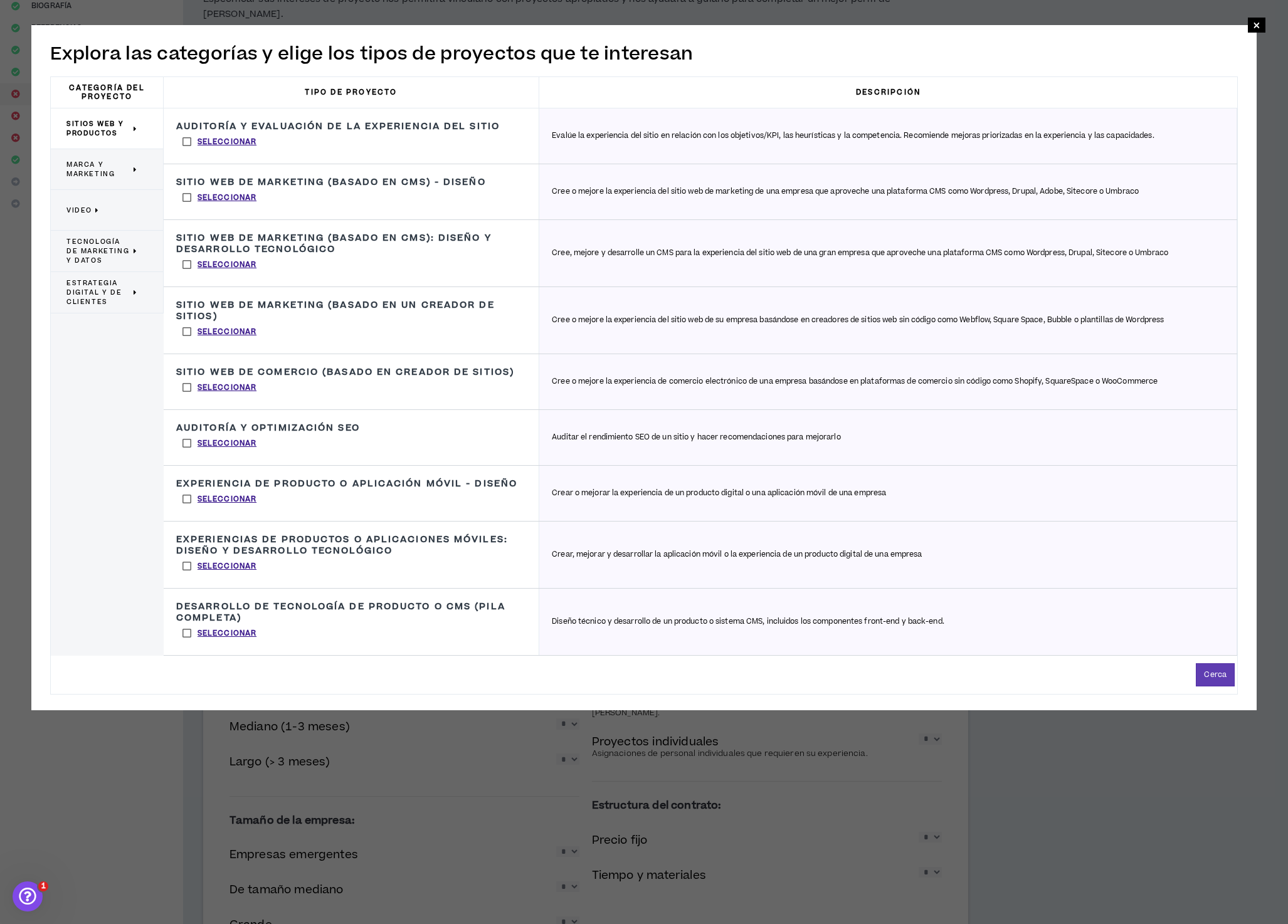
click at [95, 172] on font "Marca y marketing" at bounding box center [91, 169] width 48 height 19
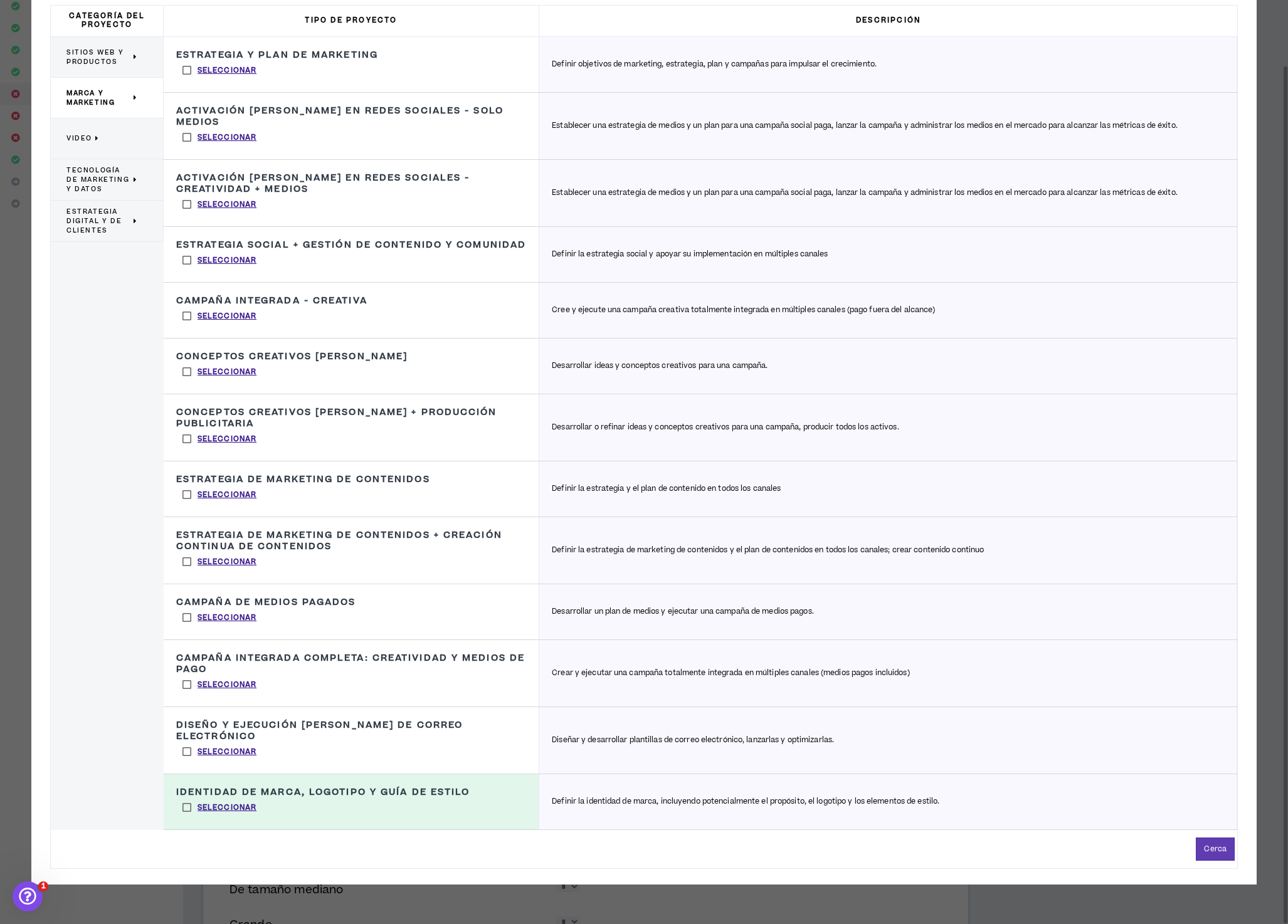
click at [406, 799] on font "Identidad de marca, logotipo y guía de estilo" at bounding box center [323, 792] width 294 height 13
click at [1211, 854] on font "Cerca" at bounding box center [1216, 849] width 23 height 11
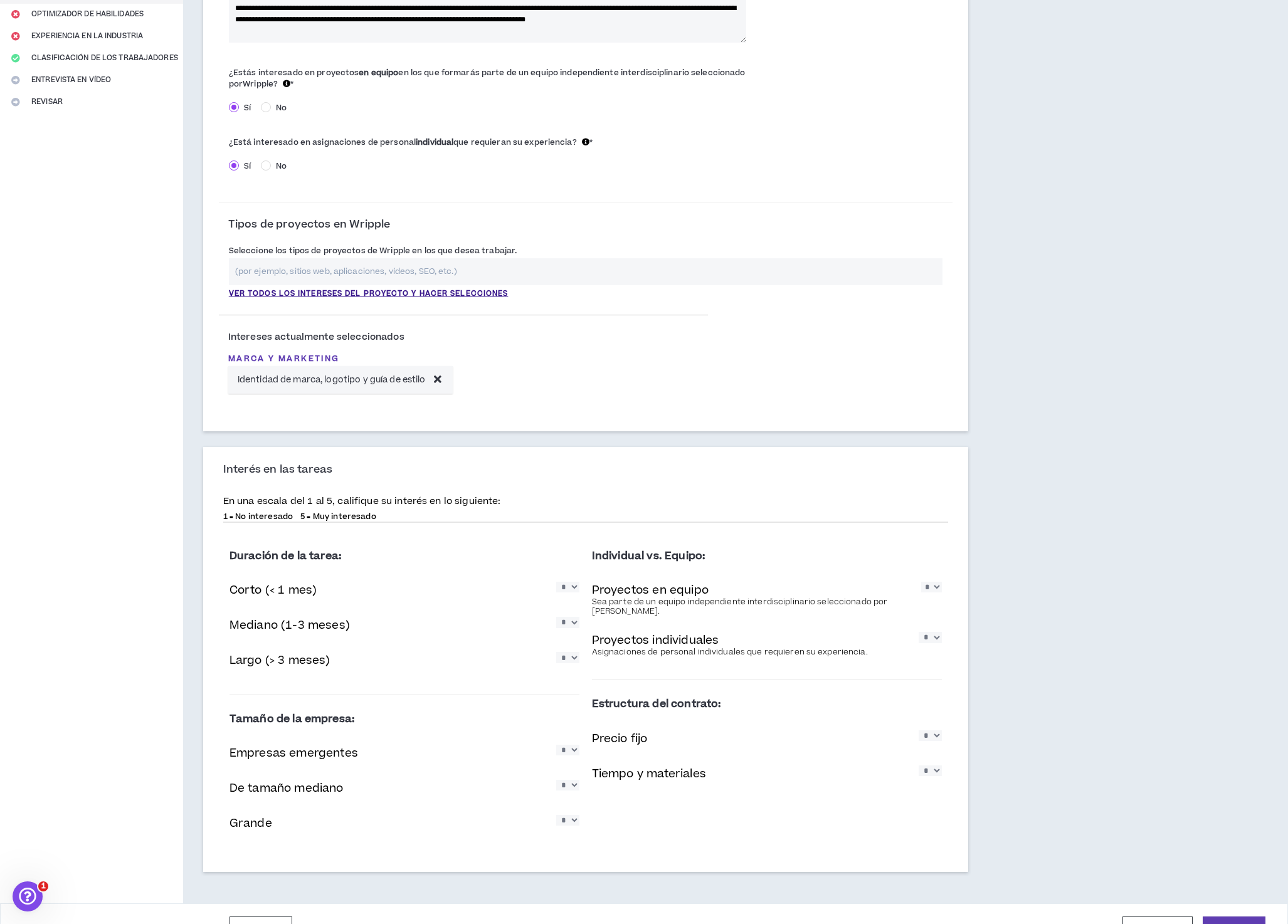
scroll to position [268, 0]
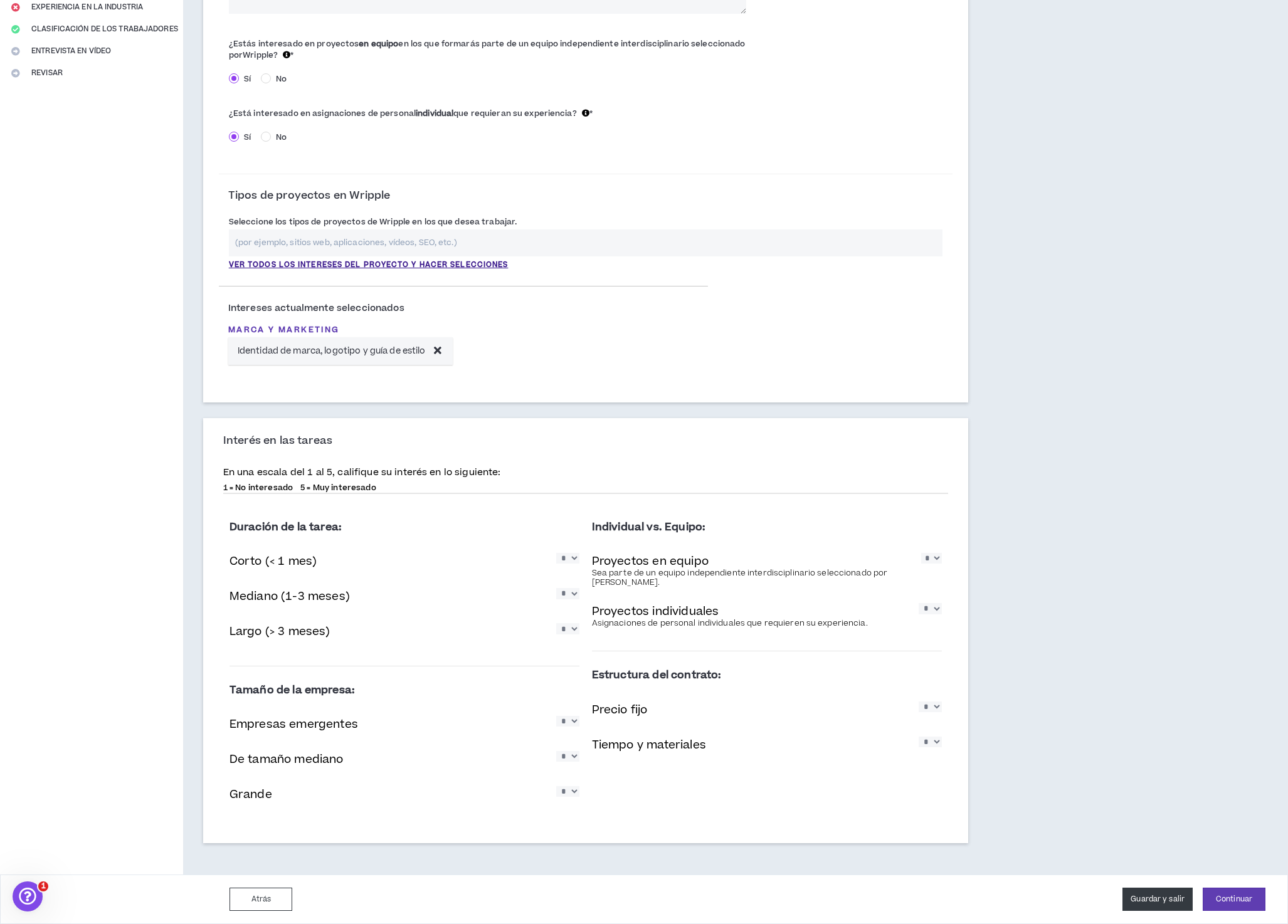
click at [1168, 898] on font "Guardar y salir" at bounding box center [1158, 899] width 54 height 11
select select "*"
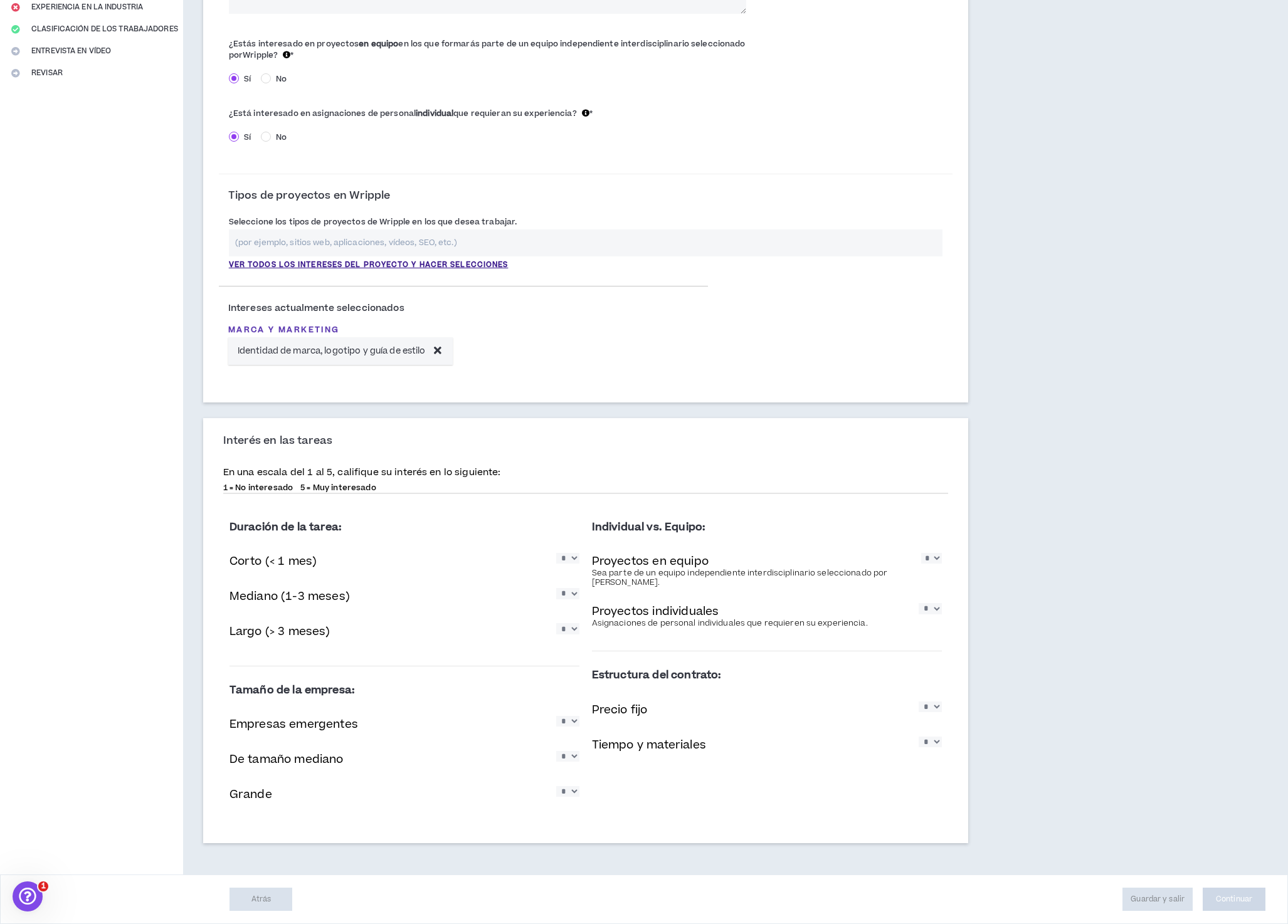
select select "*"
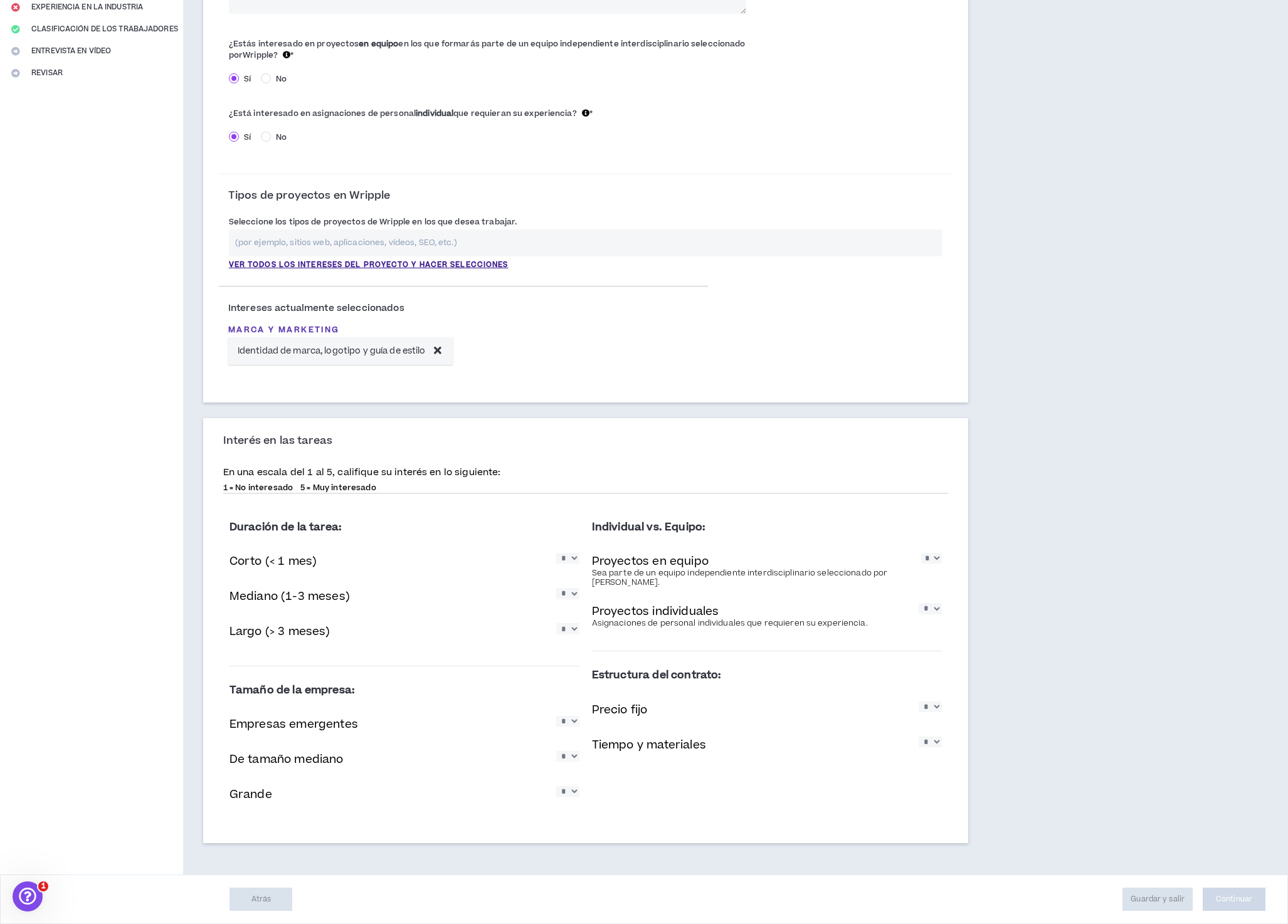
select select "*"
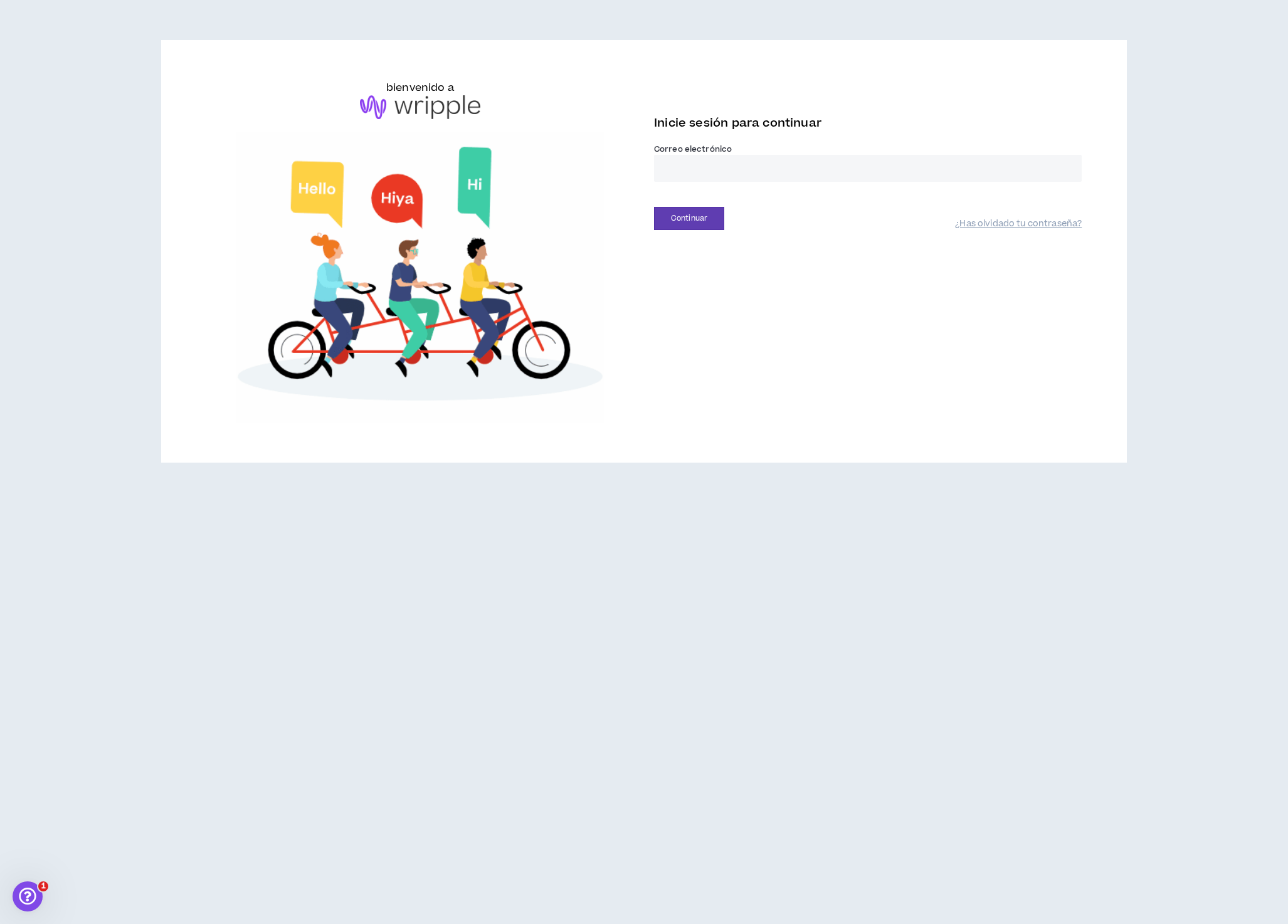
click at [716, 182] on input "email" at bounding box center [868, 168] width 428 height 27
type input "**********"
click at [708, 224] on font "Continuar" at bounding box center [689, 219] width 36 height 11
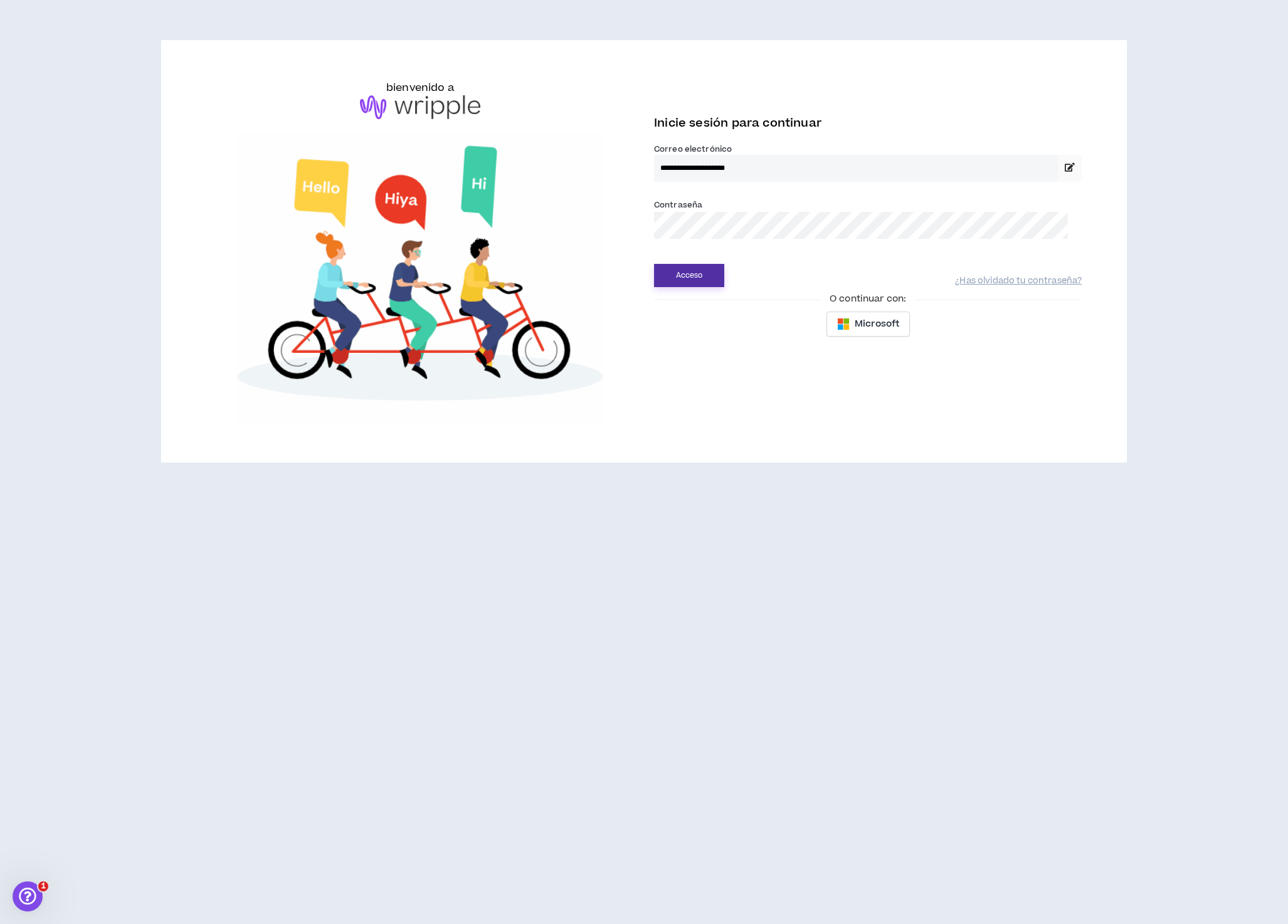
click at [696, 281] on font "Acceso" at bounding box center [690, 276] width 27 height 11
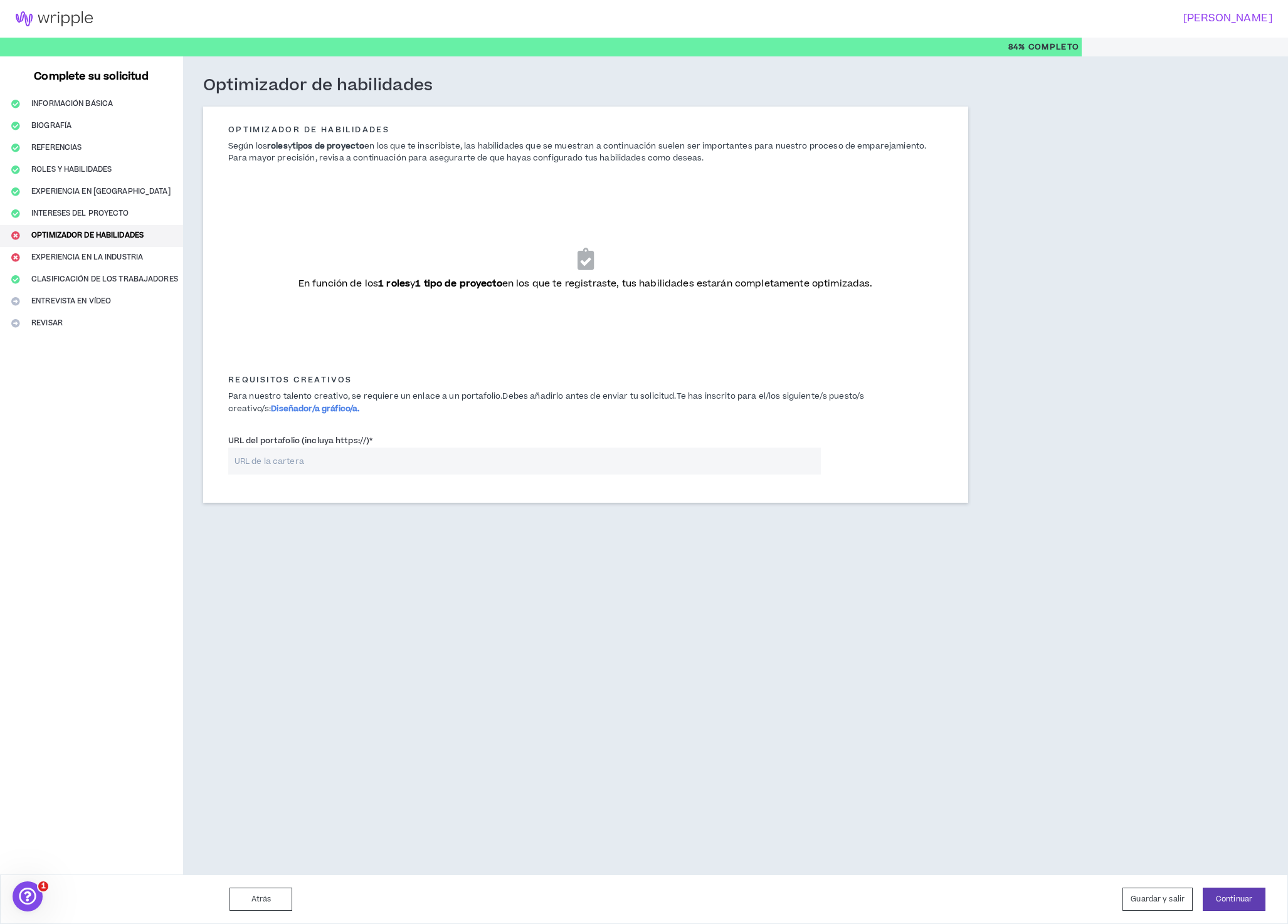
click at [299, 466] on input "URL del portafolio (incluya https://) *" at bounding box center [524, 461] width 592 height 27
paste input "[URL][DOMAIN_NAME]"
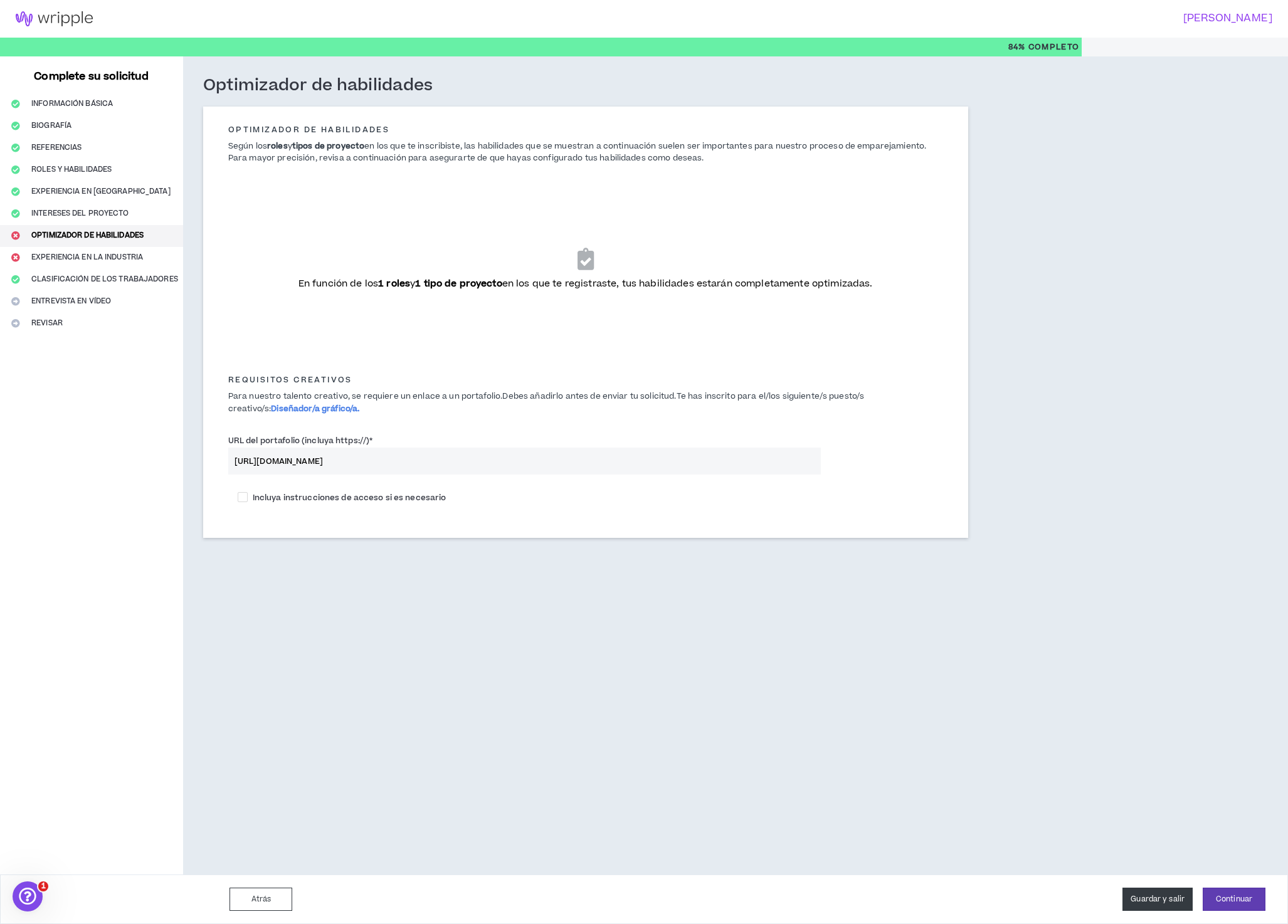
type input "[URL][DOMAIN_NAME]"
click at [1162, 900] on font "Guardar y salir" at bounding box center [1158, 899] width 54 height 11
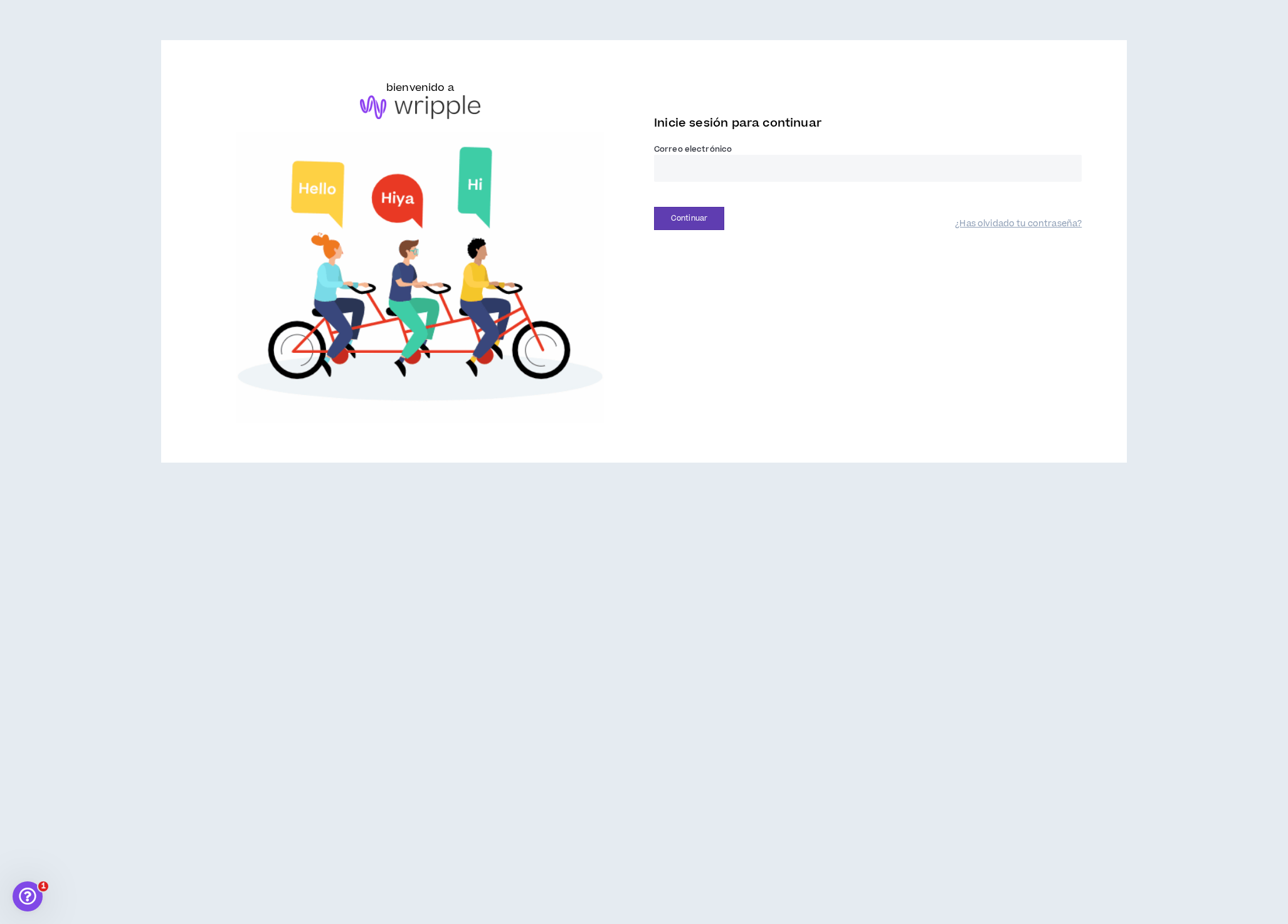
click at [746, 182] on input "email" at bounding box center [868, 168] width 428 height 27
type input "**********"
click at [708, 224] on font "Continuar" at bounding box center [689, 219] width 36 height 11
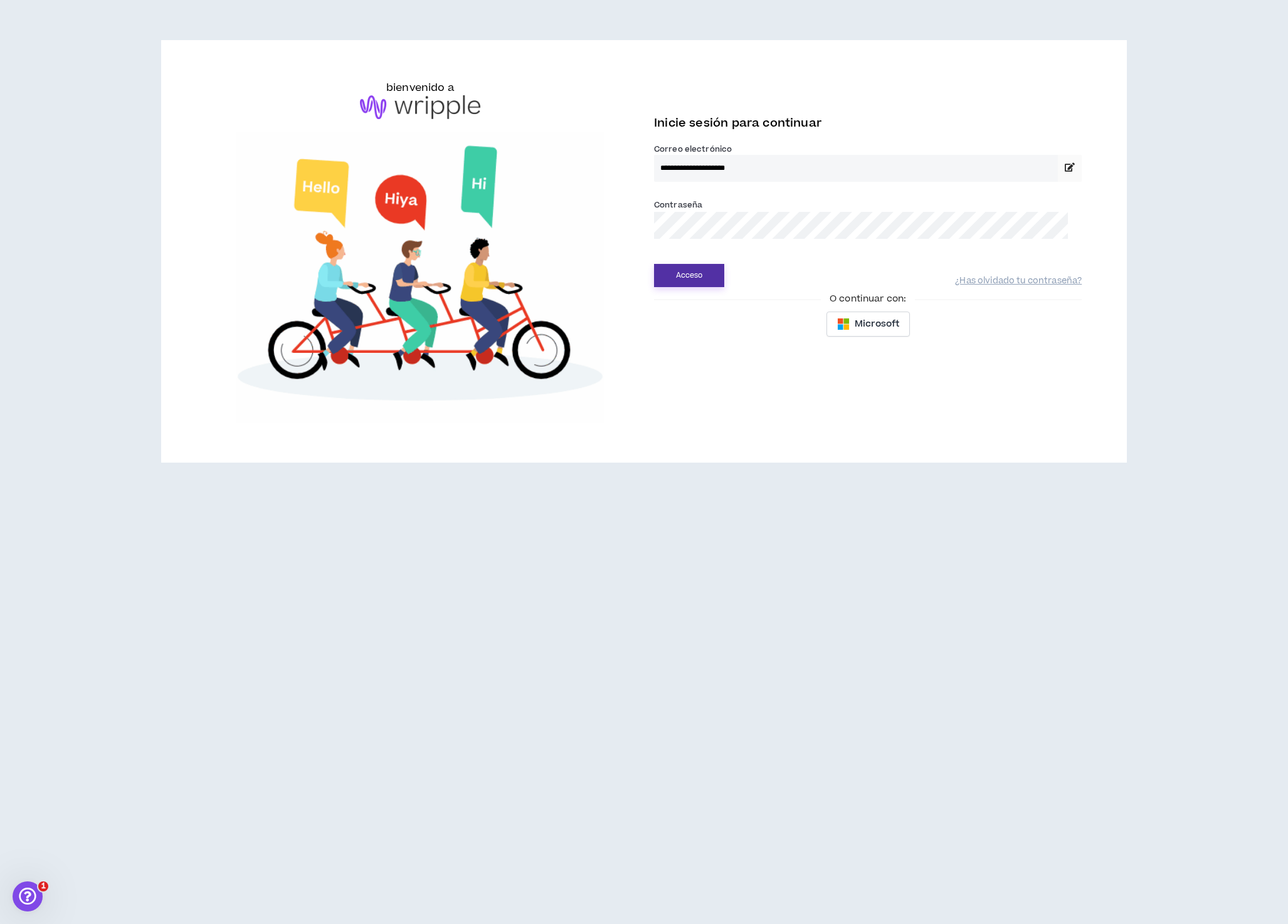
click at [698, 281] on font "Acceso" at bounding box center [690, 276] width 27 height 11
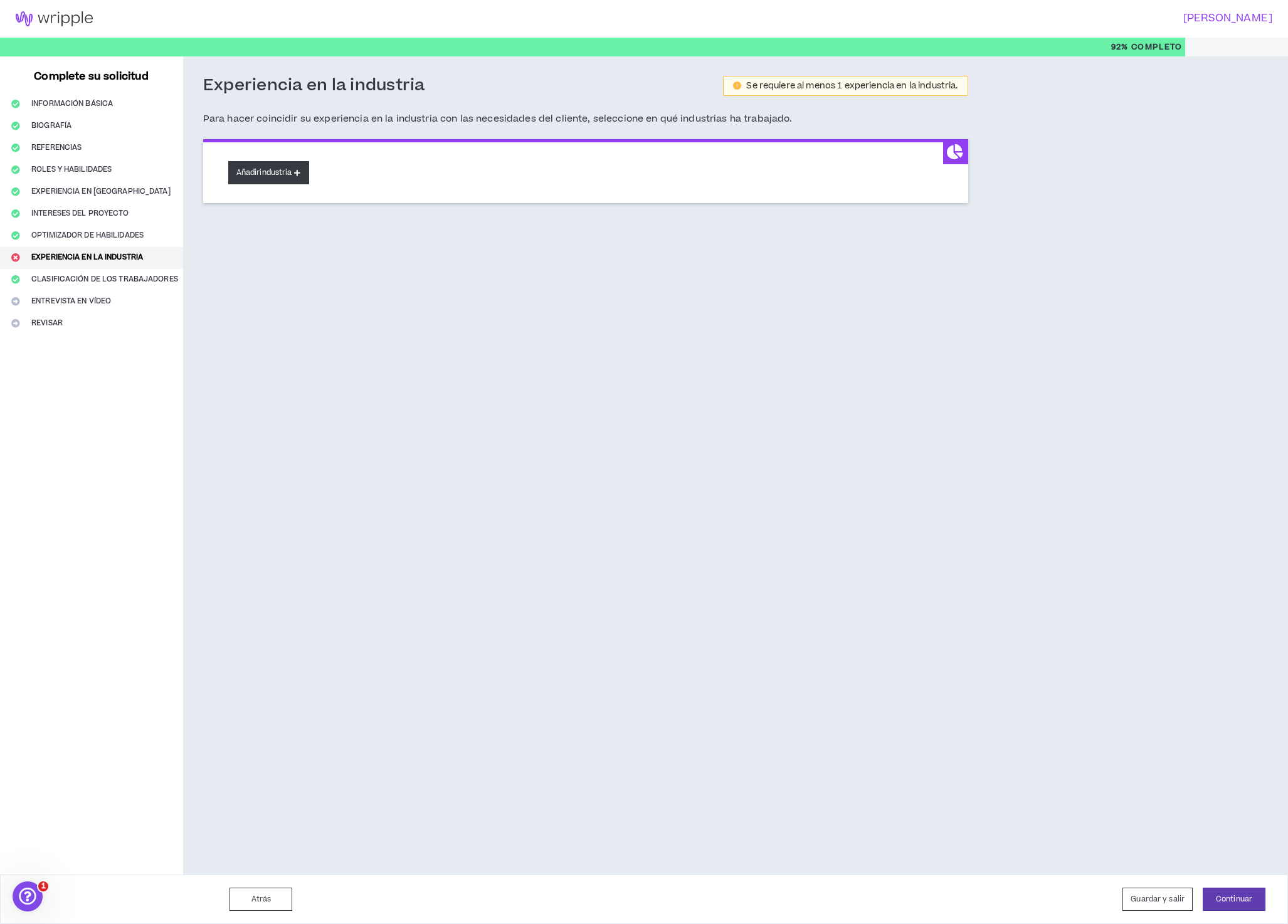
click at [284, 176] on font "industria" at bounding box center [276, 173] width 32 height 11
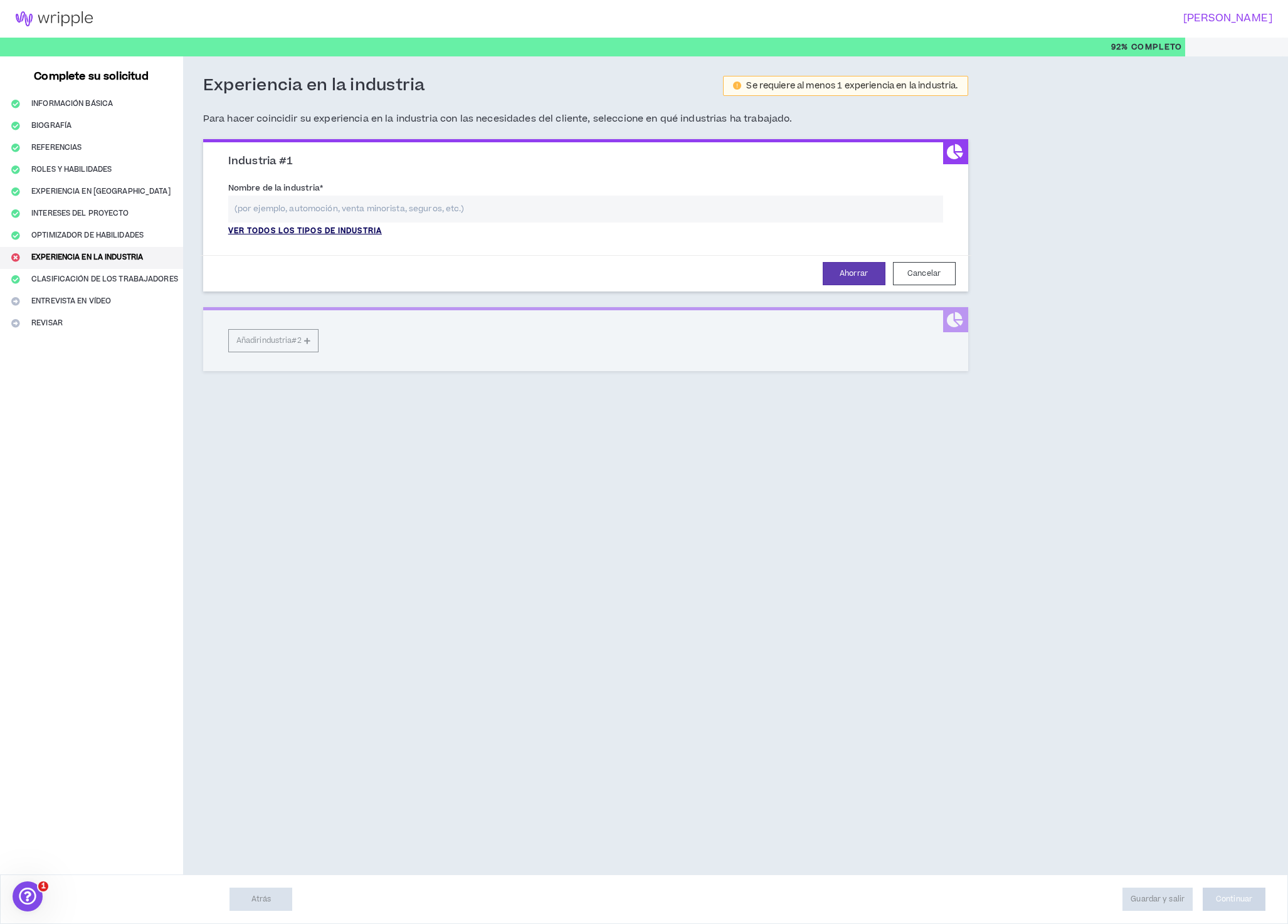
click at [322, 235] on font "Ver todos los tipos de industria" at bounding box center [305, 231] width 154 height 11
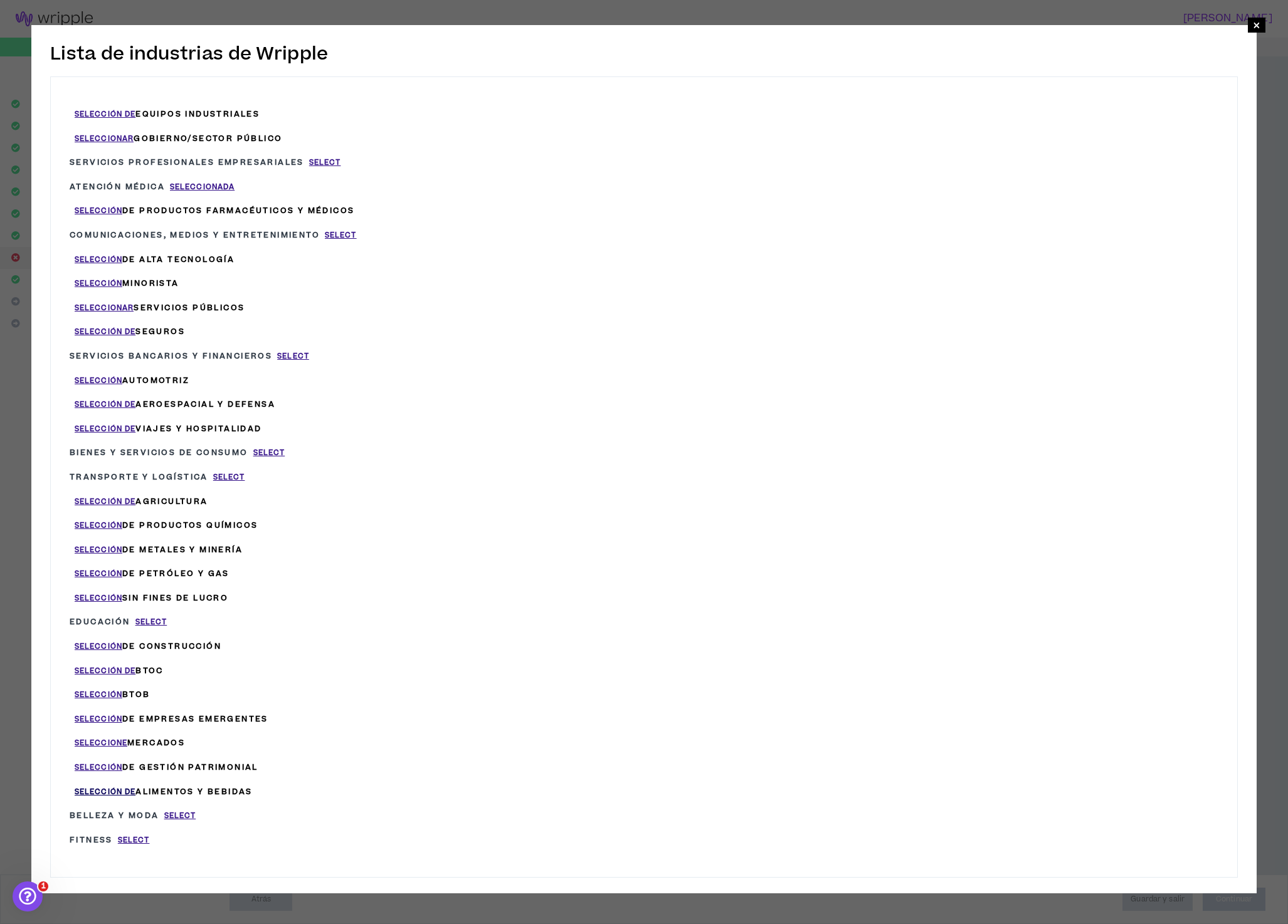
click at [105, 787] on font "Selección de" at bounding box center [105, 792] width 61 height 11
click at [181, 786] on font "alimentos y bebidas" at bounding box center [194, 791] width 117 height 11
click at [121, 787] on font "Selección de" at bounding box center [105, 792] width 61 height 11
click at [119, 787] on font "Selección de" at bounding box center [105, 792] width 61 height 11
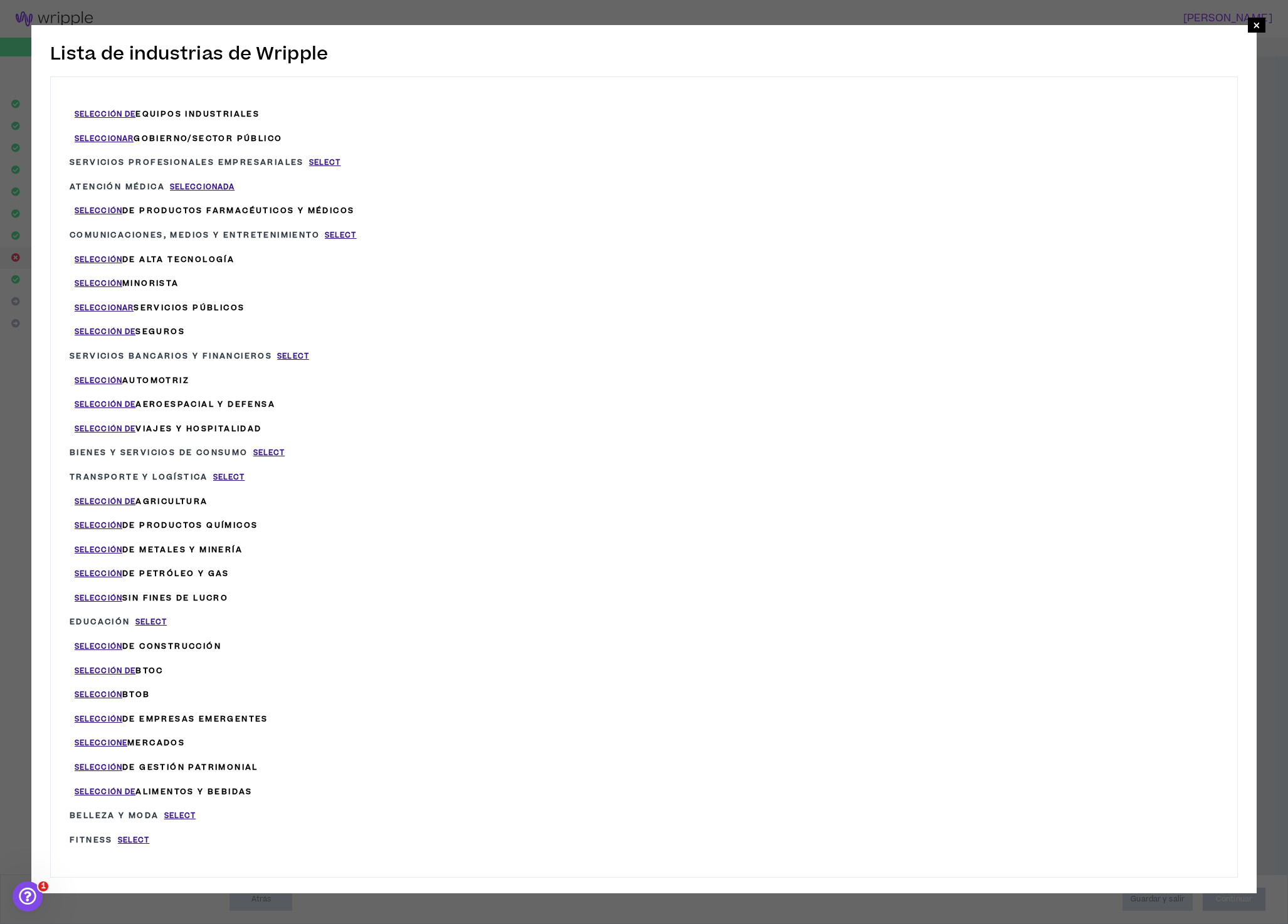
click at [162, 786] on font "alimentos y bebidas" at bounding box center [194, 791] width 117 height 11
click at [1256, 23] on font "×" at bounding box center [1256, 25] width 7 height 24
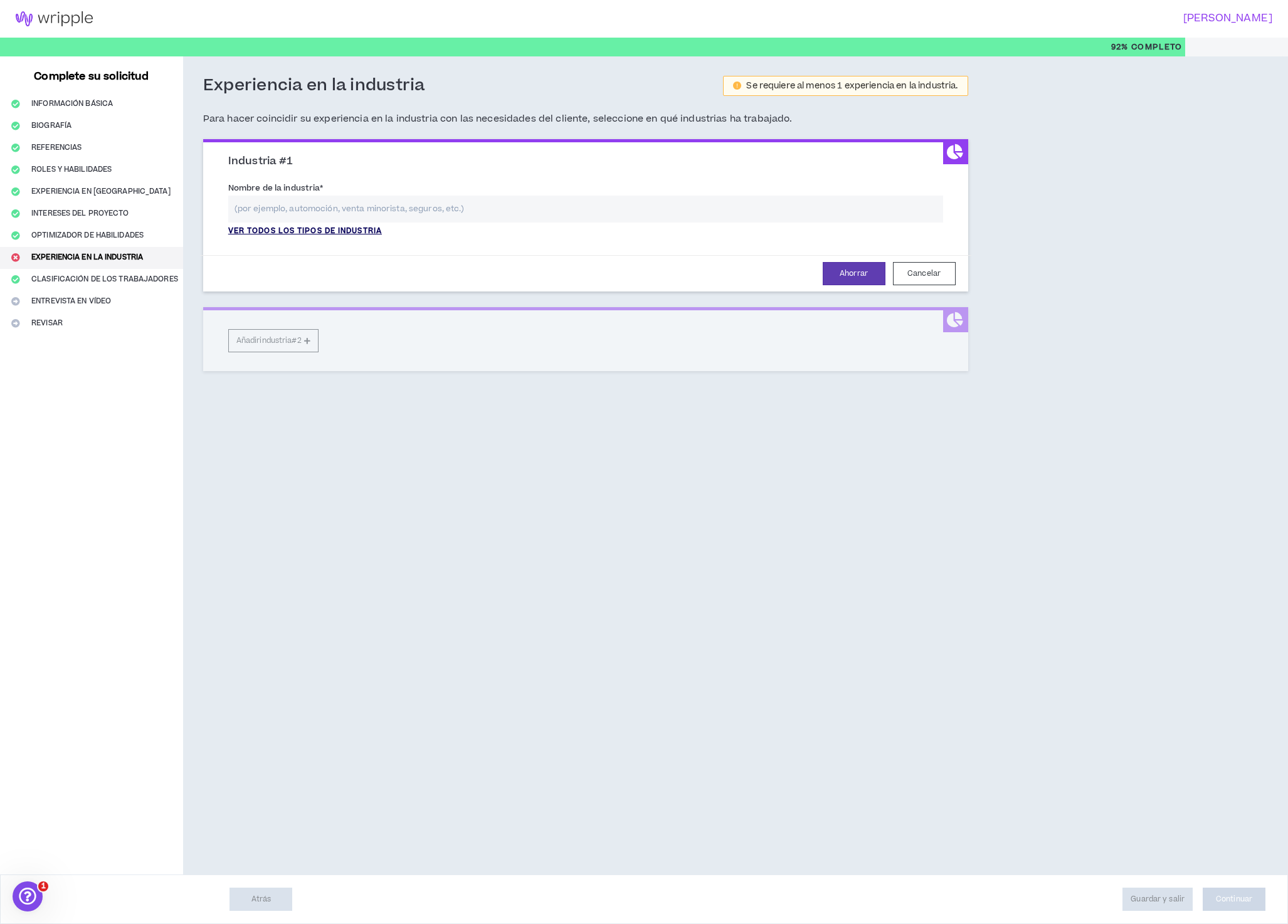
click at [358, 233] on font "Ver todos los tipos de industria" at bounding box center [305, 231] width 154 height 11
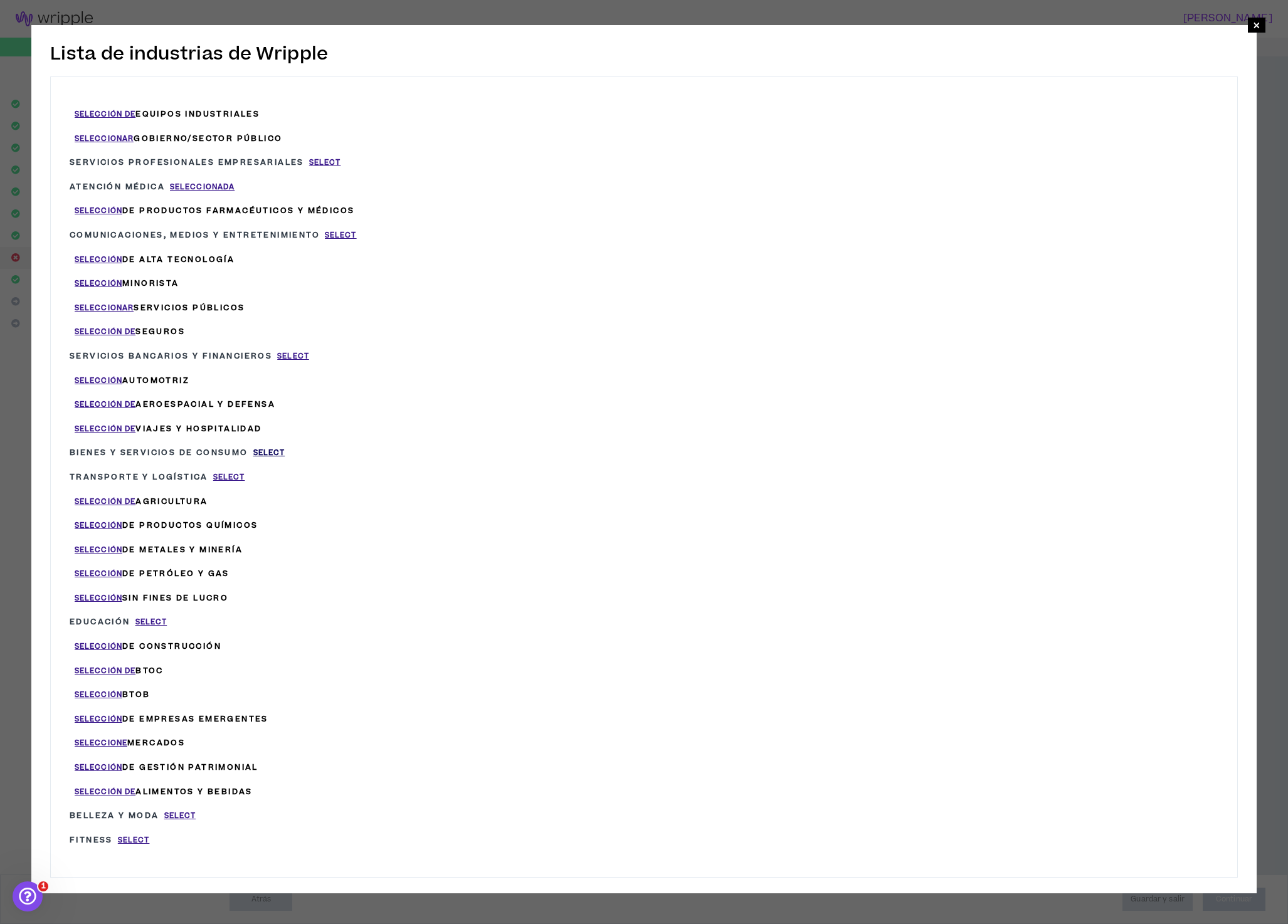
click at [277, 448] on font "Select" at bounding box center [270, 453] width 32 height 11
type input "Consumer Goods and Services"
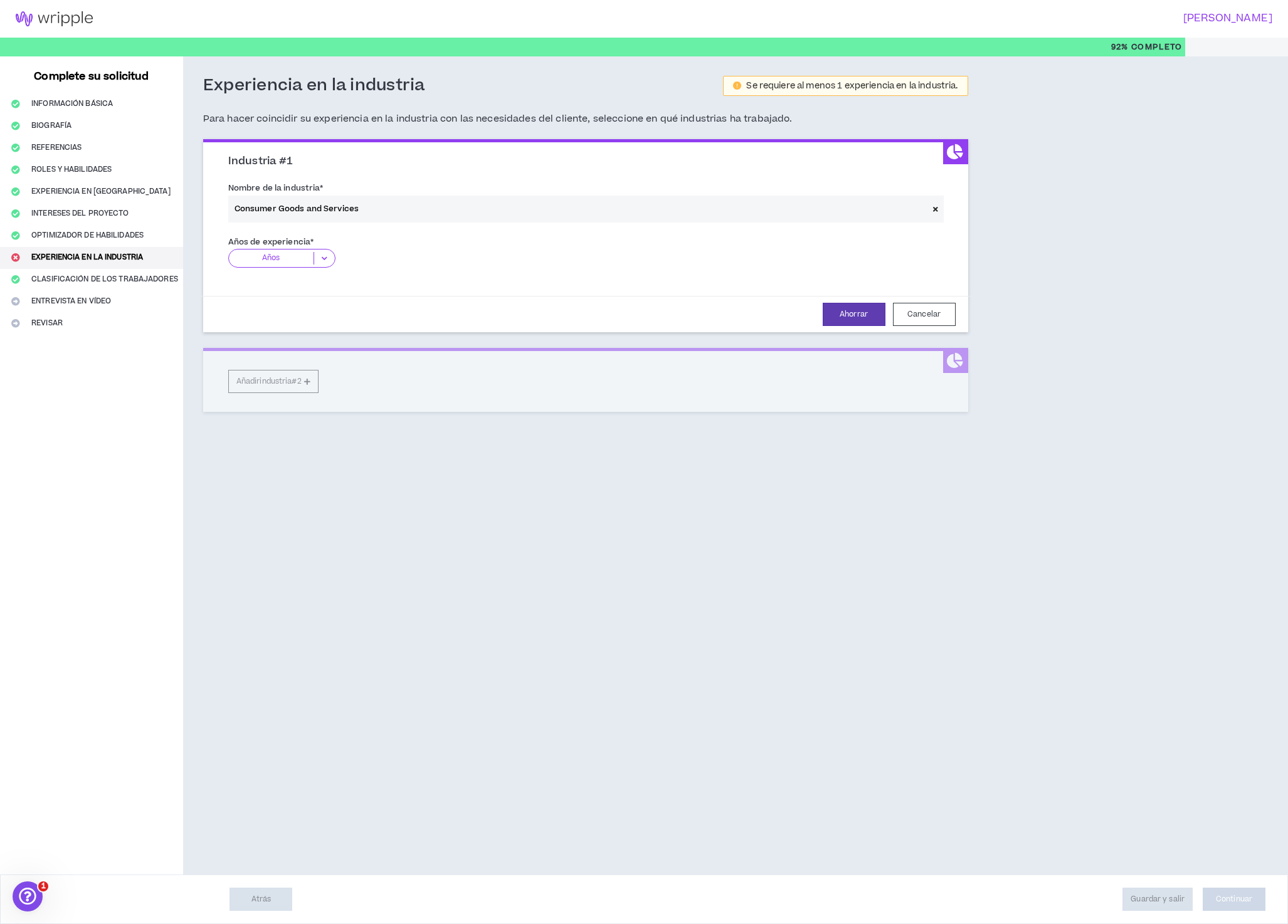
click at [331, 262] on icon at bounding box center [324, 258] width 21 height 13
click at [313, 341] on p "11+ años" at bounding box center [282, 336] width 107 height 14
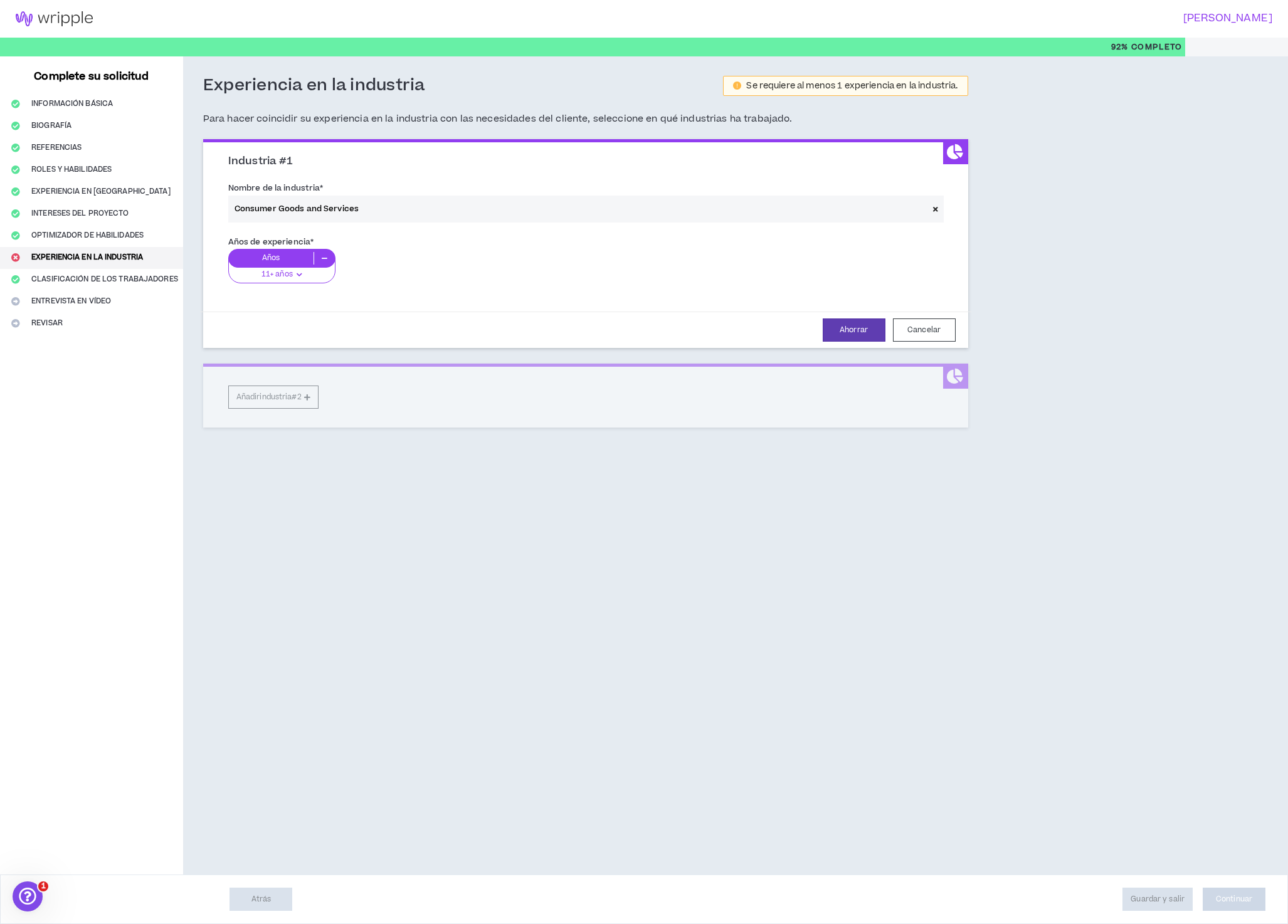
click at [307, 399] on div "Industria #1 Nombre de la industria * Consumer Goods and Services Años de exper…" at bounding box center [586, 284] width 765 height 288
click at [842, 335] on font "Ahorrar" at bounding box center [854, 330] width 28 height 11
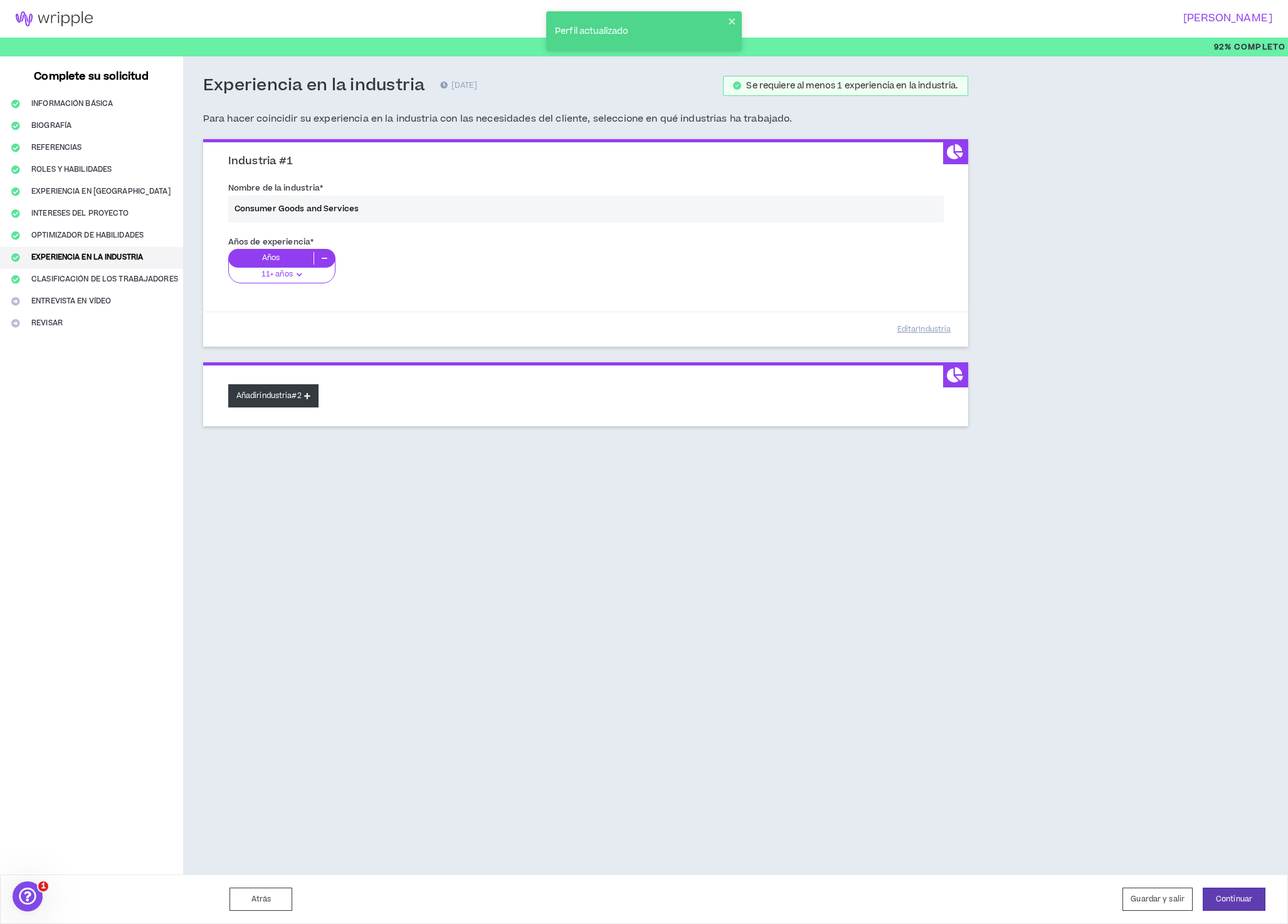
click at [311, 400] on icon at bounding box center [307, 396] width 6 height 7
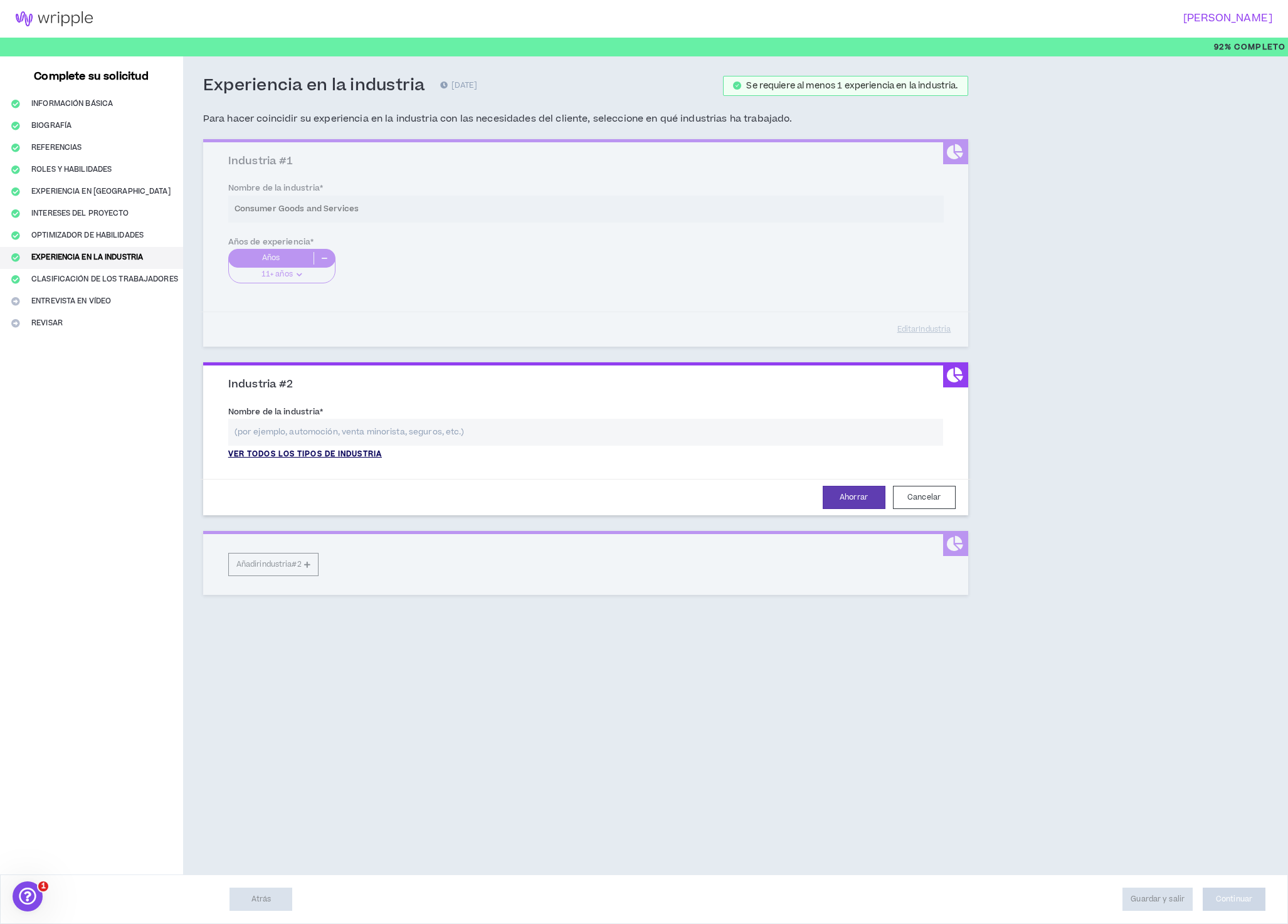
click at [303, 459] on font "Ver todos los tipos de industria" at bounding box center [305, 454] width 154 height 11
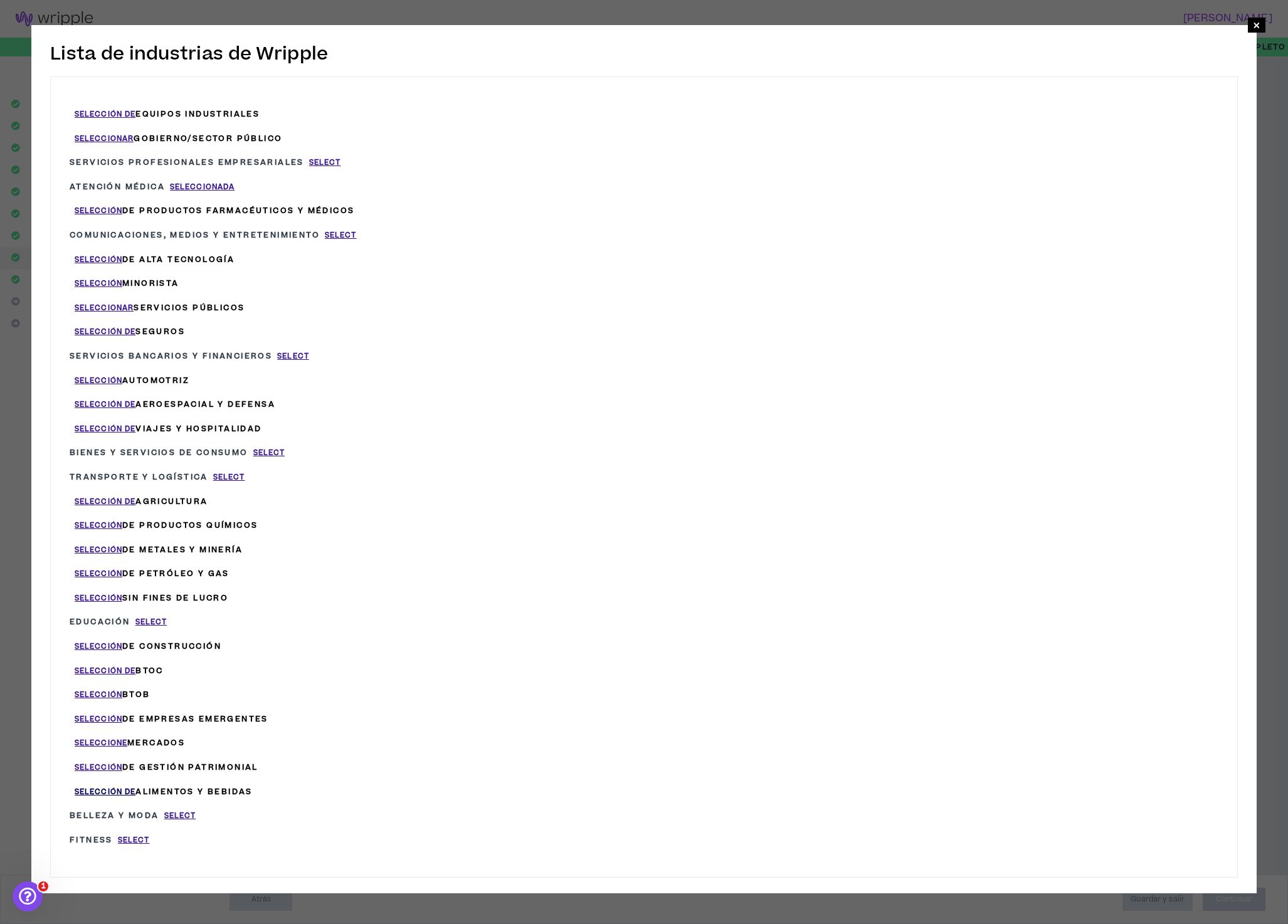
click at [127, 787] on font "Selección de" at bounding box center [105, 792] width 61 height 11
click at [124, 787] on font "Selección de" at bounding box center [105, 792] width 61 height 11
click at [106, 259] on font "Selección" at bounding box center [98, 260] width 48 height 11
click at [106, 256] on font "Selección" at bounding box center [98, 260] width 48 height 11
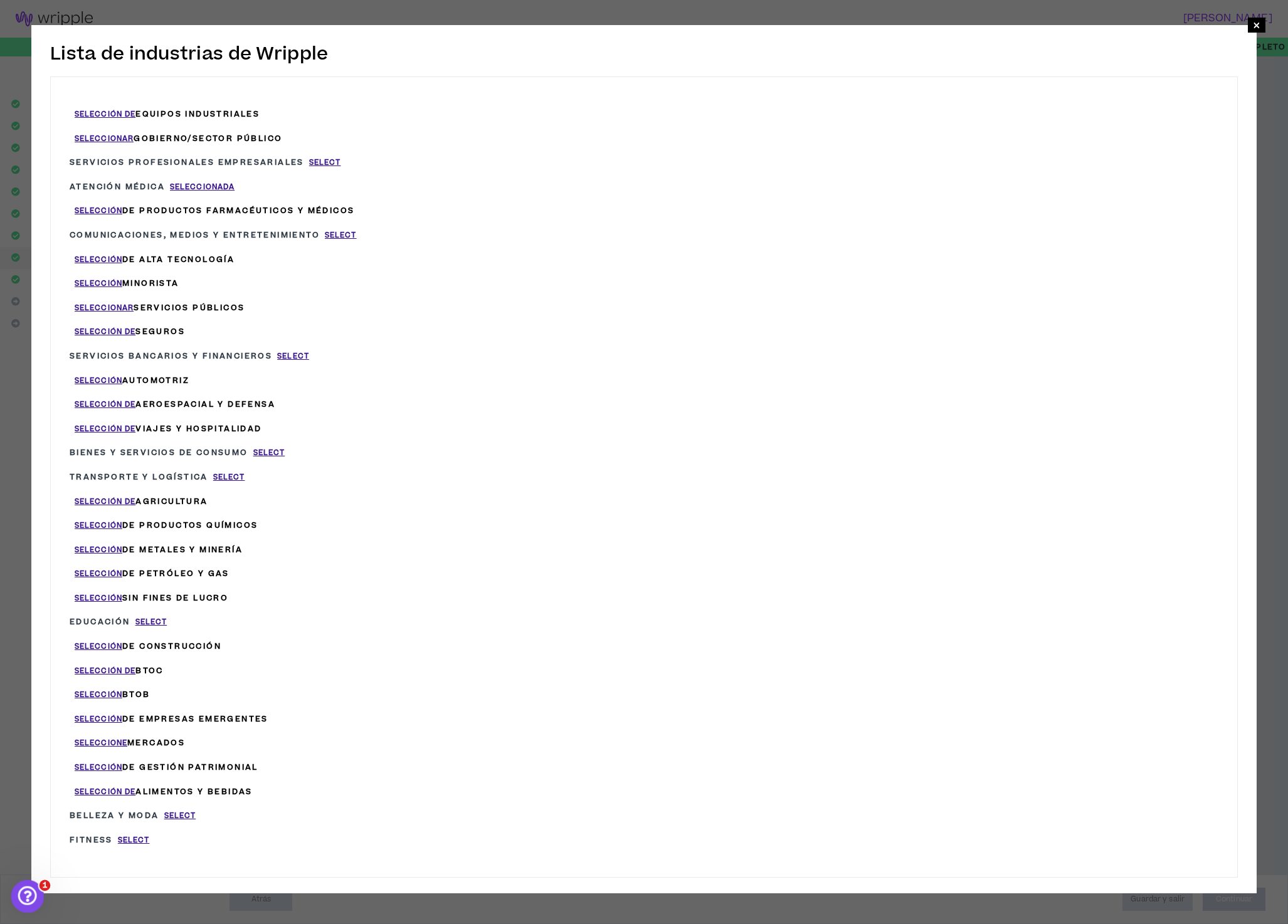
click at [42, 886] on span "1" at bounding box center [45, 886] width 11 height 11
click at [25, 889] on icon "Open Intercom Messenger" at bounding box center [25, 894] width 21 height 21
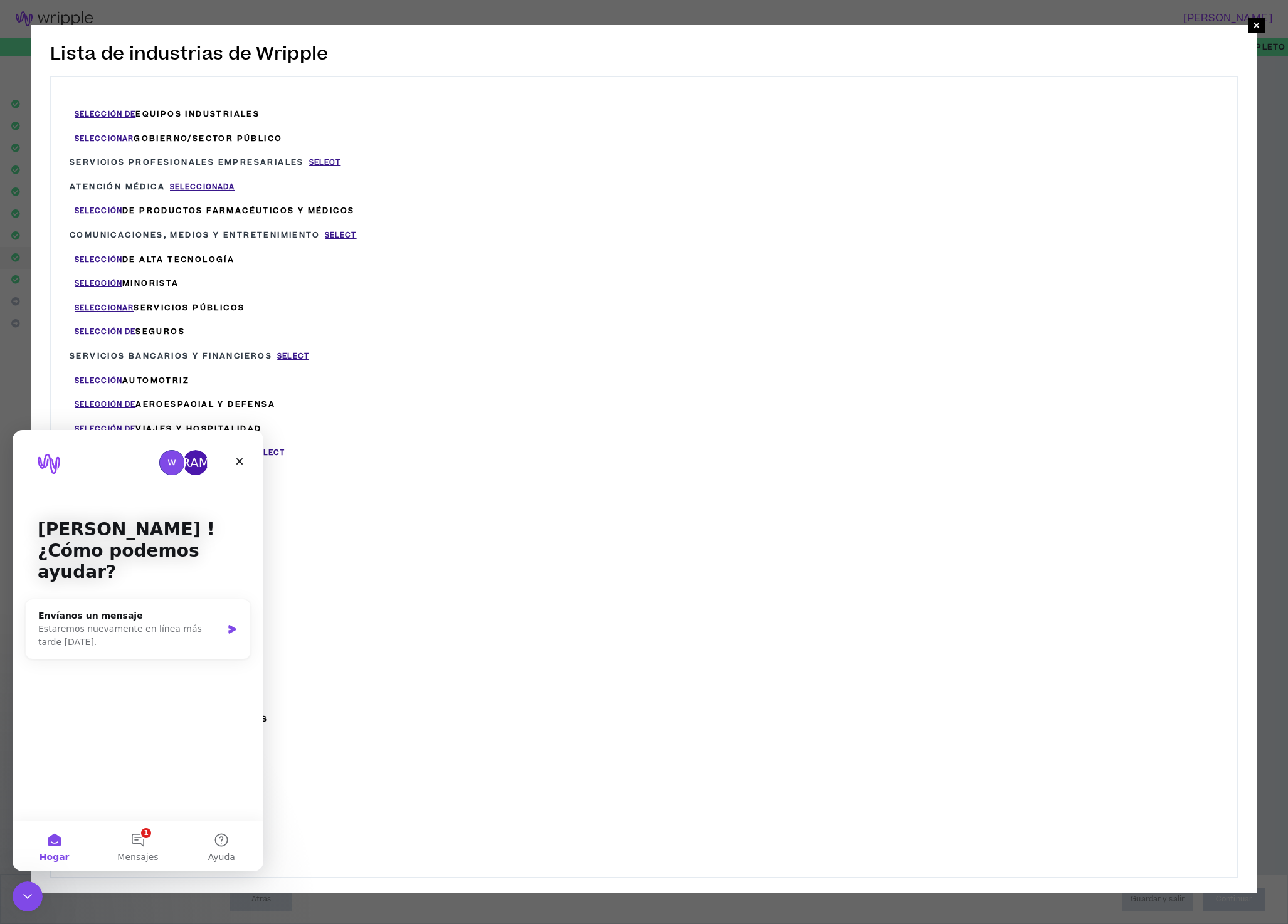
click at [362, 663] on div "Selección de BtoC" at bounding box center [309, 671] width 478 height 24
click at [244, 459] on icon "Cerca" at bounding box center [239, 461] width 10 height 10
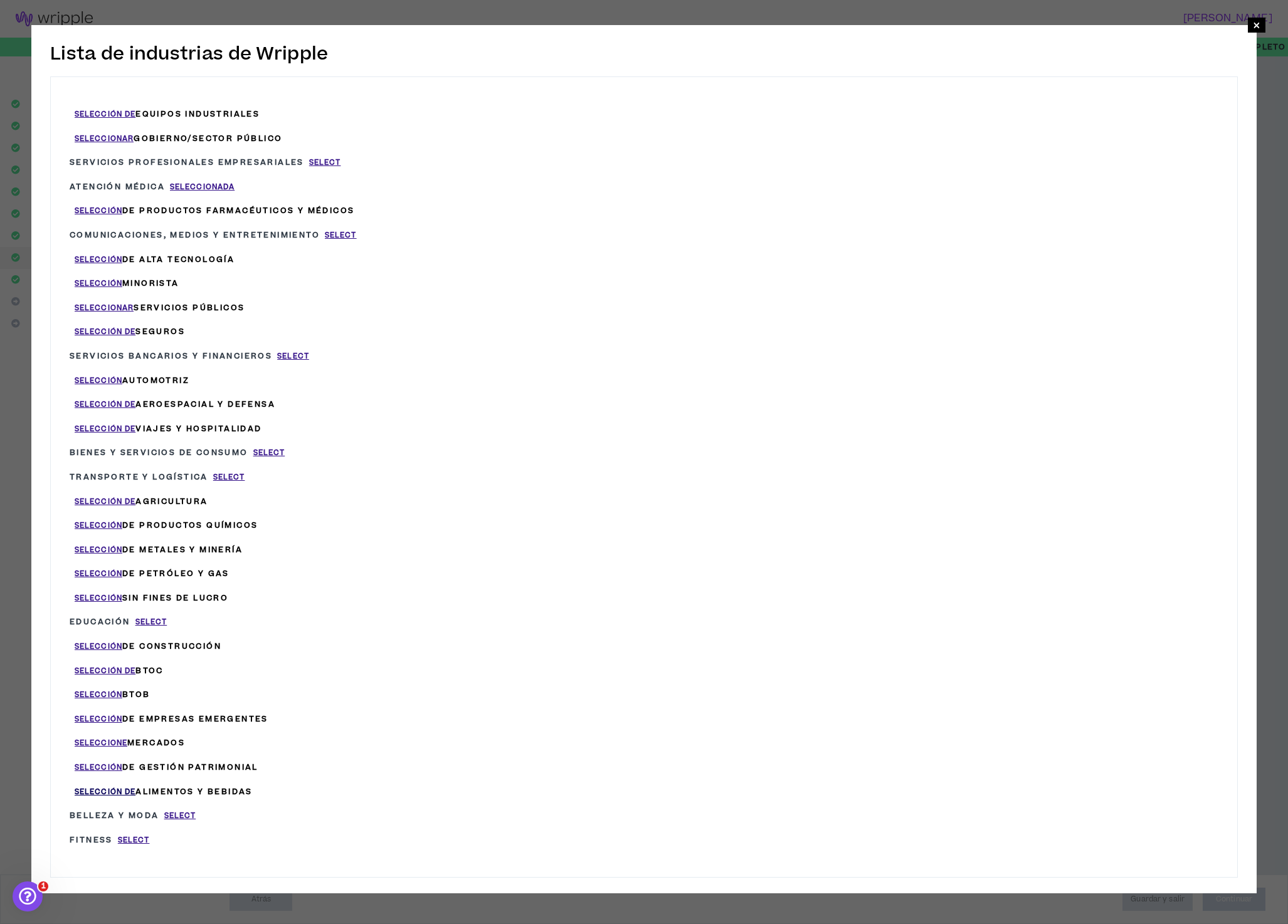
click at [117, 787] on font "Selección de" at bounding box center [105, 792] width 61 height 11
click at [102, 787] on font "Selección de" at bounding box center [105, 792] width 61 height 11
click at [91, 787] on font "Selección de" at bounding box center [105, 792] width 61 height 11
click at [1256, 21] on font "×" at bounding box center [1256, 25] width 7 height 24
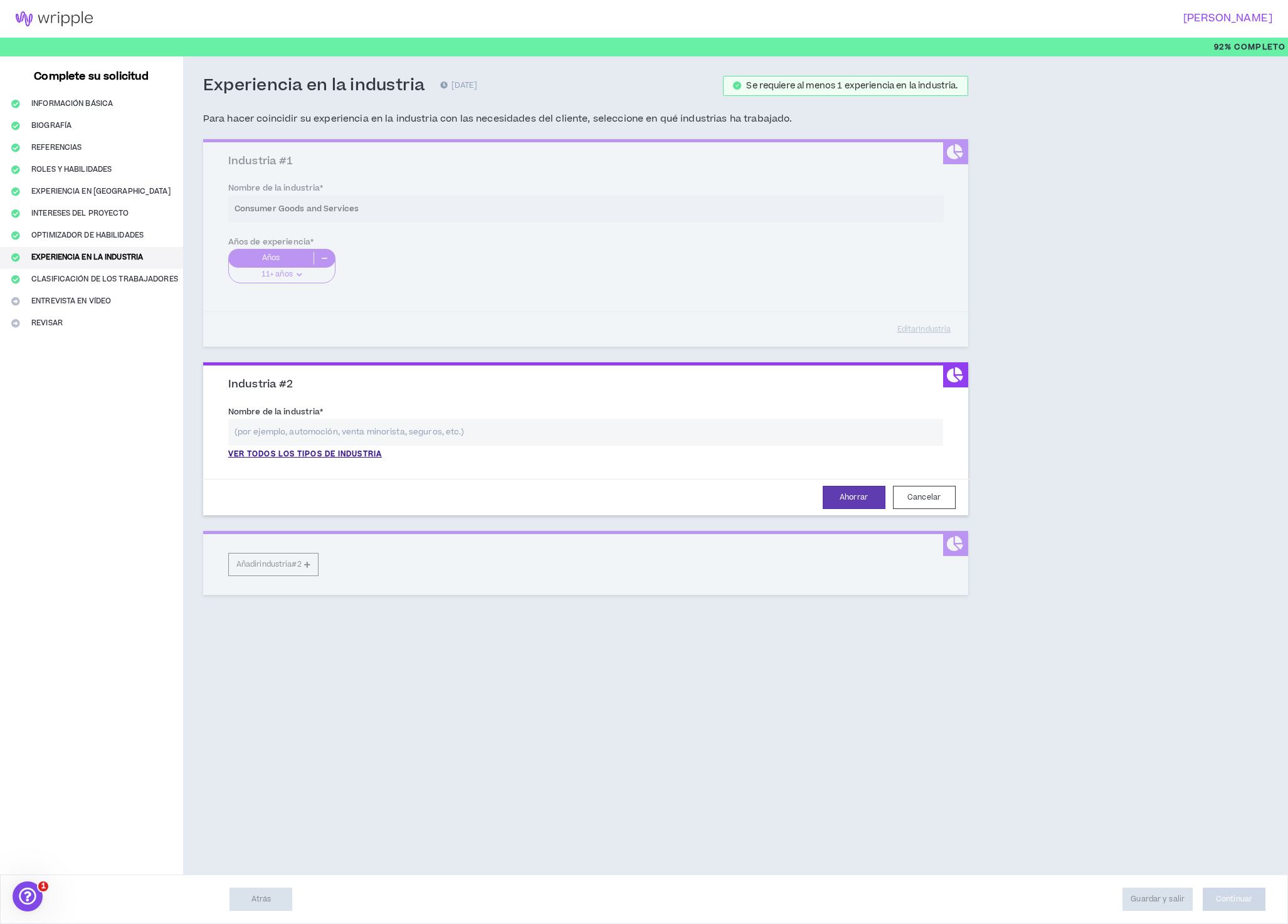
click at [407, 168] on div "Industria #1 Nombre de la industria * Consumer Goods and Services Años de exper…" at bounding box center [586, 243] width 765 height 207
click at [951, 157] on div "Industria #1 Nombre de la industria * Consumer Goods and Services Años de exper…" at bounding box center [586, 243] width 765 height 207
click at [691, 306] on div "Industria #1 Nombre de la industria * Consumer Goods and Services Años de exper…" at bounding box center [586, 243] width 765 height 207
click at [336, 212] on div "Industria #1 Nombre de la industria * Consumer Goods and Services Años de exper…" at bounding box center [586, 243] width 765 height 207
click at [360, 214] on div "Industria #1 Nombre de la industria * Consumer Goods and Services Años de exper…" at bounding box center [586, 243] width 765 height 207
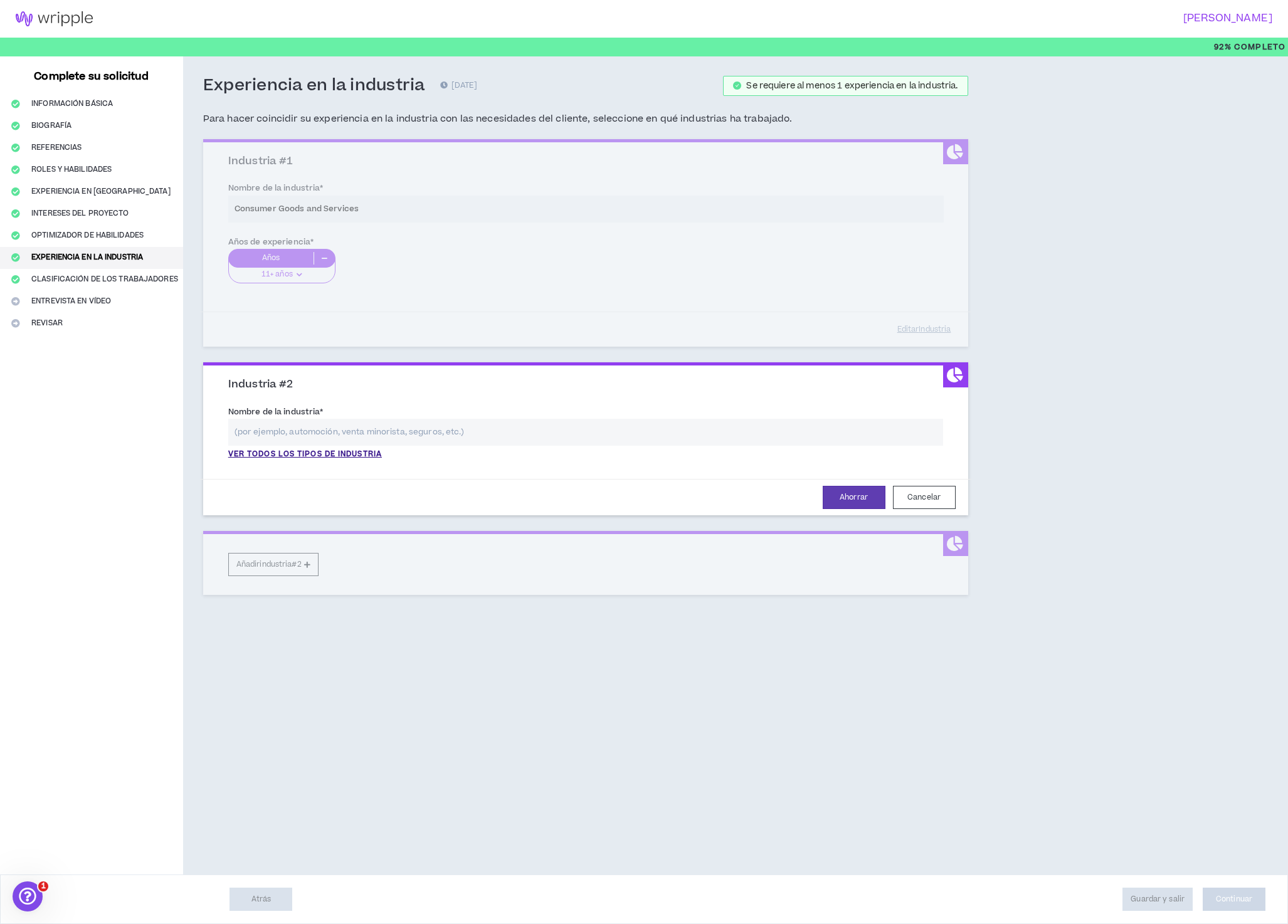
click at [326, 194] on div "Industria #1 Nombre de la industria * Consumer Goods and Services Años de exper…" at bounding box center [586, 243] width 765 height 207
click at [280, 160] on div "Industria #1 Nombre de la industria * Consumer Goods and Services Años de exper…" at bounding box center [586, 243] width 765 height 207
click at [478, 86] on font "[DATE]" at bounding box center [464, 86] width 26 height 11
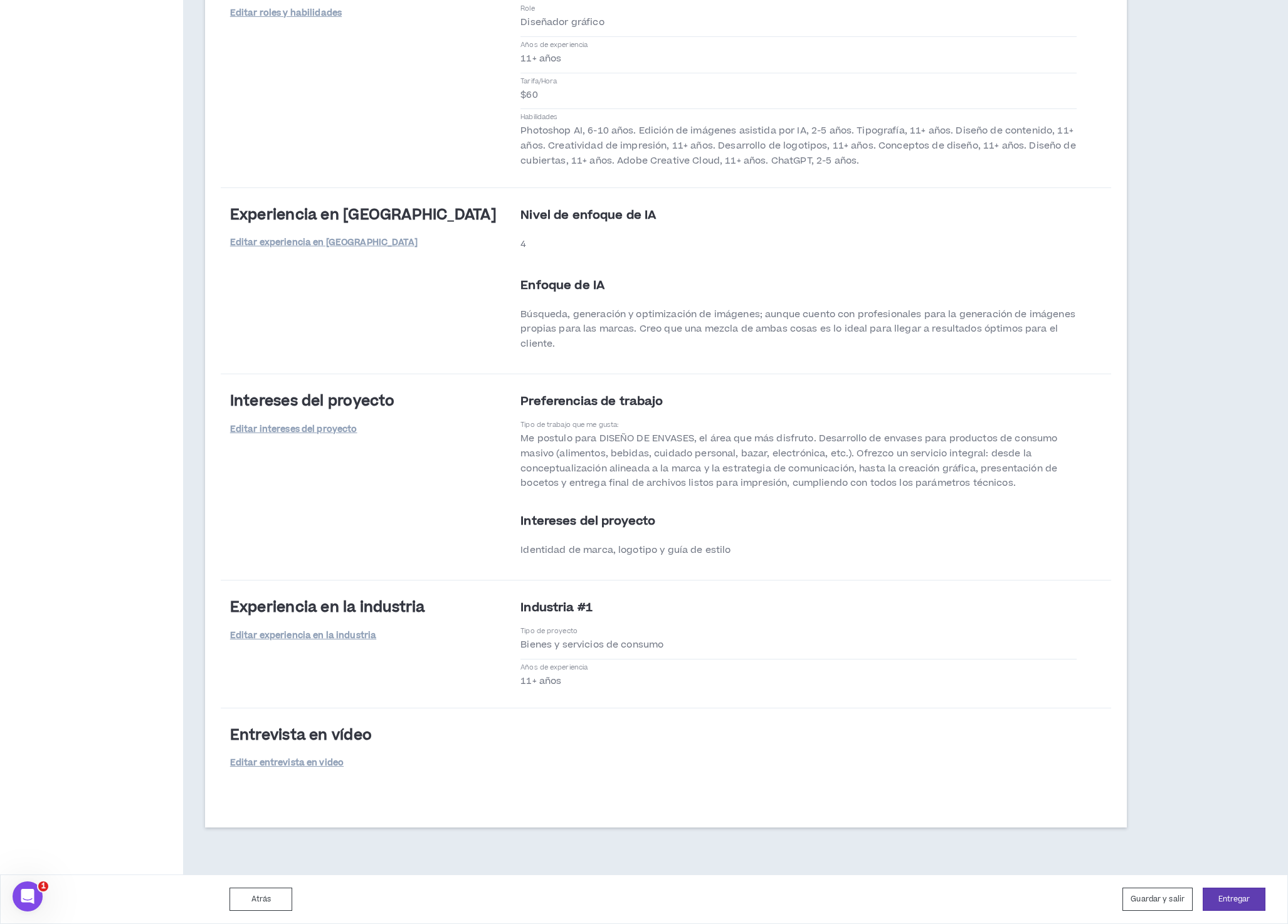
scroll to position [1556, 0]
drag, startPoint x: 1231, startPoint y: 899, endPoint x: 1226, endPoint y: 794, distance: 105.1
click at [1143, 899] on font "Guardar y salir" at bounding box center [1158, 899] width 54 height 11
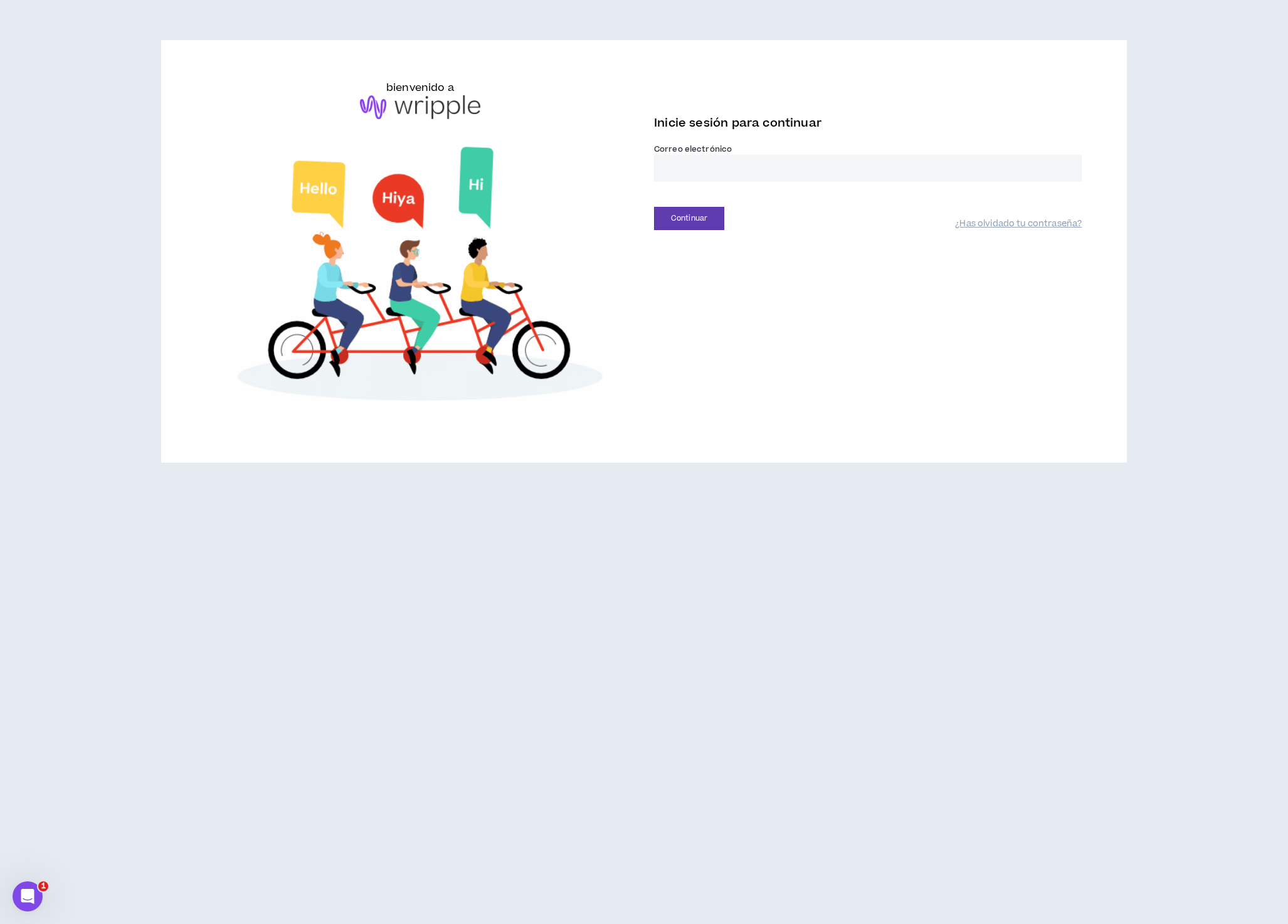
click at [698, 182] on input "email" at bounding box center [868, 168] width 428 height 27
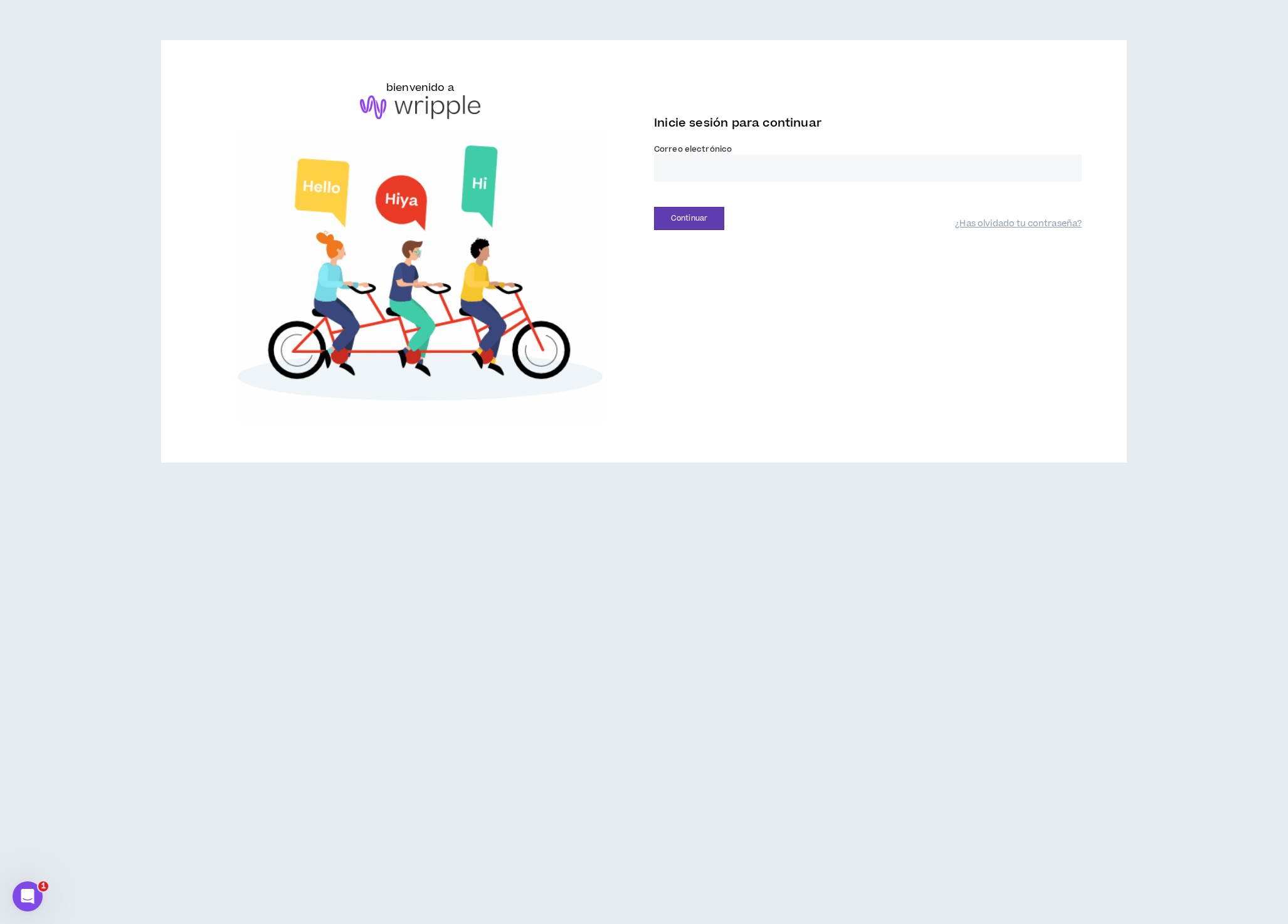
type input "**********"
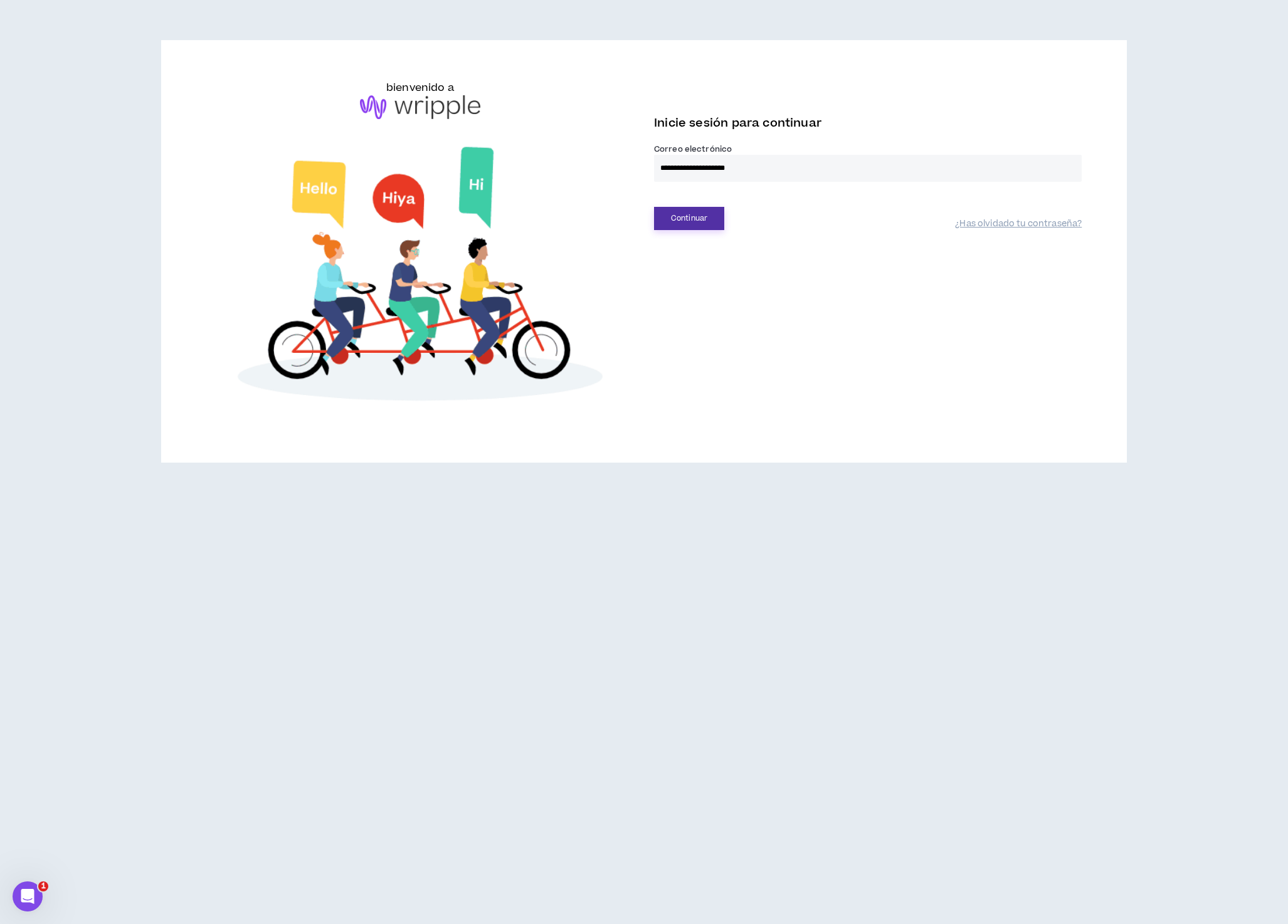
click at [692, 224] on font "Continuar" at bounding box center [689, 219] width 36 height 11
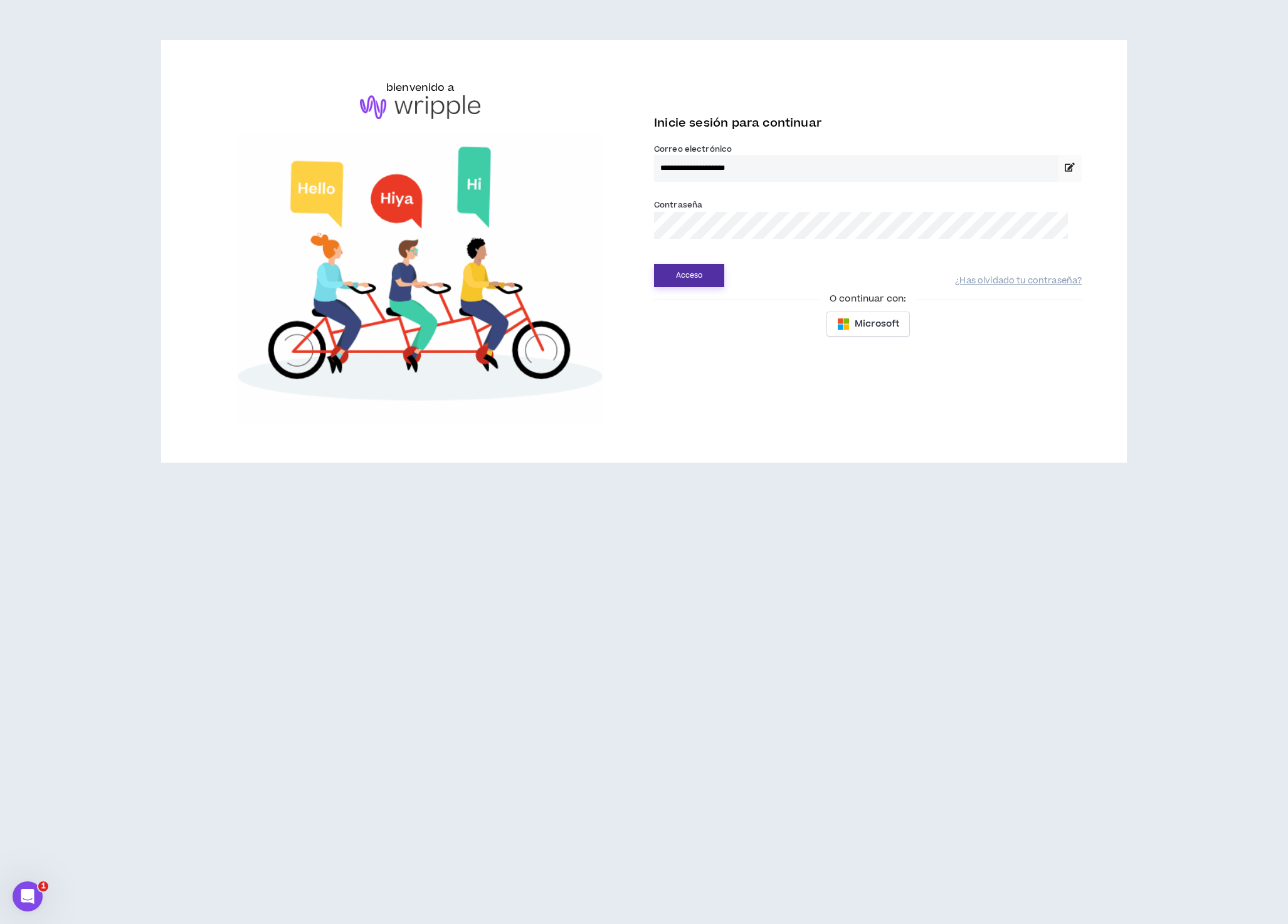
click at [696, 281] on font "Acceso" at bounding box center [690, 276] width 27 height 11
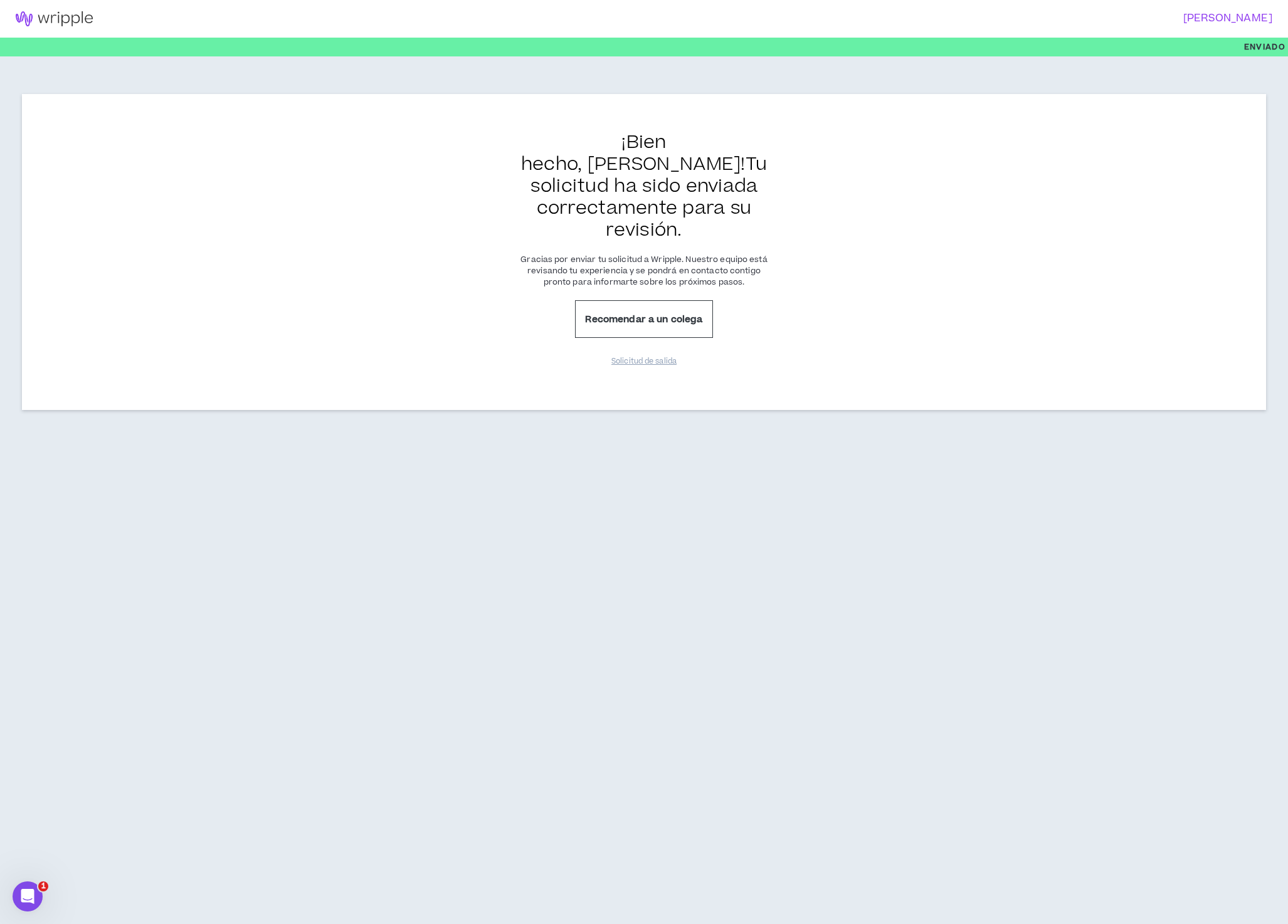
click at [352, 221] on div "¡Bien hecho, Pedro ! Tu solicitud ha sido enviada correctamente para su revisió…" at bounding box center [644, 251] width 1244 height 316
